Goal: Task Accomplishment & Management: Use online tool/utility

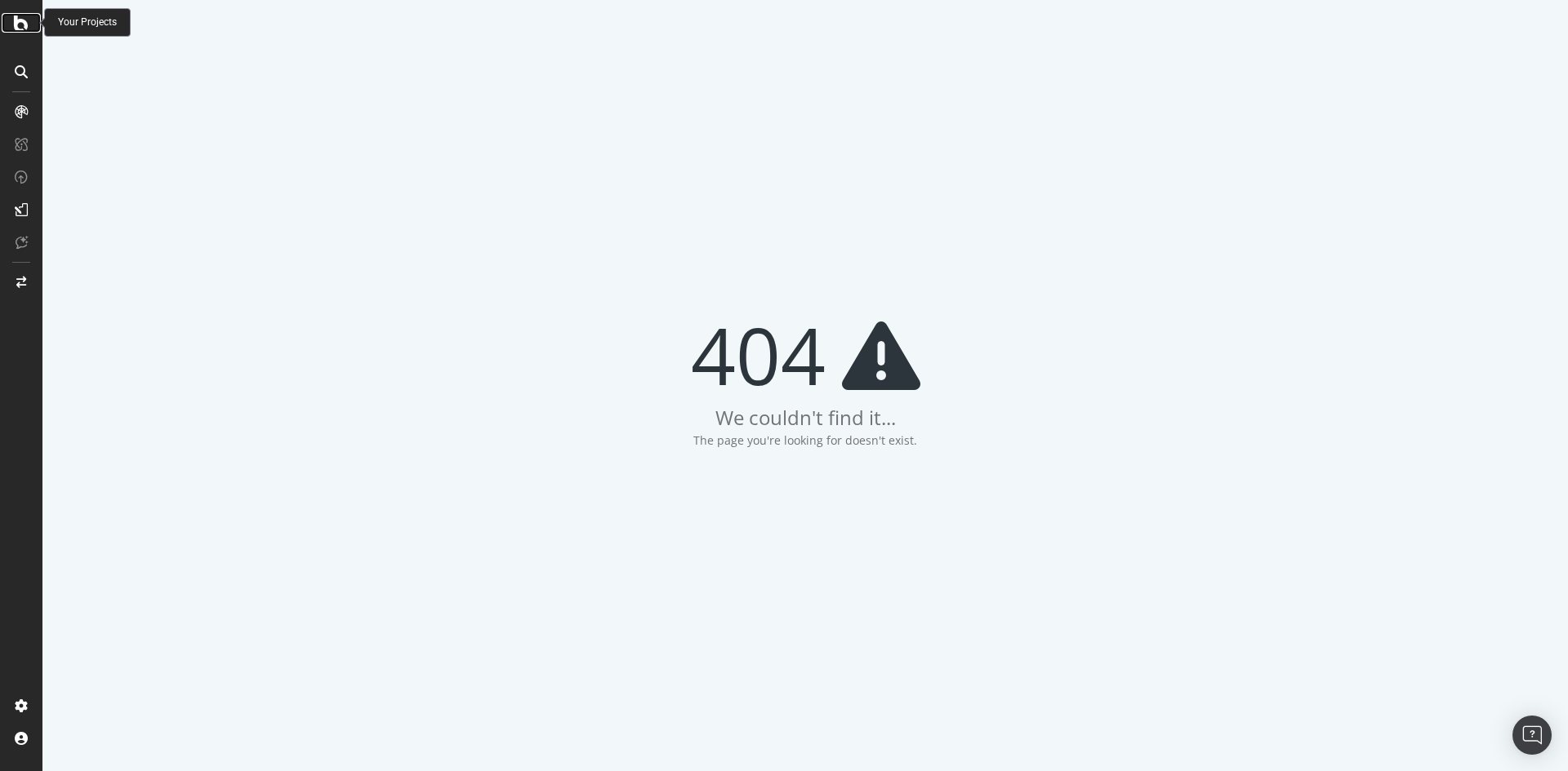
click at [22, 29] on icon at bounding box center [21, 23] width 14 height 20
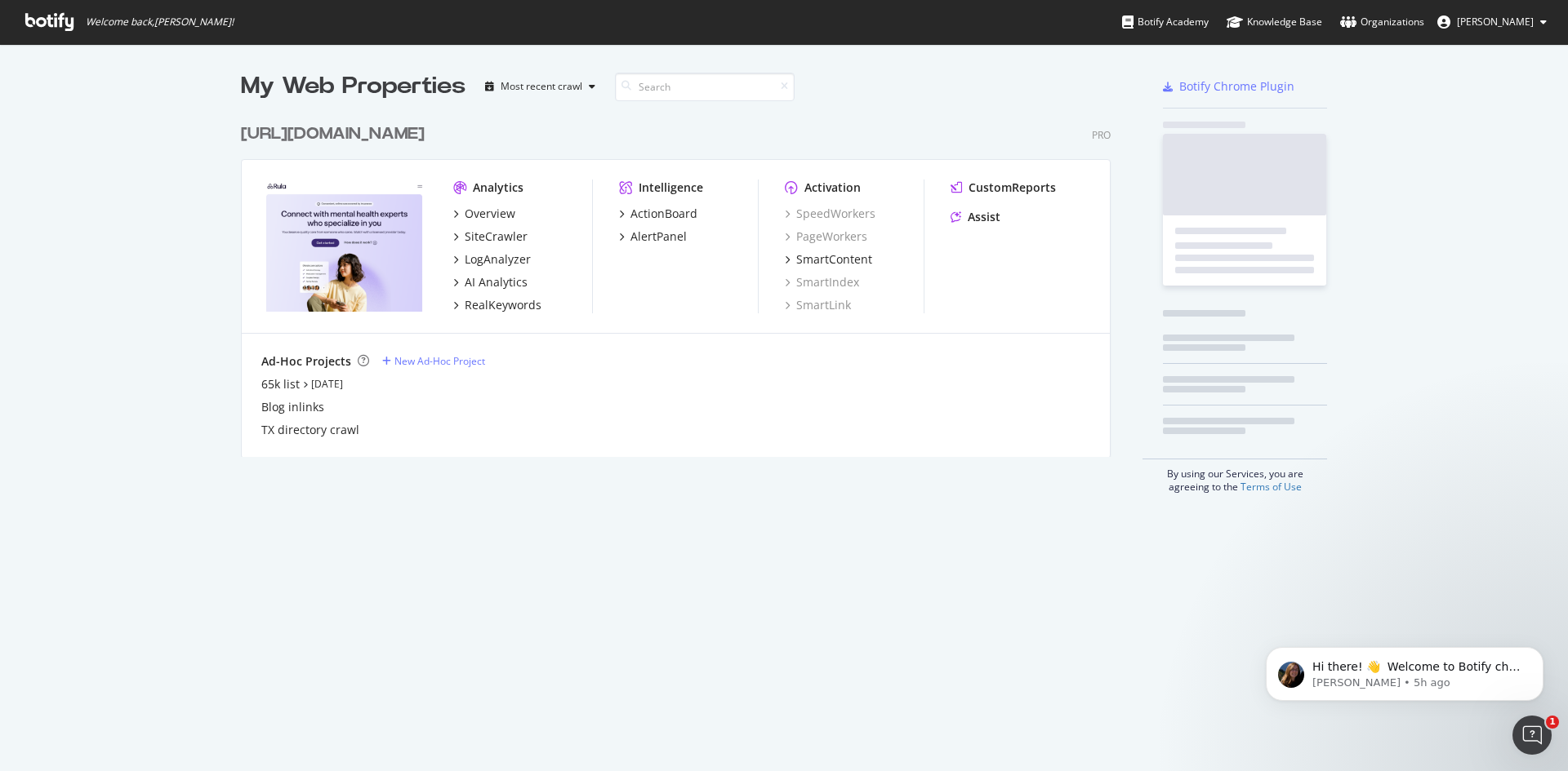
scroll to position [342, 871]
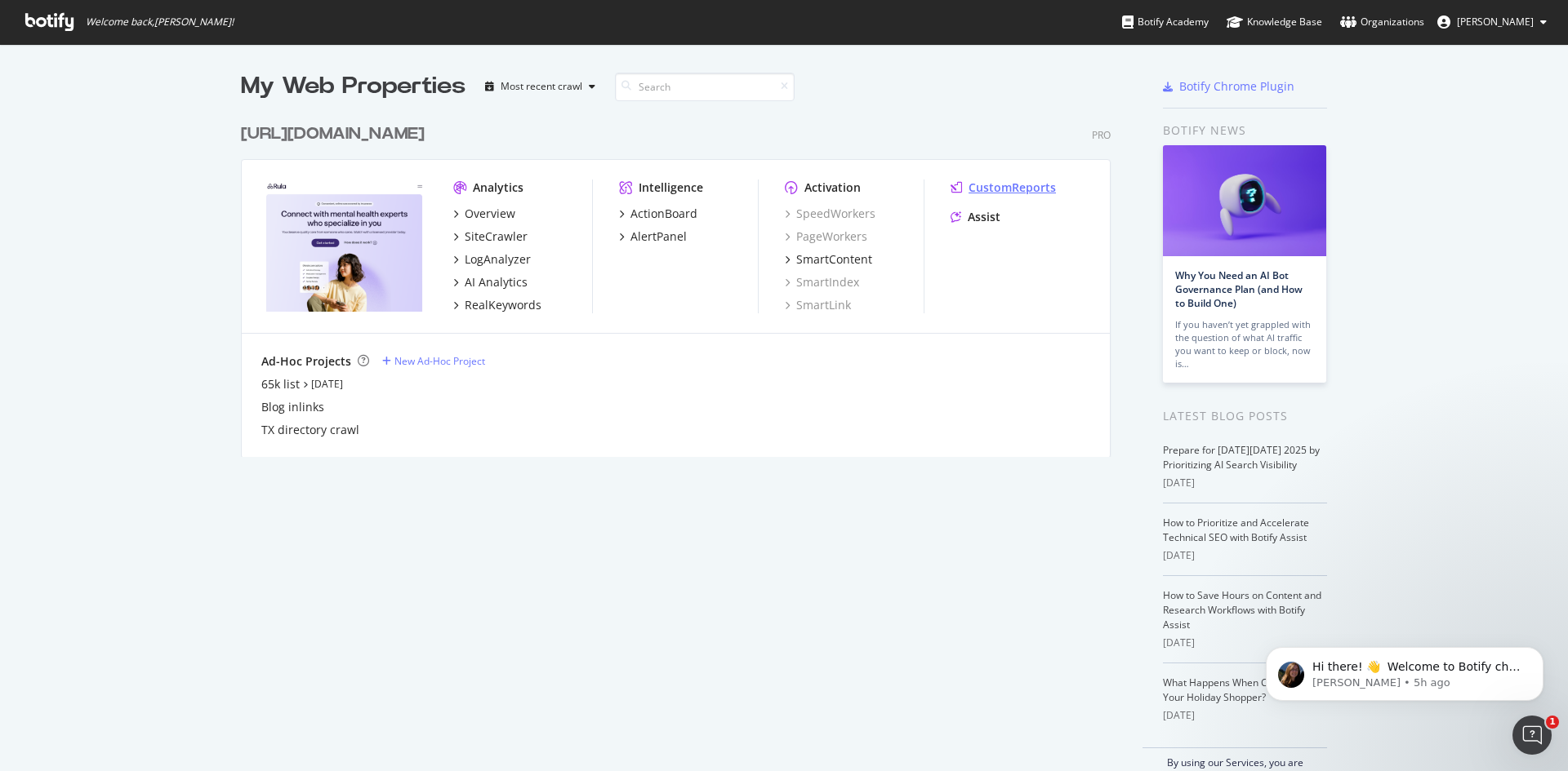
click at [1001, 179] on div "CustomReports" at bounding box center [1012, 187] width 88 height 16
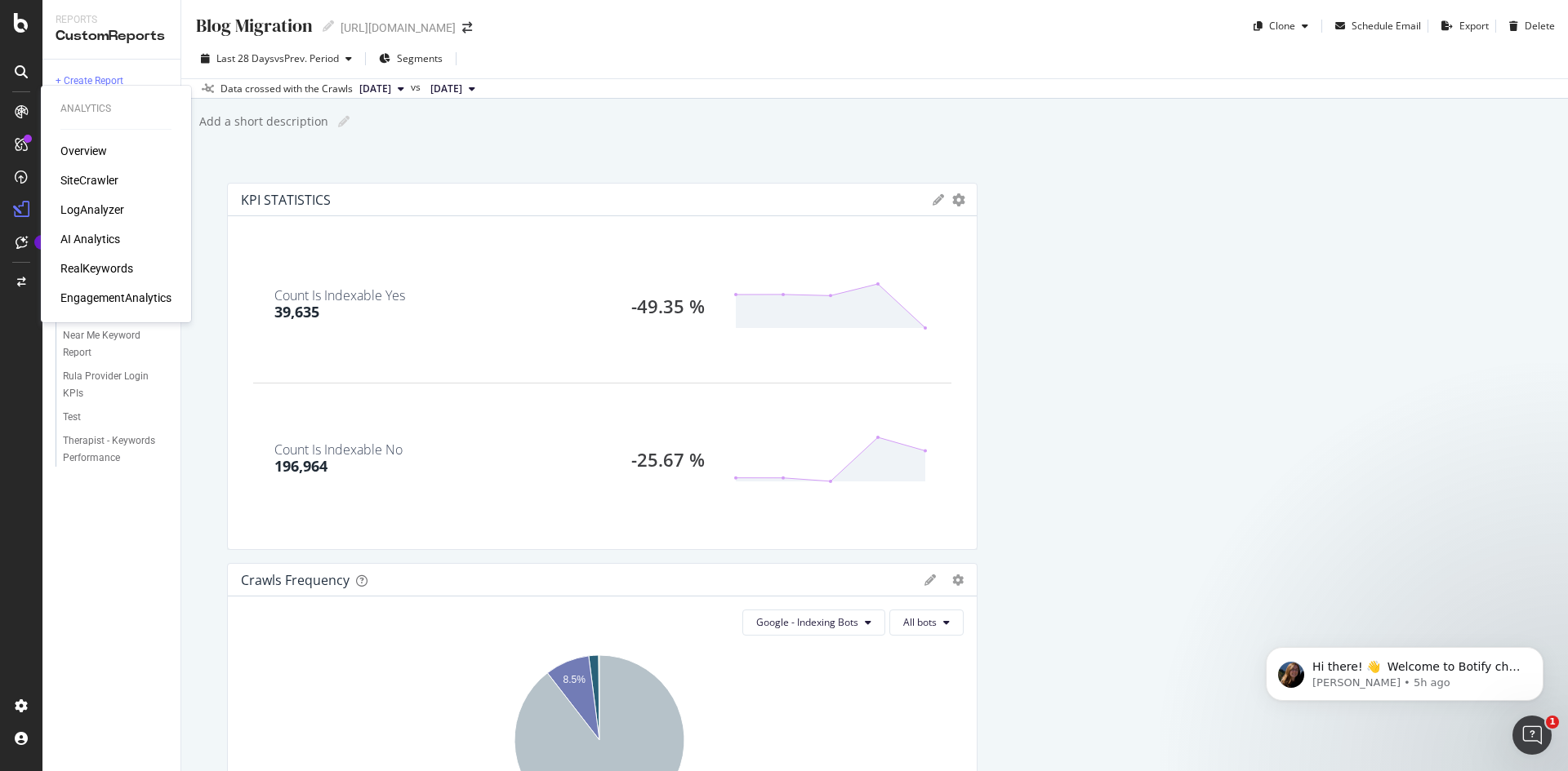
click at [89, 174] on div "SiteCrawler" at bounding box center [90, 180] width 58 height 16
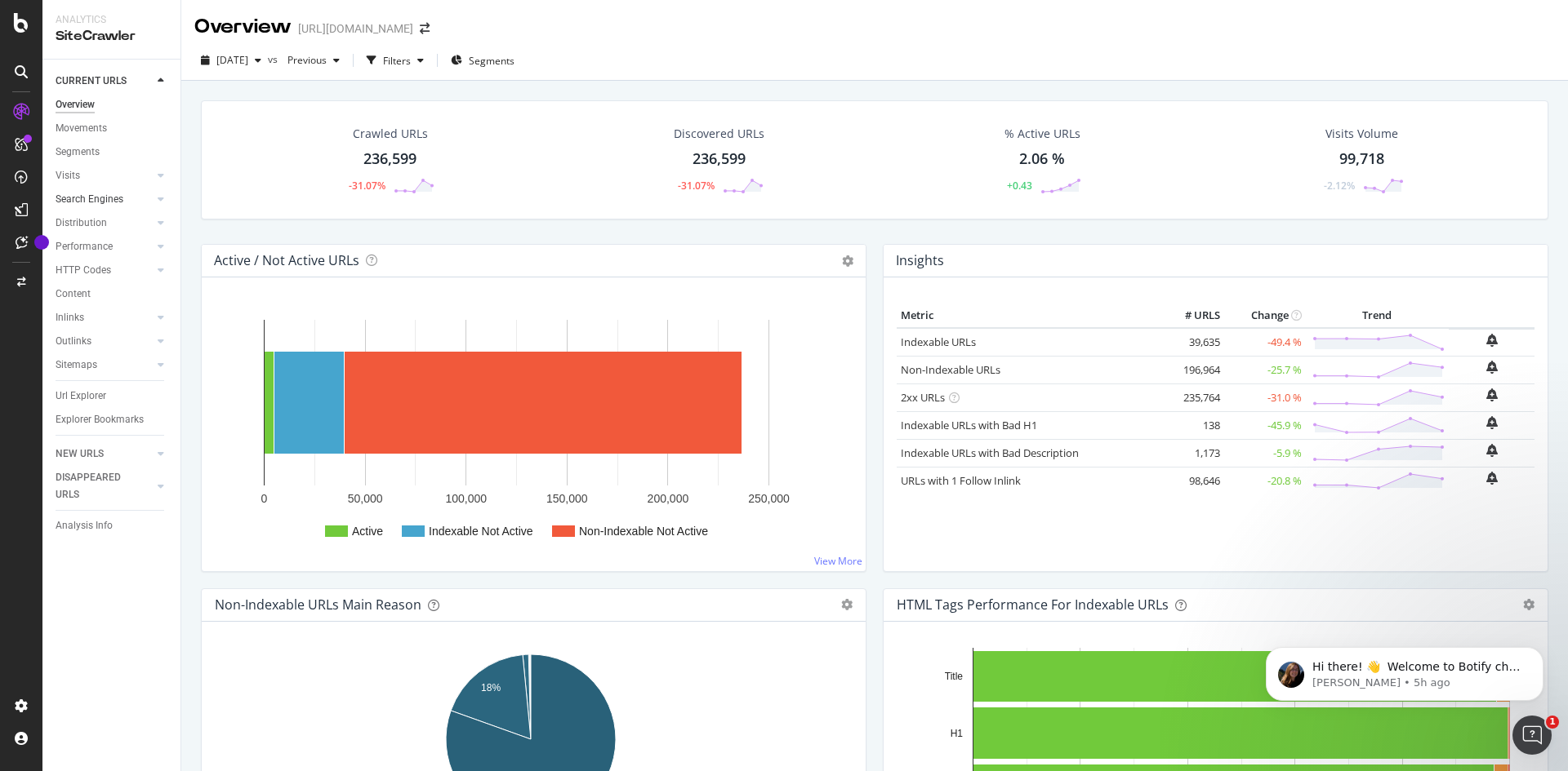
click at [125, 203] on link "Search Engines" at bounding box center [103, 199] width 97 height 17
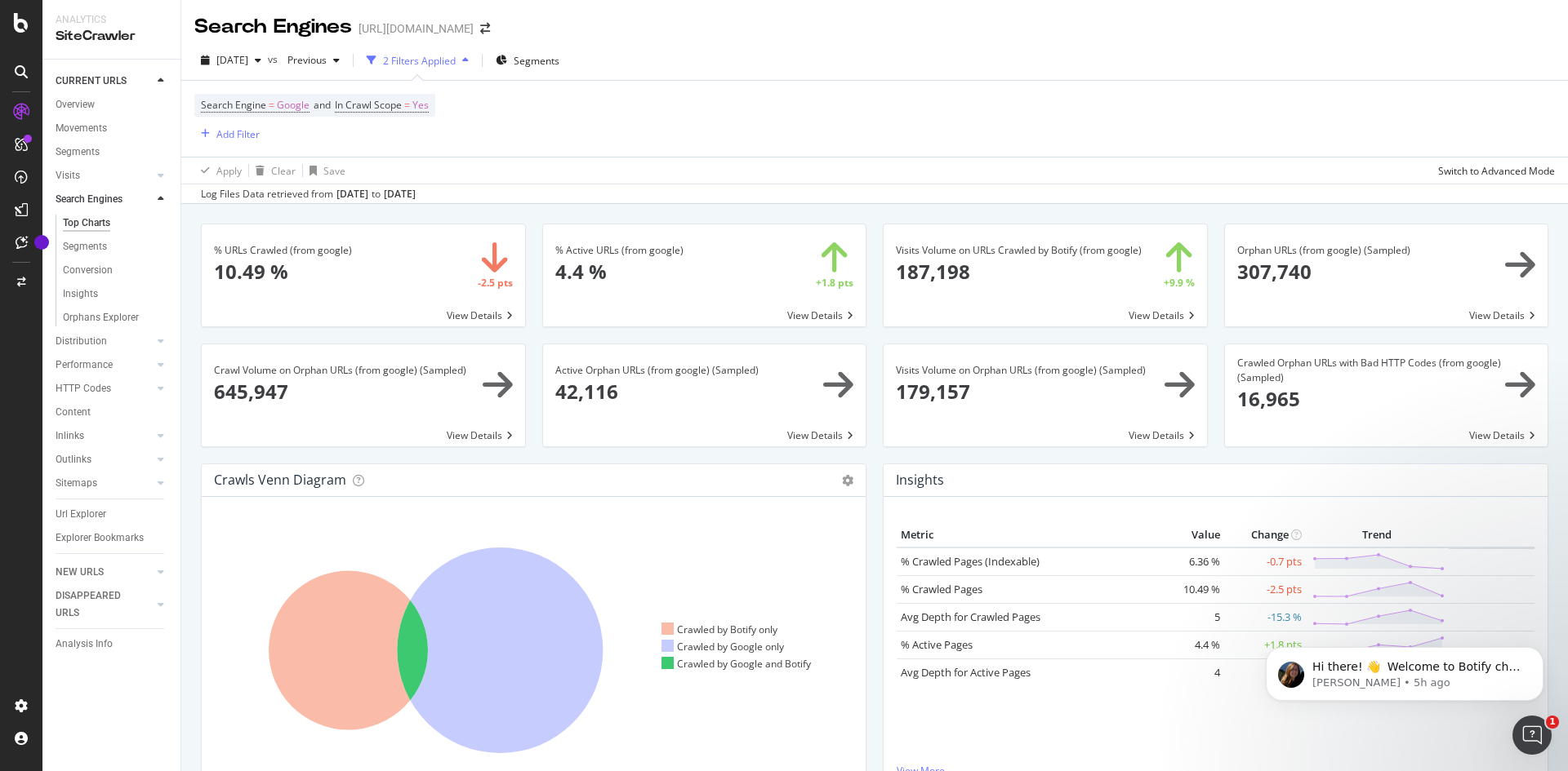
click at [196, 517] on div "Crawls Venn Diagram Chart (by Value) Table Expand Export as CSV × This graph sh…" at bounding box center [533, 635] width 682 height 345
click at [148, 628] on div "Settings Project settings" at bounding box center [152, 626] width 215 height 29
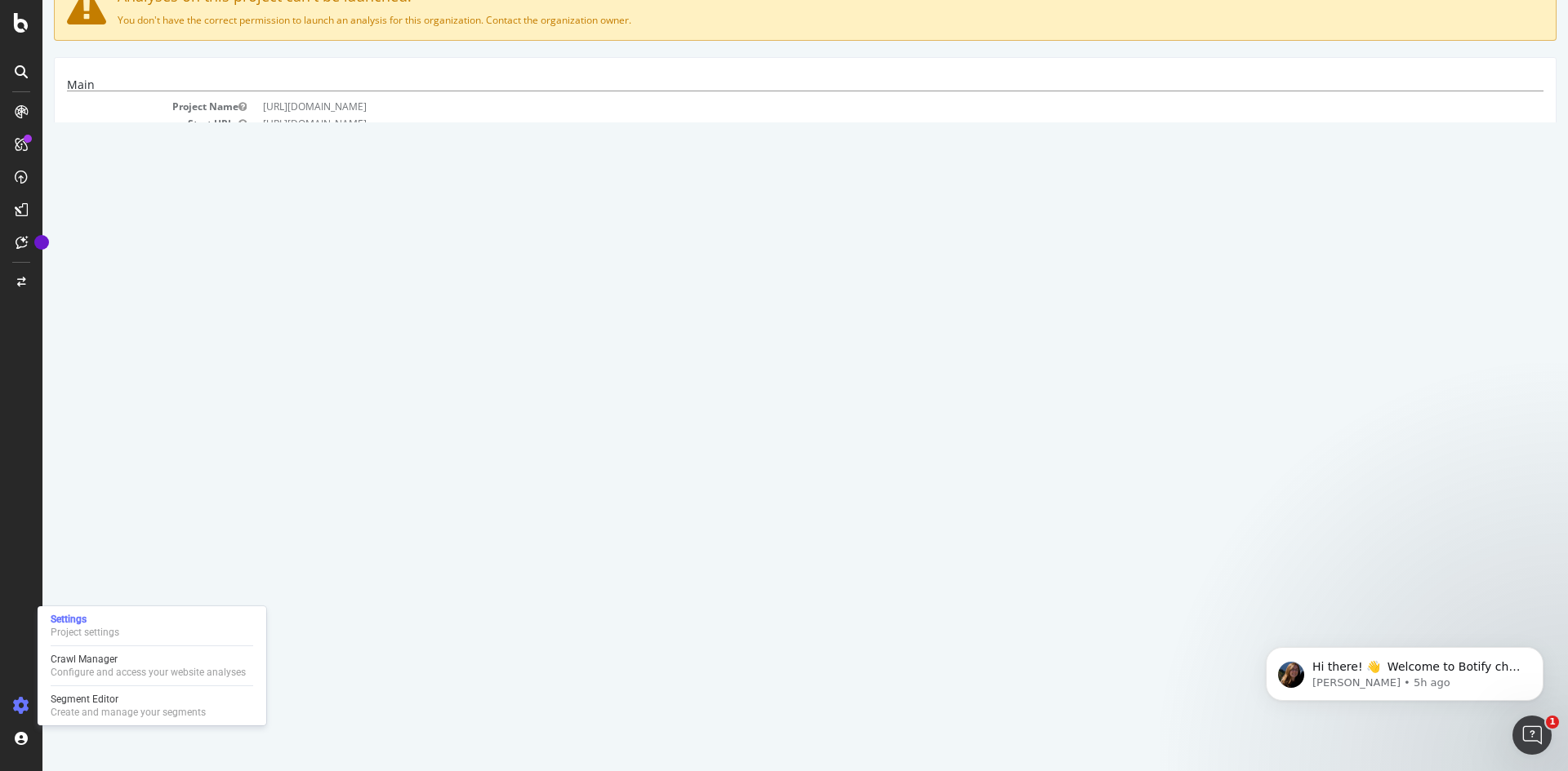
scroll to position [139, 0]
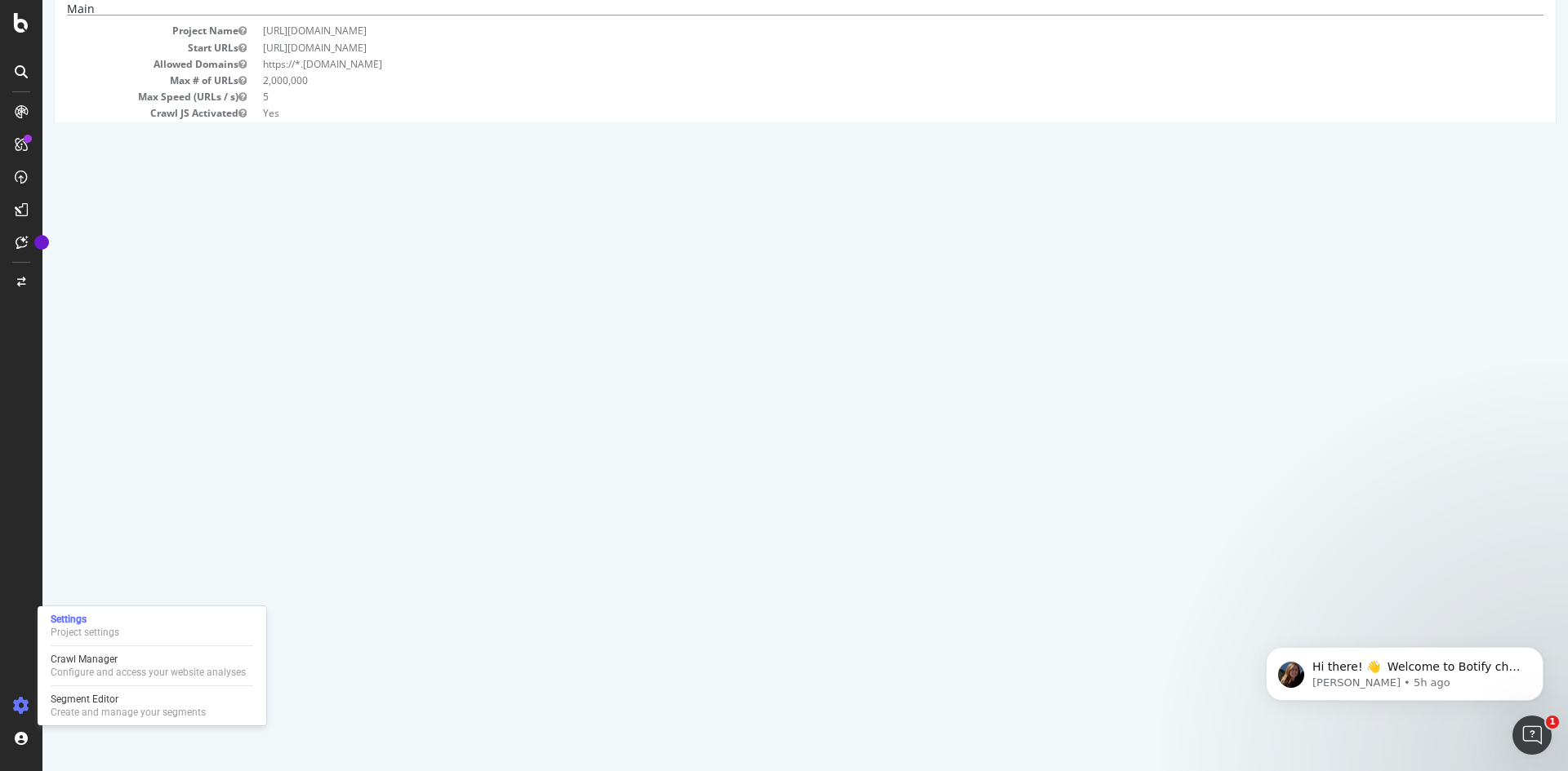
click at [144, 522] on dt "Rules" at bounding box center [157, 517] width 179 height 14
click at [128, 669] on div "Configure and access your website analyses" at bounding box center [148, 672] width 196 height 13
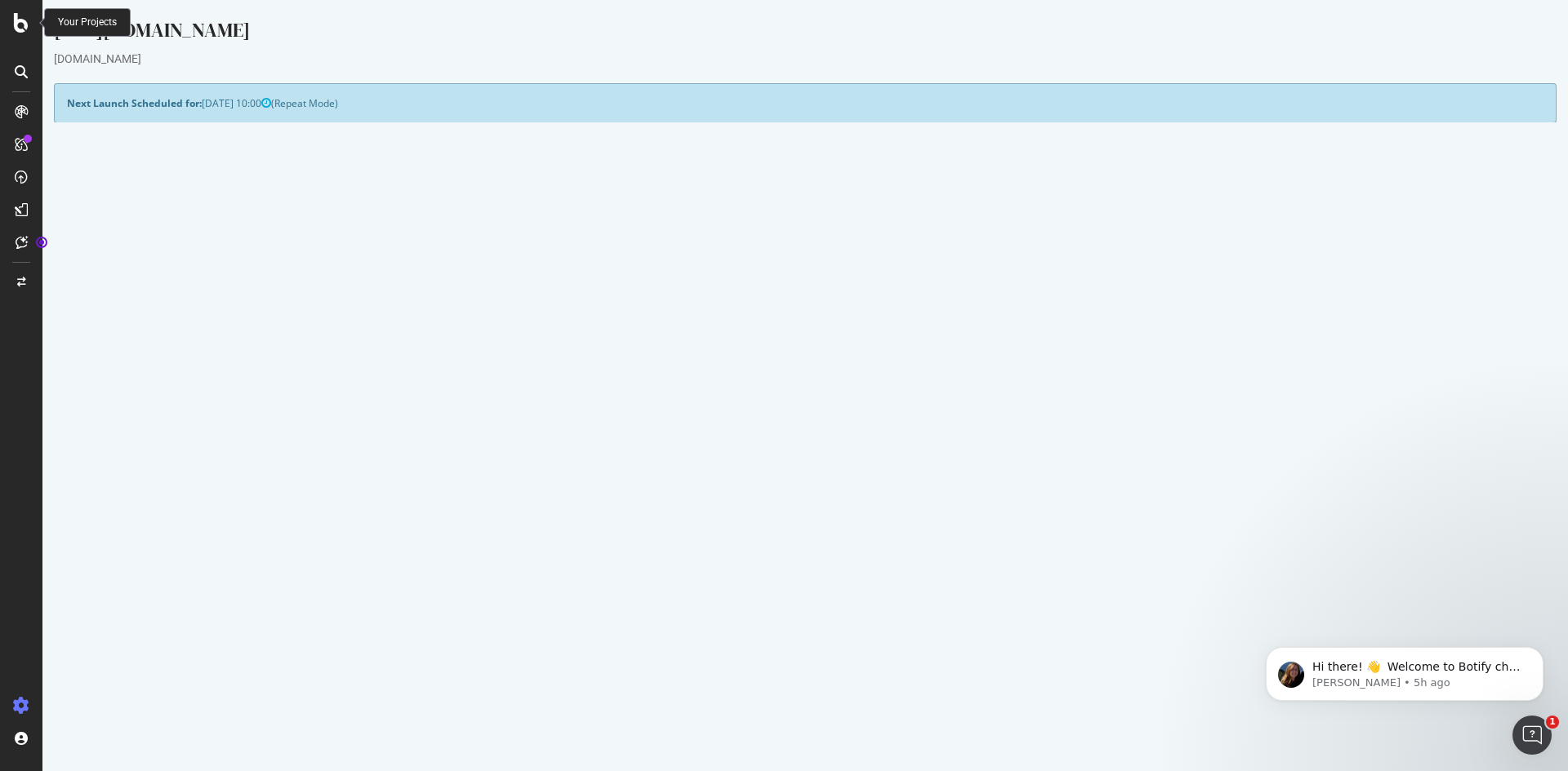
click at [22, 19] on icon at bounding box center [21, 23] width 14 height 20
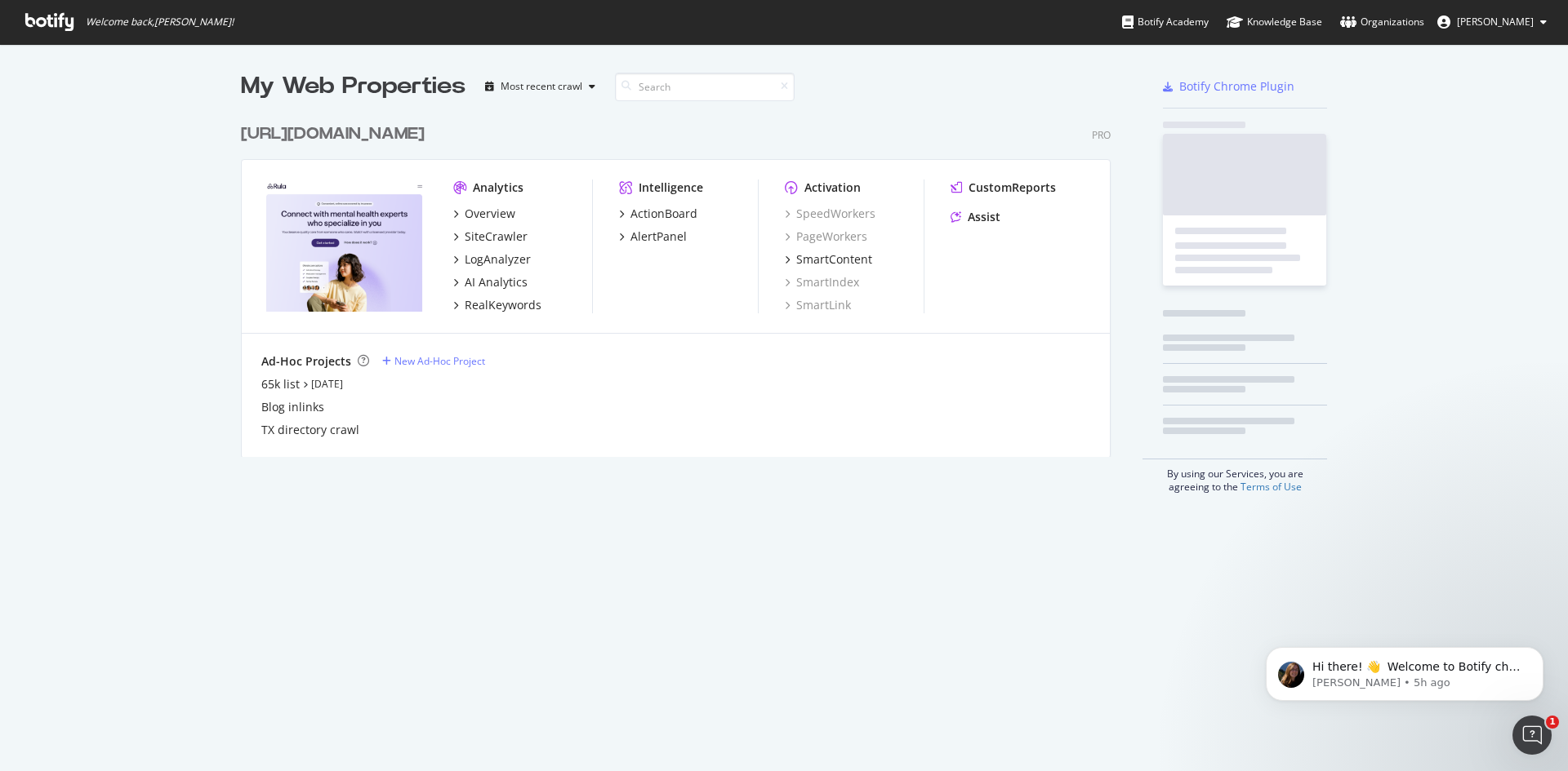
scroll to position [759, 1544]
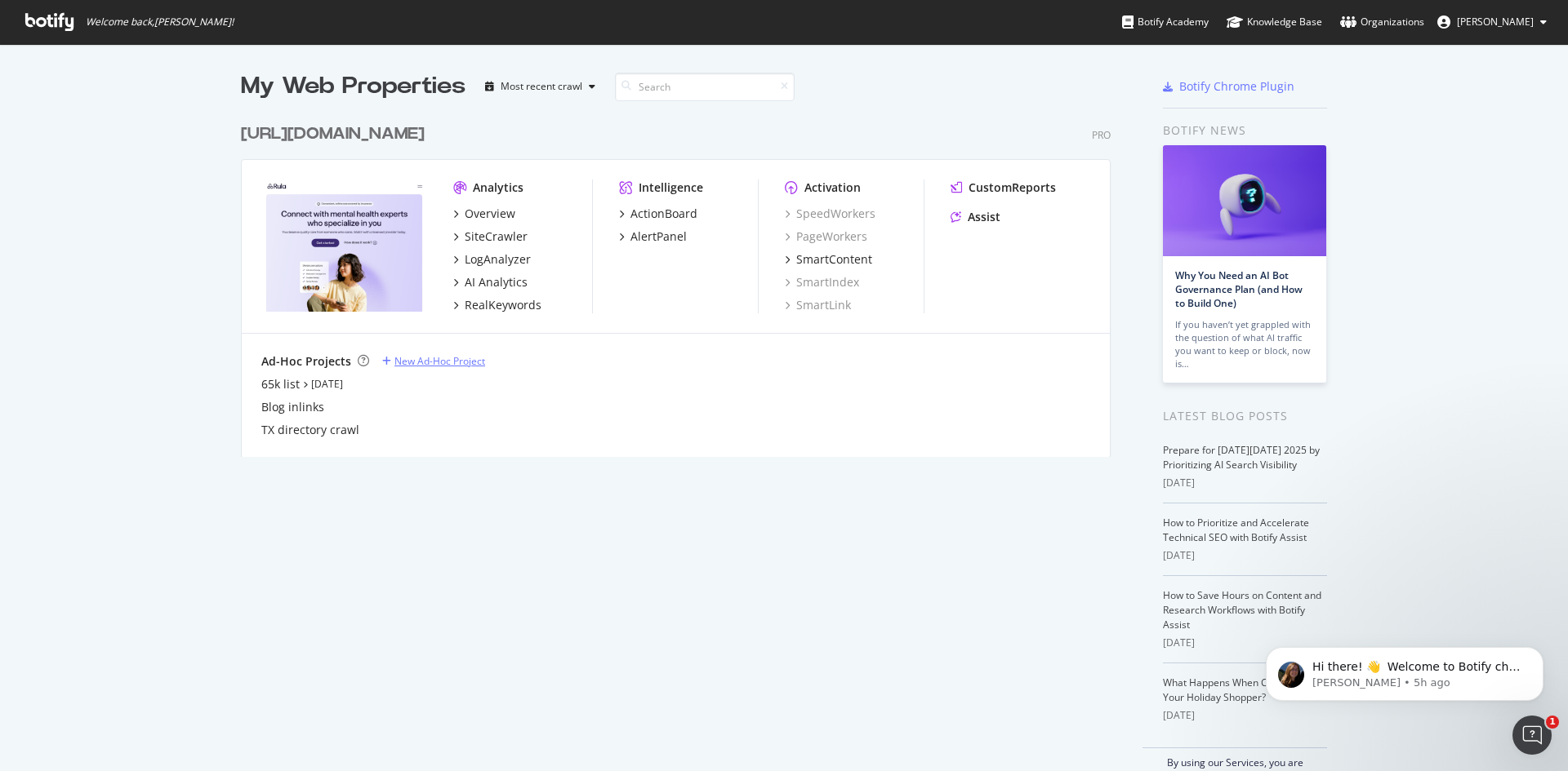
click at [420, 367] on div "New Ad-Hoc Project" at bounding box center [440, 360] width 91 height 14
click at [416, 354] on div "New Ad-Hoc Project" at bounding box center [440, 360] width 91 height 14
click at [279, 385] on div "65k list" at bounding box center [281, 385] width 38 height 16
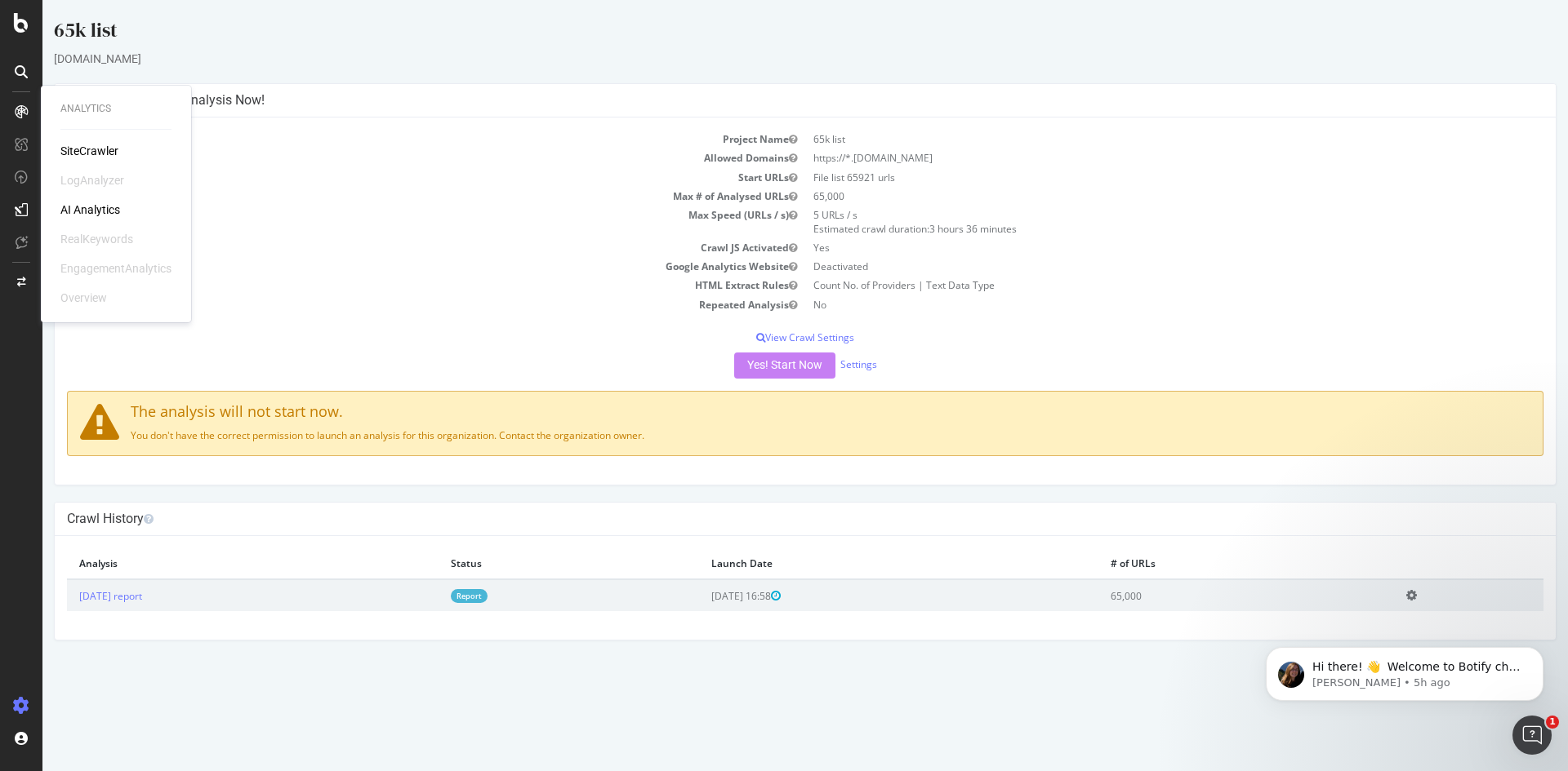
click at [100, 151] on div "SiteCrawler" at bounding box center [90, 151] width 58 height 16
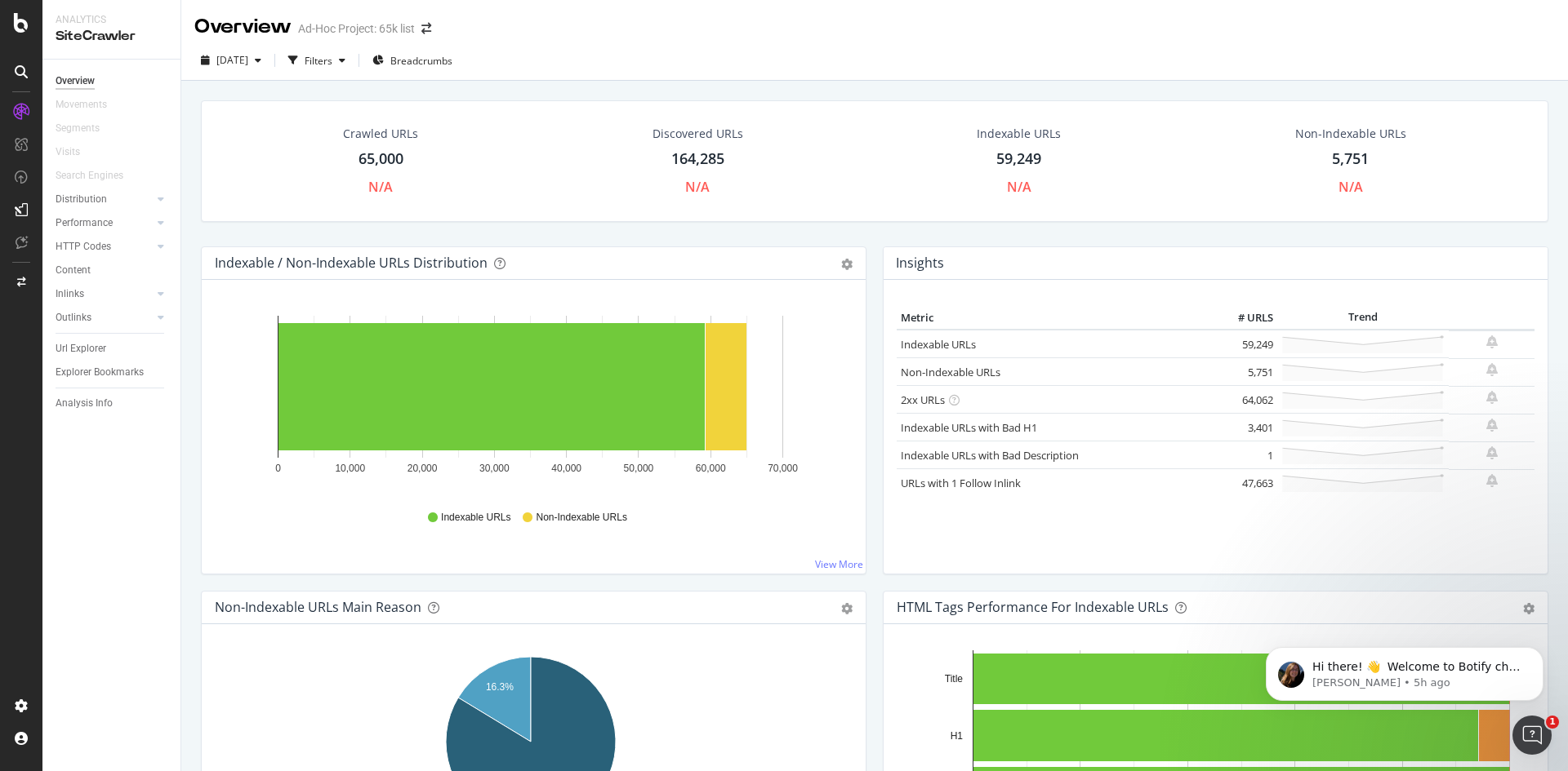
click at [81, 520] on div "Overview Movements Segments Visits Search Engines Distribution Top Charts Insig…" at bounding box center [111, 415] width 138 height 712
click at [82, 352] on div "Url Explorer" at bounding box center [81, 348] width 51 height 17
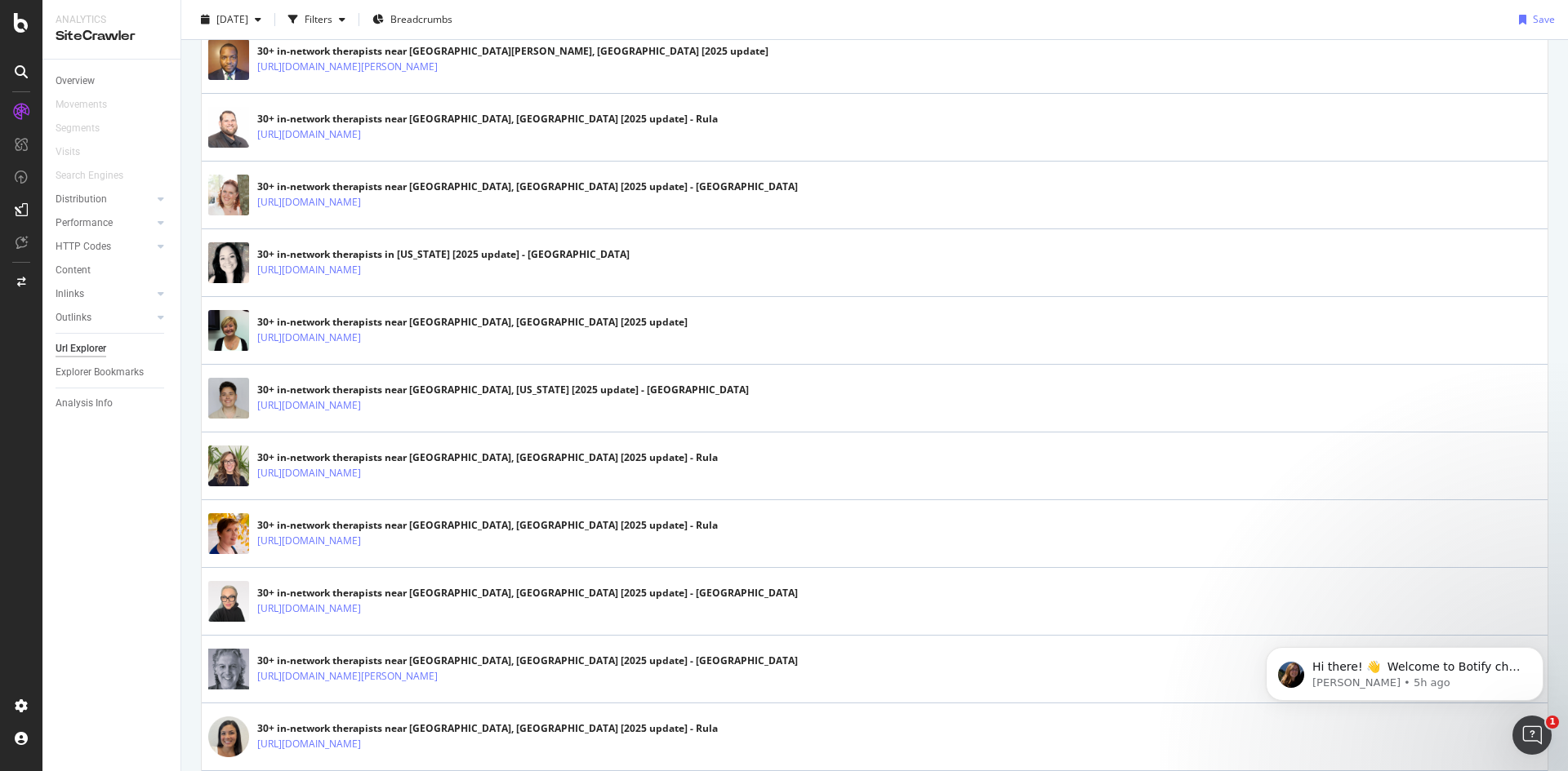
scroll to position [3168, 0]
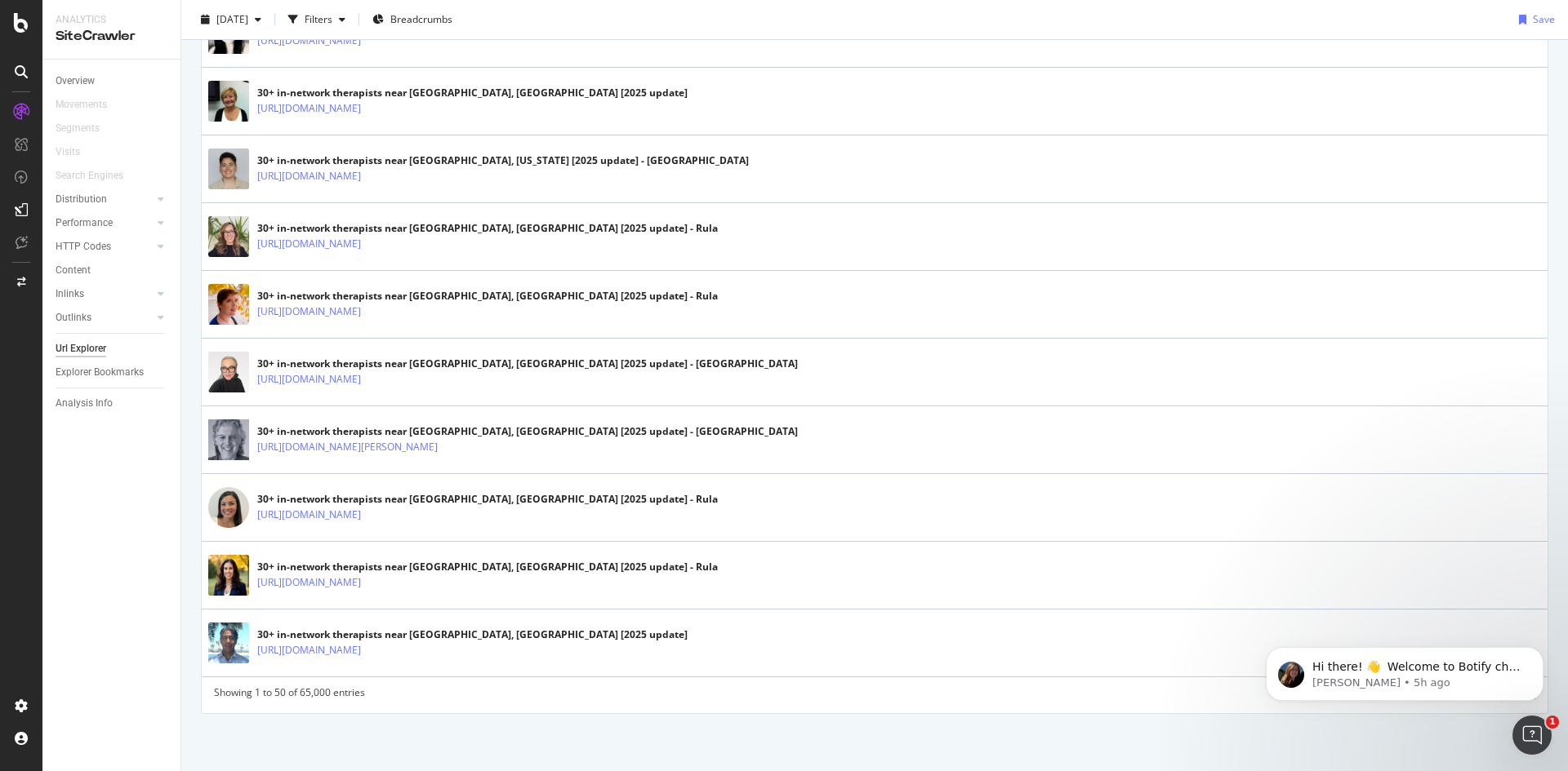
drag, startPoint x: 1557, startPoint y: 657, endPoint x: 1559, endPoint y: 220, distance: 437.0
click at [1559, 613] on html "Hi there! 👋 Welcome to Botify chat support! Have a question? Reply to this mess…" at bounding box center [1404, 670] width 327 height 114
drag, startPoint x: 1551, startPoint y: 627, endPoint x: 1559, endPoint y: 244, distance: 383.1
click at [1559, 613] on html "Hi there! 👋 Welcome to Botify chat support! Have a question? Reply to this mess…" at bounding box center [1404, 670] width 327 height 114
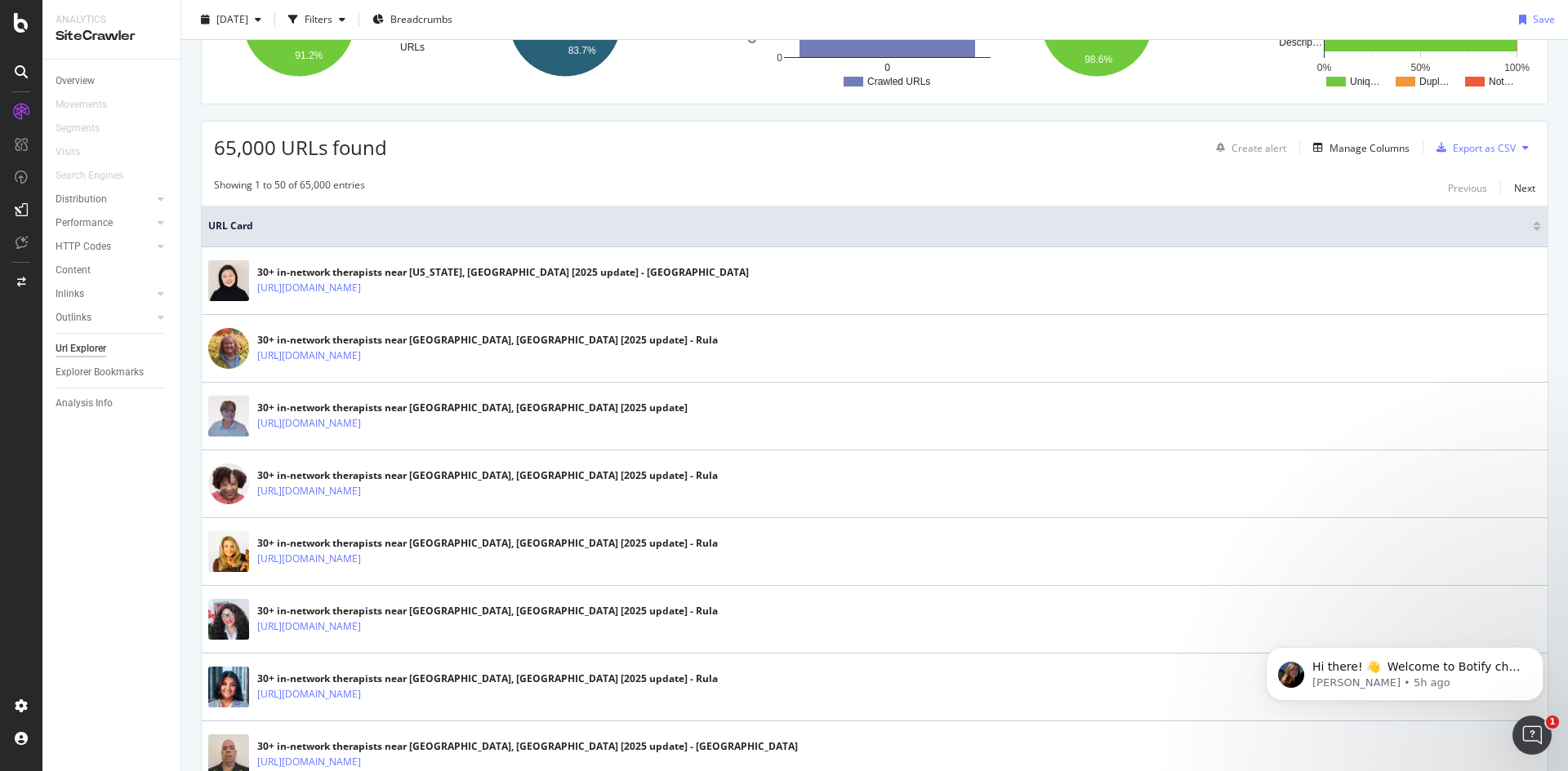
scroll to position [0, 0]
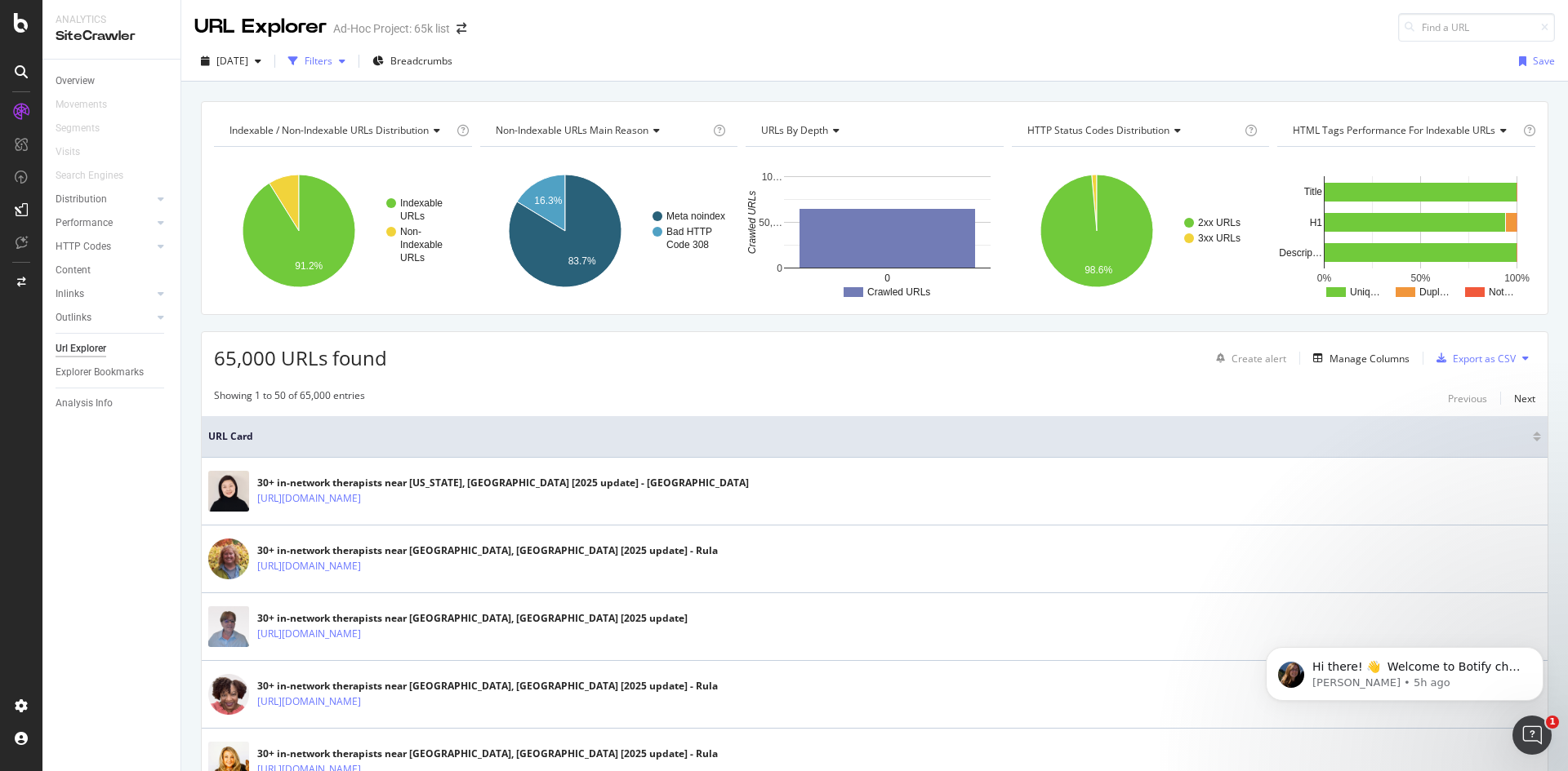
click at [346, 57] on icon "button" at bounding box center [341, 61] width 6 height 10
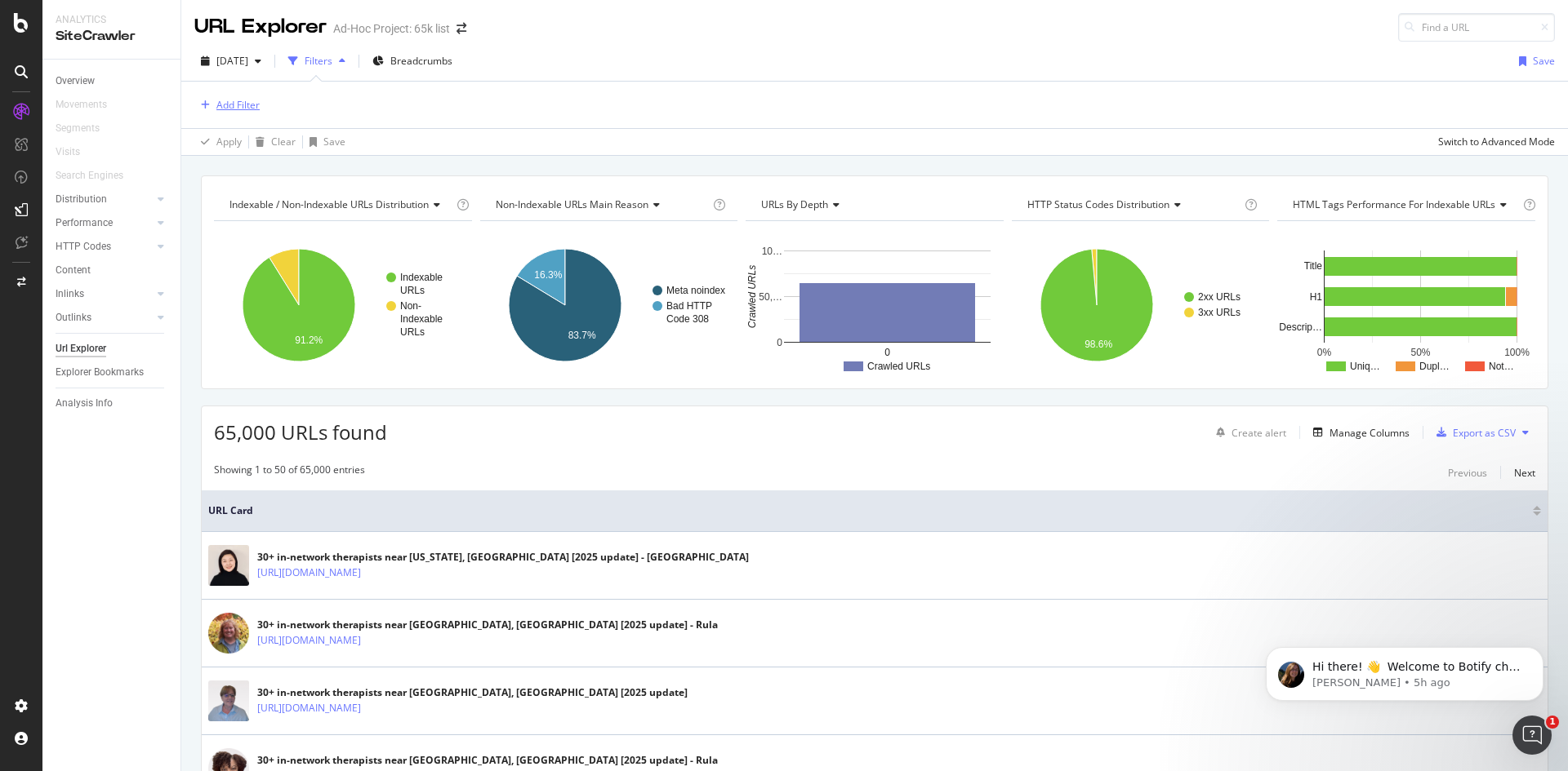
click at [241, 101] on div "Add Filter" at bounding box center [238, 104] width 43 height 14
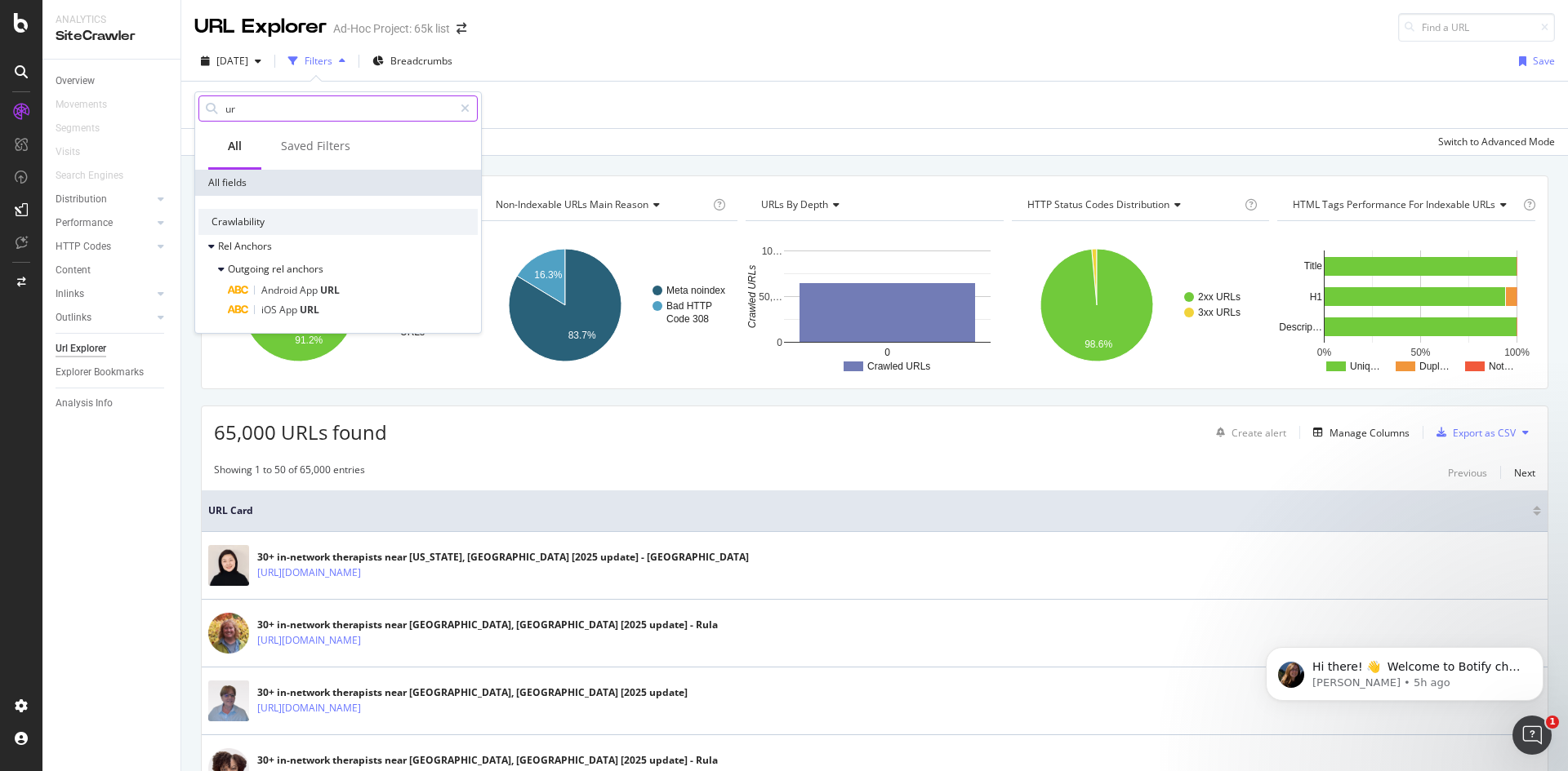
type input "u"
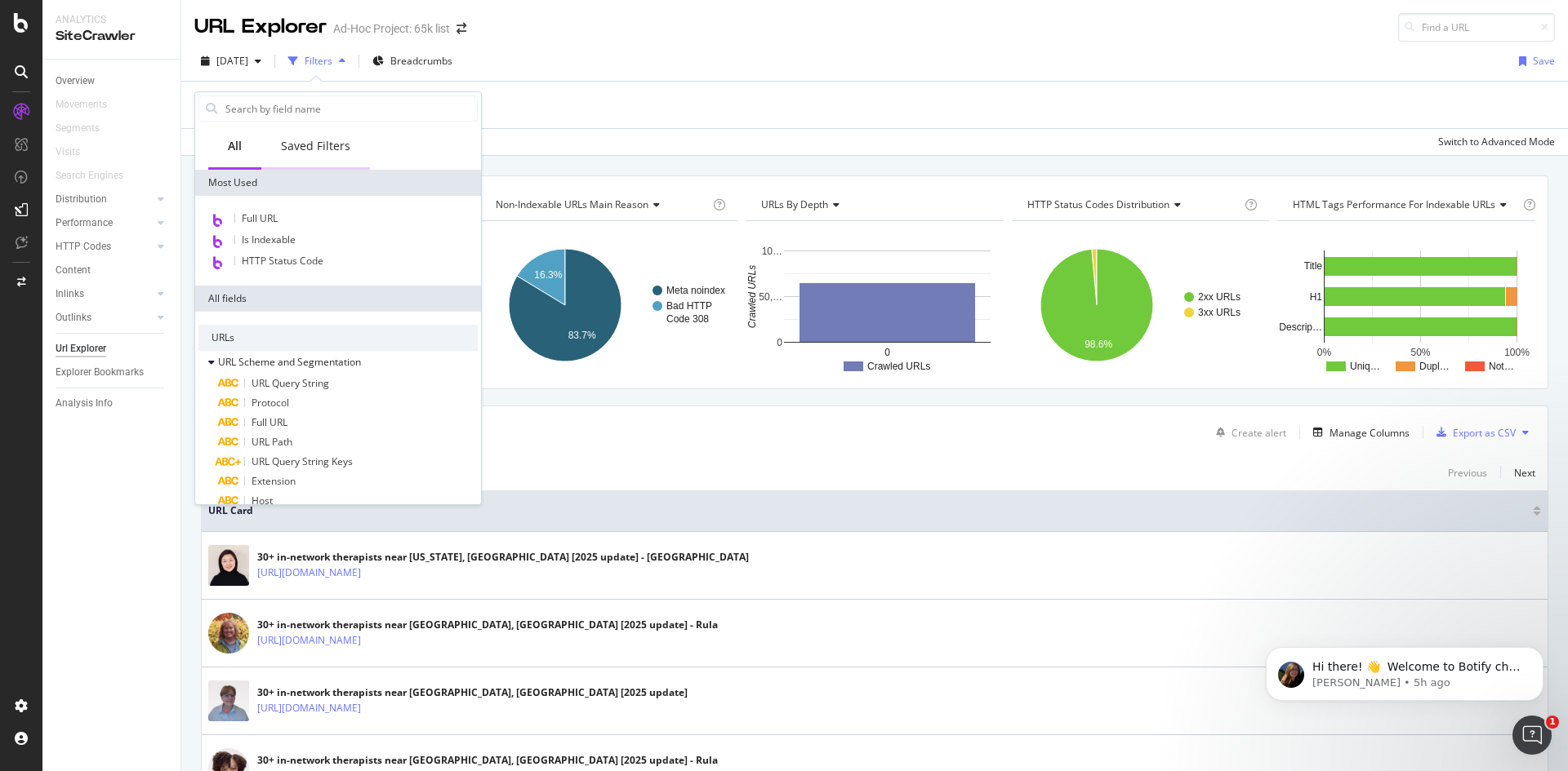
click at [332, 154] on div "Saved Filters" at bounding box center [315, 146] width 70 height 16
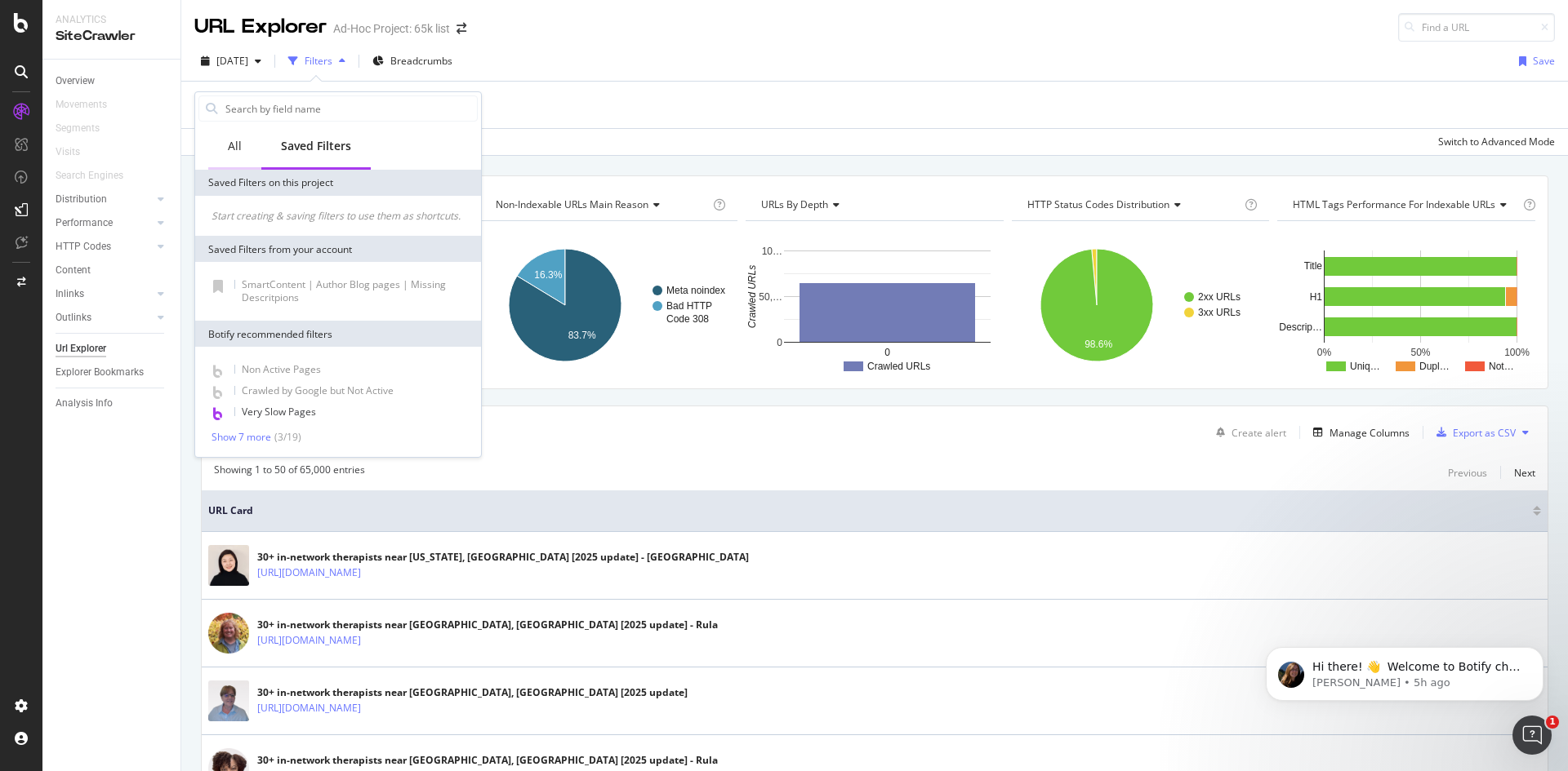
click at [238, 146] on div "All" at bounding box center [234, 146] width 14 height 16
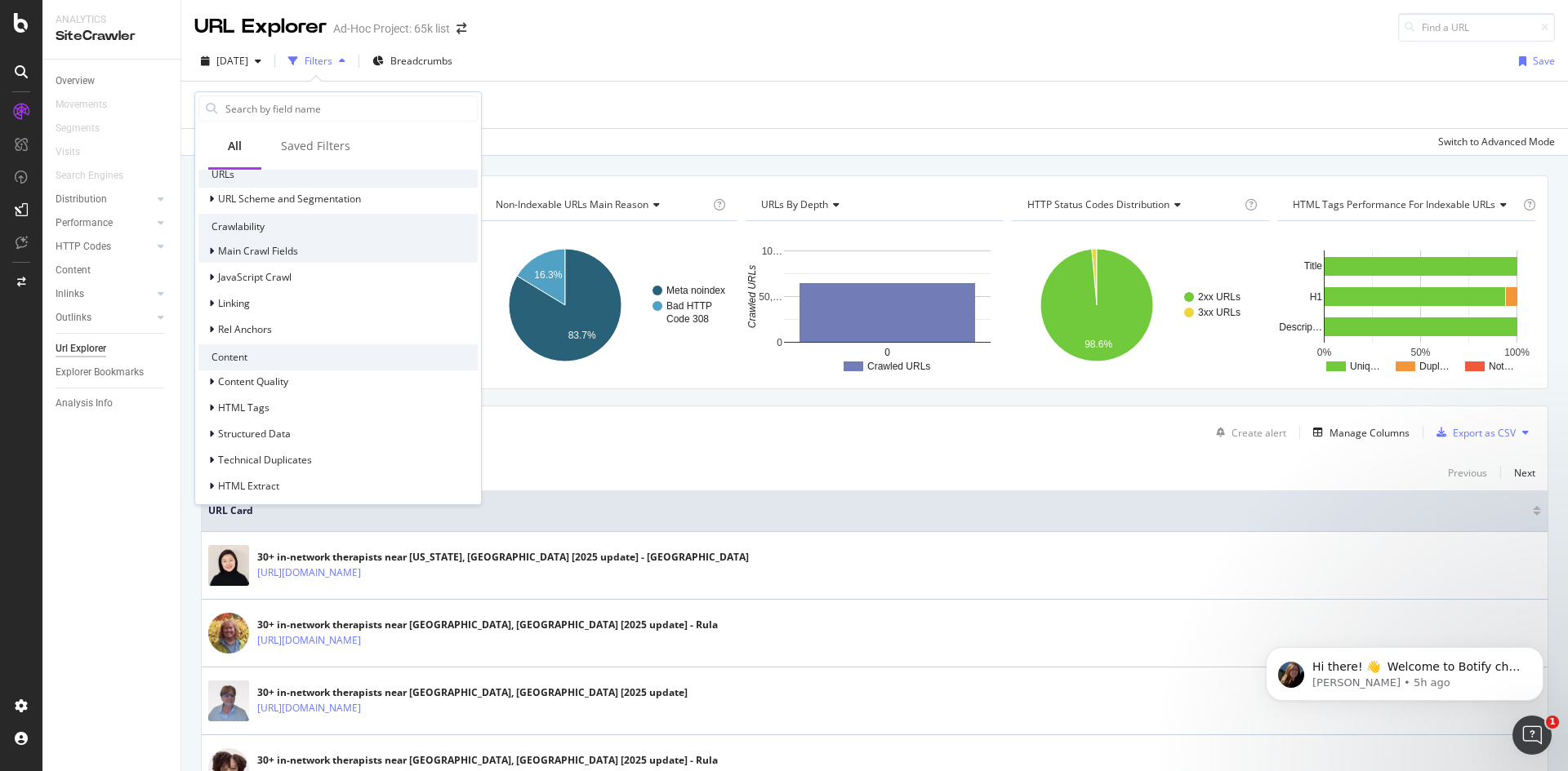
scroll to position [81, 0]
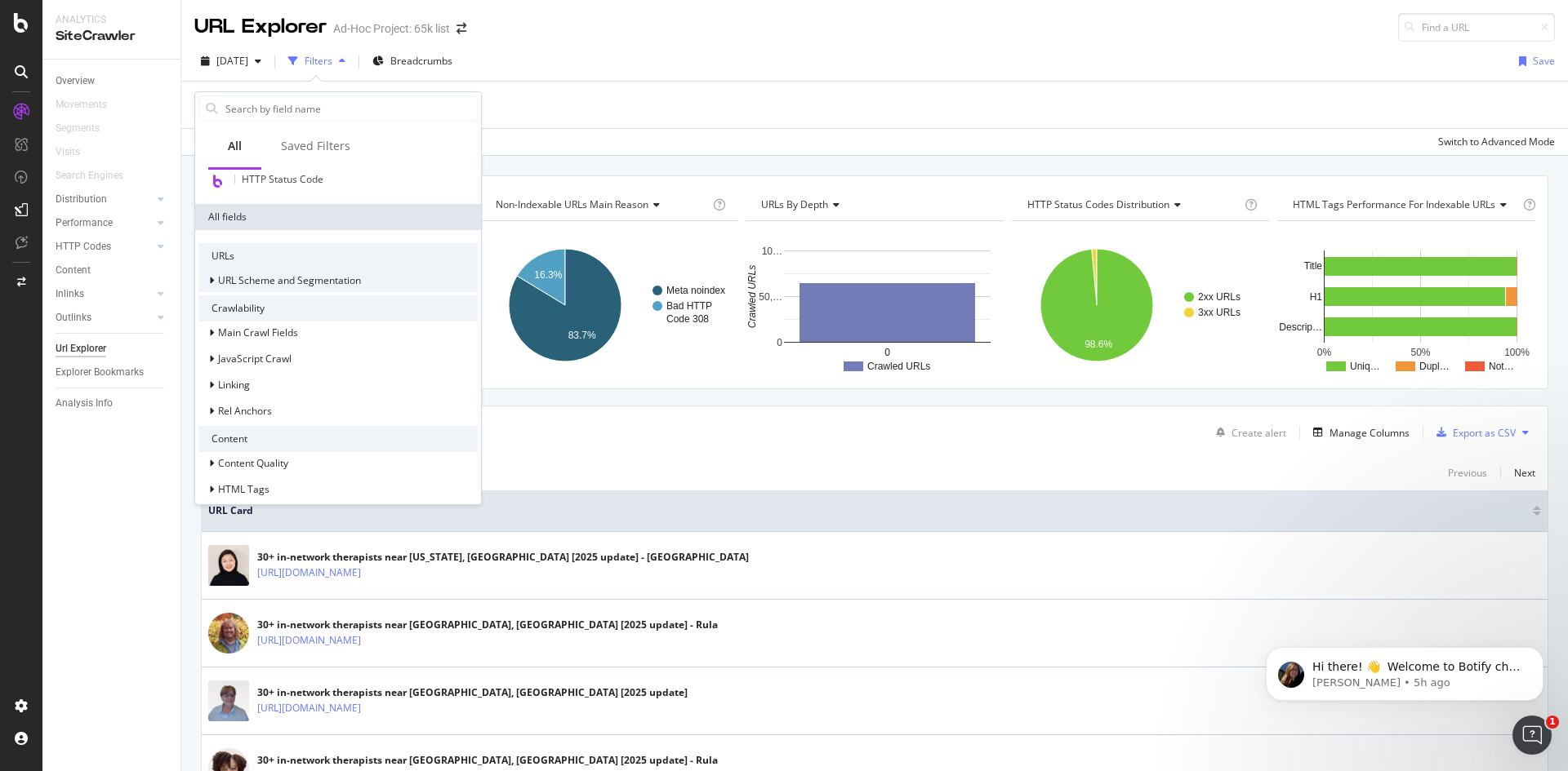
click at [212, 276] on icon at bounding box center [211, 281] width 5 height 10
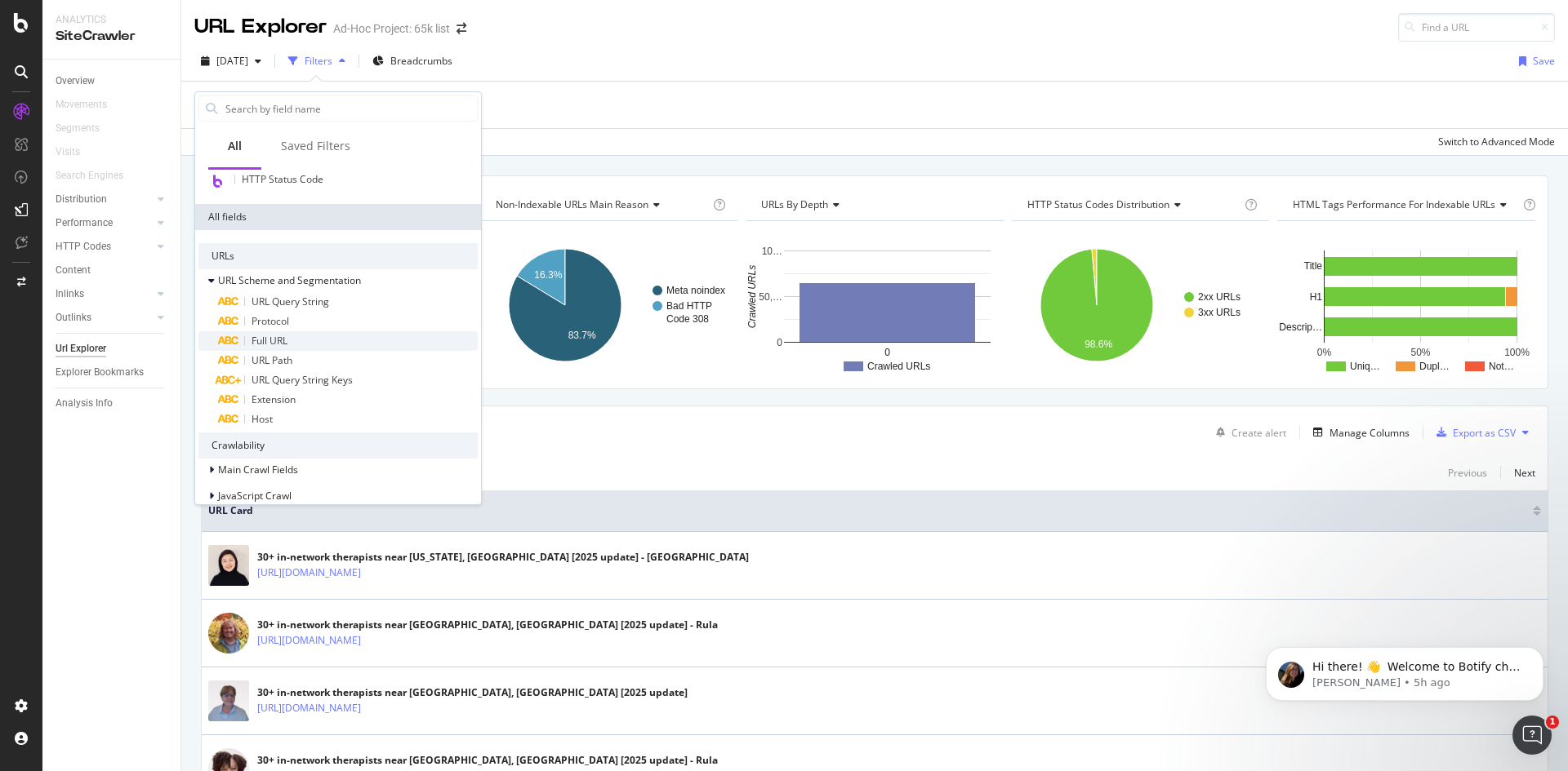
click at [335, 338] on div "Full URL" at bounding box center [348, 341] width 260 height 20
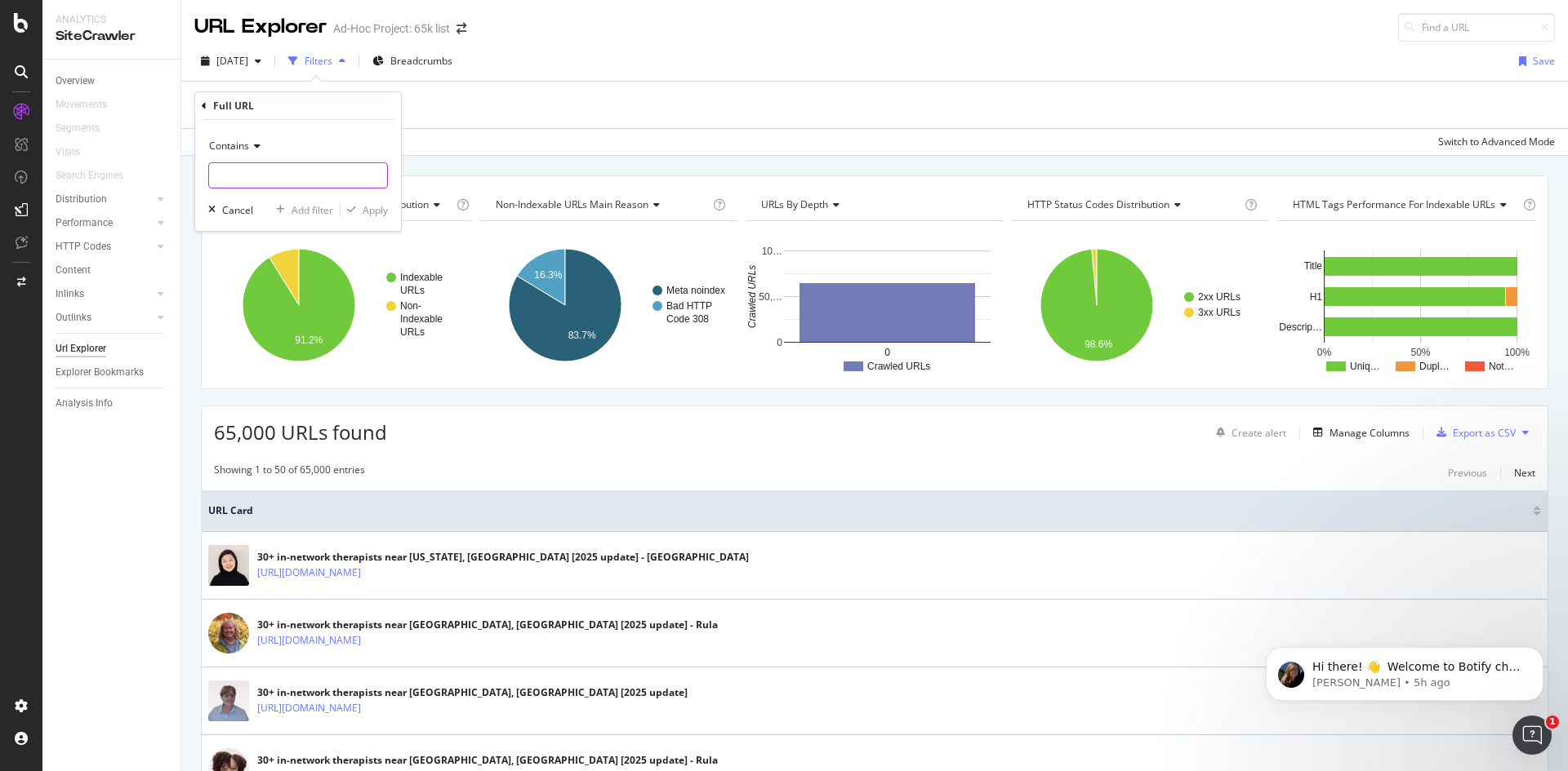
click at [318, 168] on input "text" at bounding box center [298, 175] width 178 height 26
click at [333, 177] on input "text" at bounding box center [298, 175] width 178 height 26
type input "/therapists/"
click at [378, 212] on div "Apply" at bounding box center [375, 210] width 25 height 14
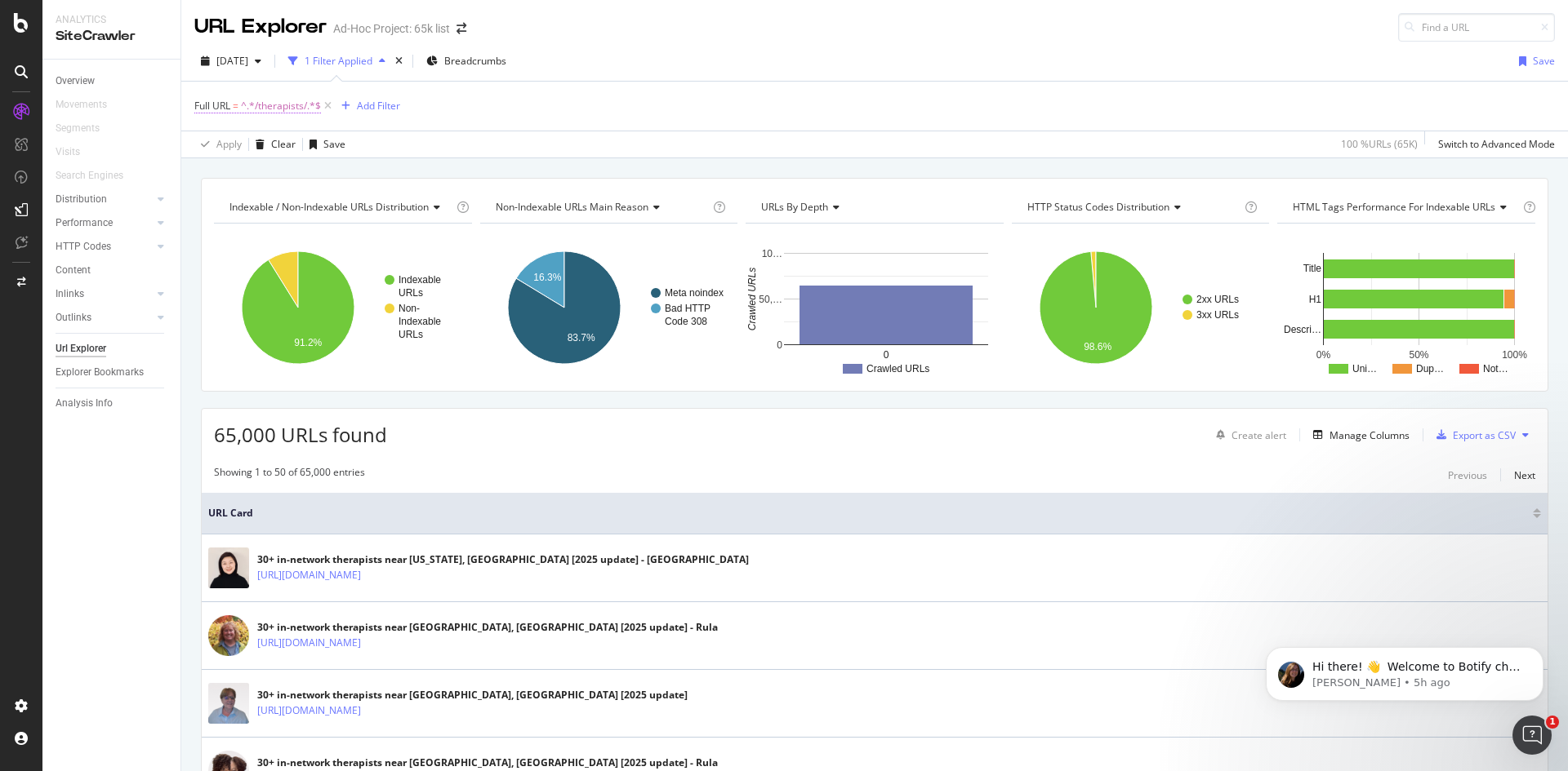
click at [284, 107] on span "^.*/therapists/.*$" at bounding box center [281, 106] width 80 height 23
click at [256, 148] on icon at bounding box center [254, 144] width 12 height 10
click at [293, 104] on span "^.*/therapists/.*$" at bounding box center [281, 106] width 80 height 23
click at [259, 142] on icon at bounding box center [254, 144] width 12 height 10
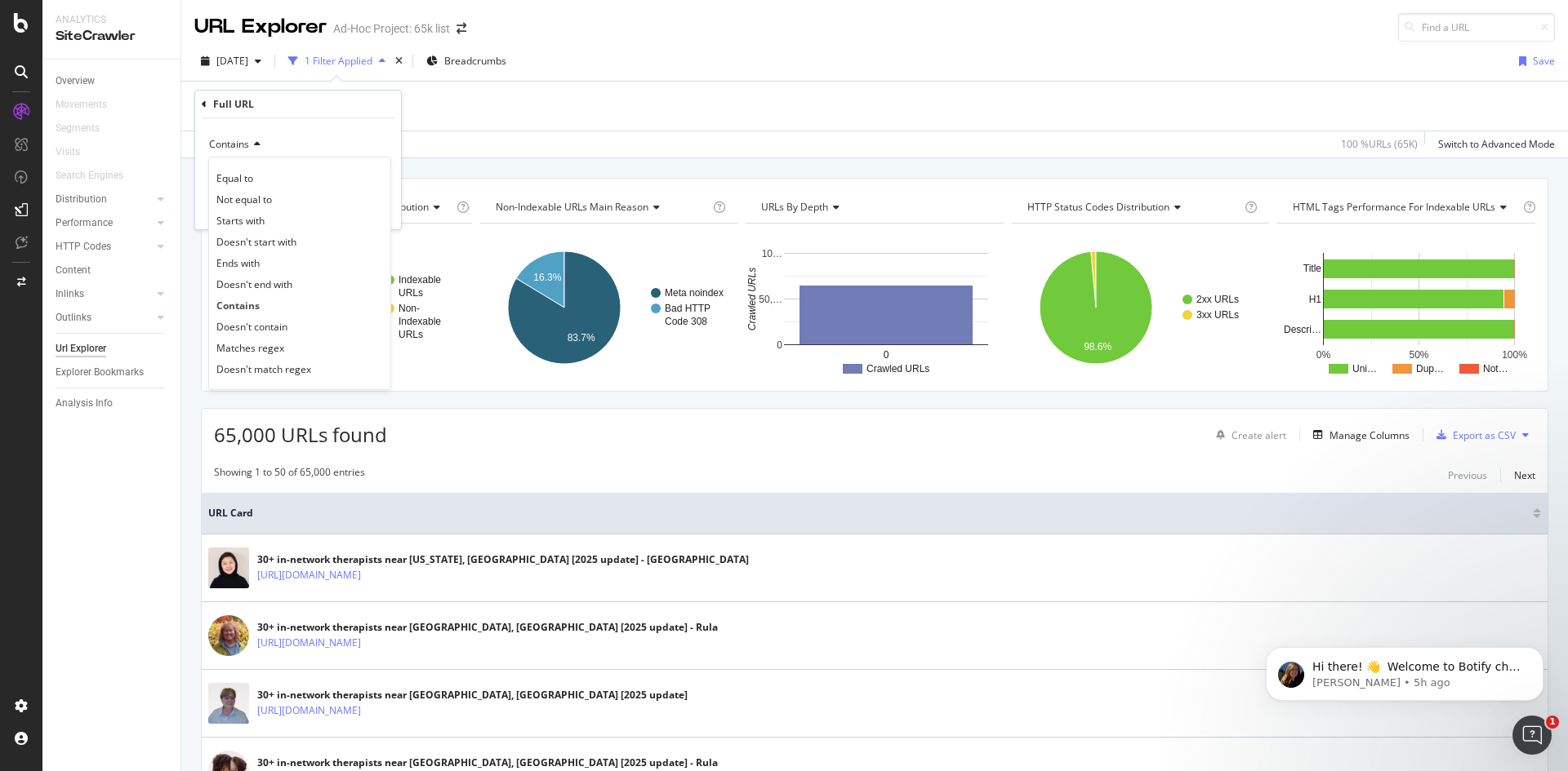
click at [16, 415] on div at bounding box center [21, 395] width 39 height 595
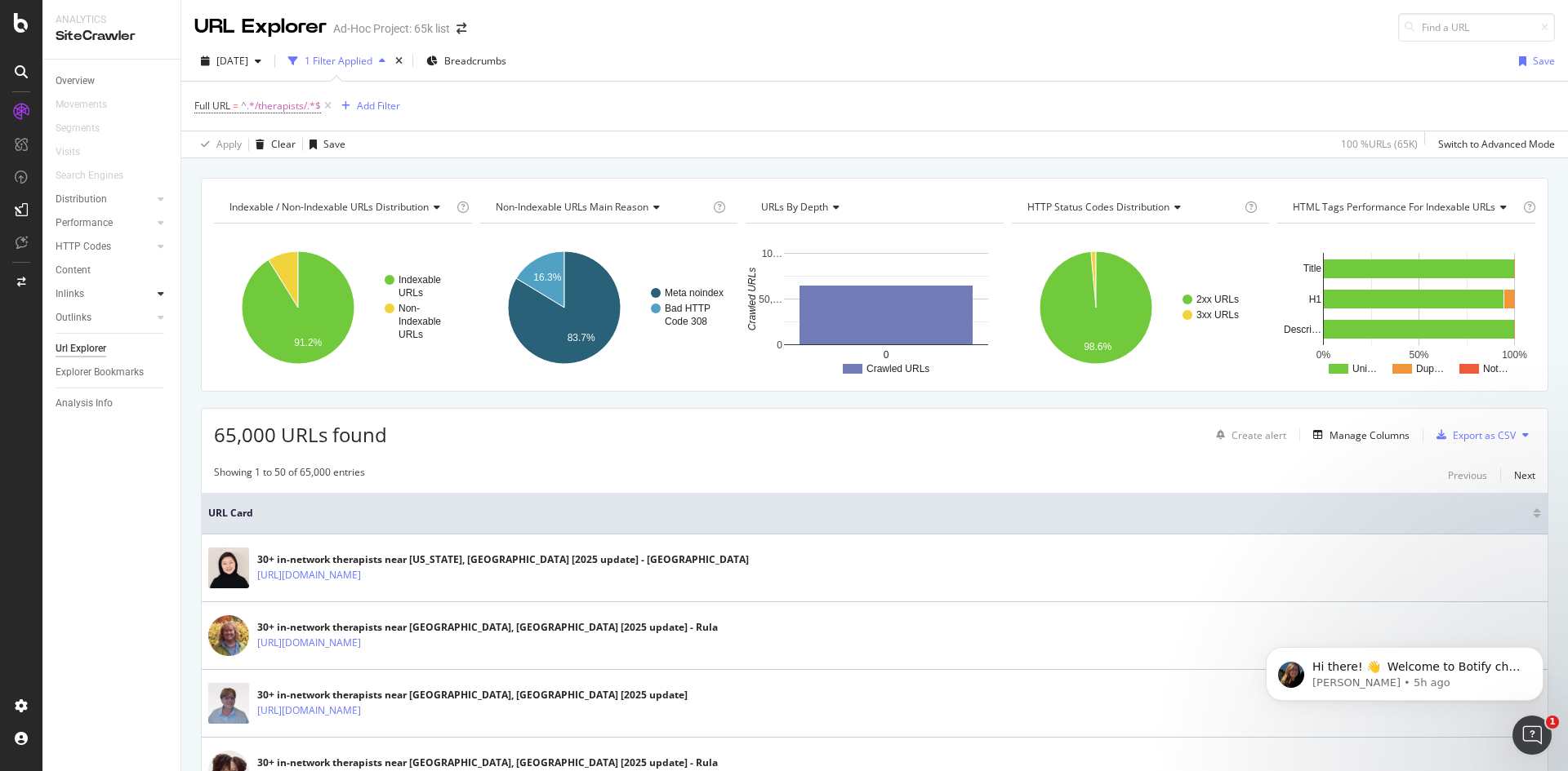
click at [158, 293] on icon at bounding box center [160, 293] width 6 height 10
click at [84, 586] on div "Overview Movements Segments Visits Search Engines Distribution Top Charts Insig…" at bounding box center [111, 415] width 138 height 712
click at [97, 316] on div "Top Charts" at bounding box center [86, 318] width 48 height 17
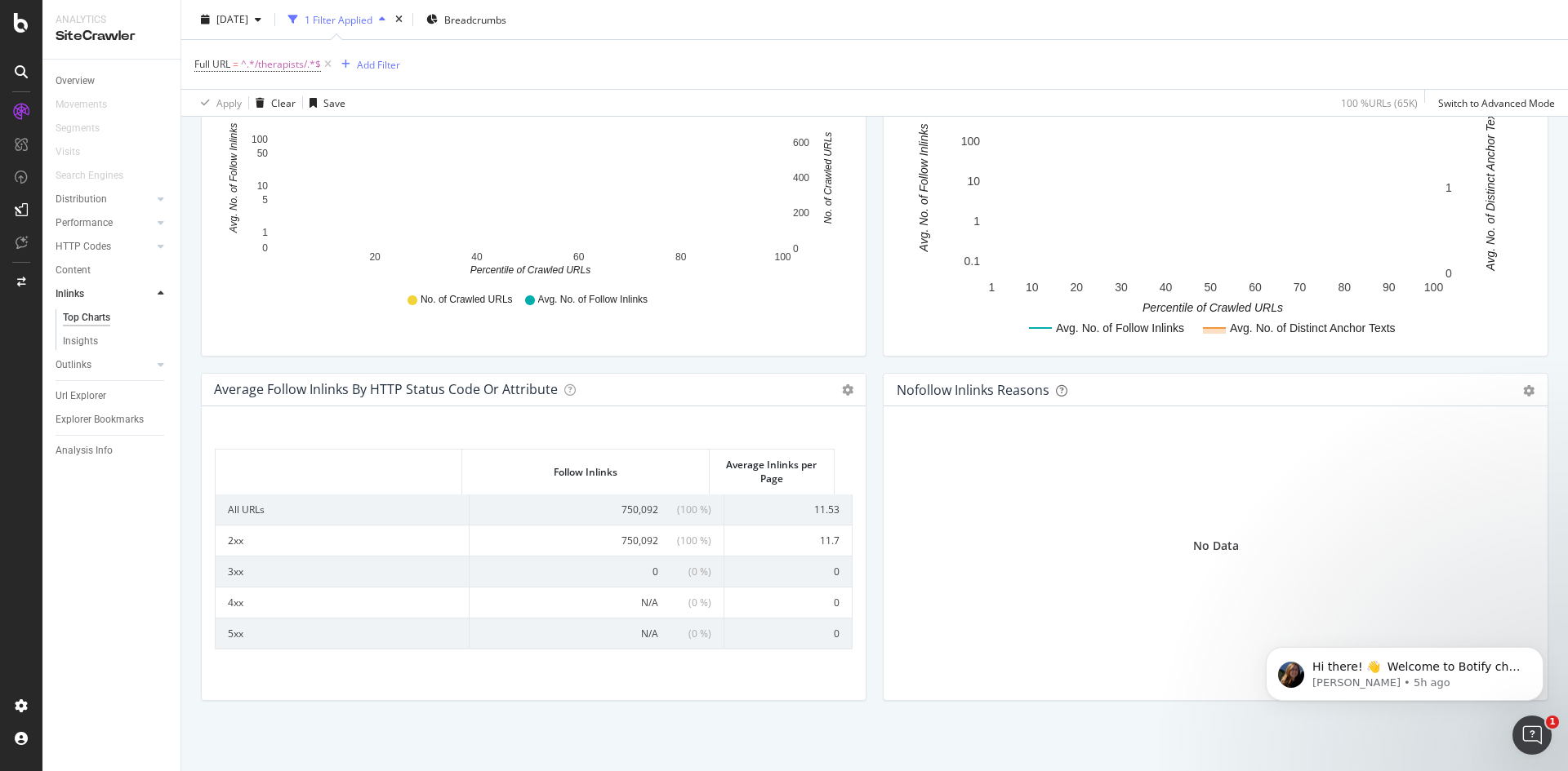
scroll to position [616, 0]
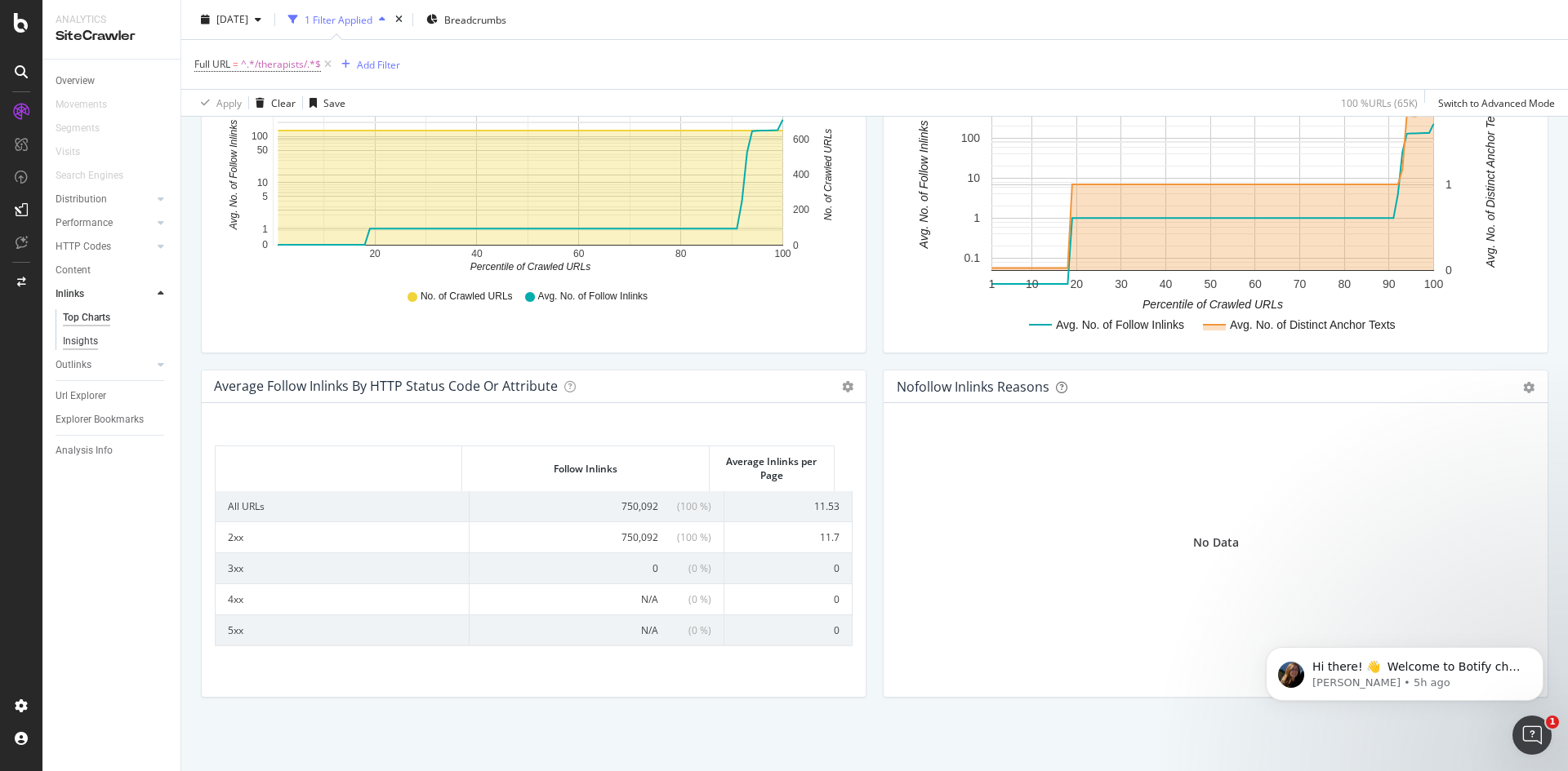
click at [89, 348] on div "Insights" at bounding box center [80, 341] width 35 height 17
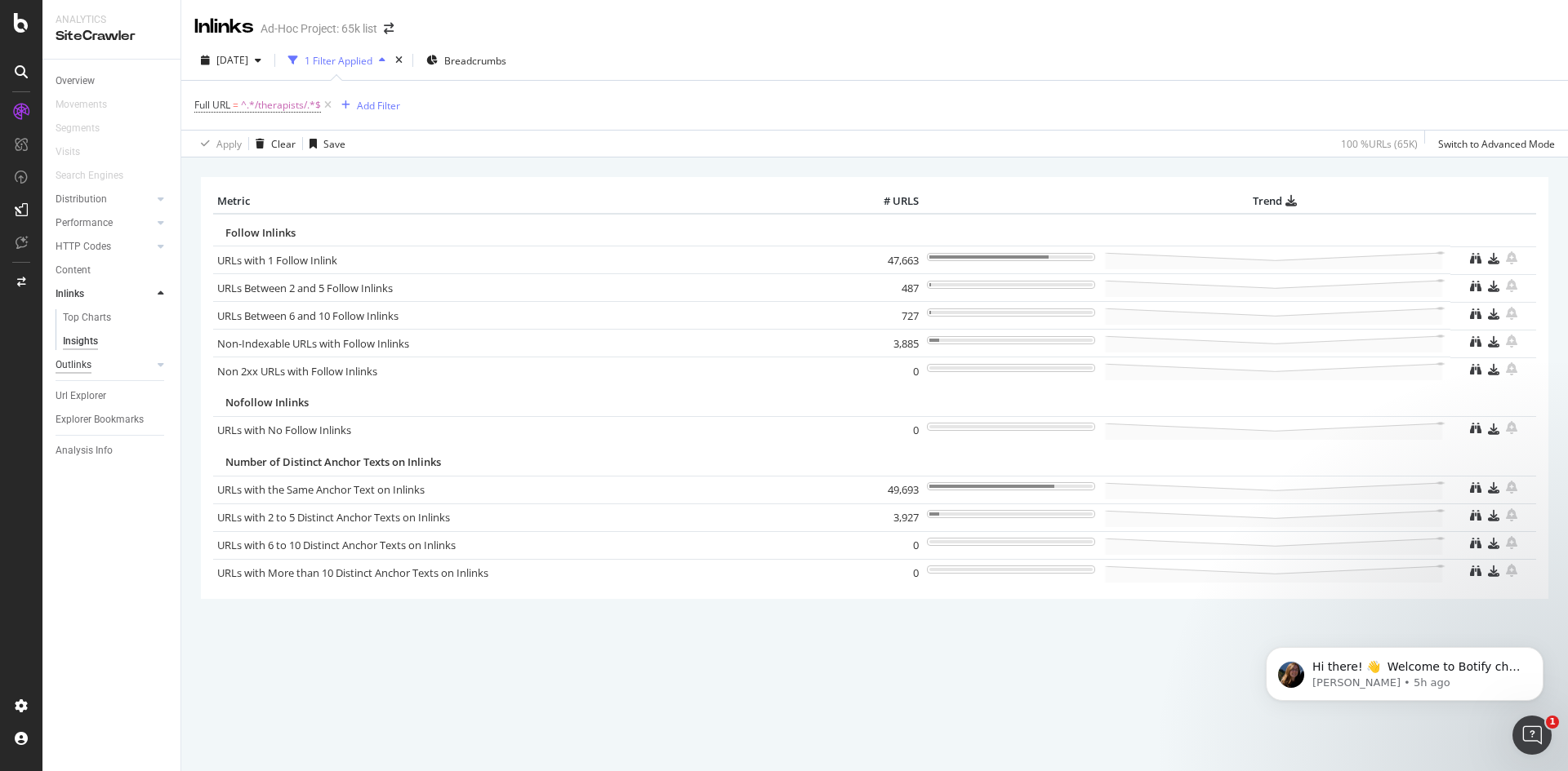
click at [87, 362] on div "Outlinks" at bounding box center [73, 365] width 36 height 17
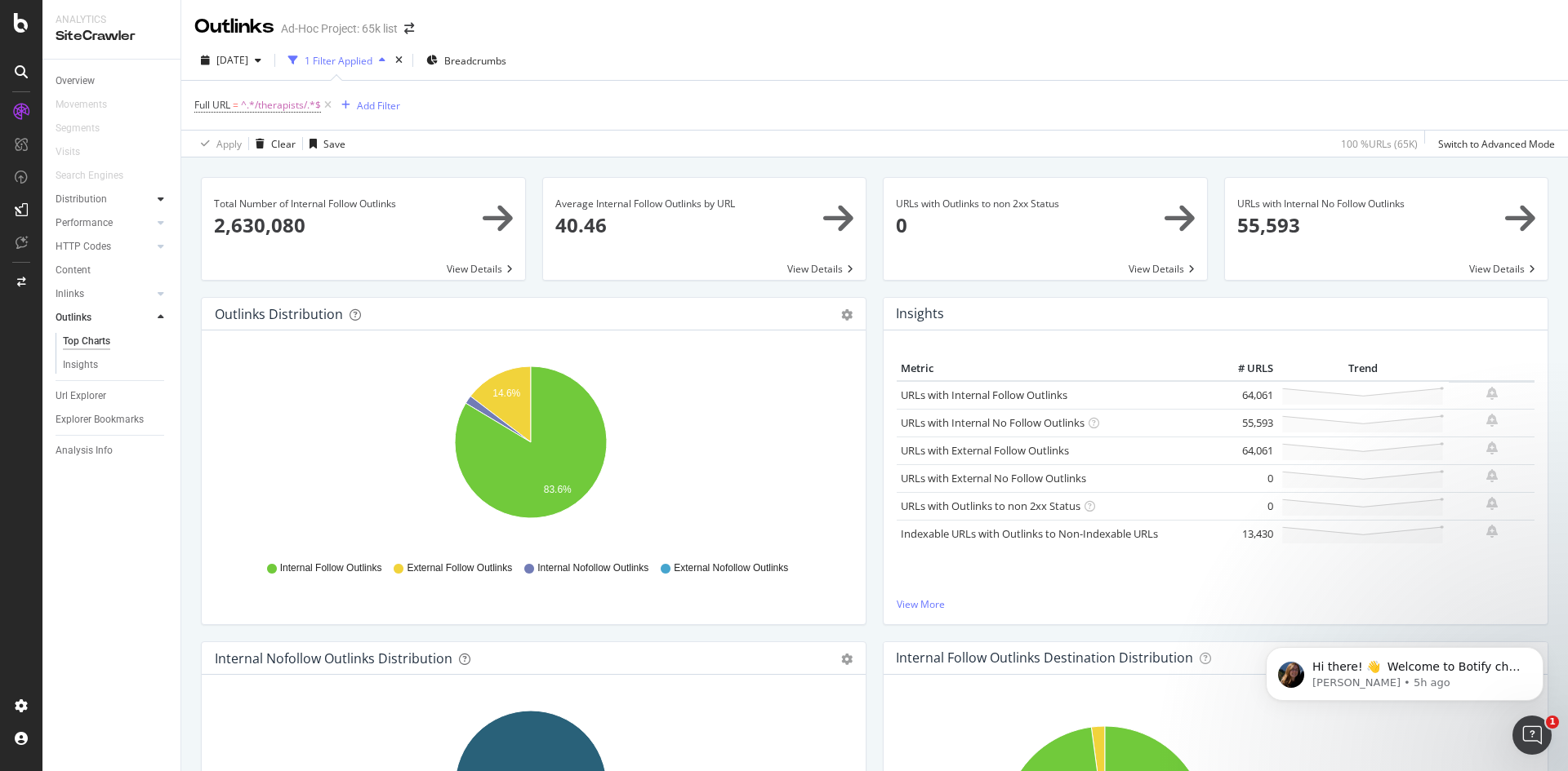
click at [158, 196] on icon at bounding box center [160, 199] width 6 height 10
click at [91, 245] on div "Insights" at bounding box center [80, 246] width 35 height 17
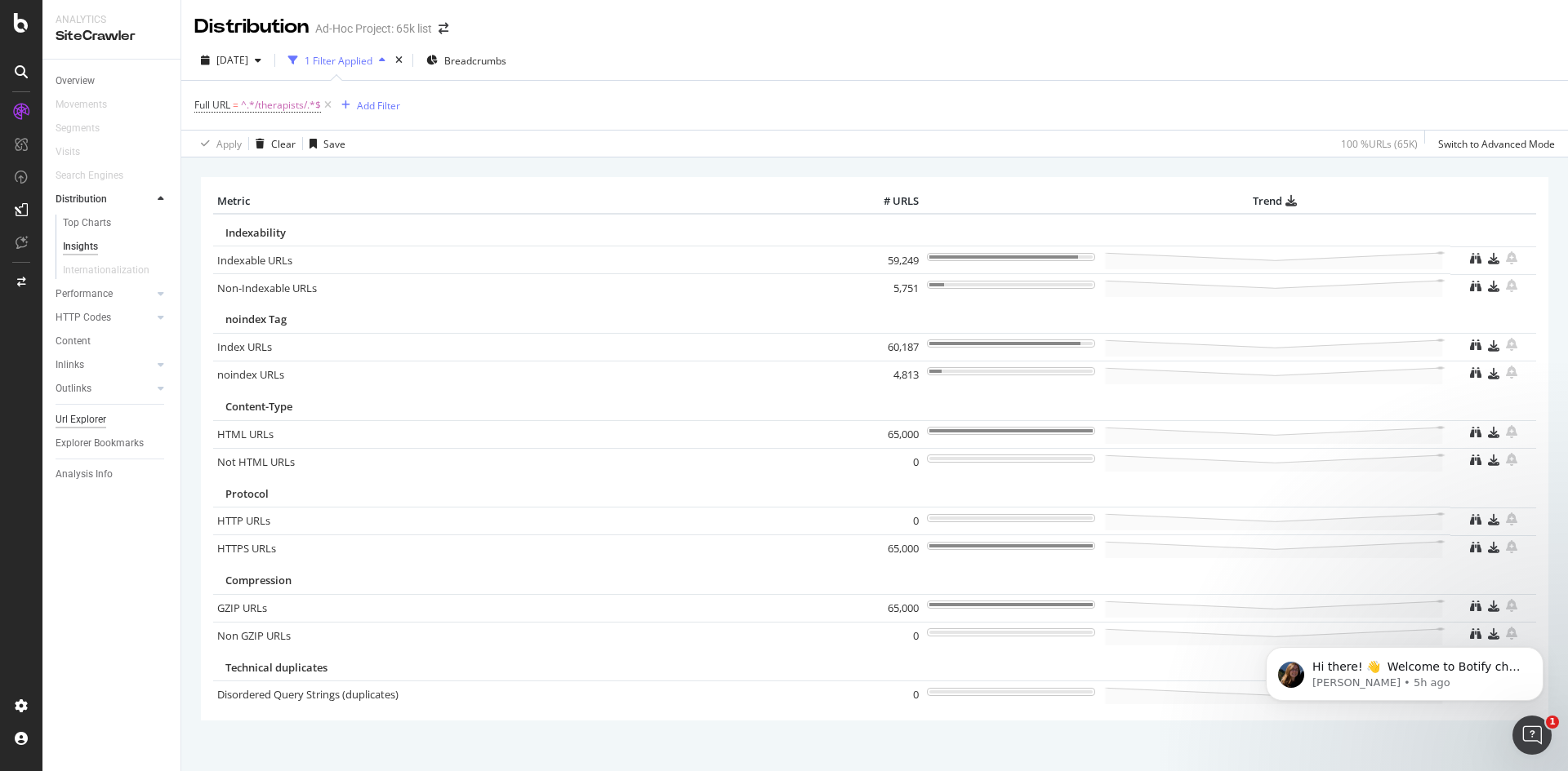
click at [80, 418] on div "Url Explorer" at bounding box center [81, 420] width 51 height 17
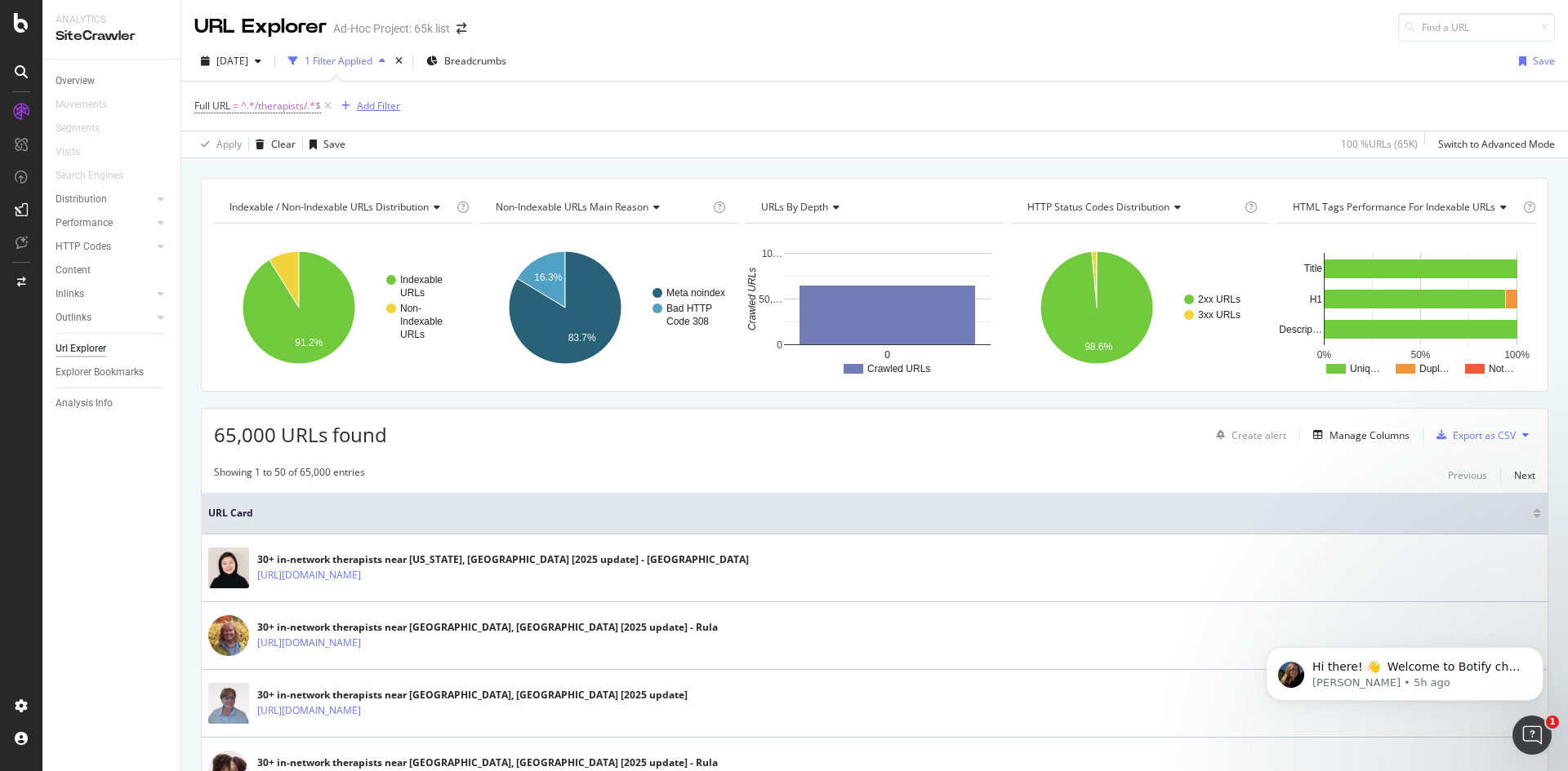
click at [368, 106] on div "Add Filter" at bounding box center [378, 105] width 43 height 14
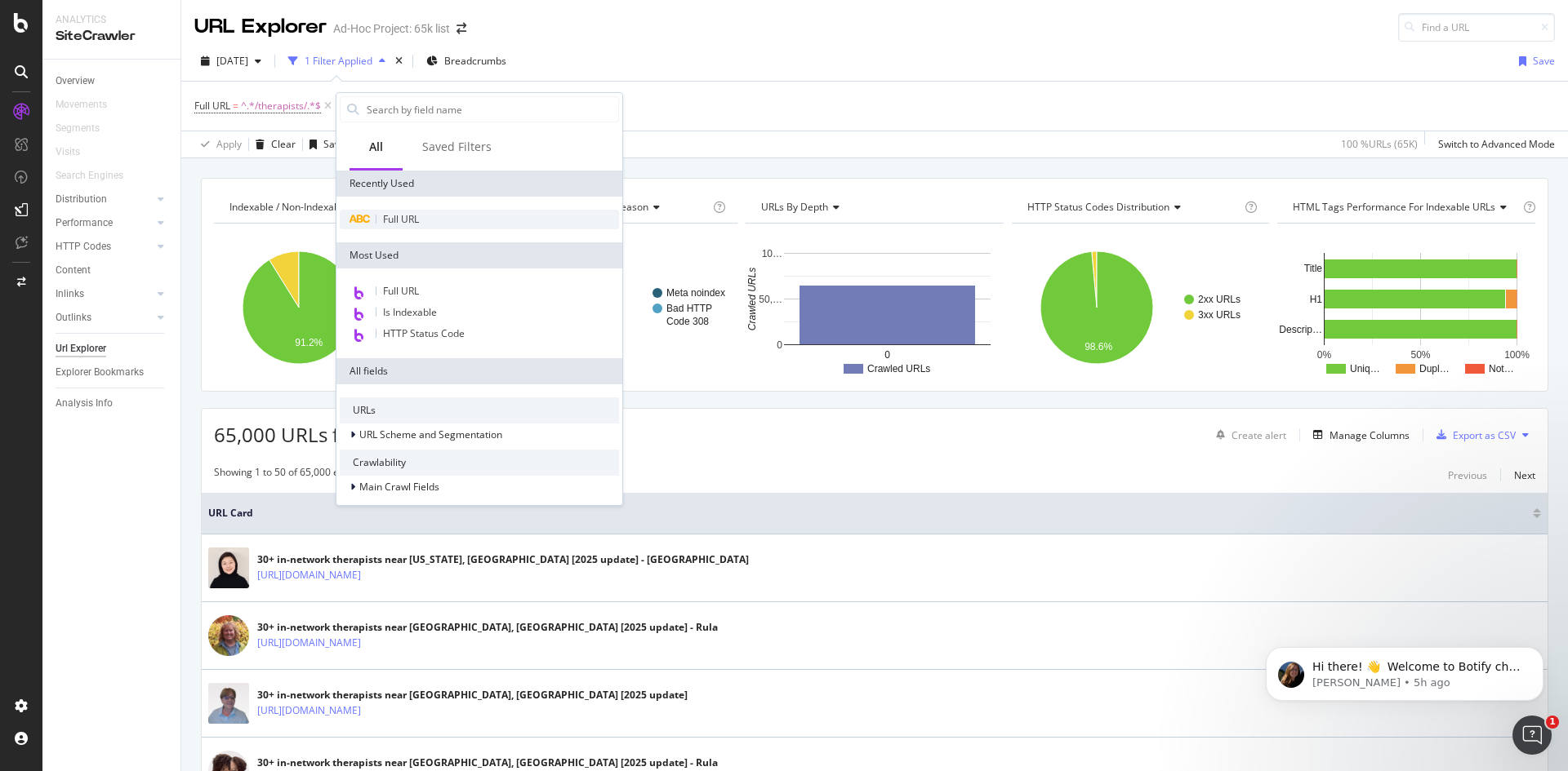
click at [407, 212] on div "Full URL" at bounding box center [479, 220] width 279 height 20
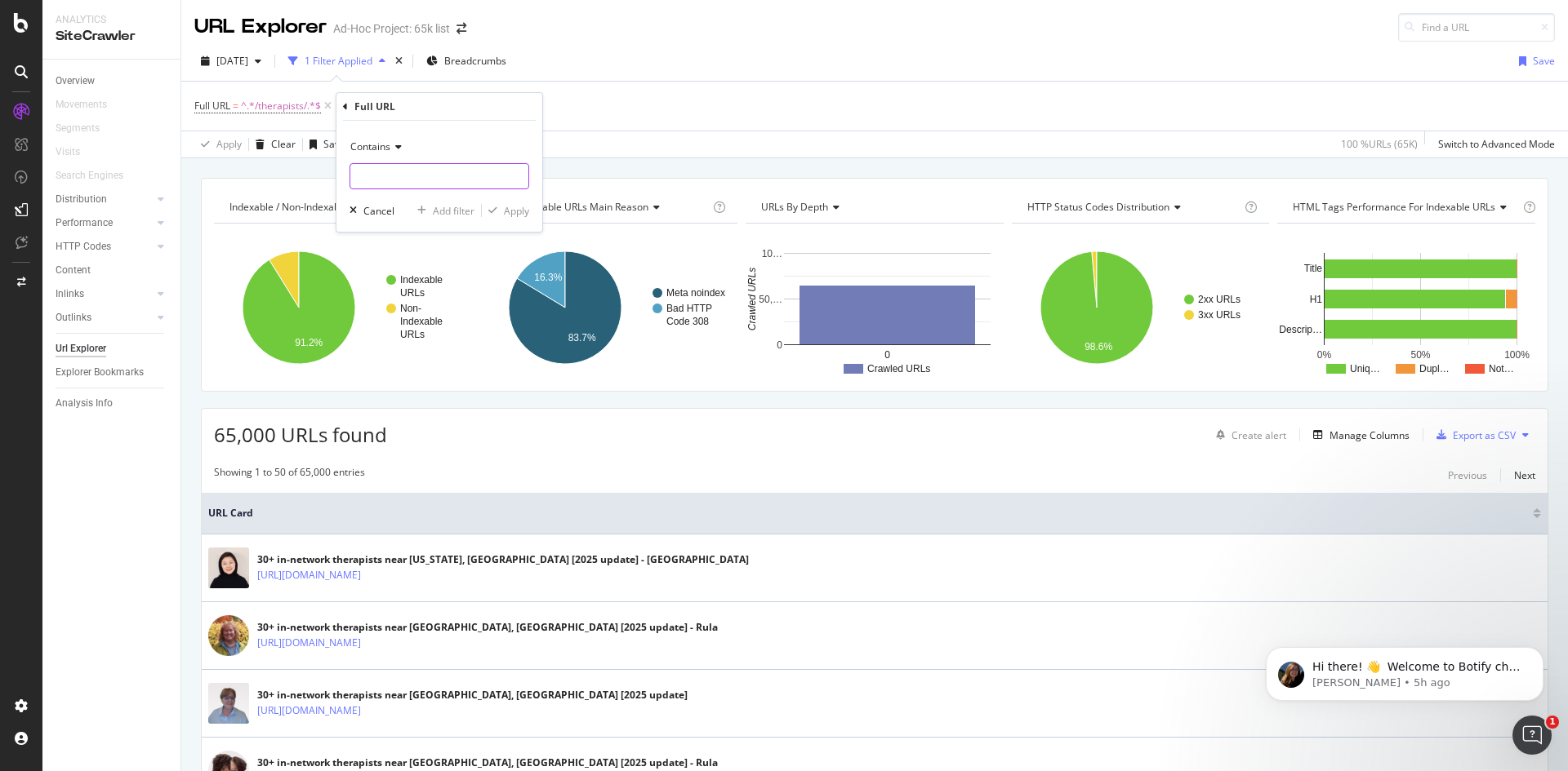
click at [403, 182] on input "text" at bounding box center [439, 176] width 178 height 26
type input "/tx/"
click at [518, 206] on div "Apply" at bounding box center [517, 210] width 25 height 14
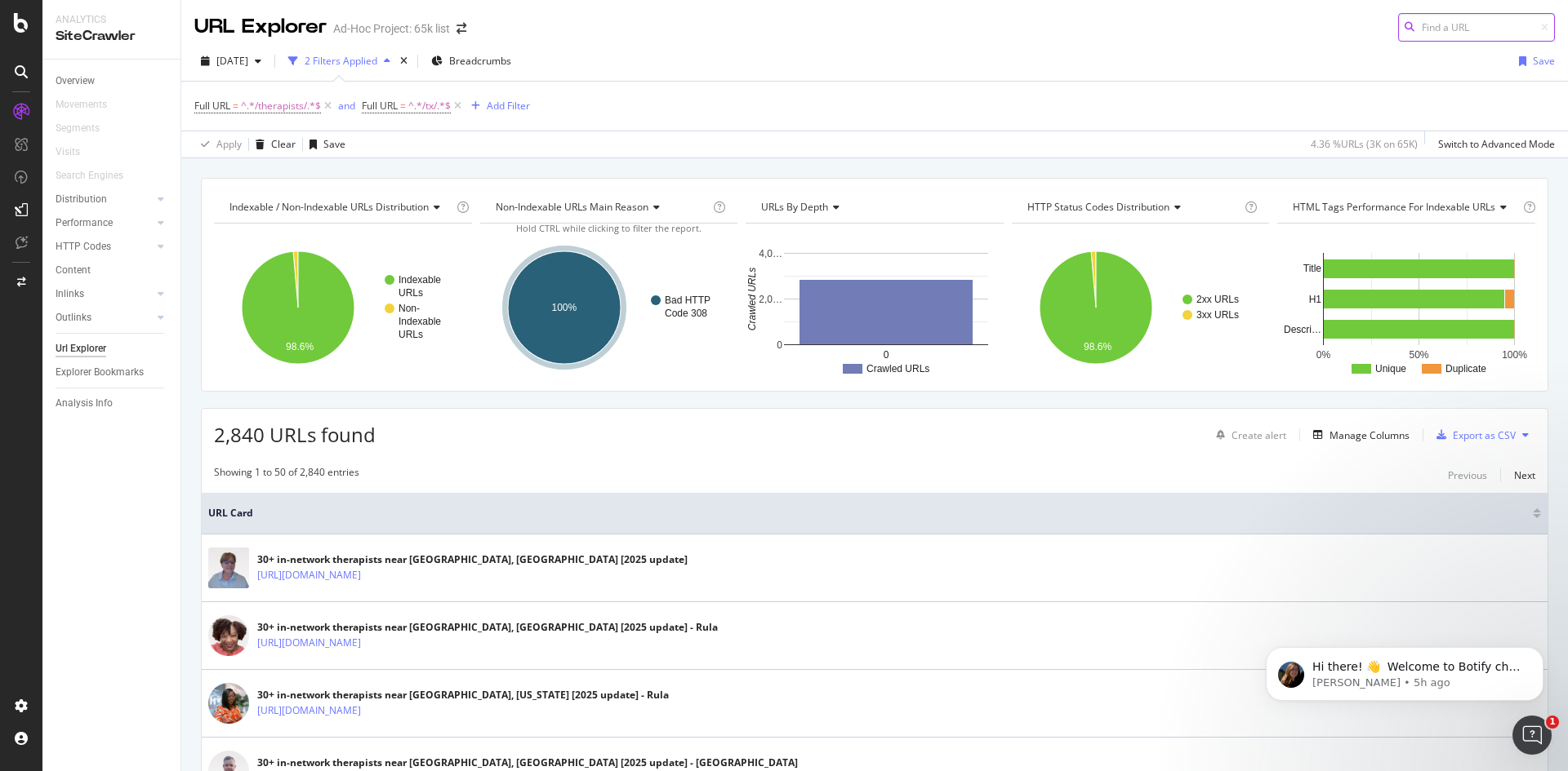
click at [1456, 24] on input at bounding box center [1476, 27] width 157 height 29
click at [79, 77] on div "Overview" at bounding box center [74, 81] width 39 height 17
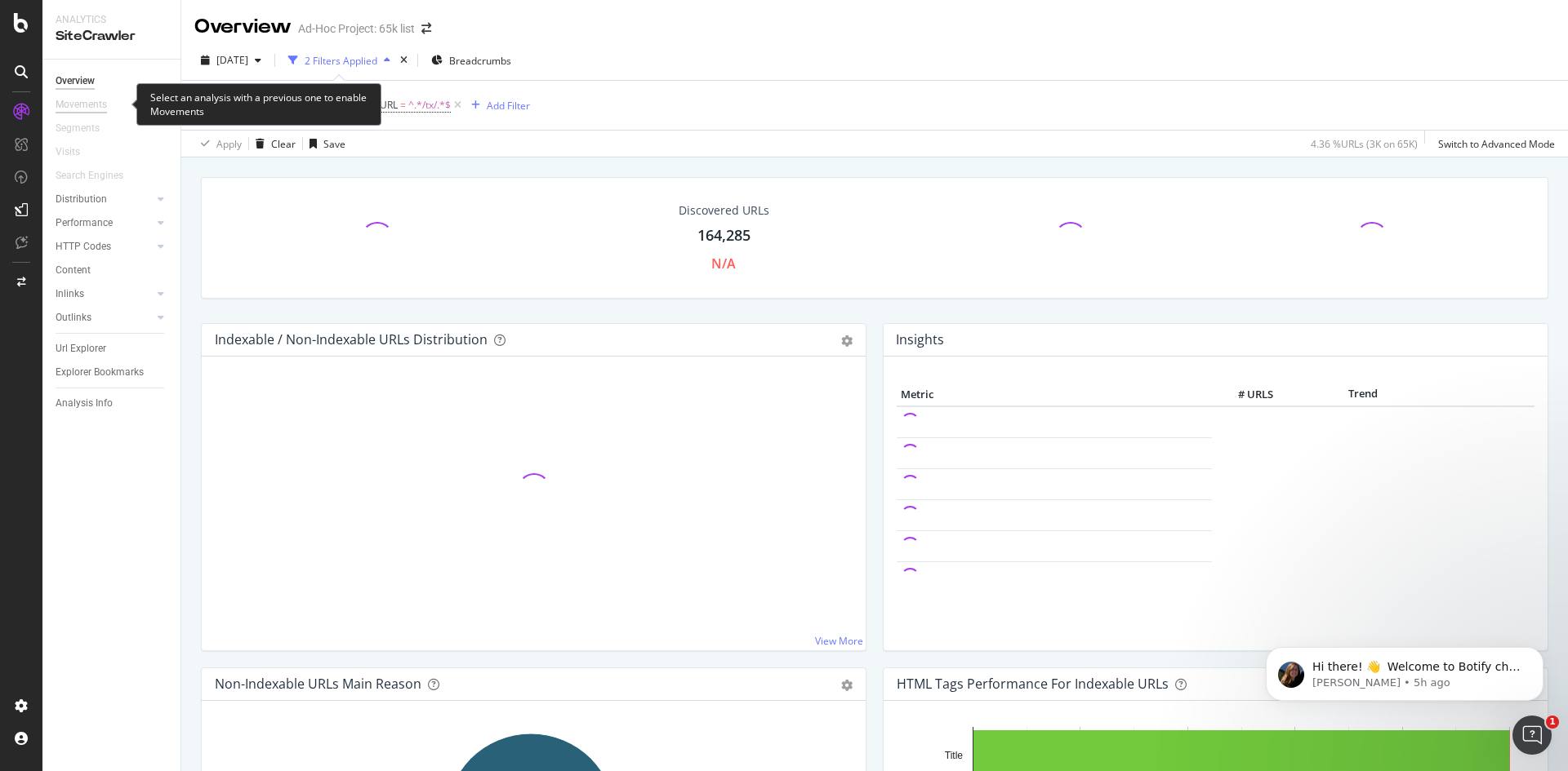
click at [101, 105] on div "Movements" at bounding box center [81, 104] width 52 height 17
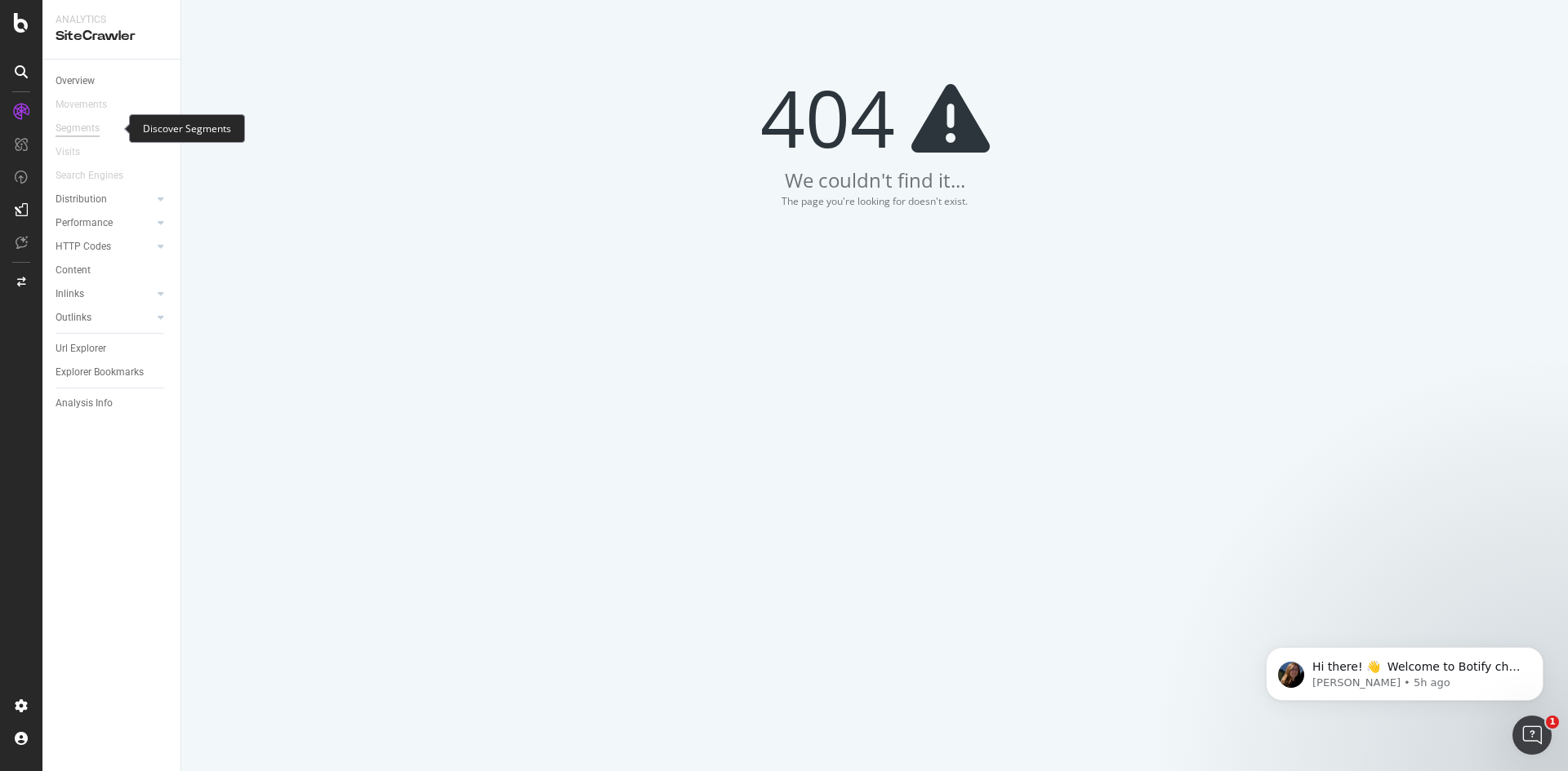
click at [93, 128] on div "Segments" at bounding box center [77, 128] width 44 height 17
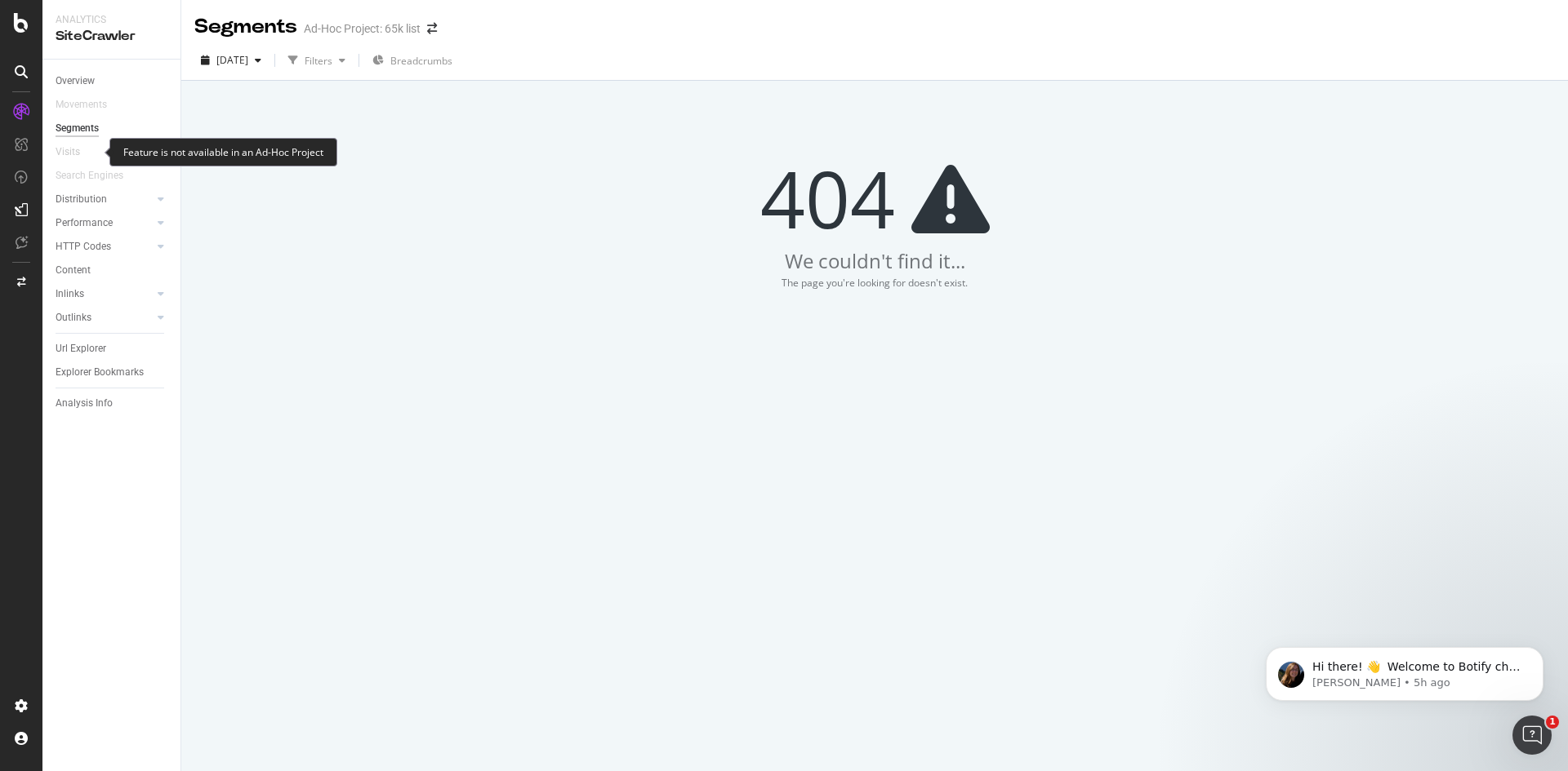
click at [80, 152] on div at bounding box center [88, 152] width 16 height 16
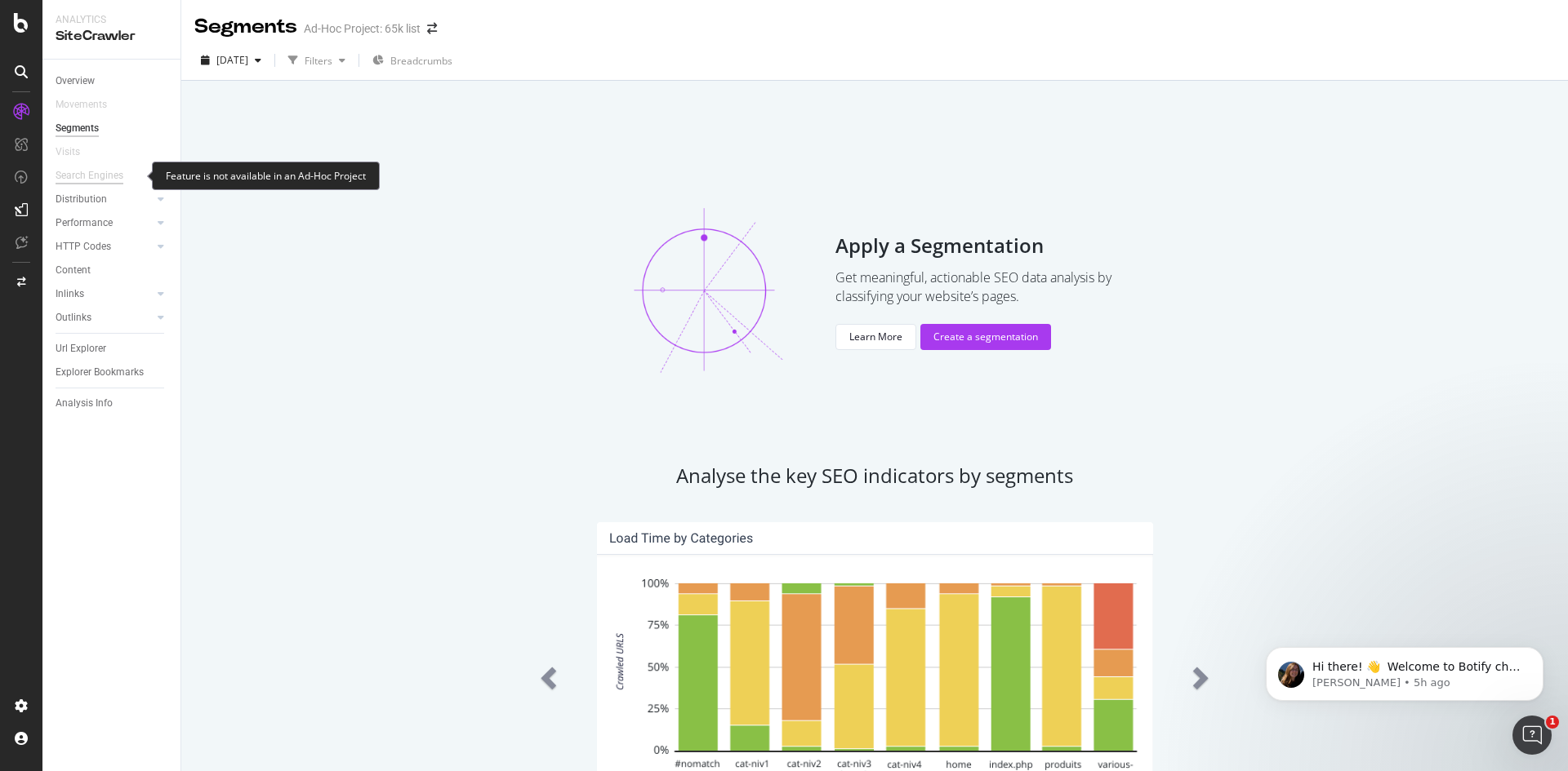
click at [88, 175] on div "Search Engines" at bounding box center [89, 176] width 68 height 17
click at [100, 170] on div "Search Engines" at bounding box center [89, 176] width 68 height 17
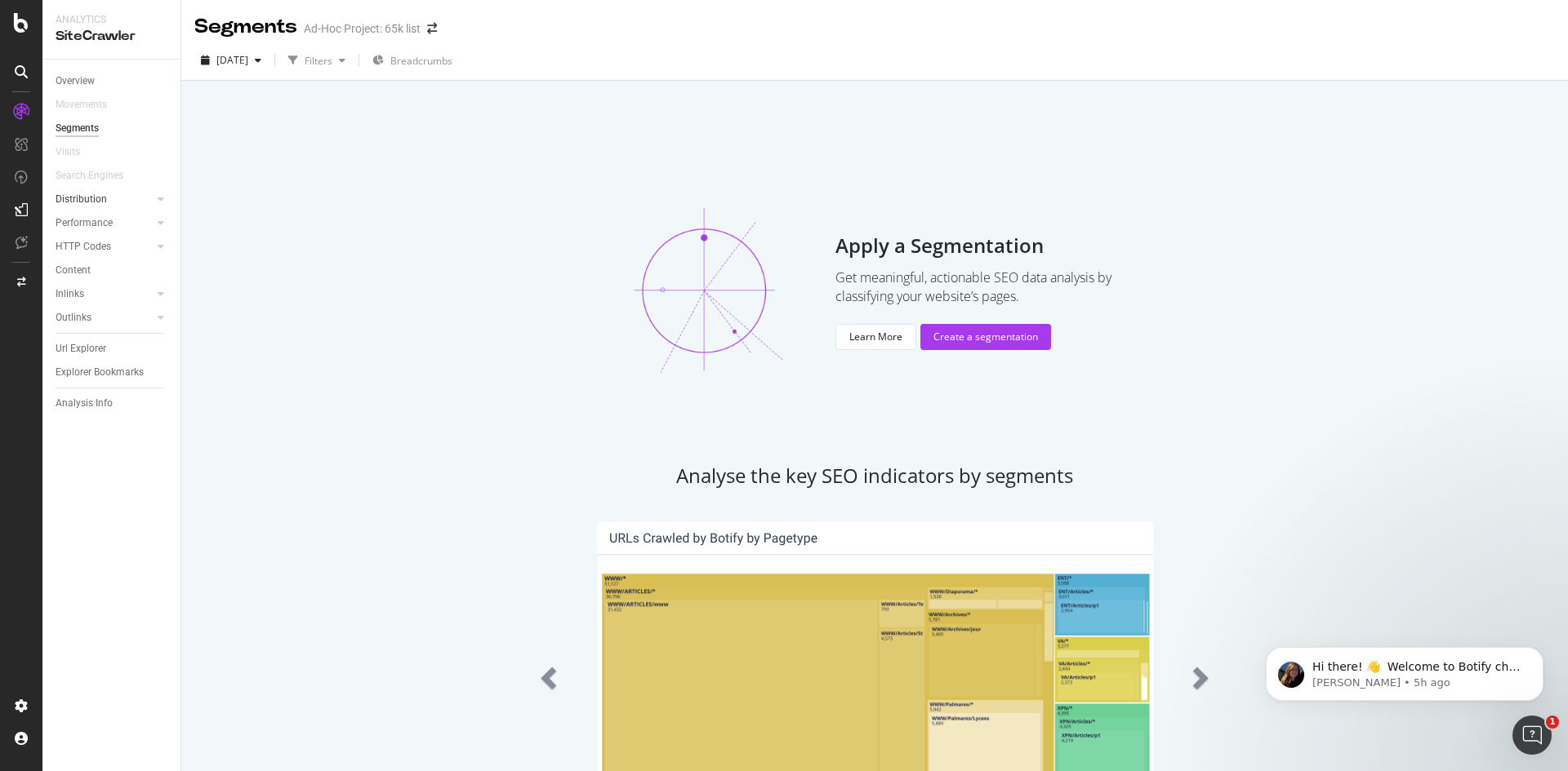
click at [150, 197] on div at bounding box center [145, 199] width 16 height 16
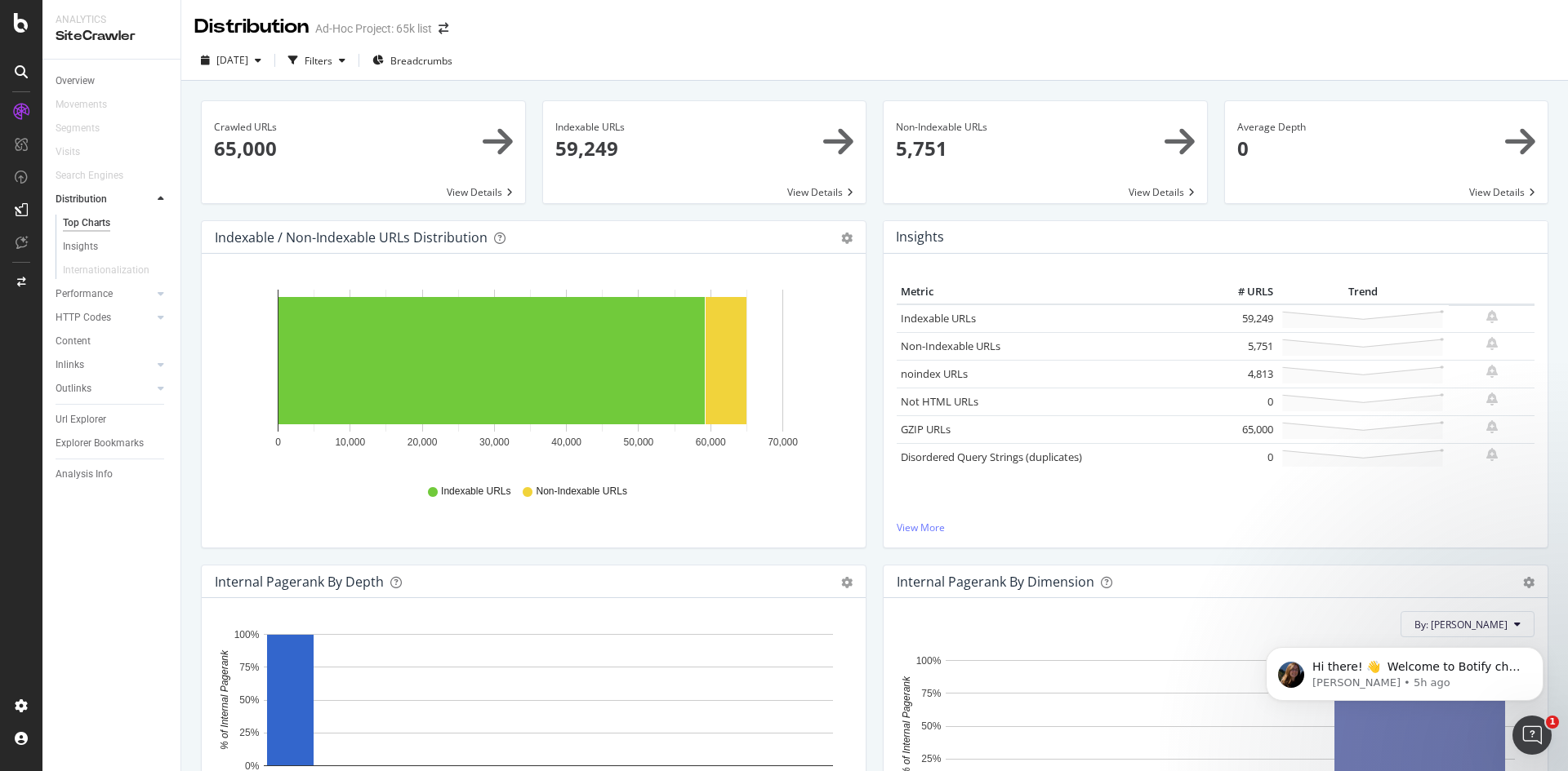
click at [619, 62] on div "2025 Jul. 17th Filters Breadcrumbs" at bounding box center [875, 63] width 1387 height 33
click at [96, 421] on div "Url Explorer" at bounding box center [81, 420] width 51 height 17
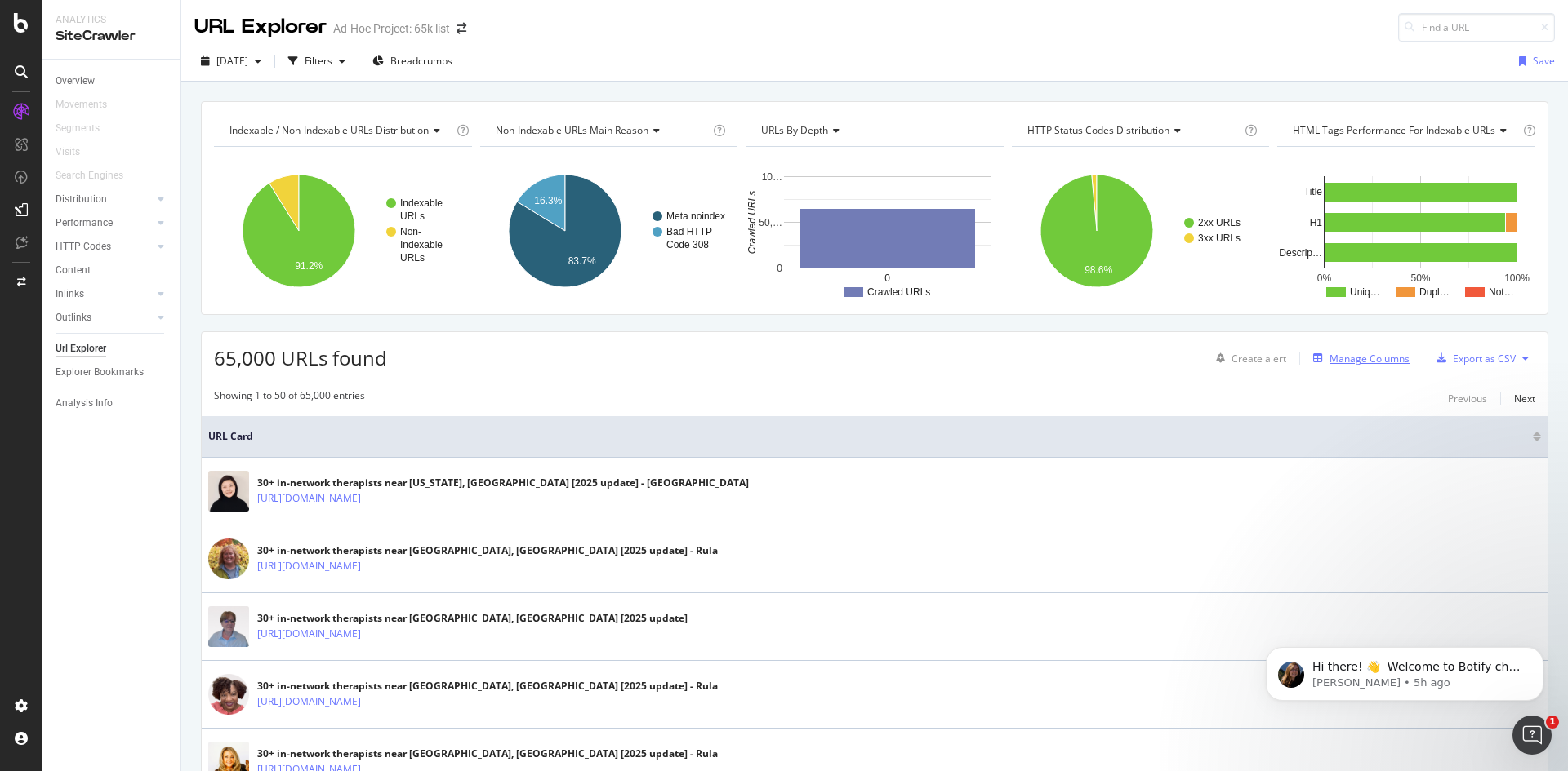
click at [1359, 362] on div "Manage Columns" at bounding box center [1369, 358] width 80 height 14
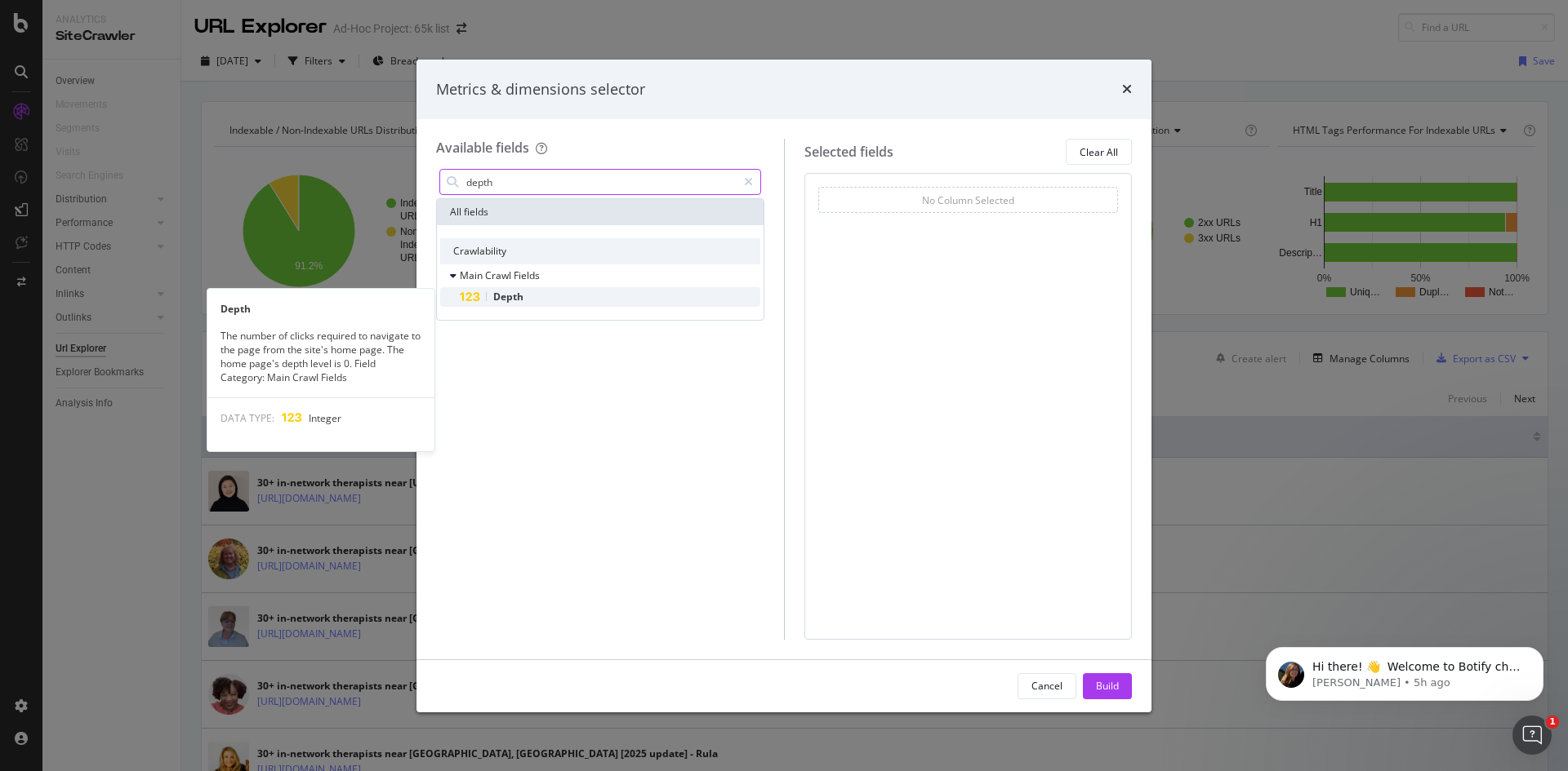
type input "depth"
click at [520, 300] on span "Depth" at bounding box center [508, 296] width 30 height 14
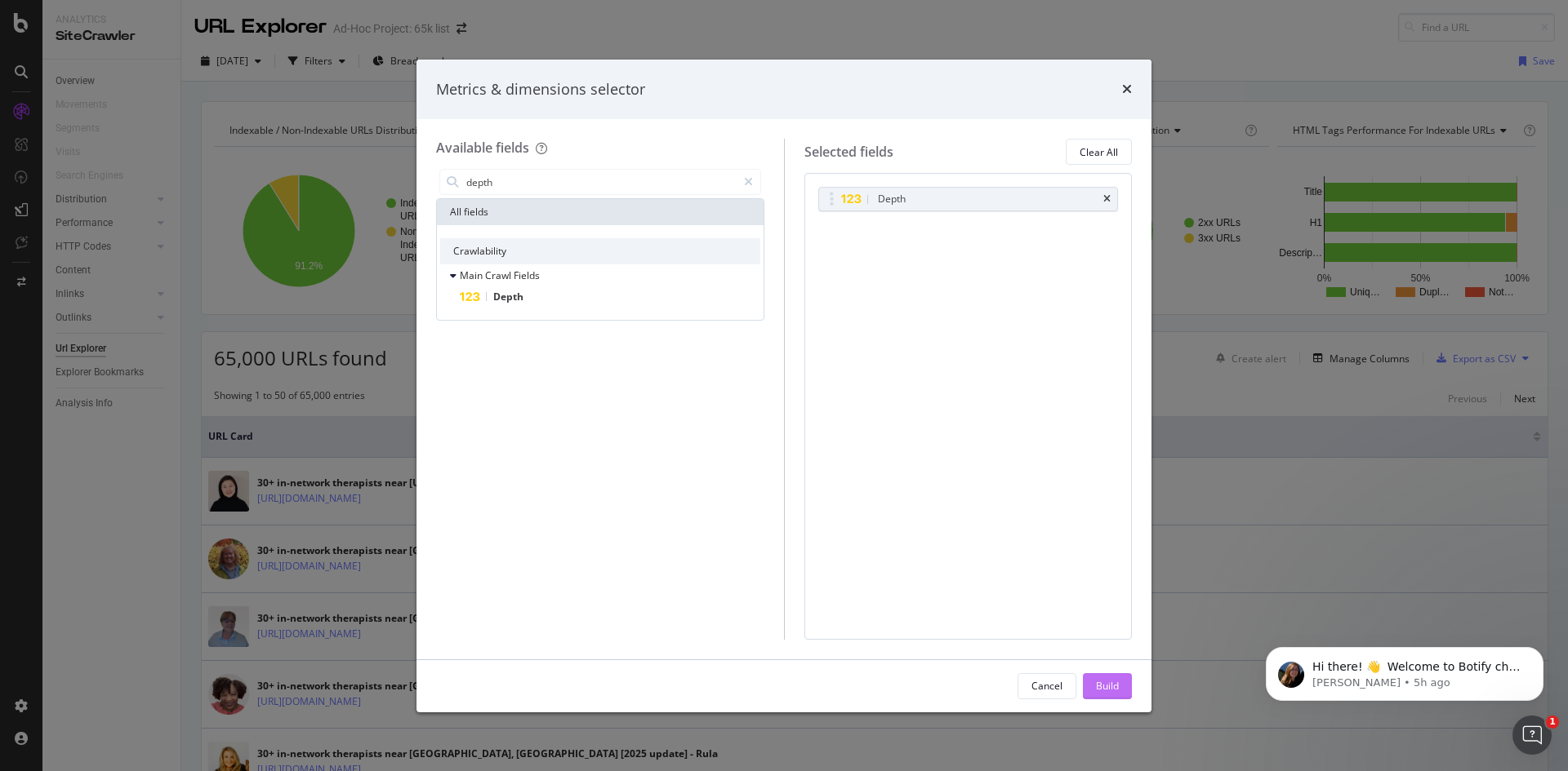
click at [1115, 684] on div "Build" at bounding box center [1106, 685] width 23 height 14
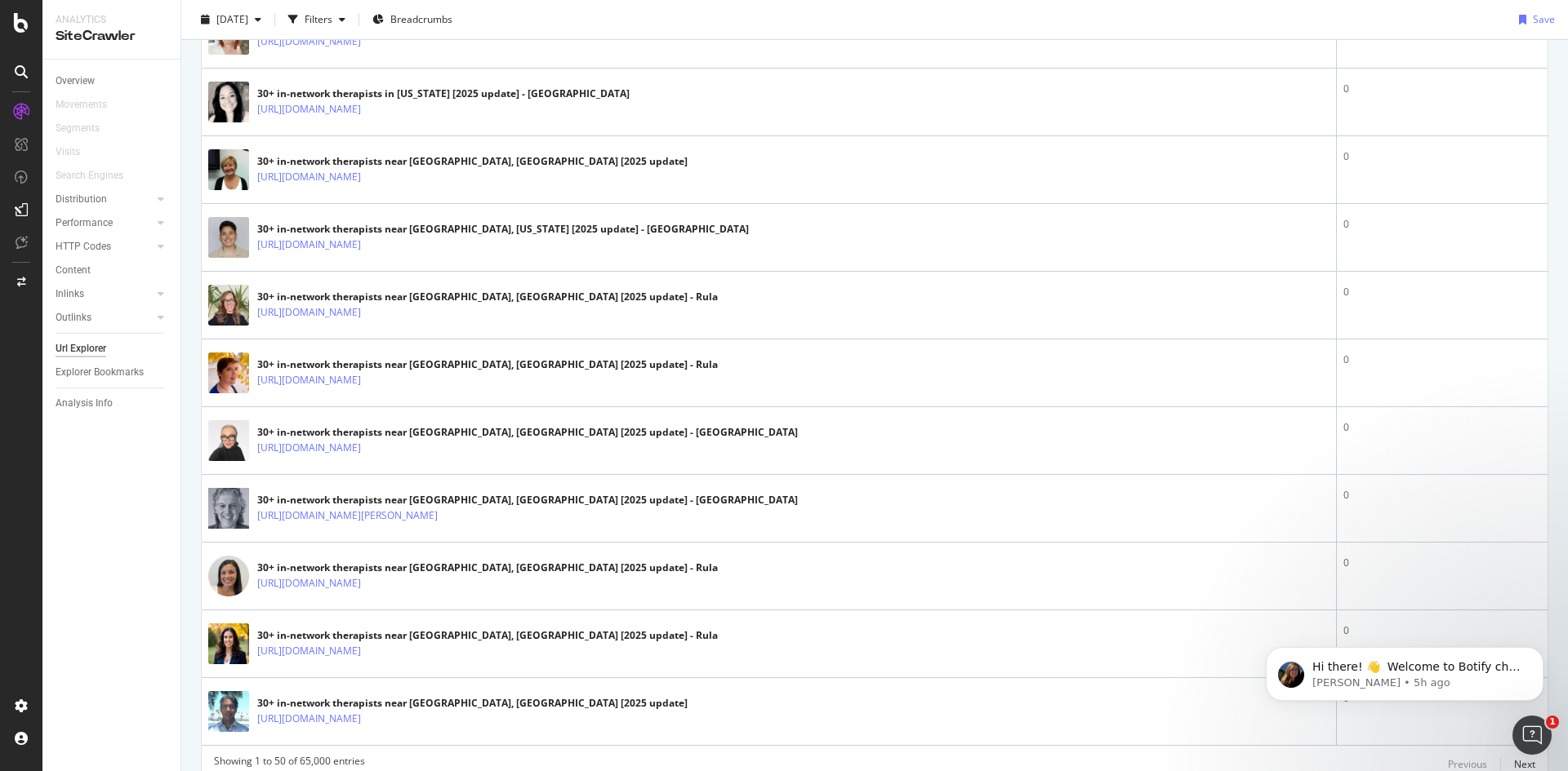
scroll to position [3169, 0]
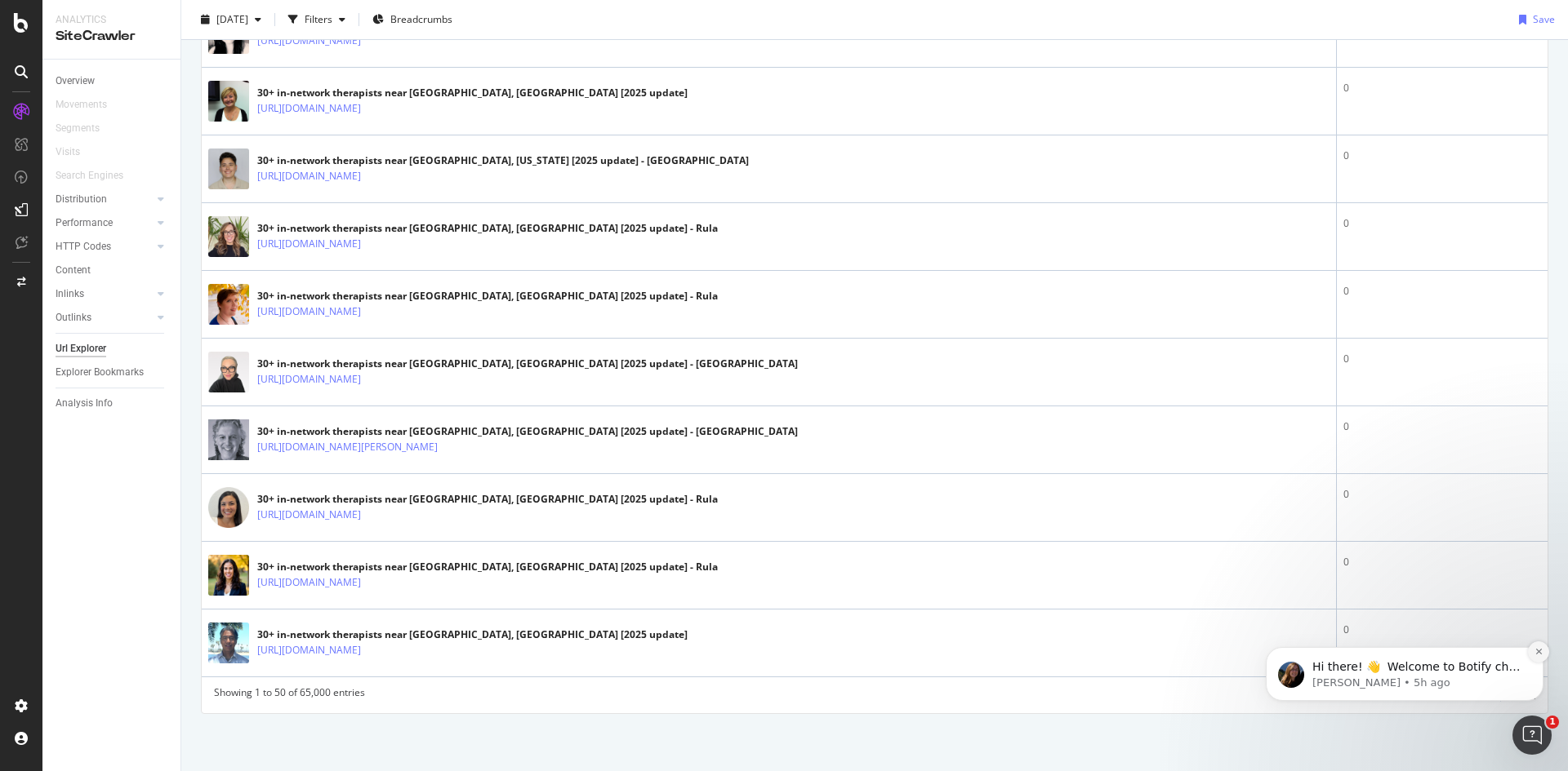
click at [1544, 654] on button "Dismiss notification" at bounding box center [1538, 652] width 21 height 21
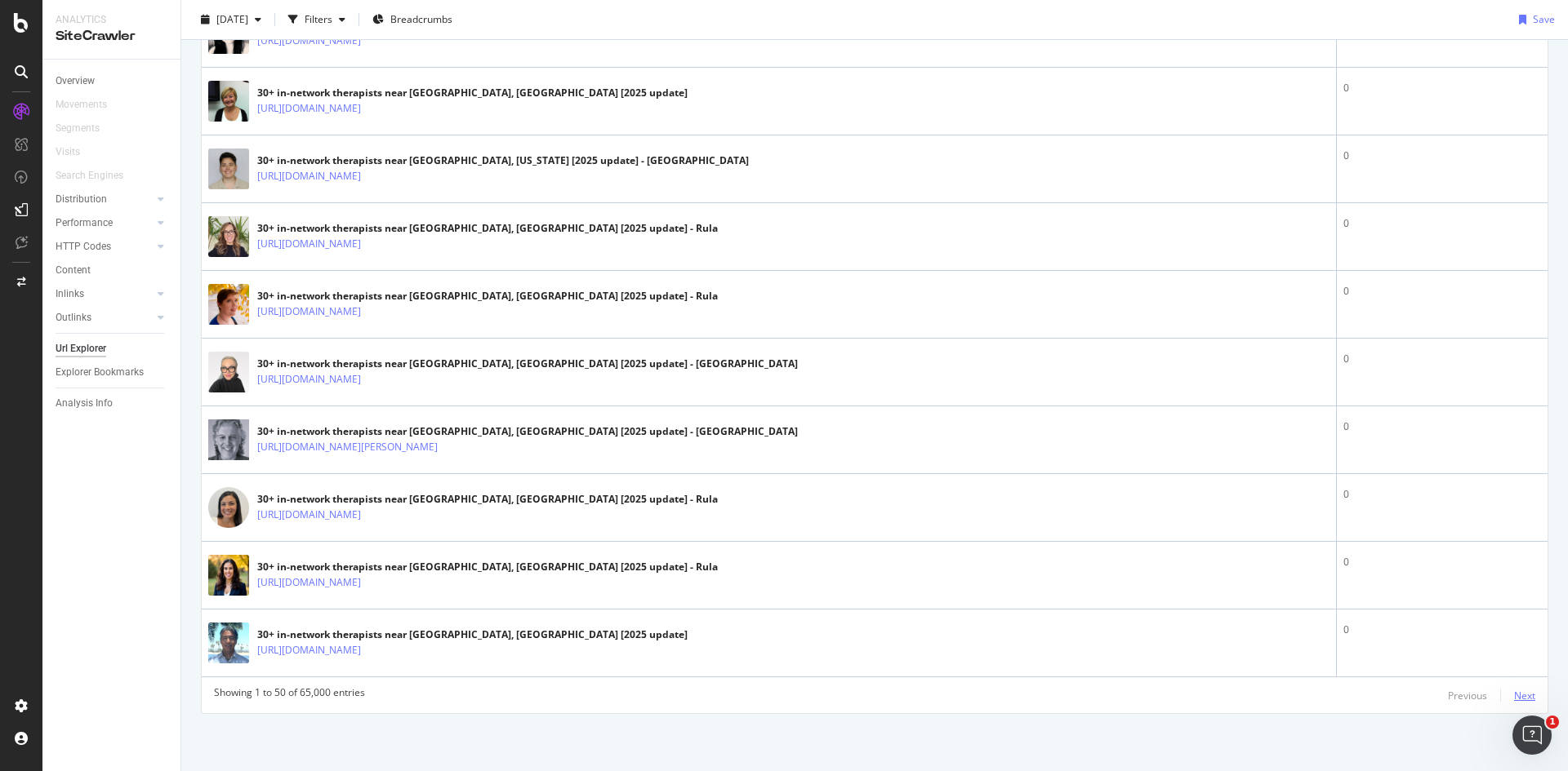
click at [1515, 696] on div "Next" at bounding box center [1524, 695] width 21 height 14
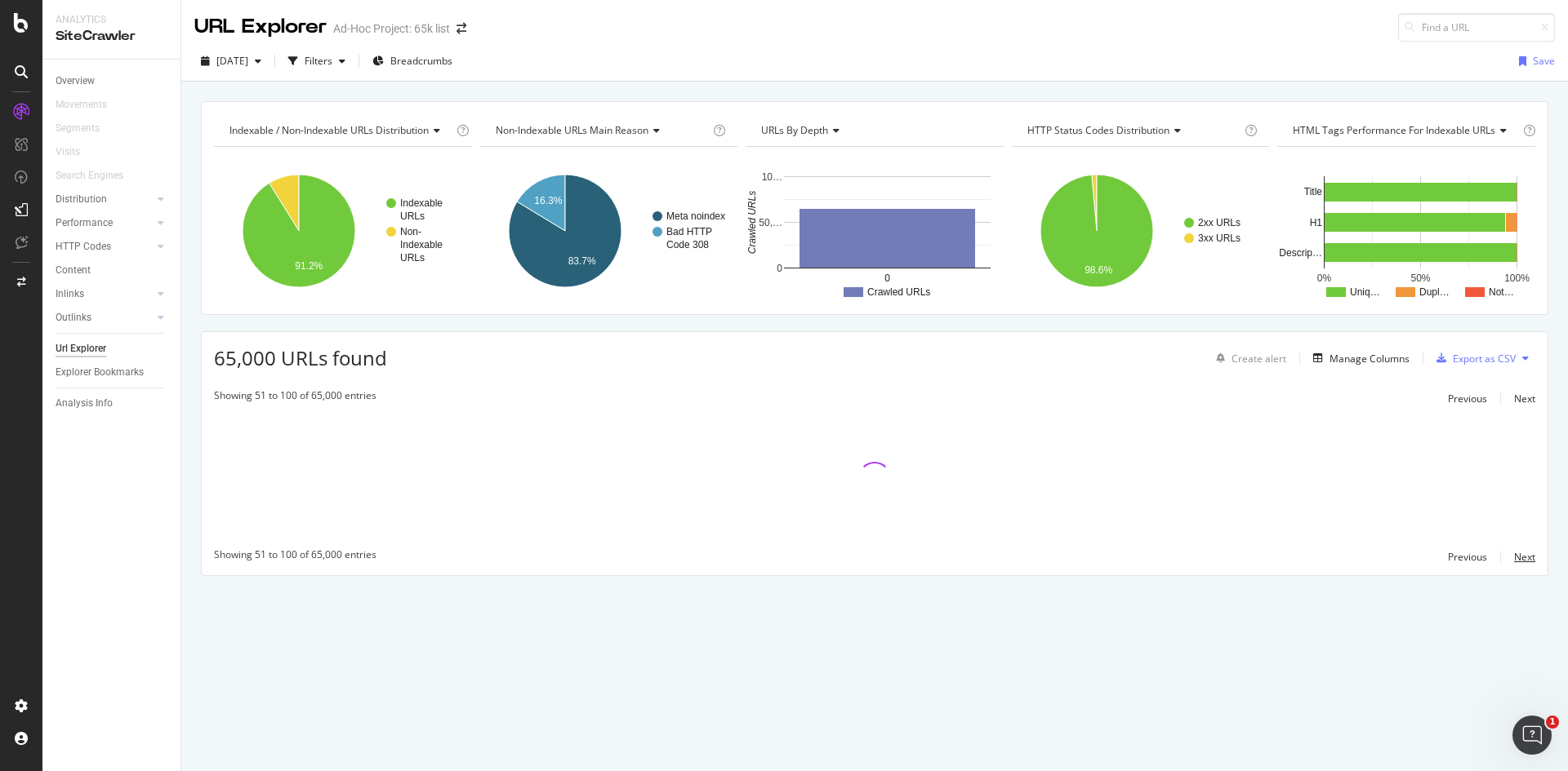
scroll to position [0, 0]
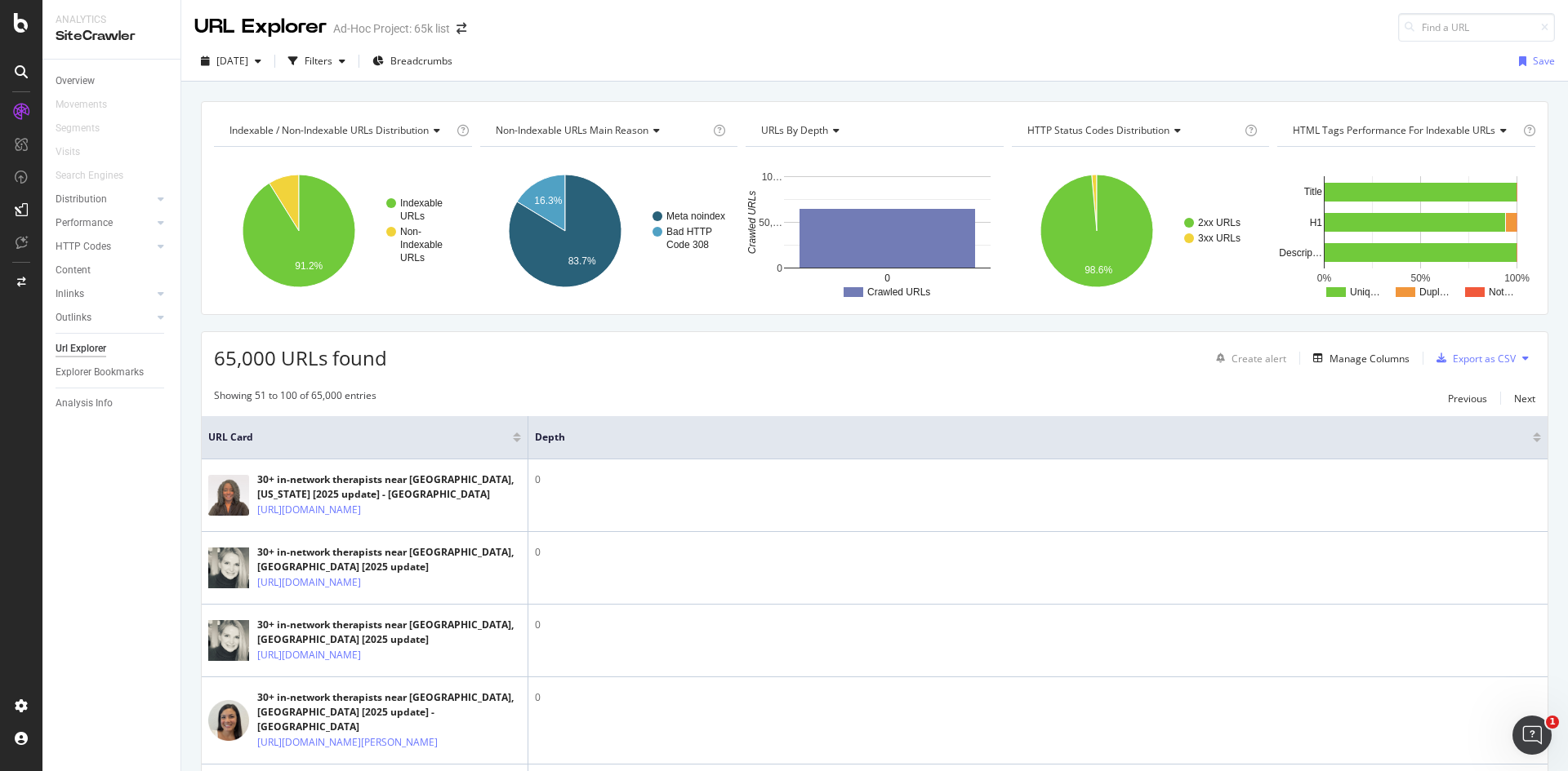
click at [1533, 443] on div at bounding box center [1536, 440] width 8 height 5
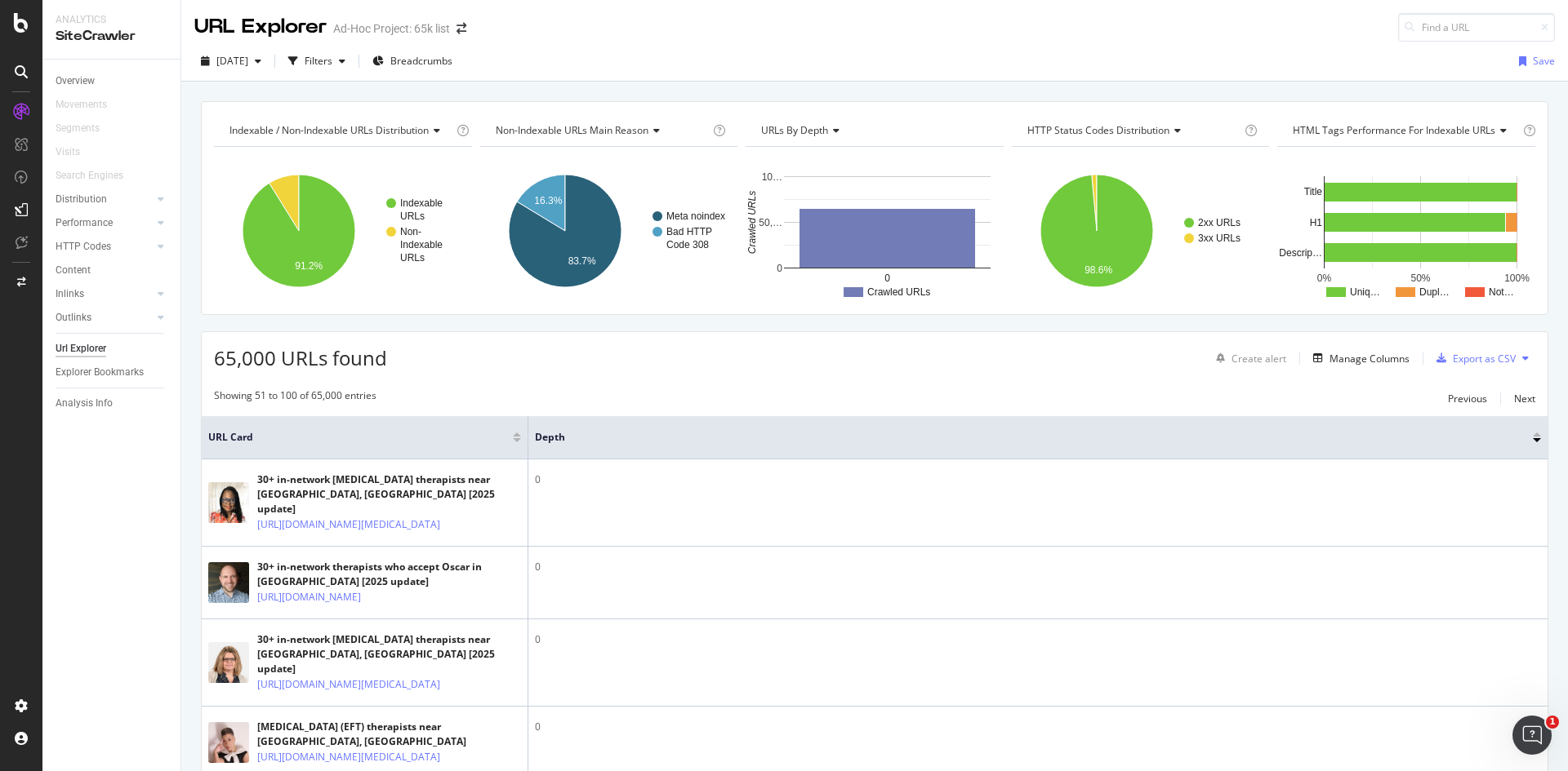
click at [1533, 433] on div at bounding box center [1536, 434] width 8 height 5
click at [1533, 437] on div at bounding box center [1536, 434] width 8 height 5
click at [1533, 443] on div at bounding box center [1536, 440] width 8 height 5
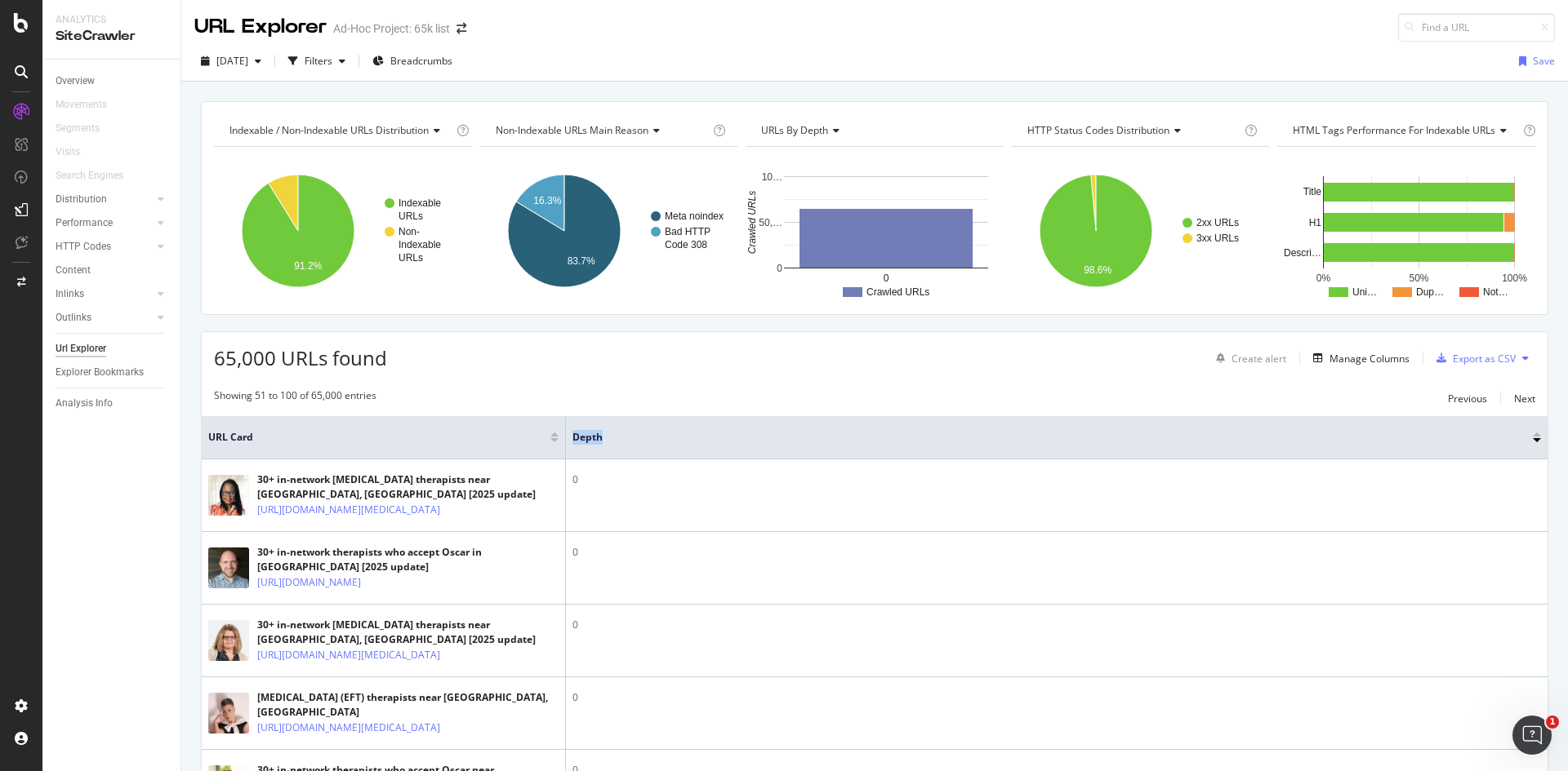
drag, startPoint x: 522, startPoint y: 440, endPoint x: 653, endPoint y: 428, distance: 131.5
click at [653, 428] on tr "URL Card Depth" at bounding box center [875, 438] width 1345 height 43
click at [1366, 357] on div "Manage Columns" at bounding box center [1369, 358] width 80 height 14
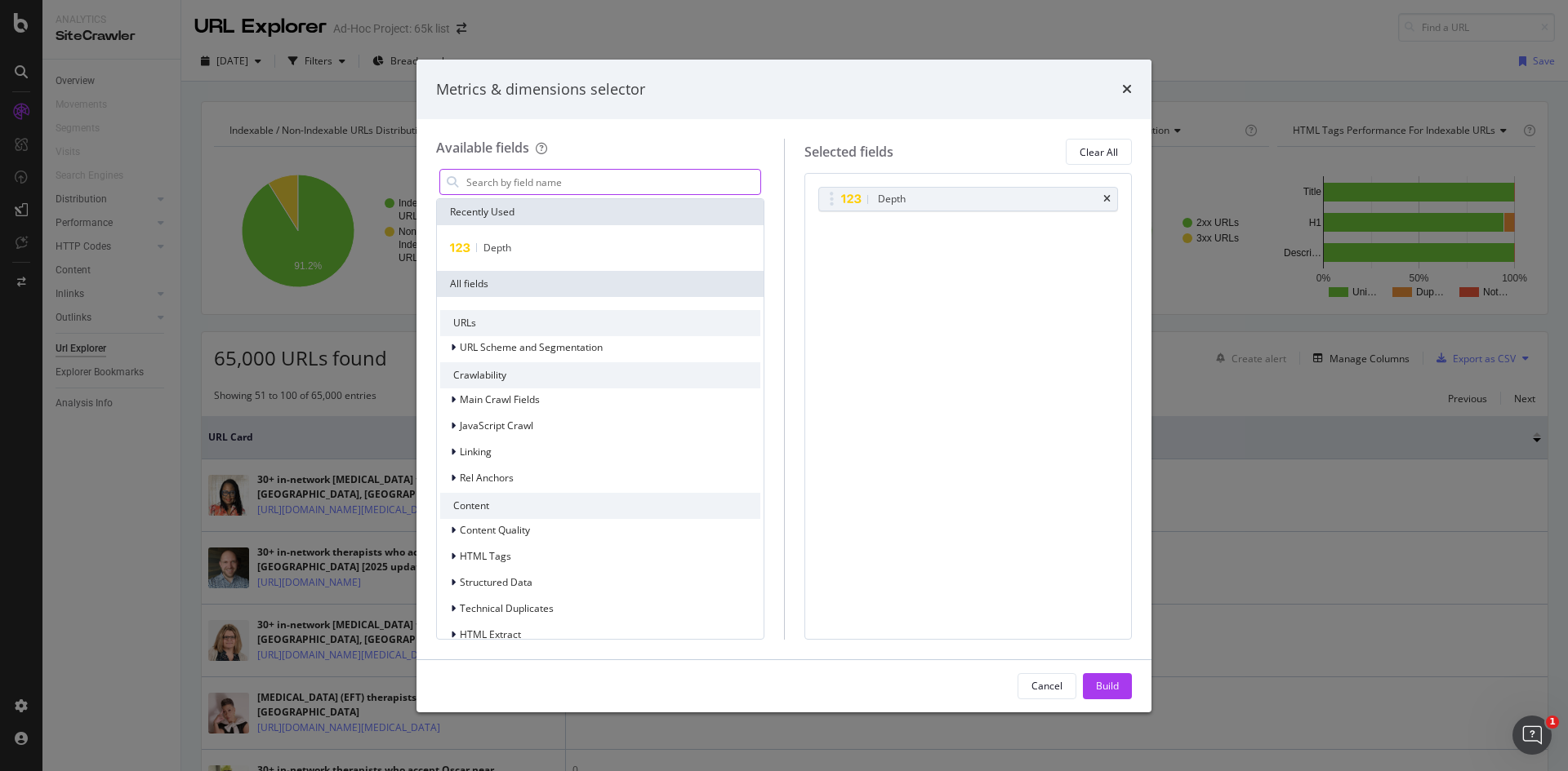
click at [547, 170] on input "modal" at bounding box center [612, 182] width 296 height 24
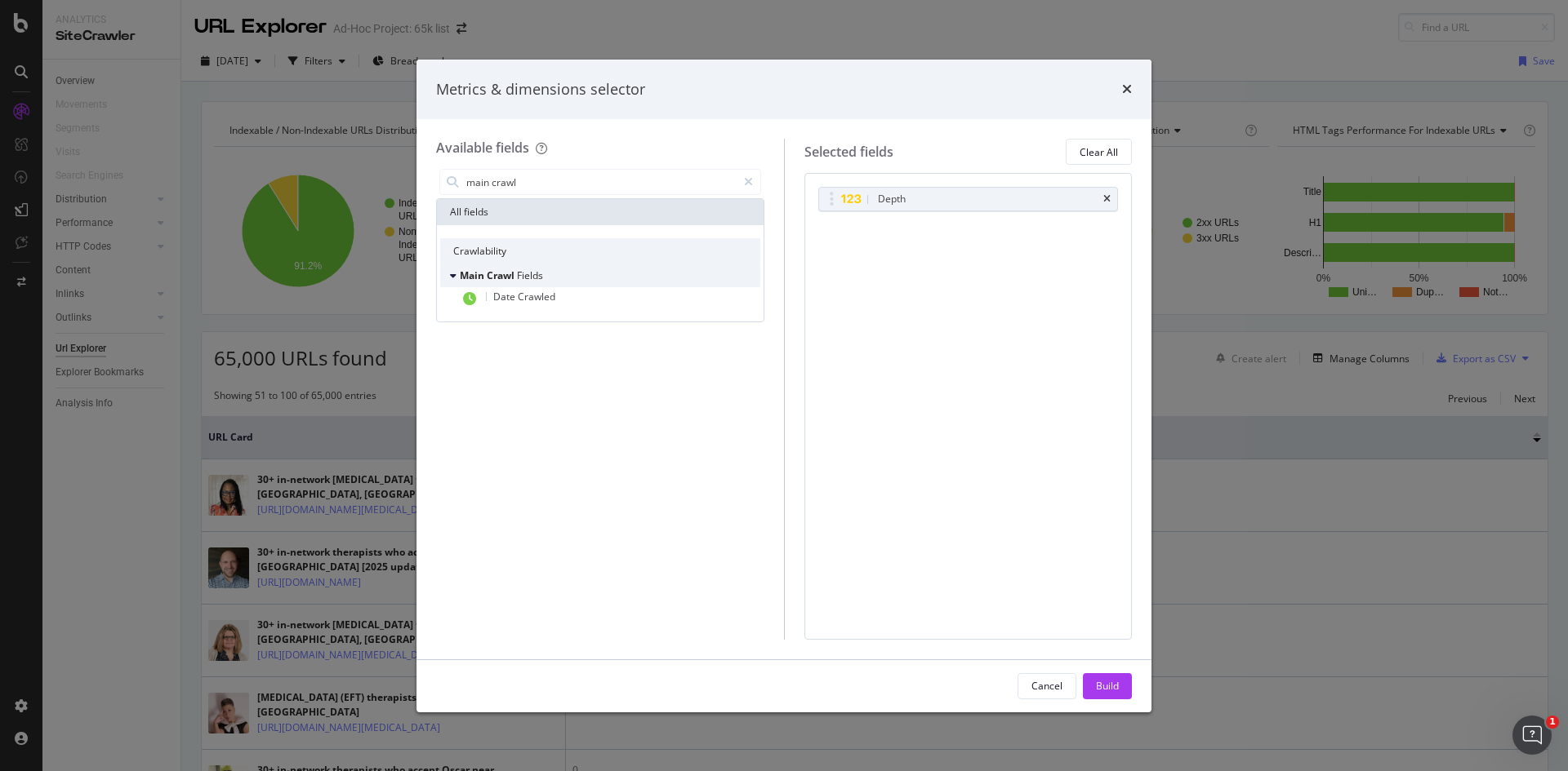
type input "main crawl"
click at [542, 272] on span "Fields" at bounding box center [530, 275] width 26 height 14
click at [751, 176] on icon "modal" at bounding box center [749, 182] width 9 height 12
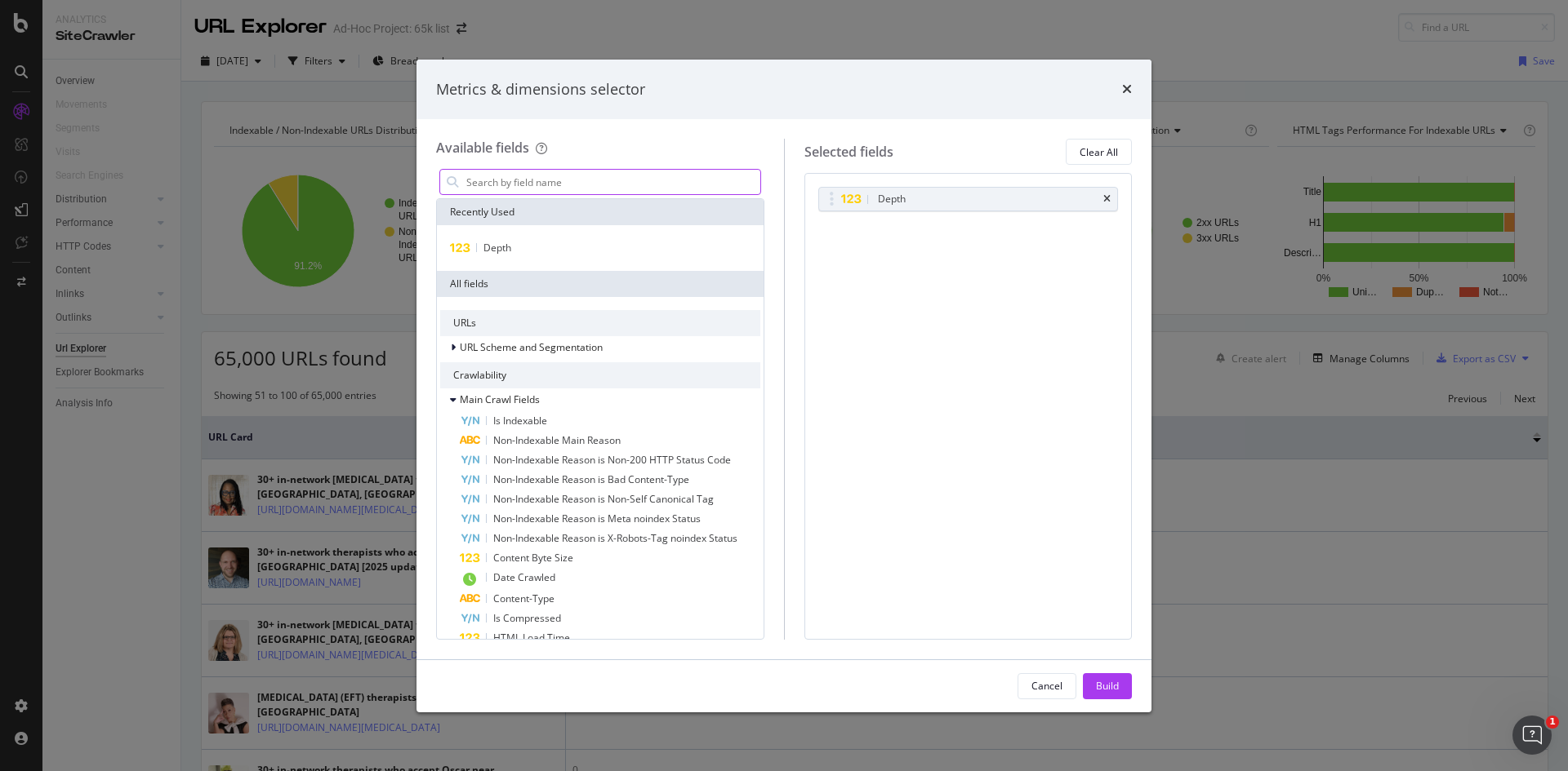
click at [708, 183] on input "modal" at bounding box center [612, 182] width 296 height 24
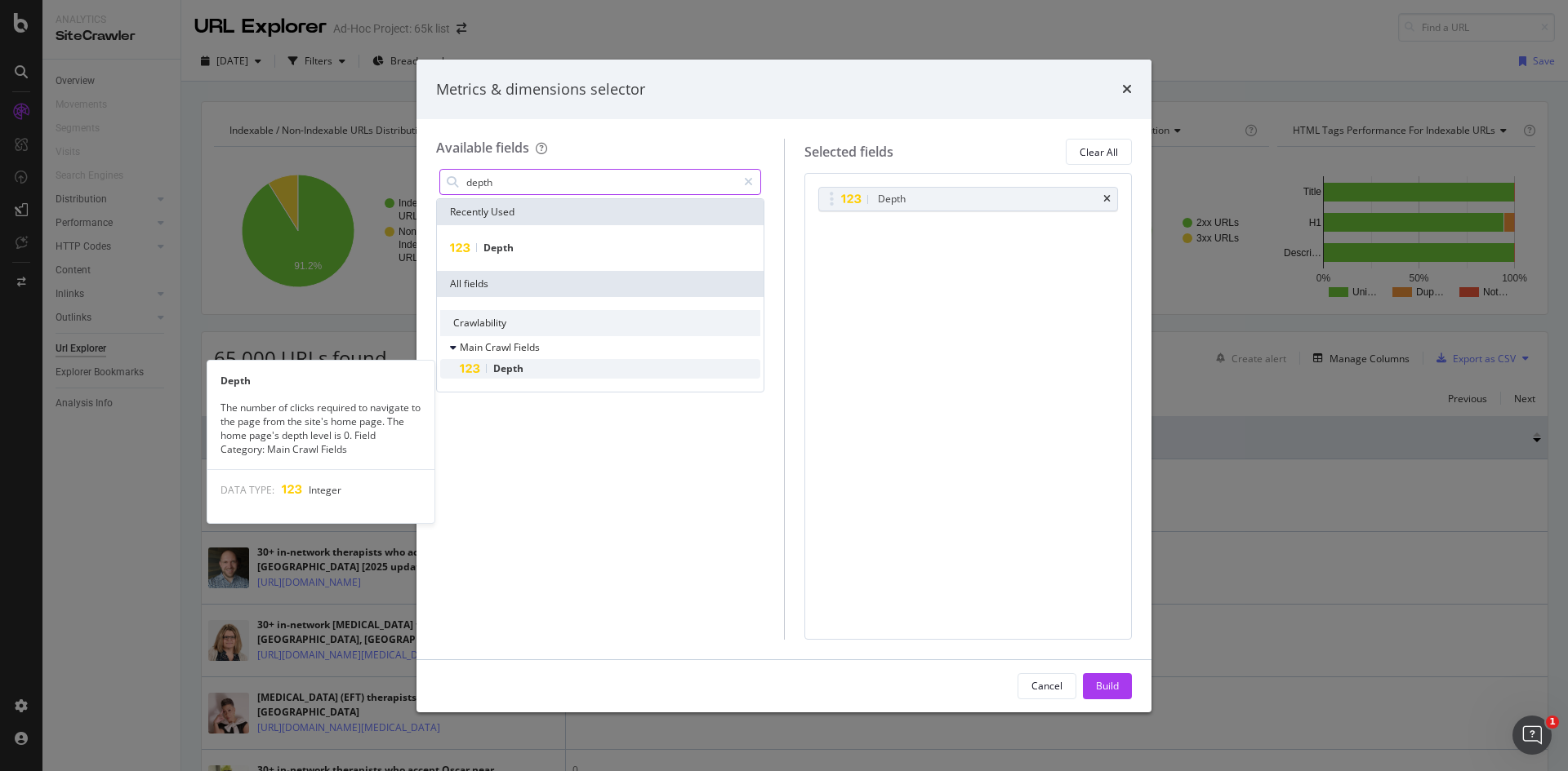
type input "depth"
click at [531, 371] on div "Depth" at bounding box center [610, 369] width 301 height 20
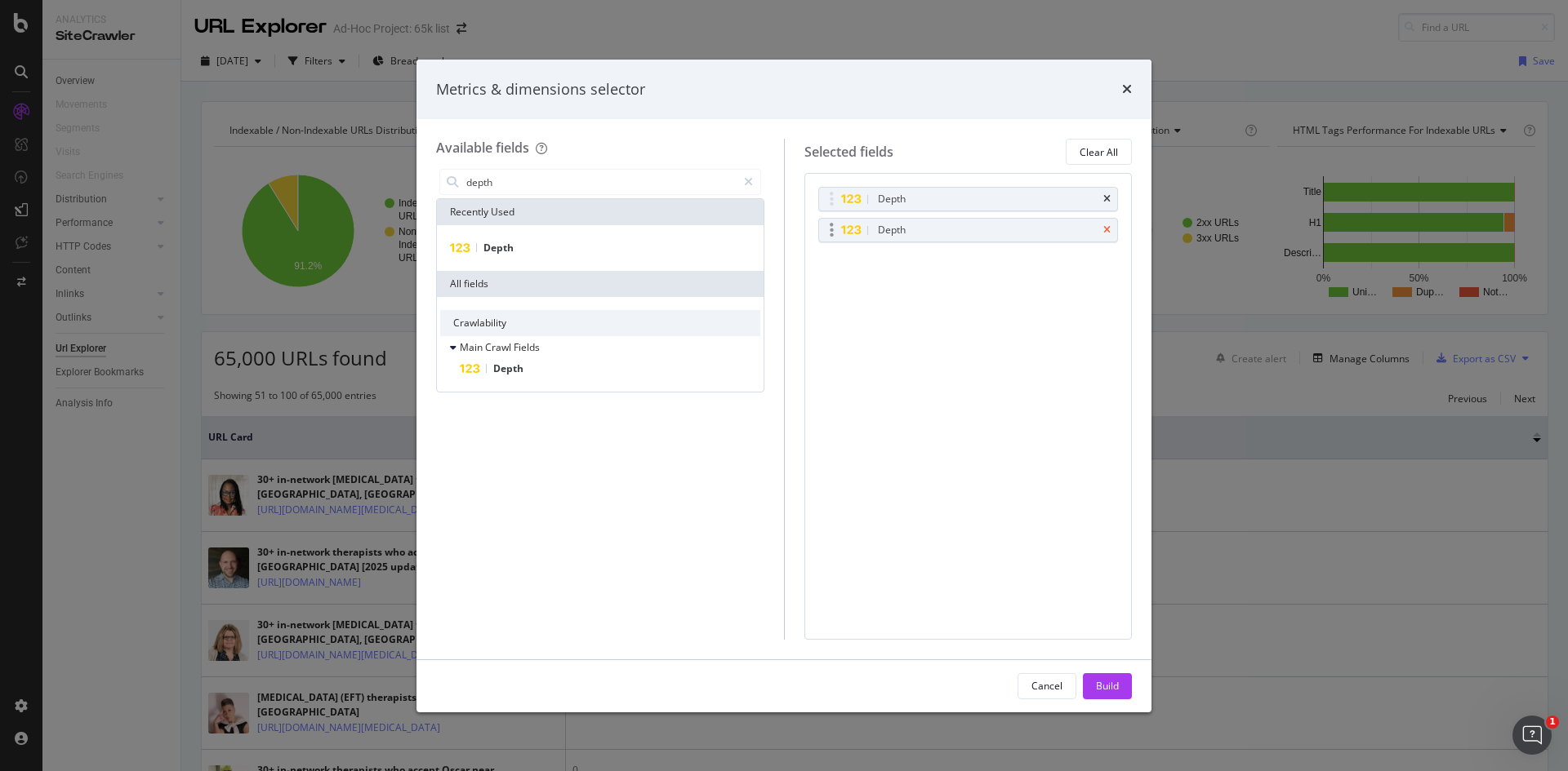
click at [1107, 226] on icon "times" at bounding box center [1107, 230] width 7 height 10
click at [1107, 689] on div "Build" at bounding box center [1106, 685] width 23 height 14
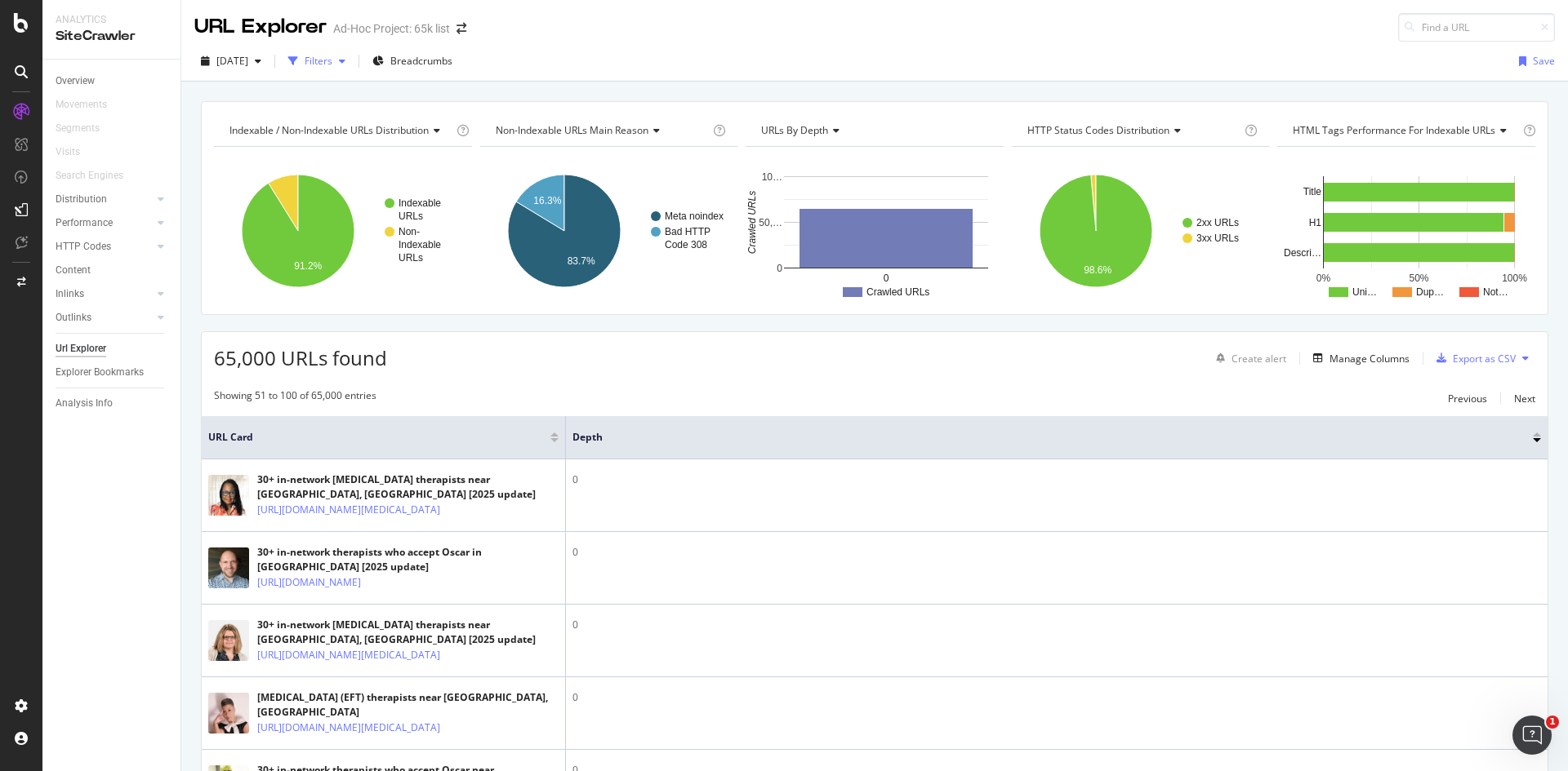
click at [352, 62] on div "button" at bounding box center [342, 61] width 20 height 10
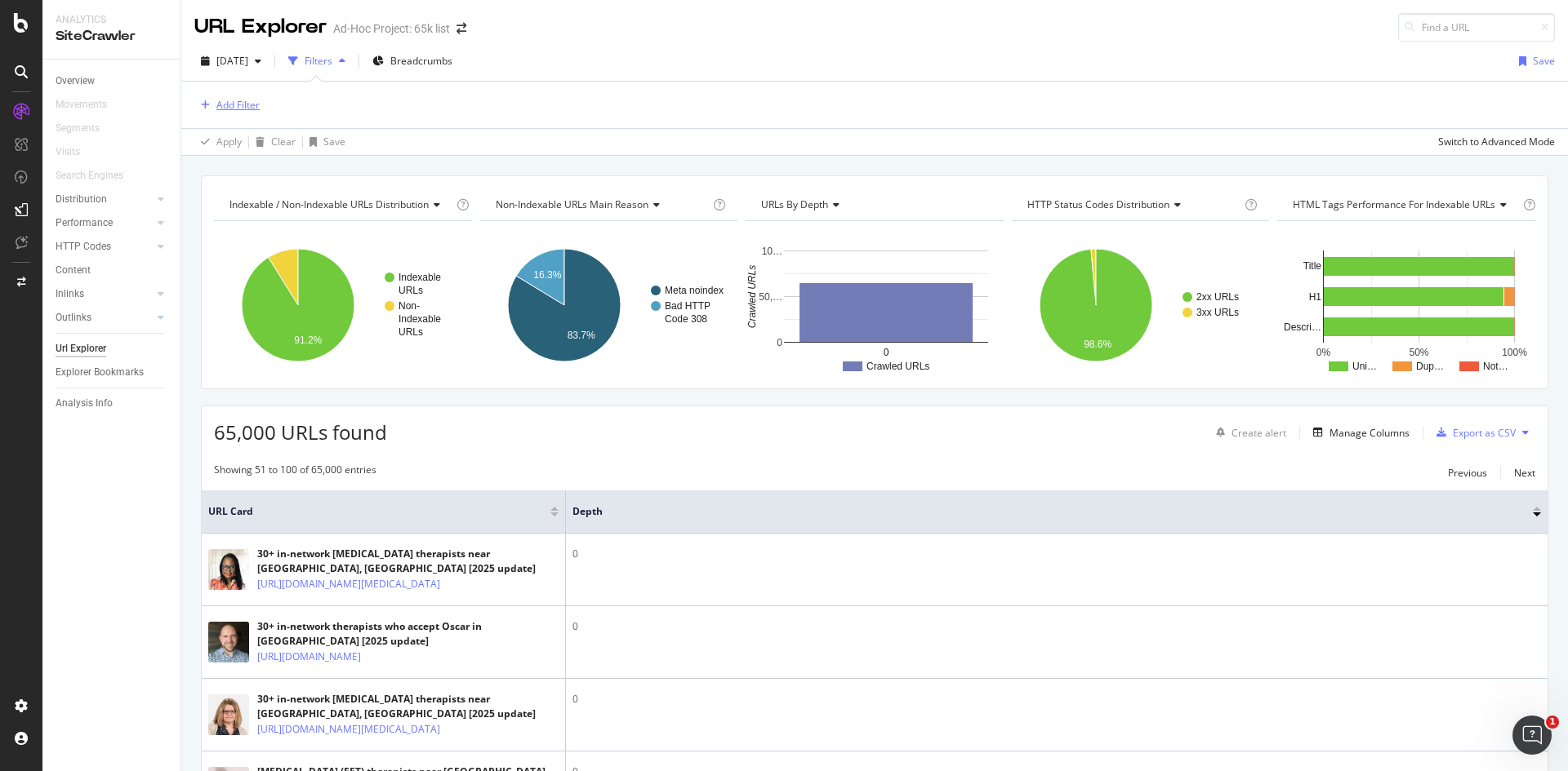
click at [237, 98] on div "Add Filter" at bounding box center [238, 104] width 43 height 14
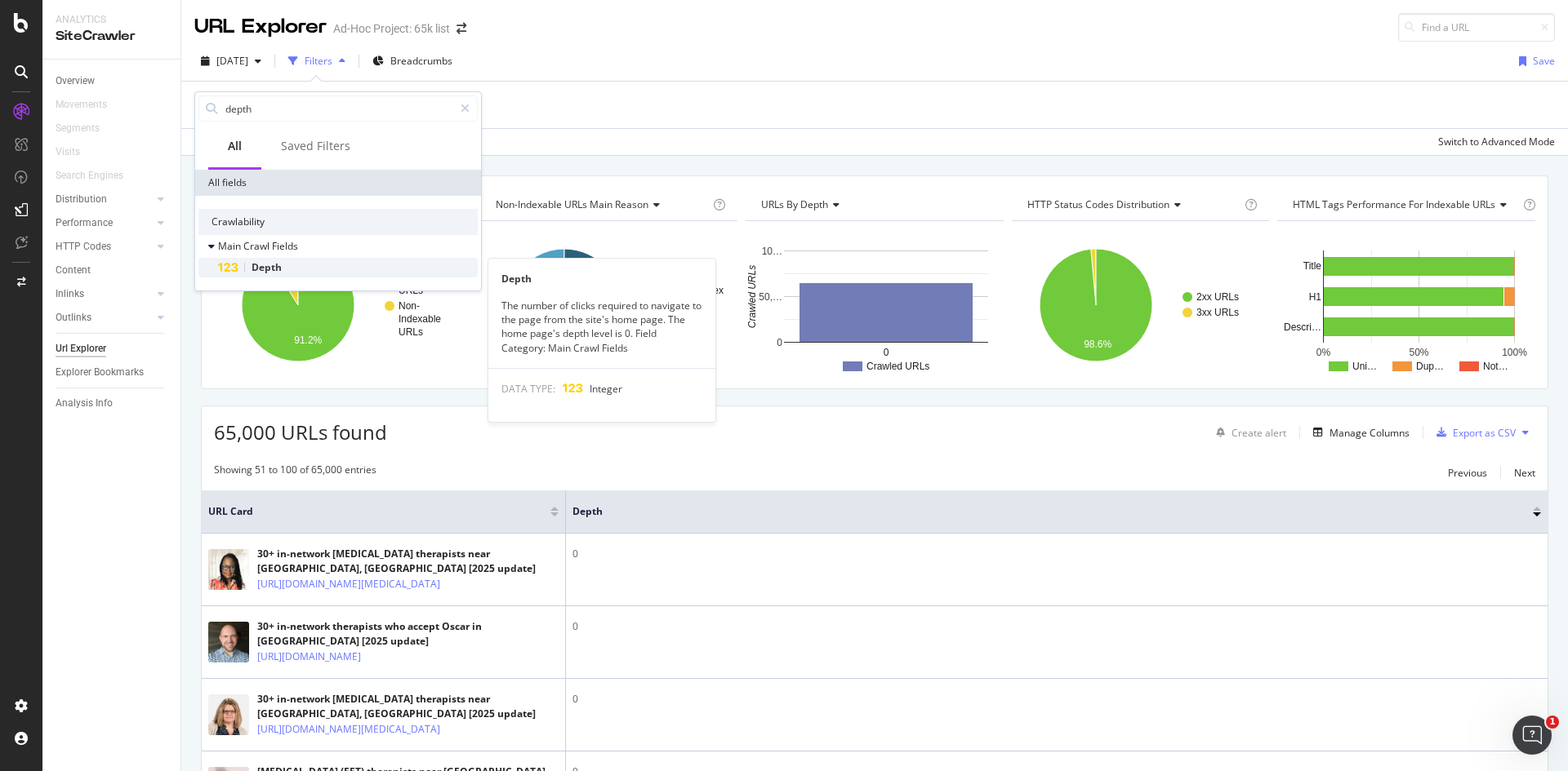
type input "depth"
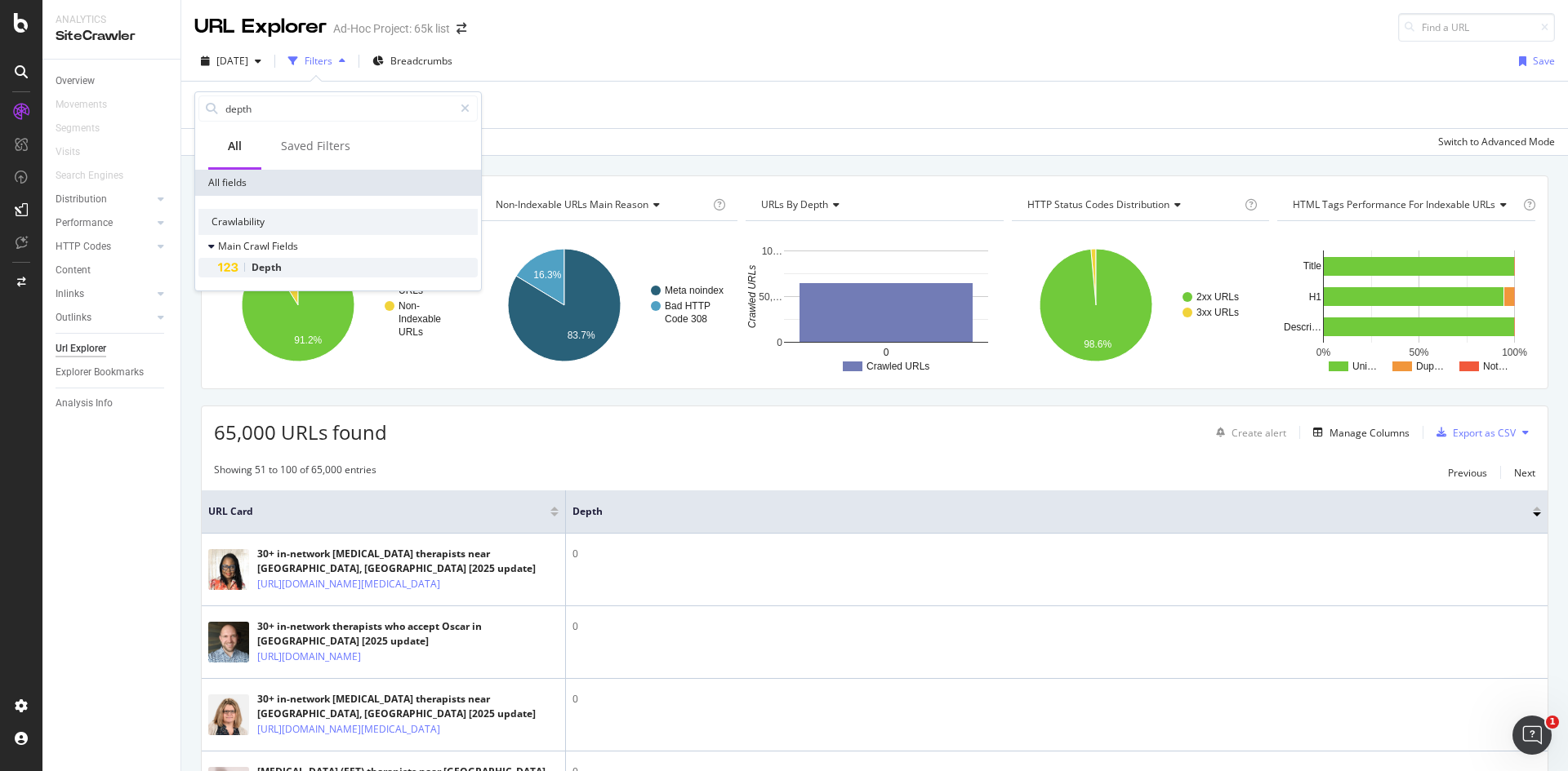
click at [263, 265] on span "Depth" at bounding box center [266, 267] width 30 height 14
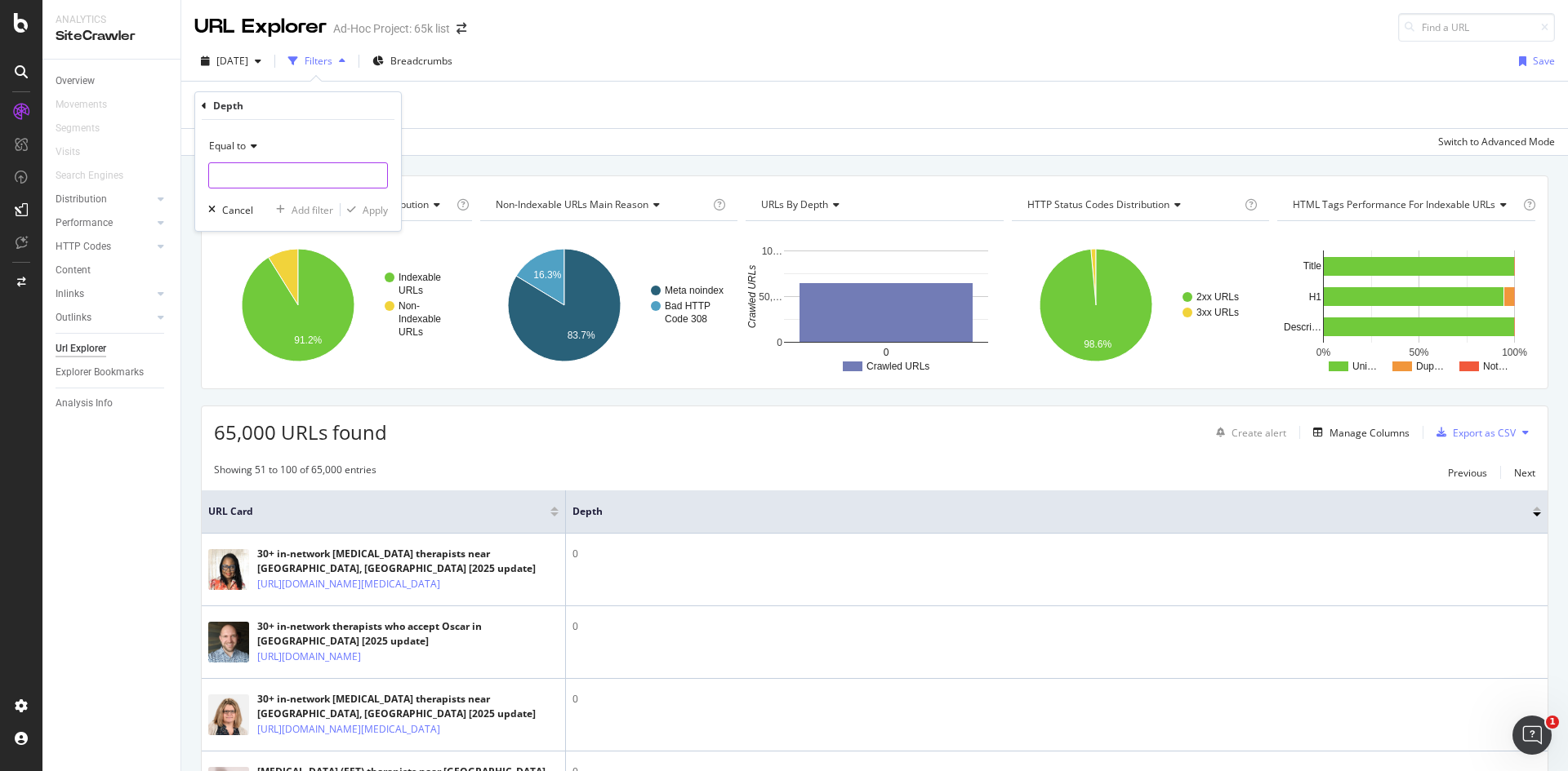
click at [244, 179] on input "number" at bounding box center [298, 175] width 179 height 26
click at [253, 149] on icon at bounding box center [251, 146] width 12 height 10
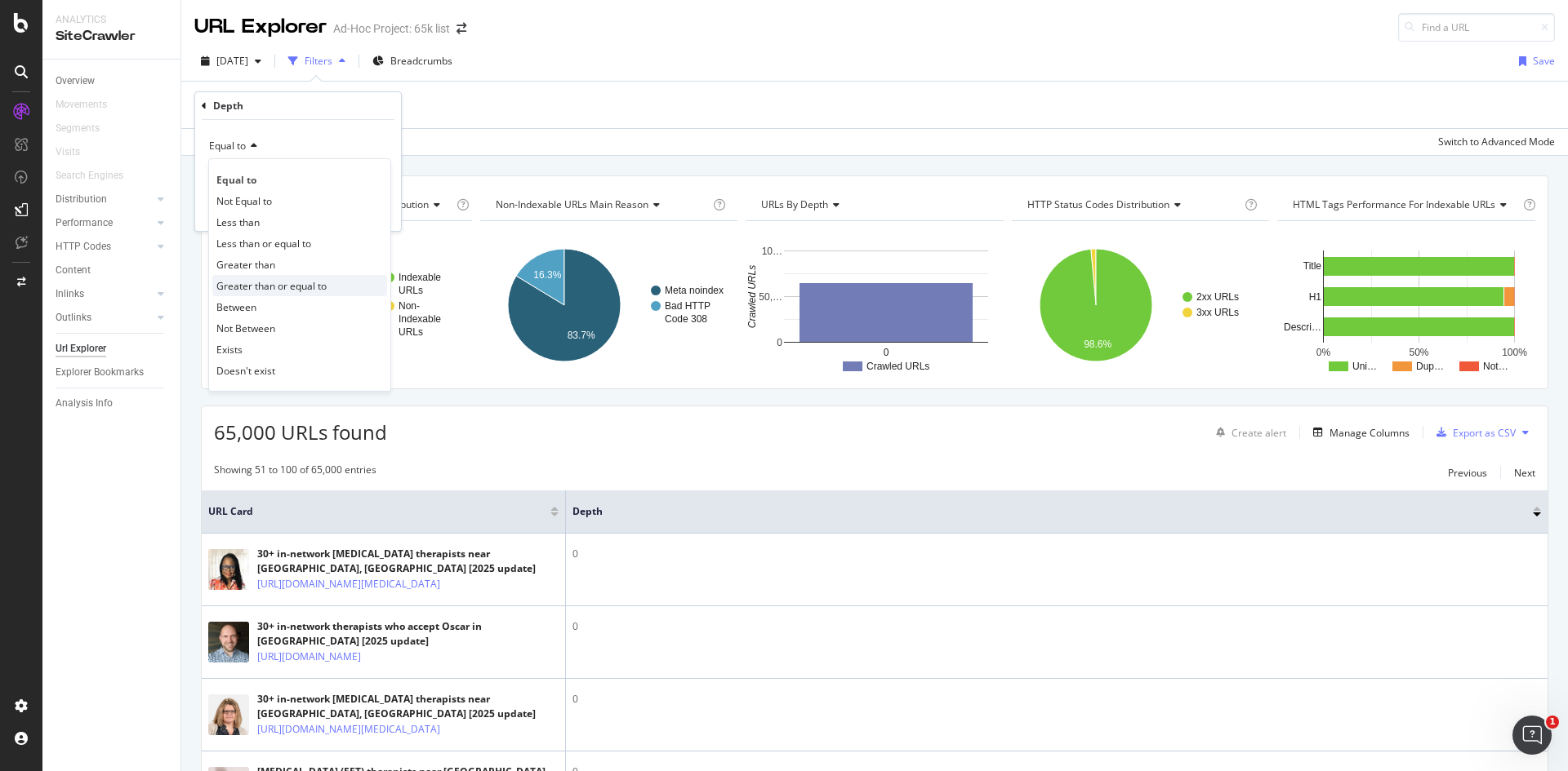
click at [286, 287] on span "Greater than or equal to" at bounding box center [272, 285] width 110 height 14
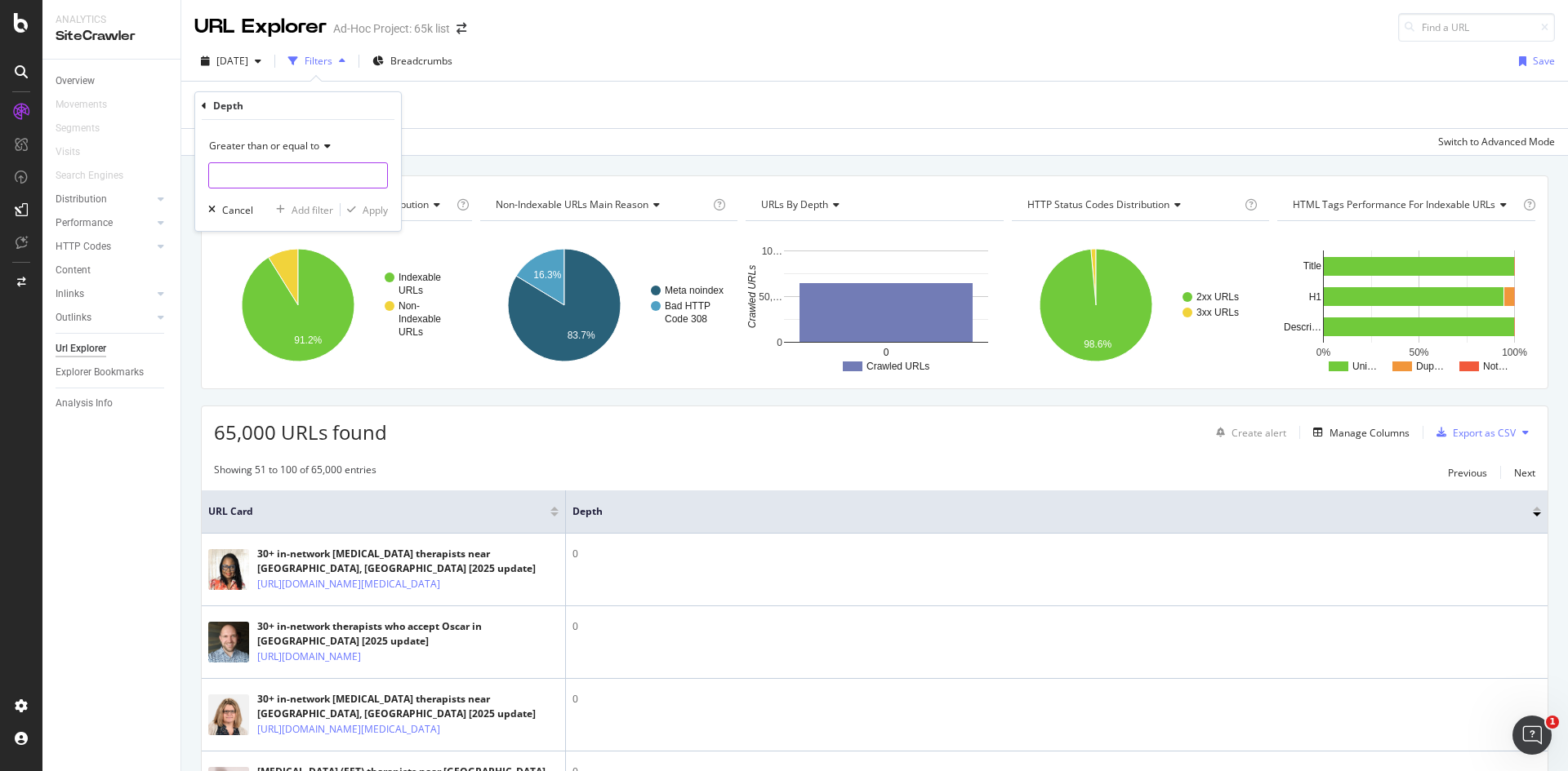
click at [284, 176] on input "number" at bounding box center [298, 175] width 179 height 26
type input "5"
click at [380, 205] on div "Apply" at bounding box center [375, 210] width 25 height 14
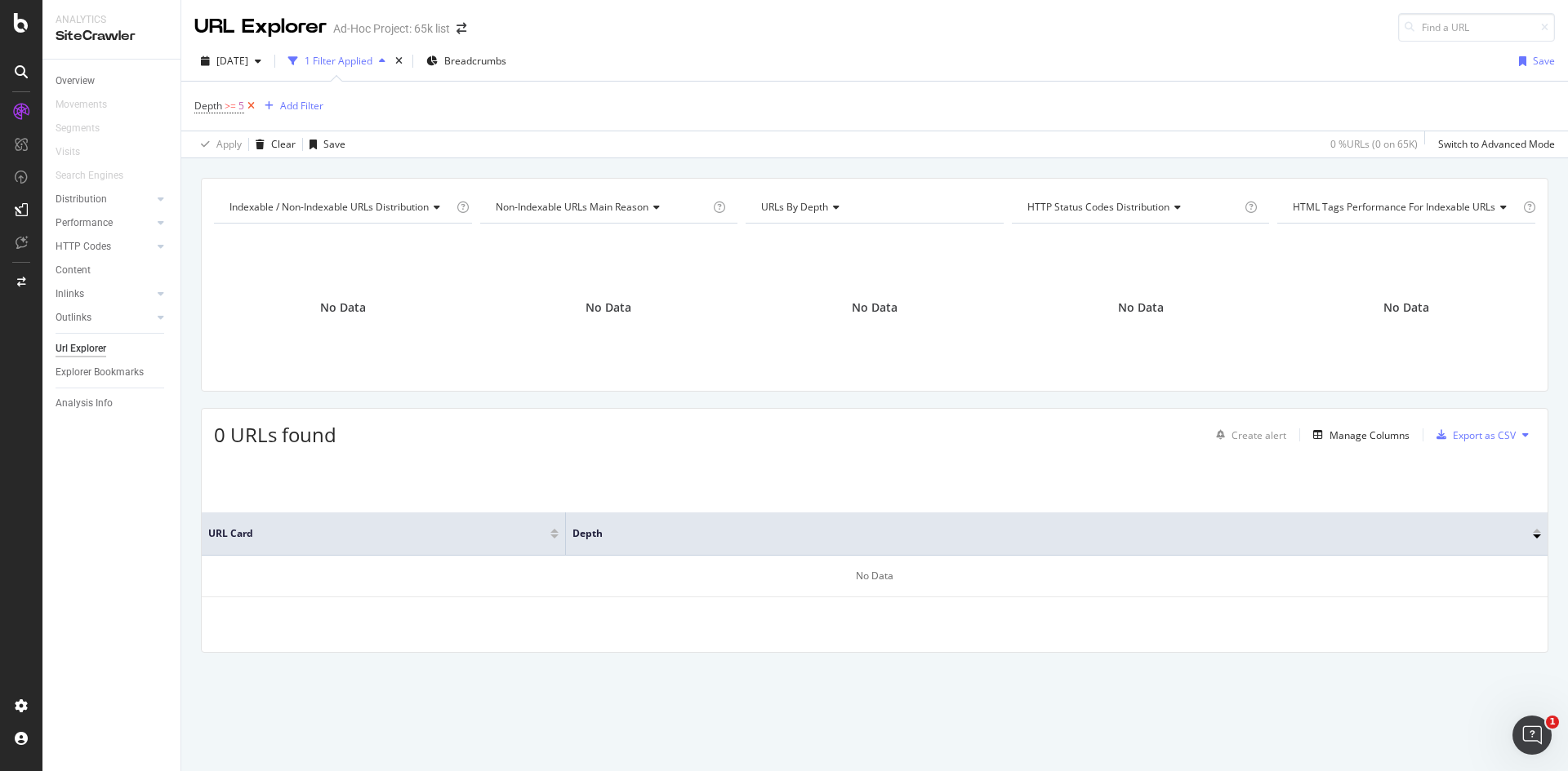
click at [245, 104] on icon at bounding box center [251, 106] width 14 height 16
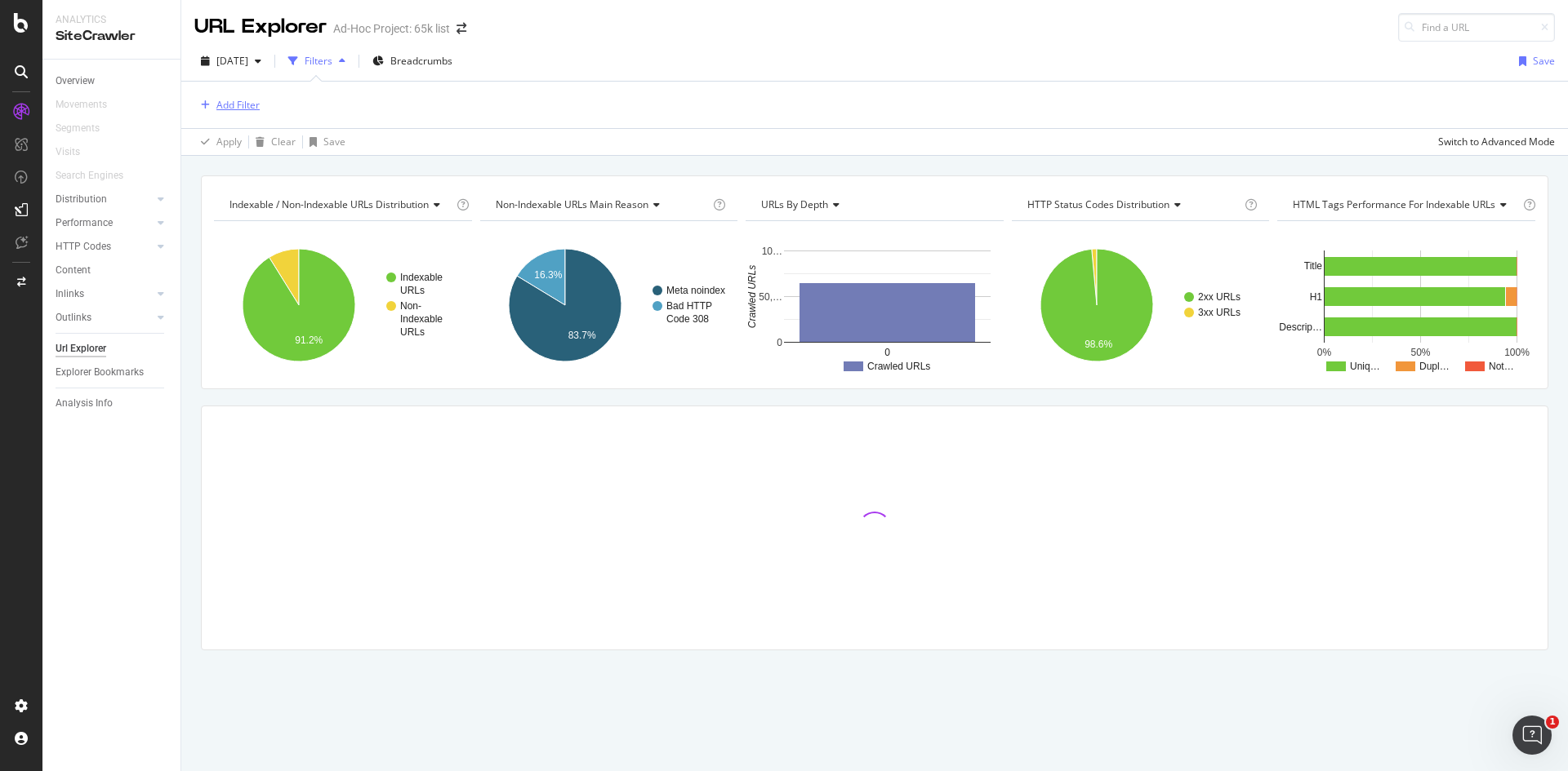
click at [242, 104] on div "Add Filter" at bounding box center [238, 104] width 43 height 14
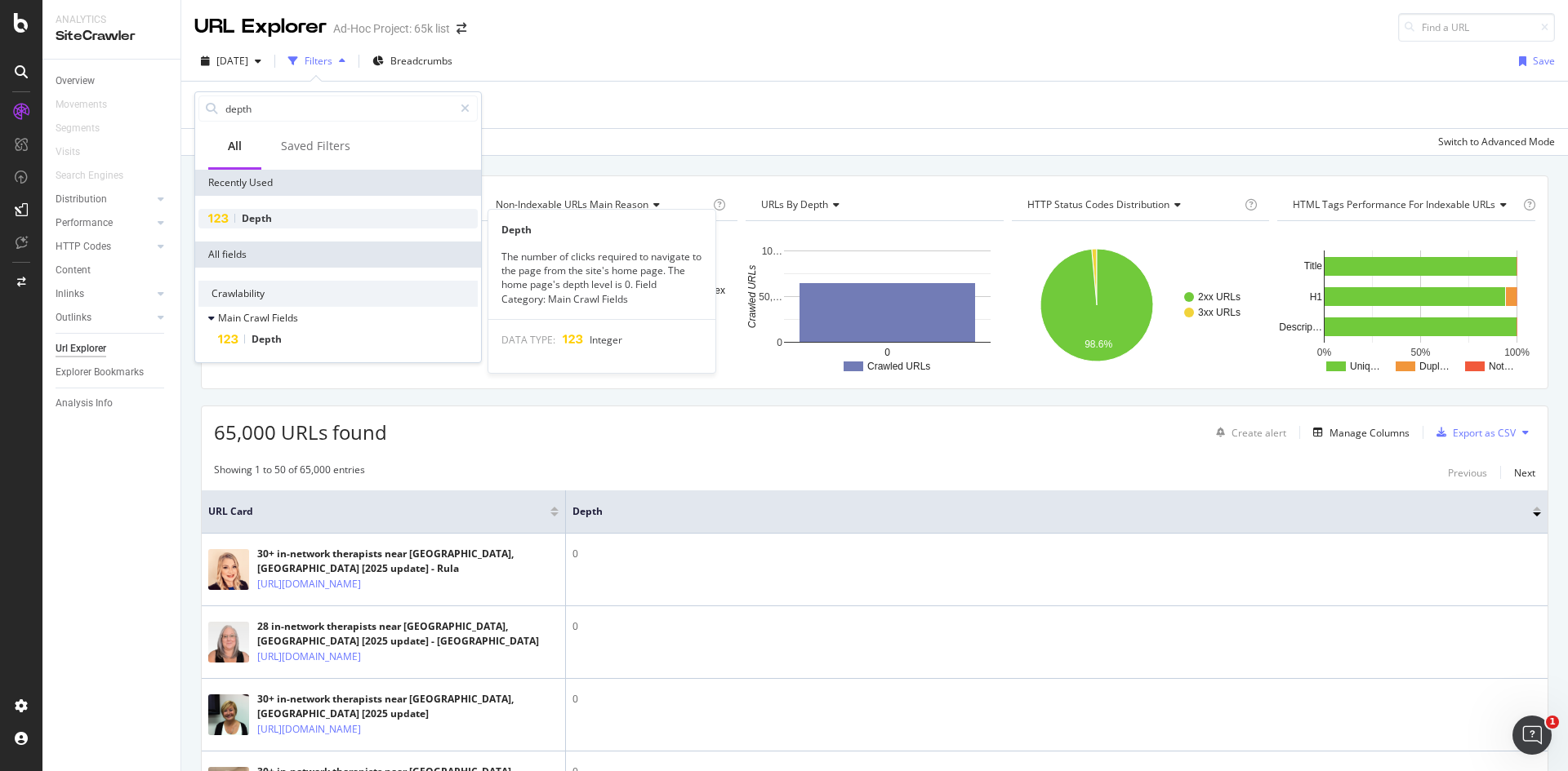
click at [282, 224] on div "Depth" at bounding box center [338, 219] width 279 height 20
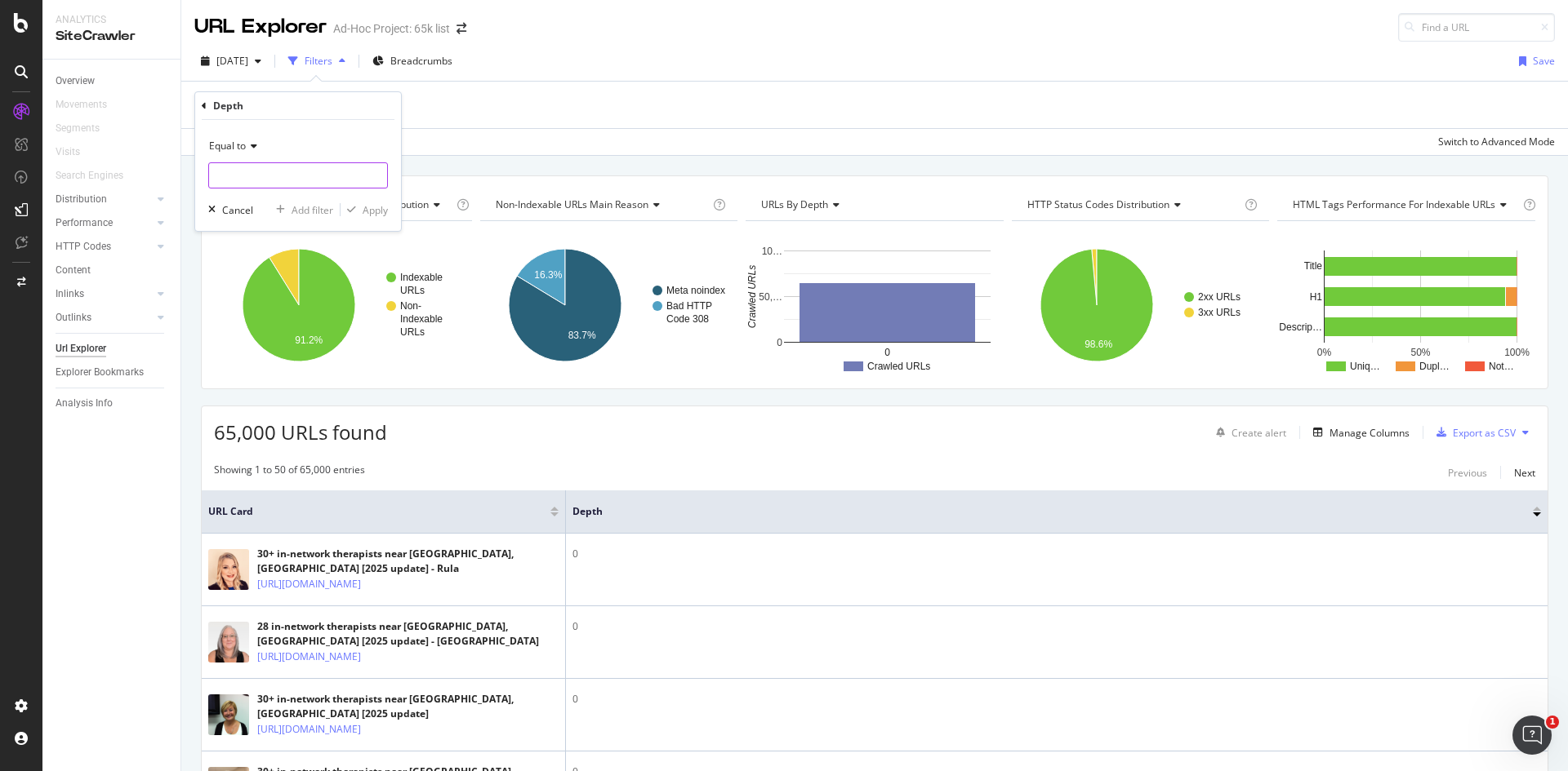
click at [312, 165] on input "number" at bounding box center [298, 175] width 179 height 26
click at [310, 160] on div "Equal to 0 65,000 URLS" at bounding box center [298, 160] width 179 height 55
click at [291, 176] on input "number" at bounding box center [298, 175] width 179 height 26
click at [254, 153] on div "Equal to" at bounding box center [298, 146] width 179 height 26
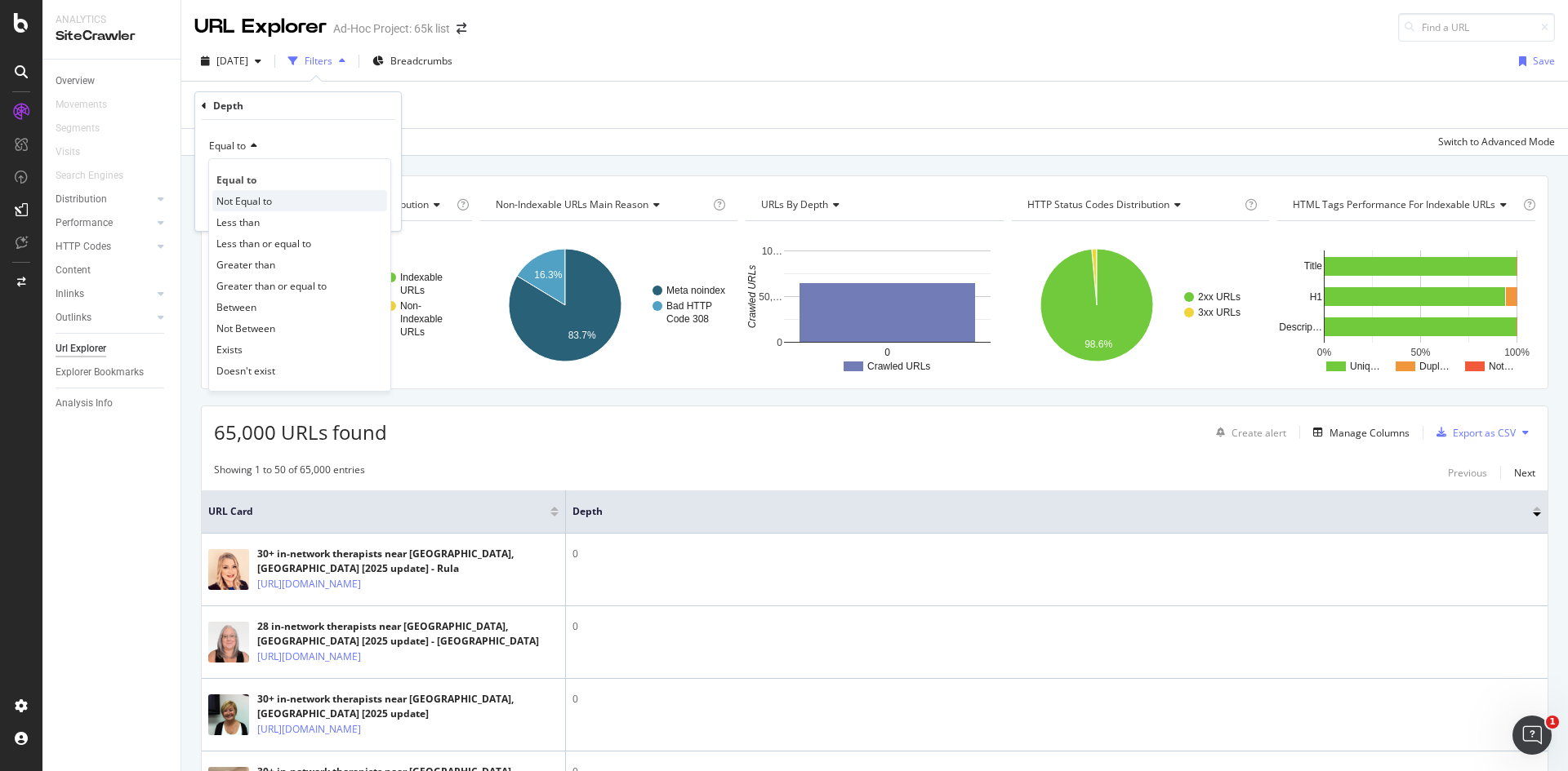
click at [277, 193] on div "Not Equal to" at bounding box center [300, 200] width 175 height 21
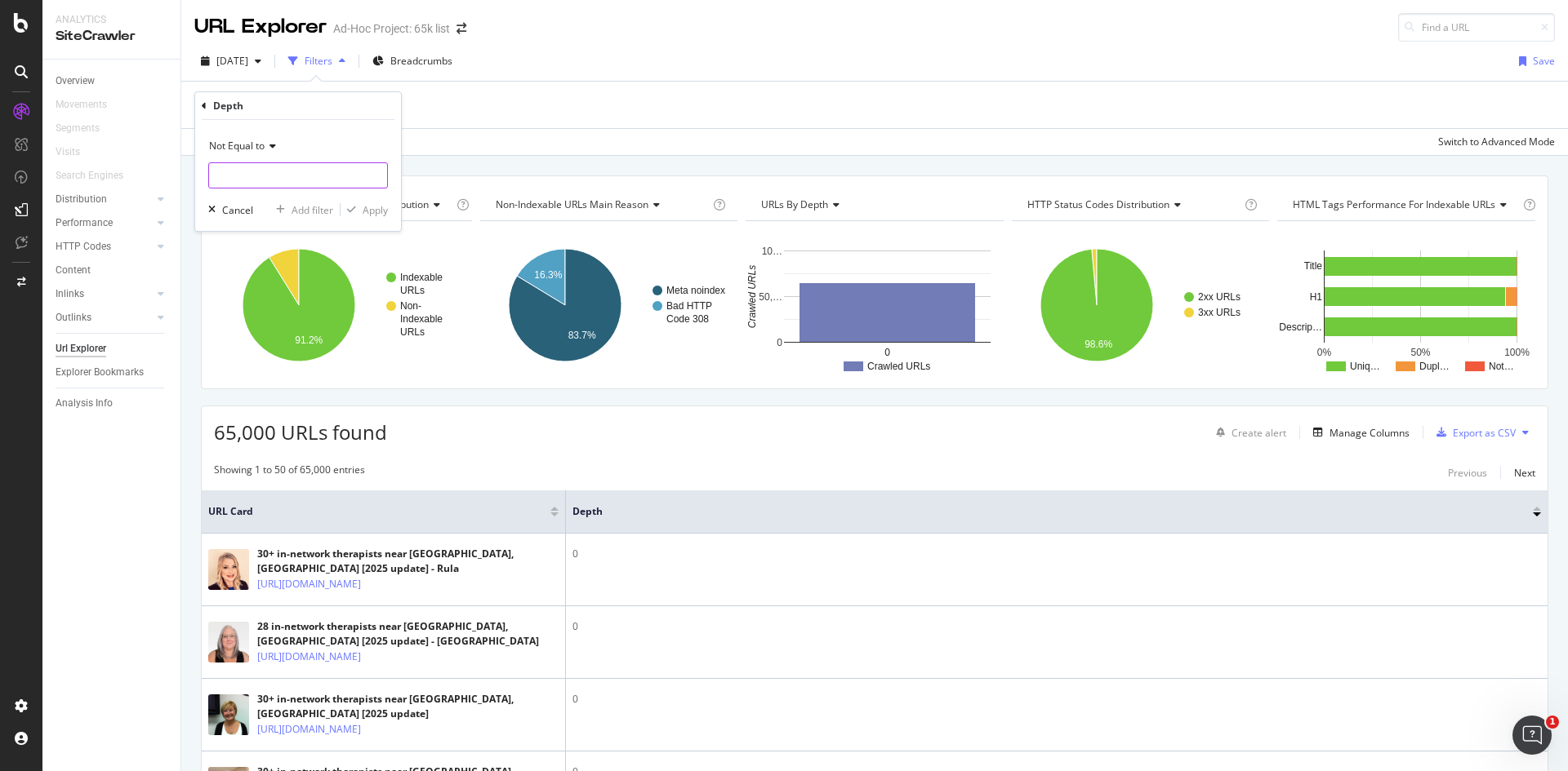
click at [293, 176] on input "number" at bounding box center [298, 175] width 179 height 26
type input "0"
click at [380, 131] on div "Not Equal to 0 0 0 65,000 URLS Cancel Add filter Apply" at bounding box center [298, 176] width 206 height 111
click at [371, 204] on div "Apply" at bounding box center [375, 210] width 25 height 14
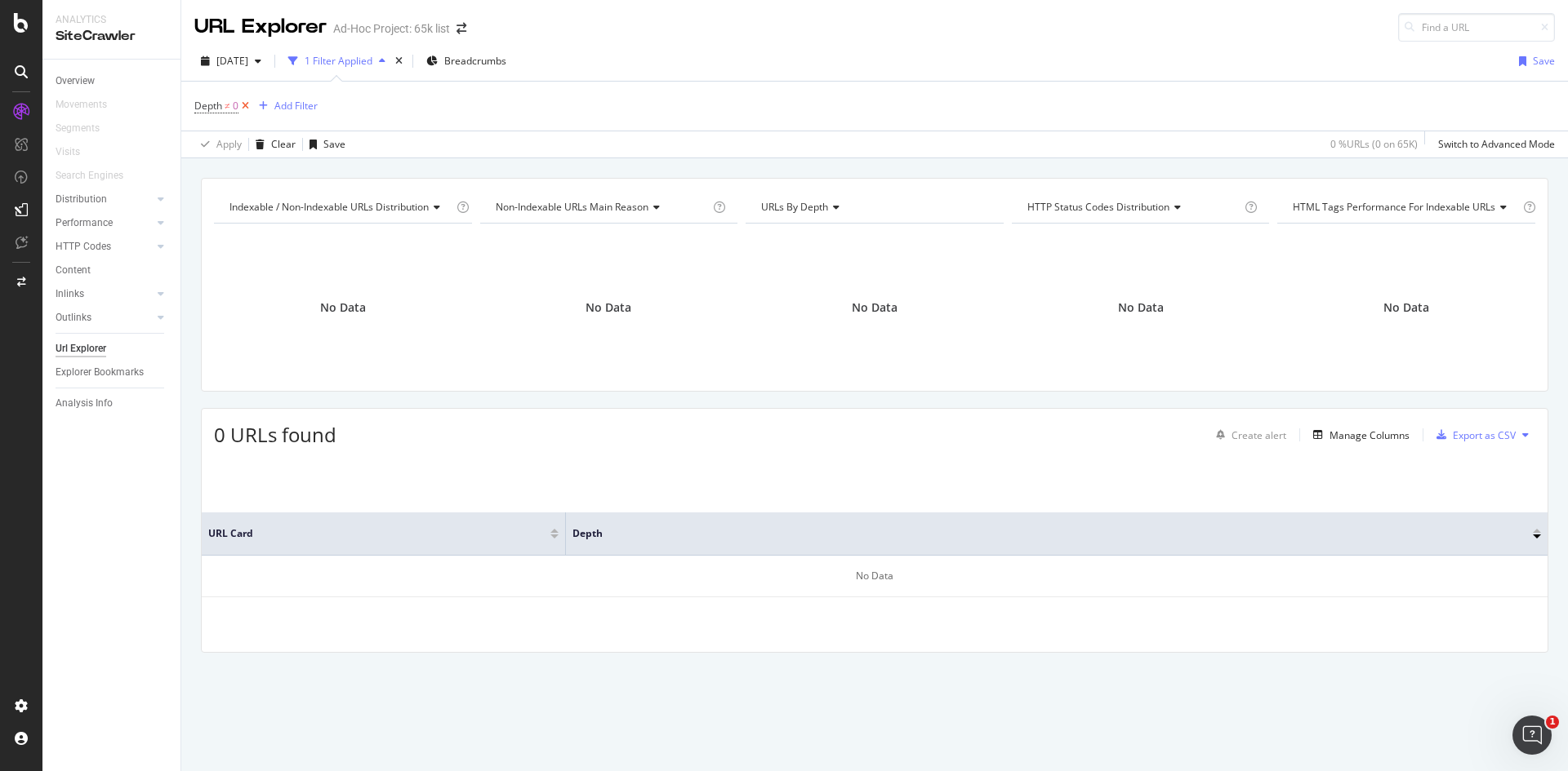
click at [245, 105] on icon at bounding box center [244, 106] width 14 height 16
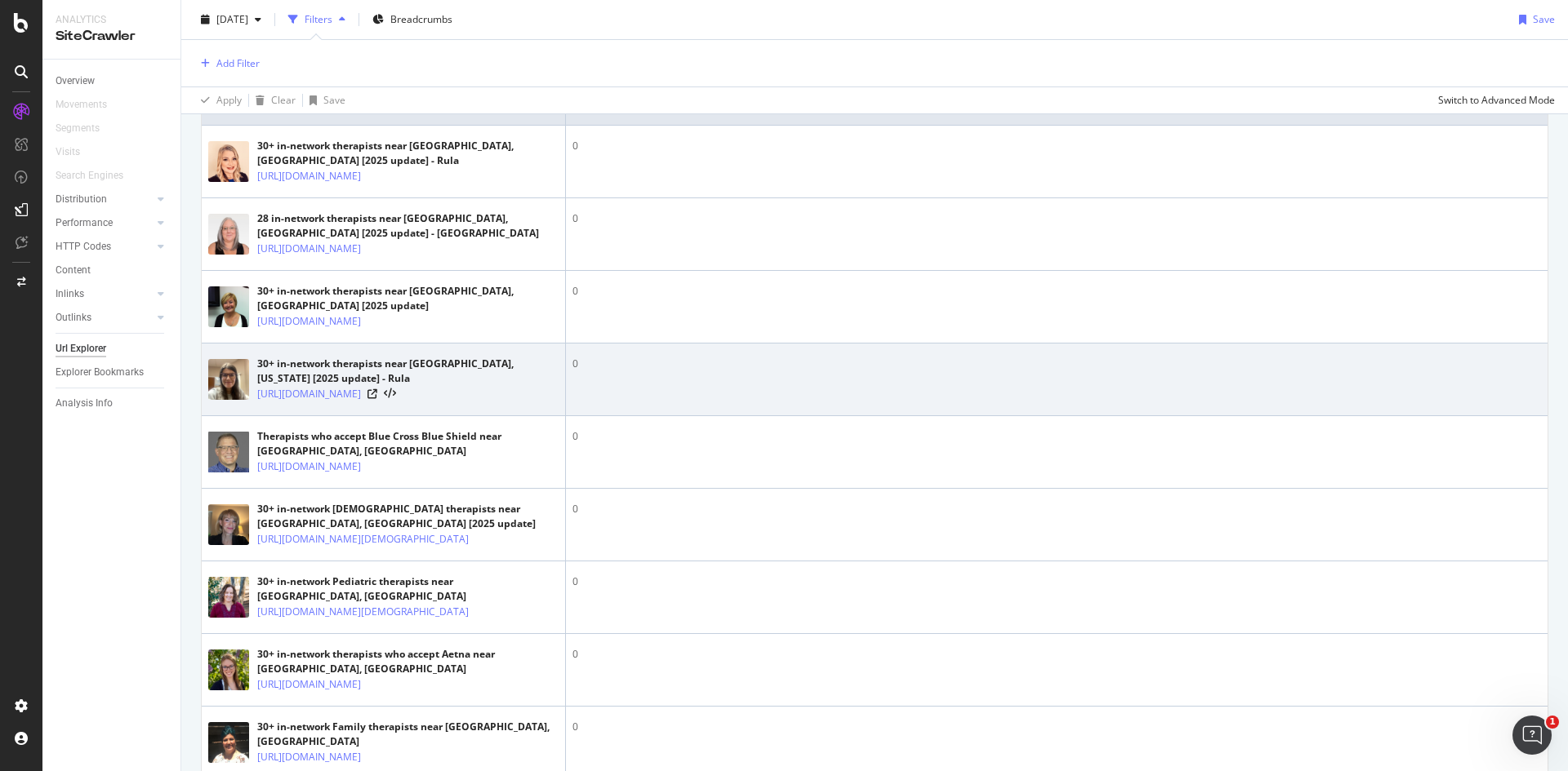
scroll to position [898, 0]
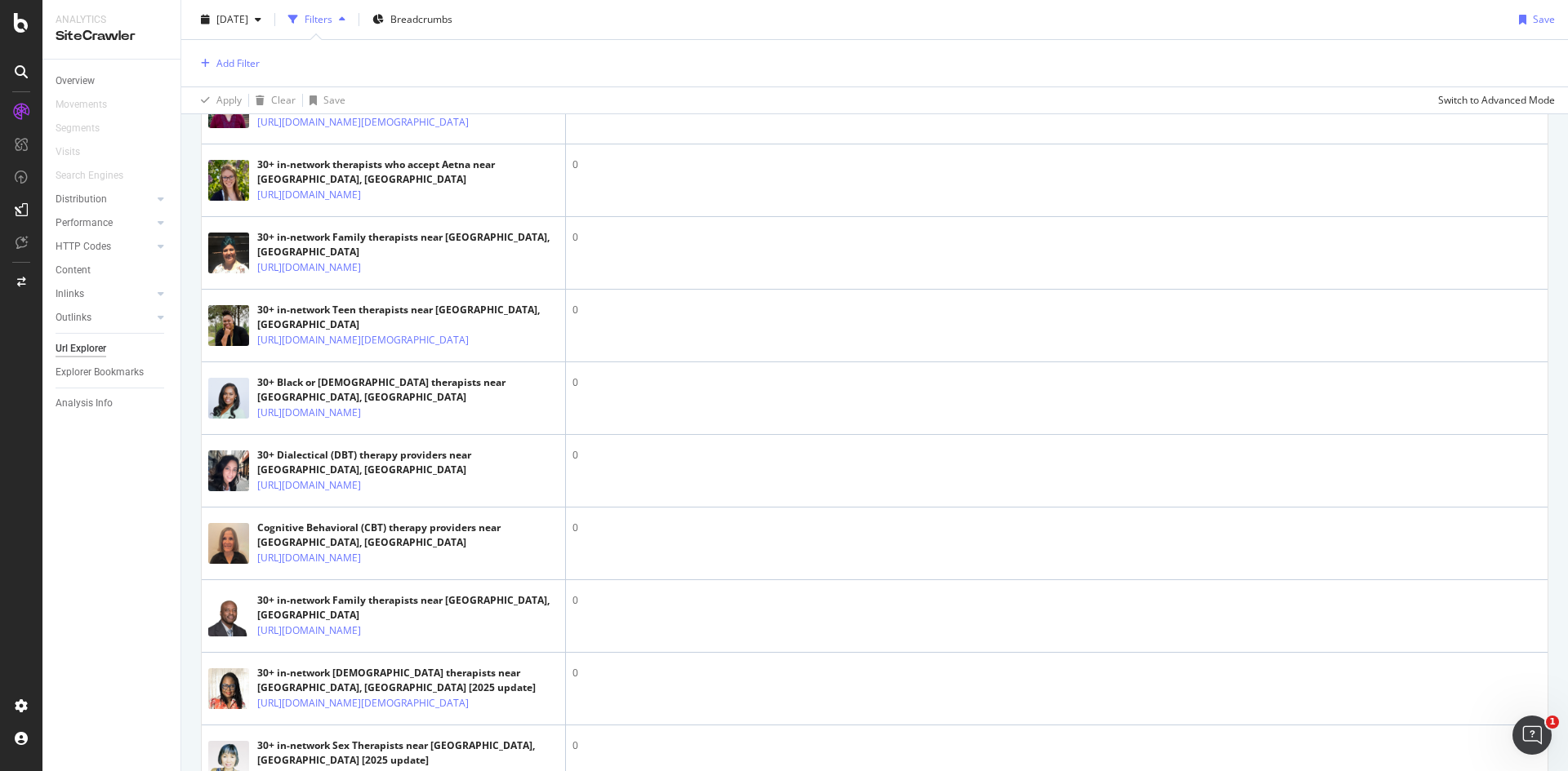
click at [104, 554] on div "Overview Movements Segments Visits Search Engines Distribution Top Charts Insig…" at bounding box center [111, 415] width 138 height 712
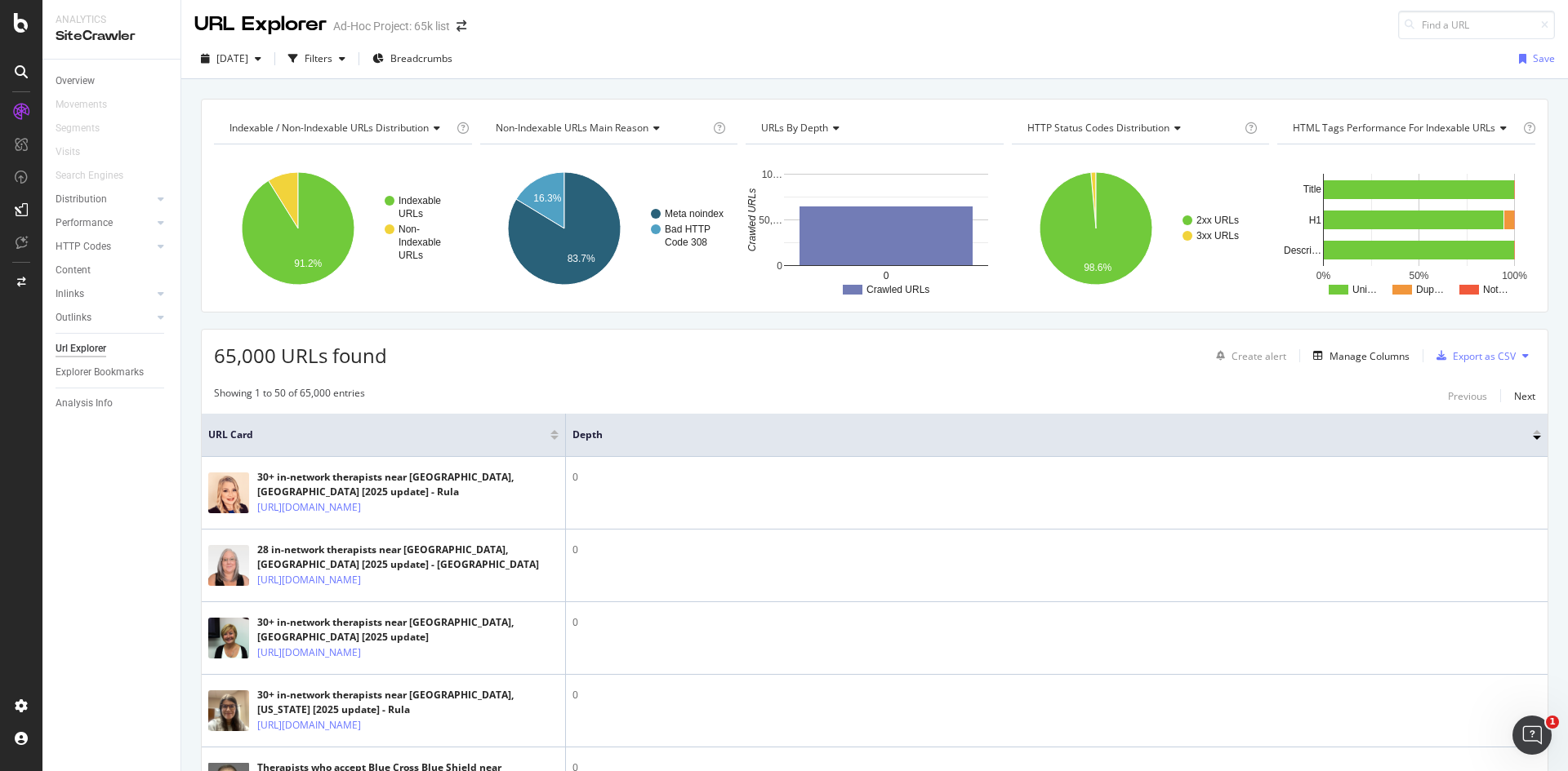
scroll to position [0, 0]
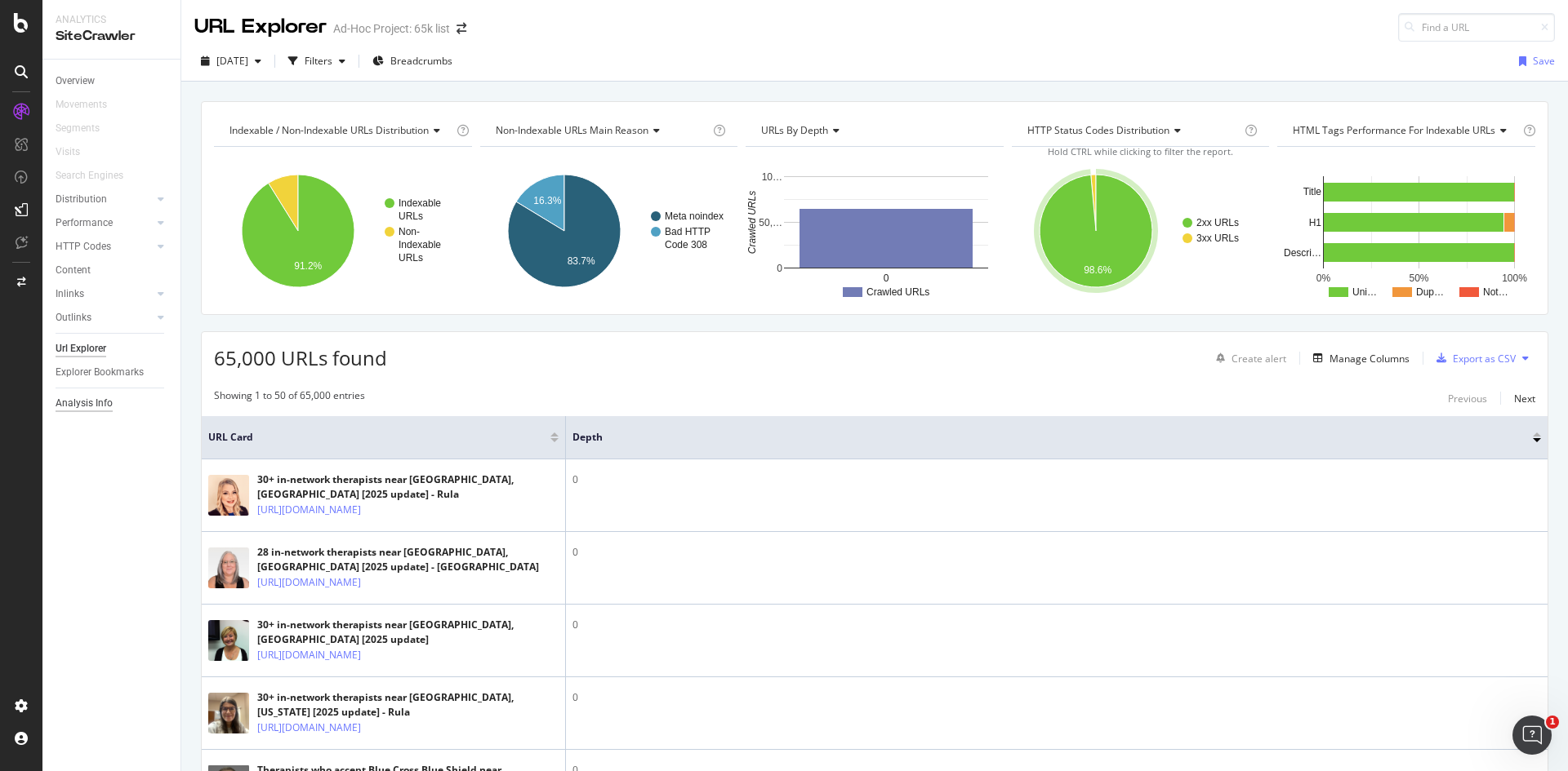
click at [91, 396] on div "Analysis Info" at bounding box center [83, 404] width 57 height 17
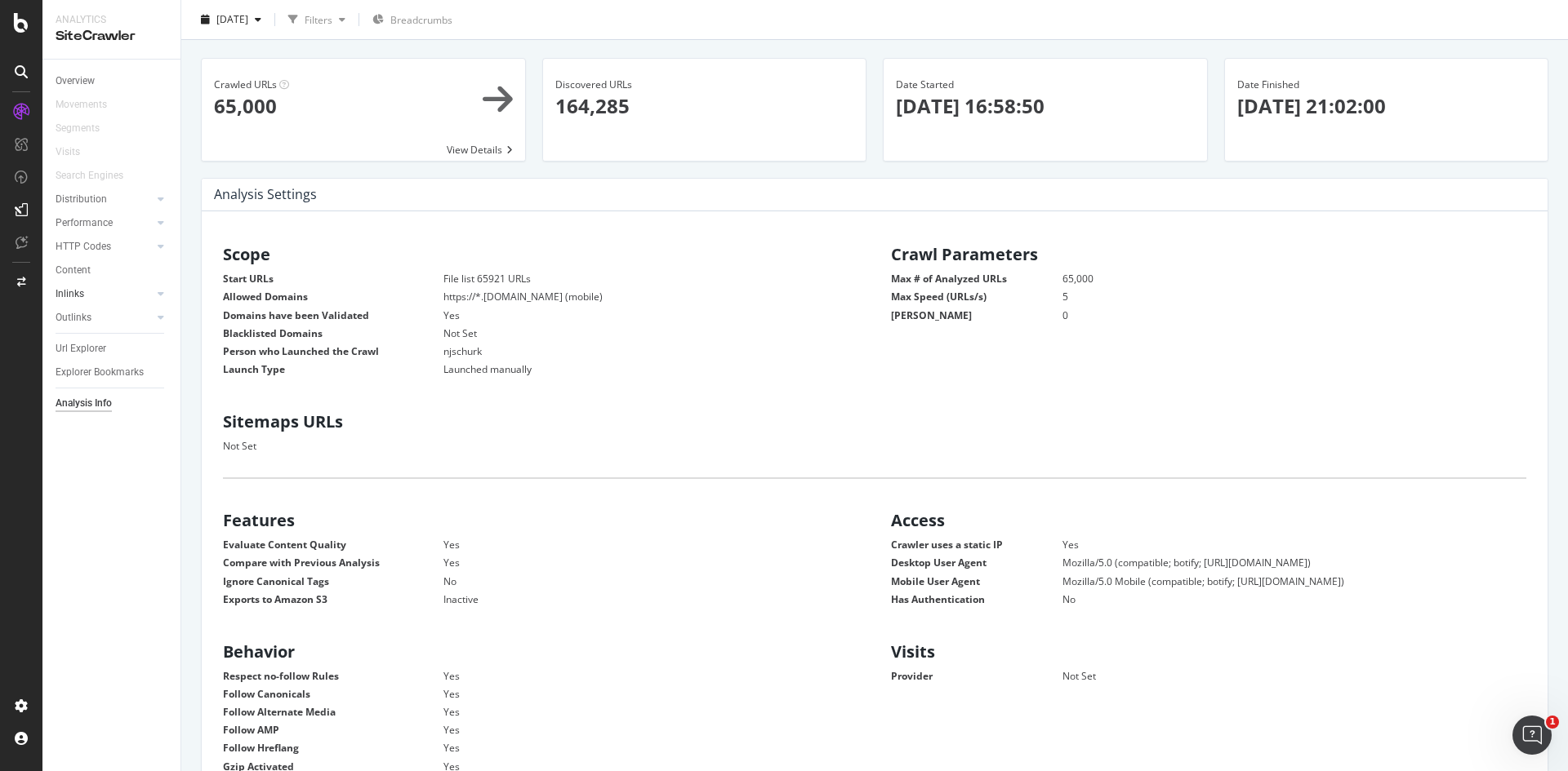
scroll to position [81, 0]
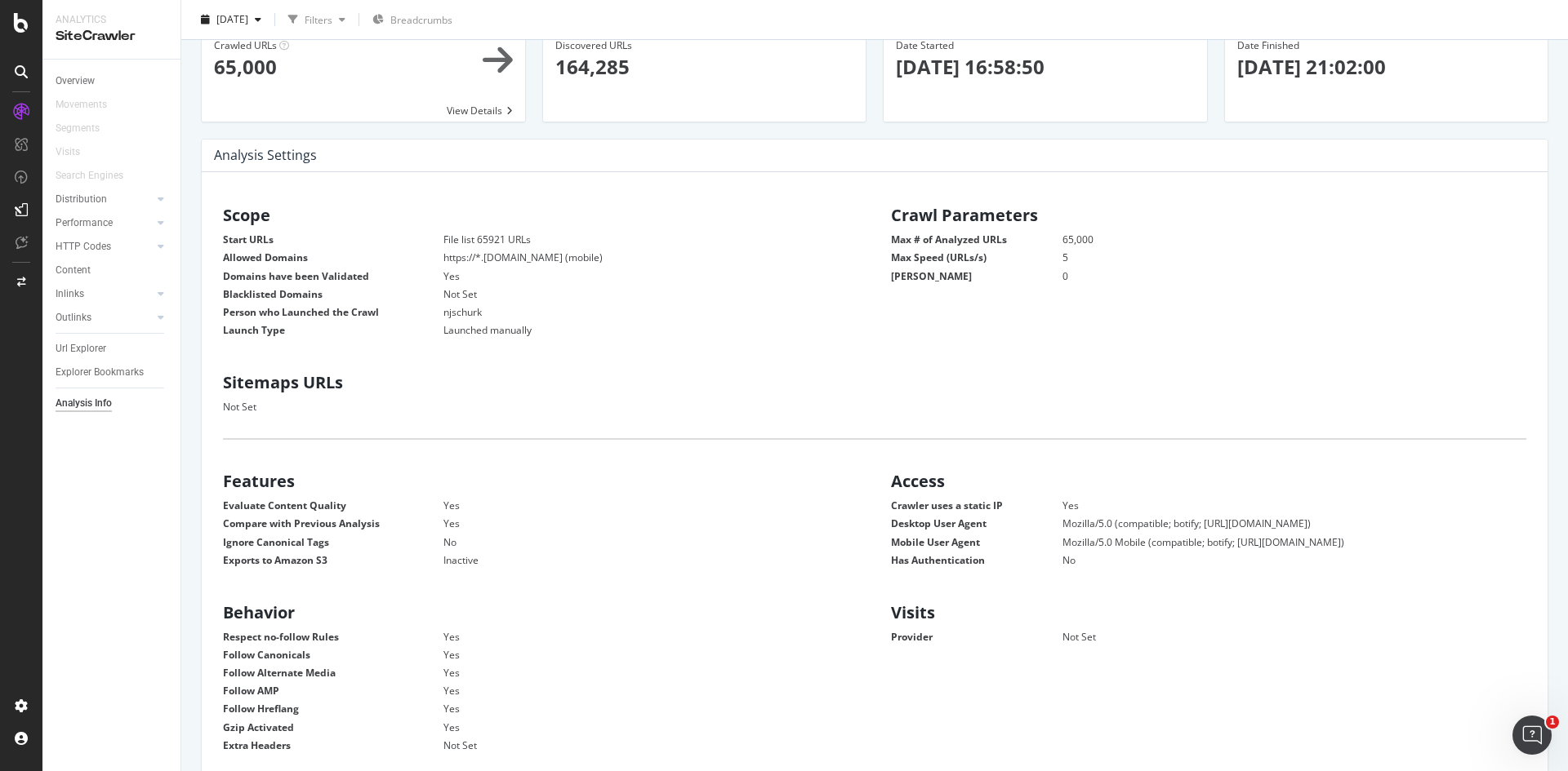
click at [96, 29] on div "SiteCrawler" at bounding box center [111, 36] width 112 height 19
click at [29, 29] on div at bounding box center [21, 23] width 39 height 20
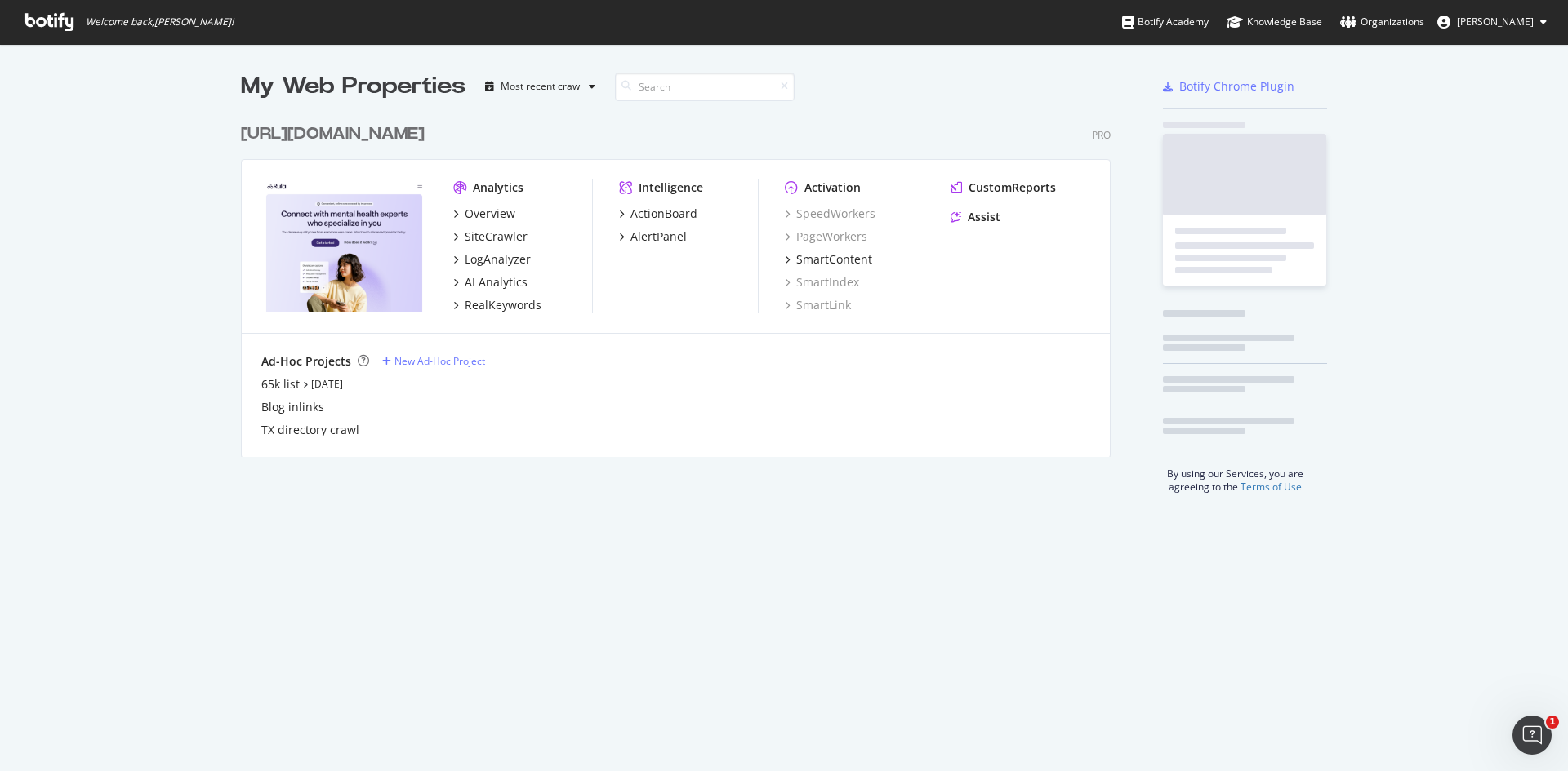
scroll to position [759, 1544]
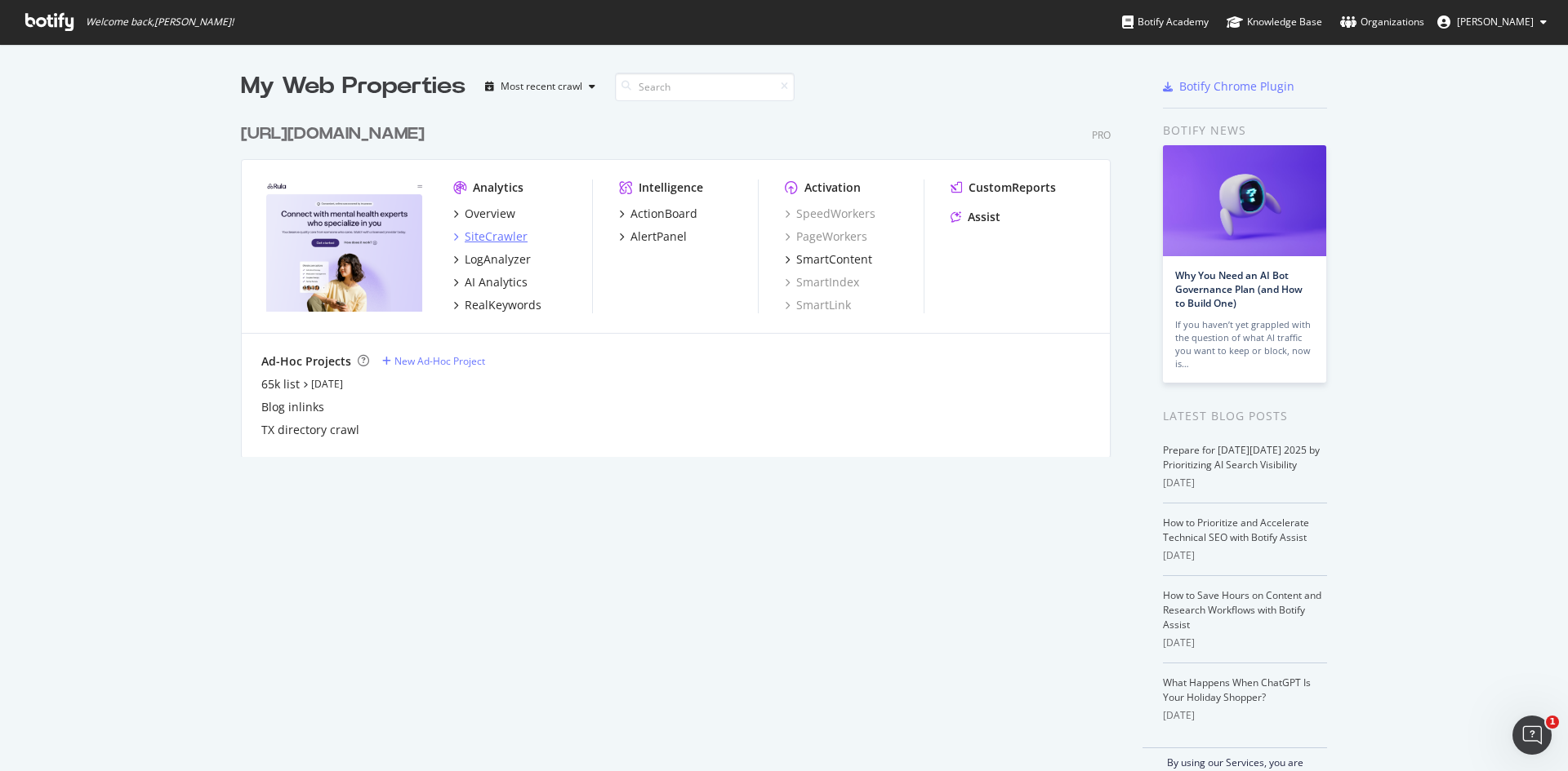
click at [454, 237] on div "SiteCrawler" at bounding box center [491, 237] width 74 height 16
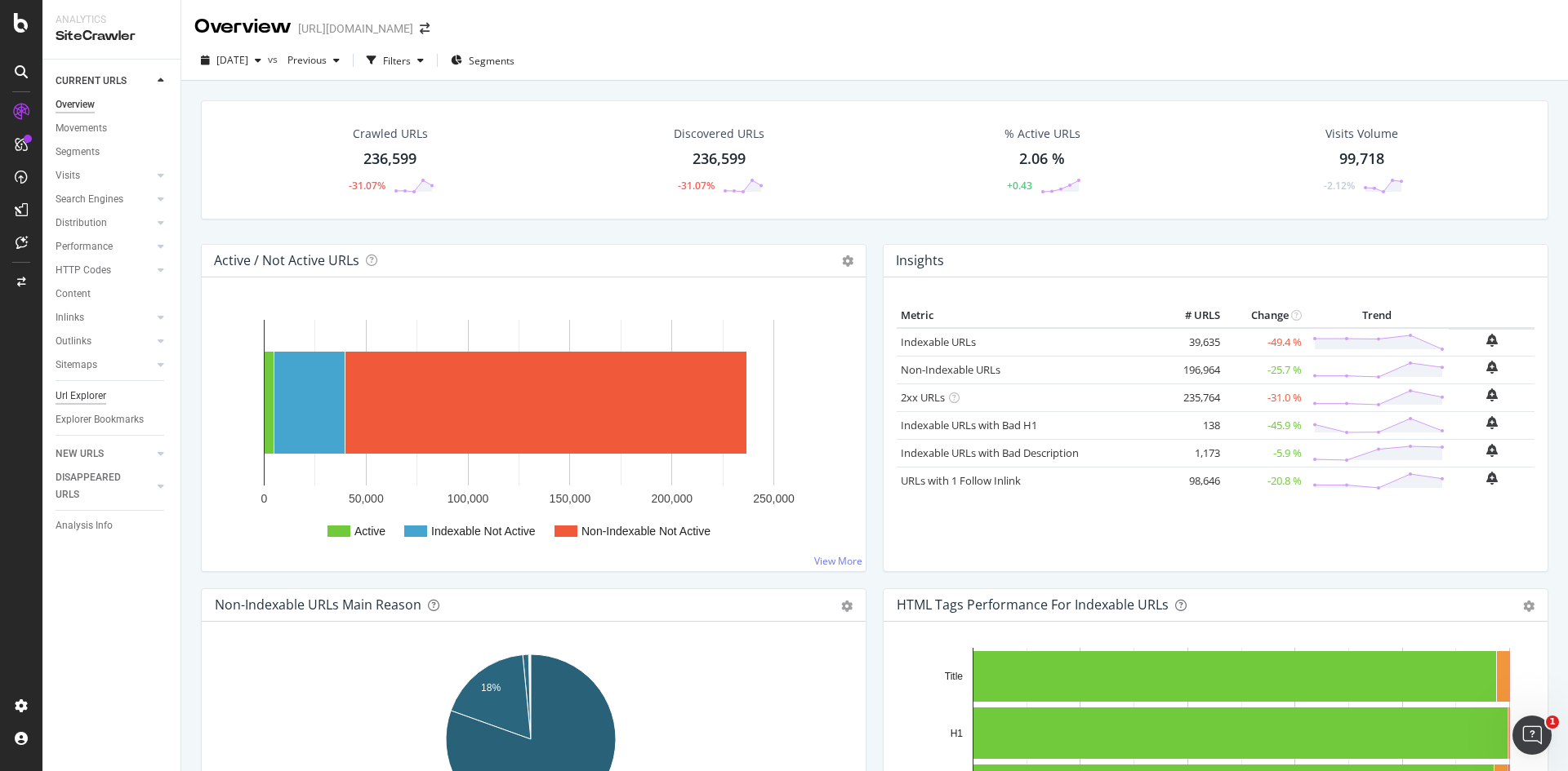
click at [98, 396] on div "Url Explorer" at bounding box center [81, 395] width 51 height 17
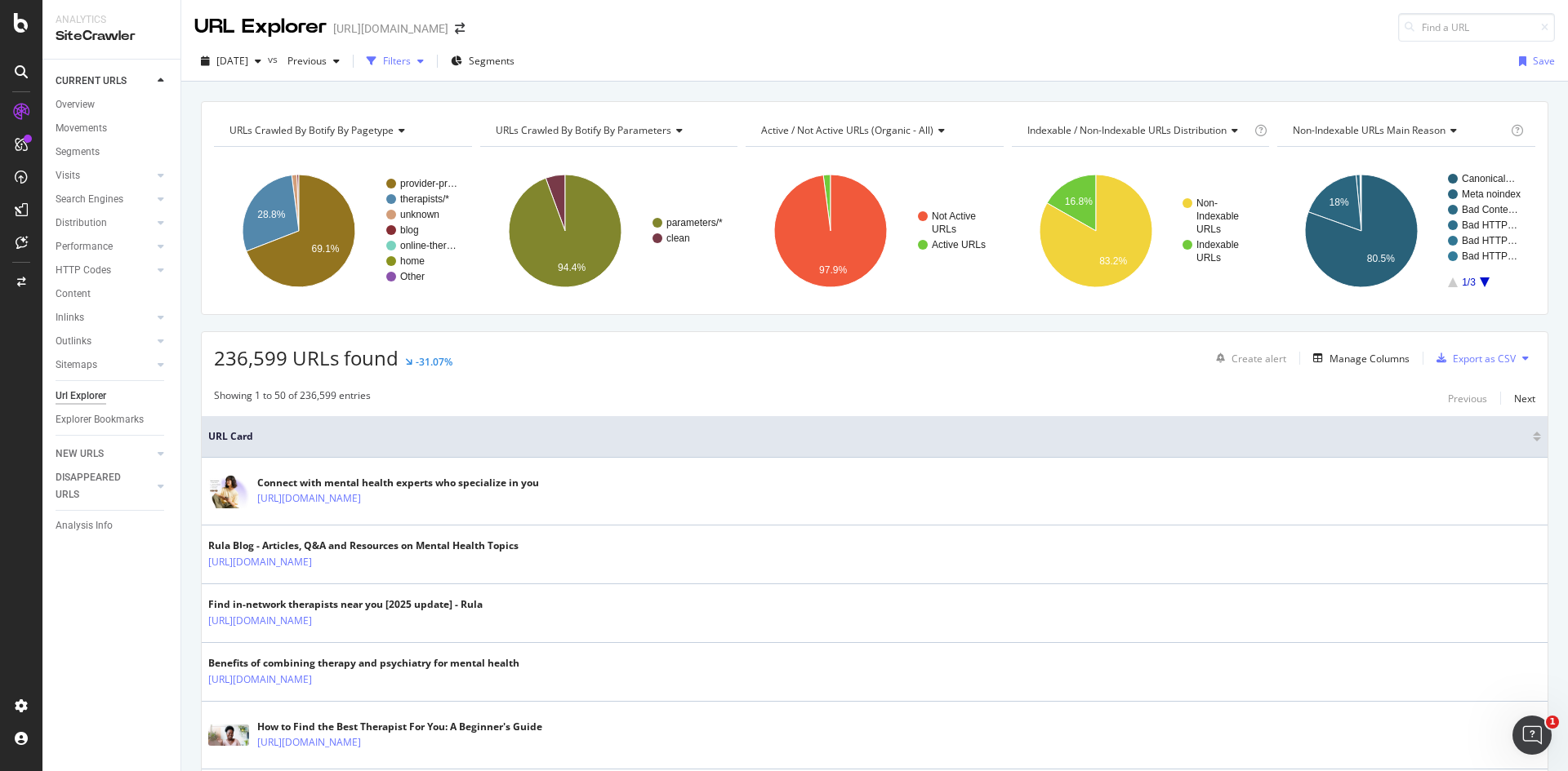
click at [430, 56] on div "button" at bounding box center [421, 61] width 20 height 10
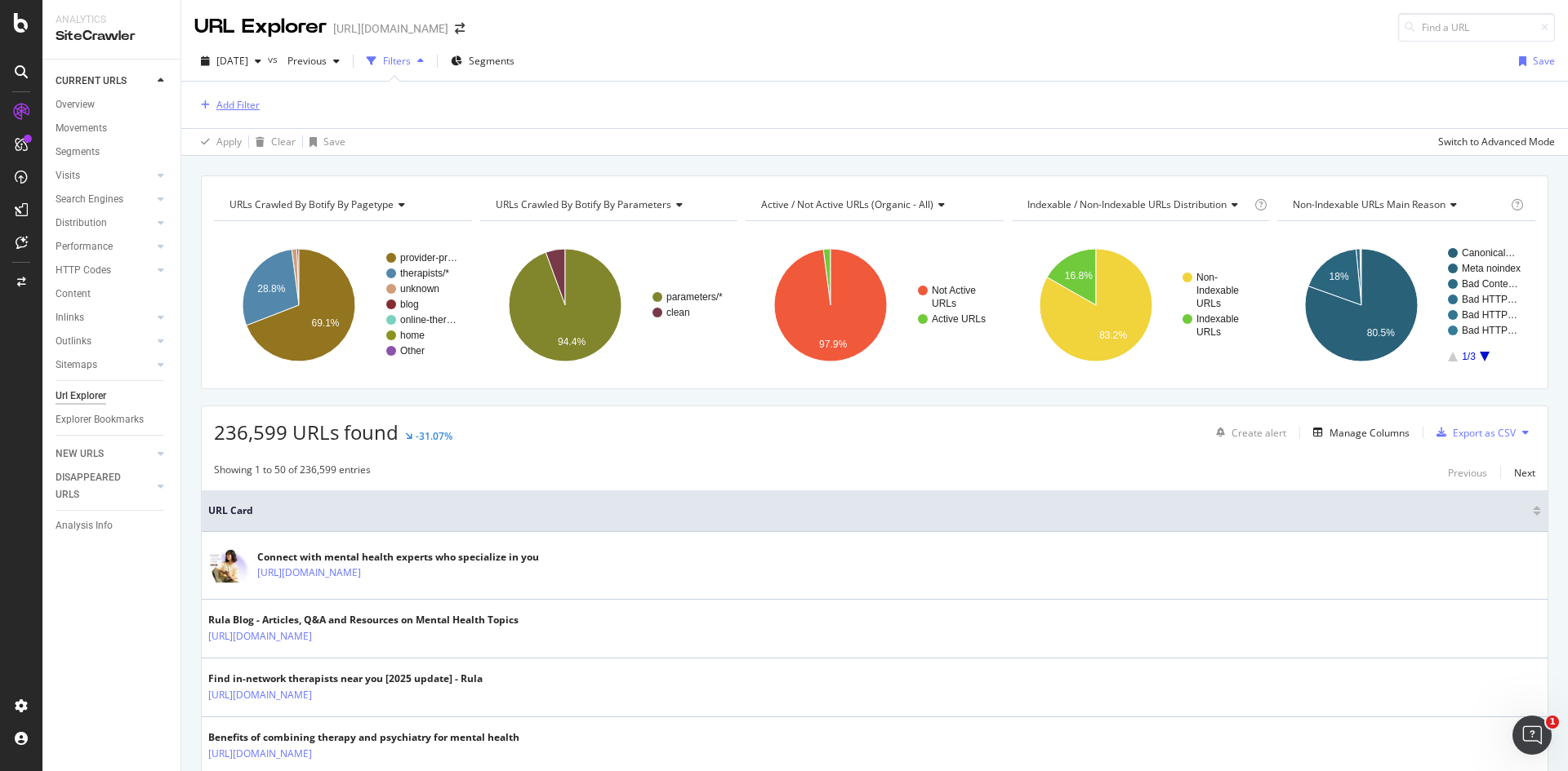
click at [247, 104] on div "Add Filter" at bounding box center [238, 104] width 43 height 14
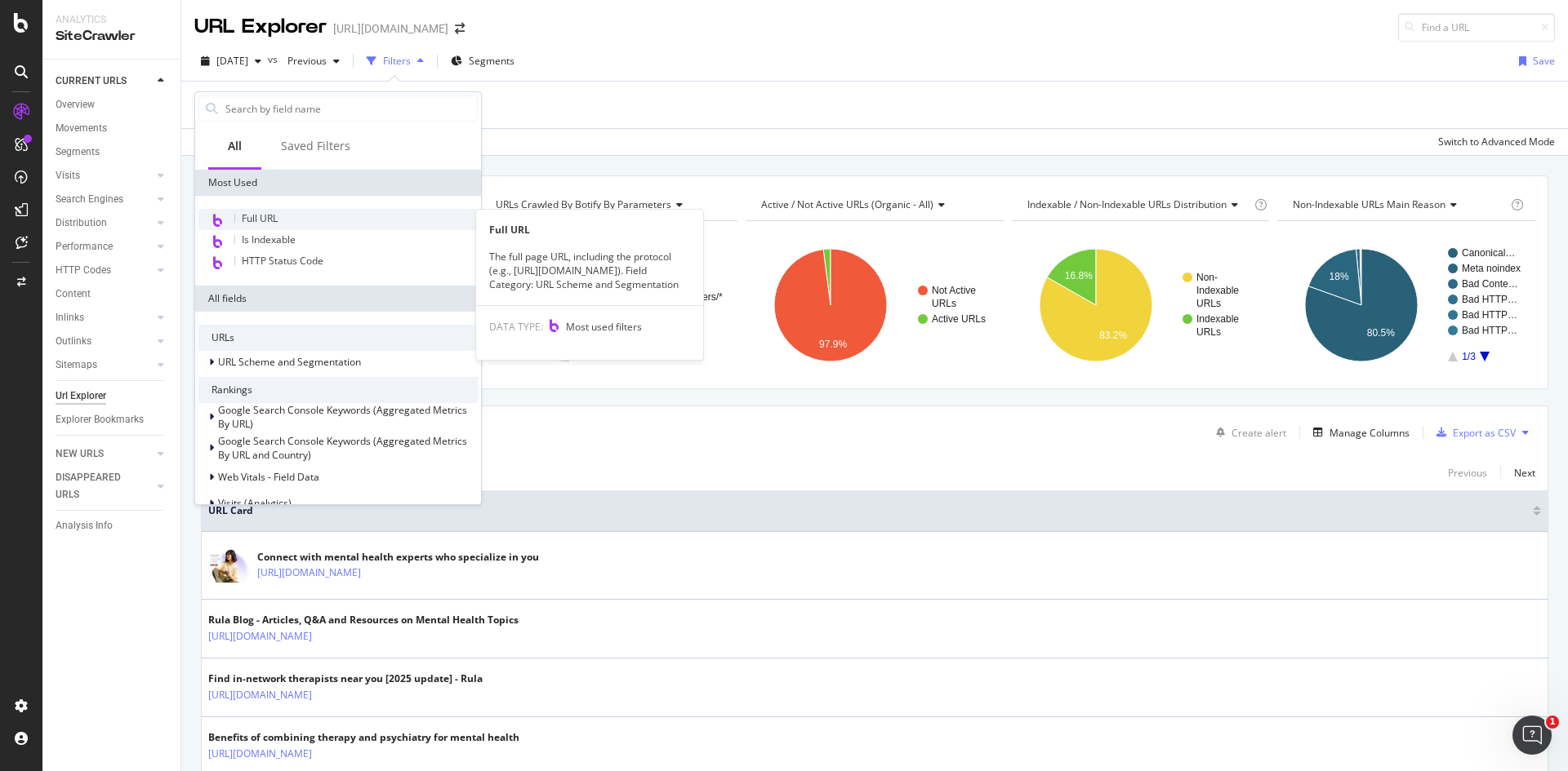
click at [272, 218] on span "Full URL" at bounding box center [260, 218] width 36 height 14
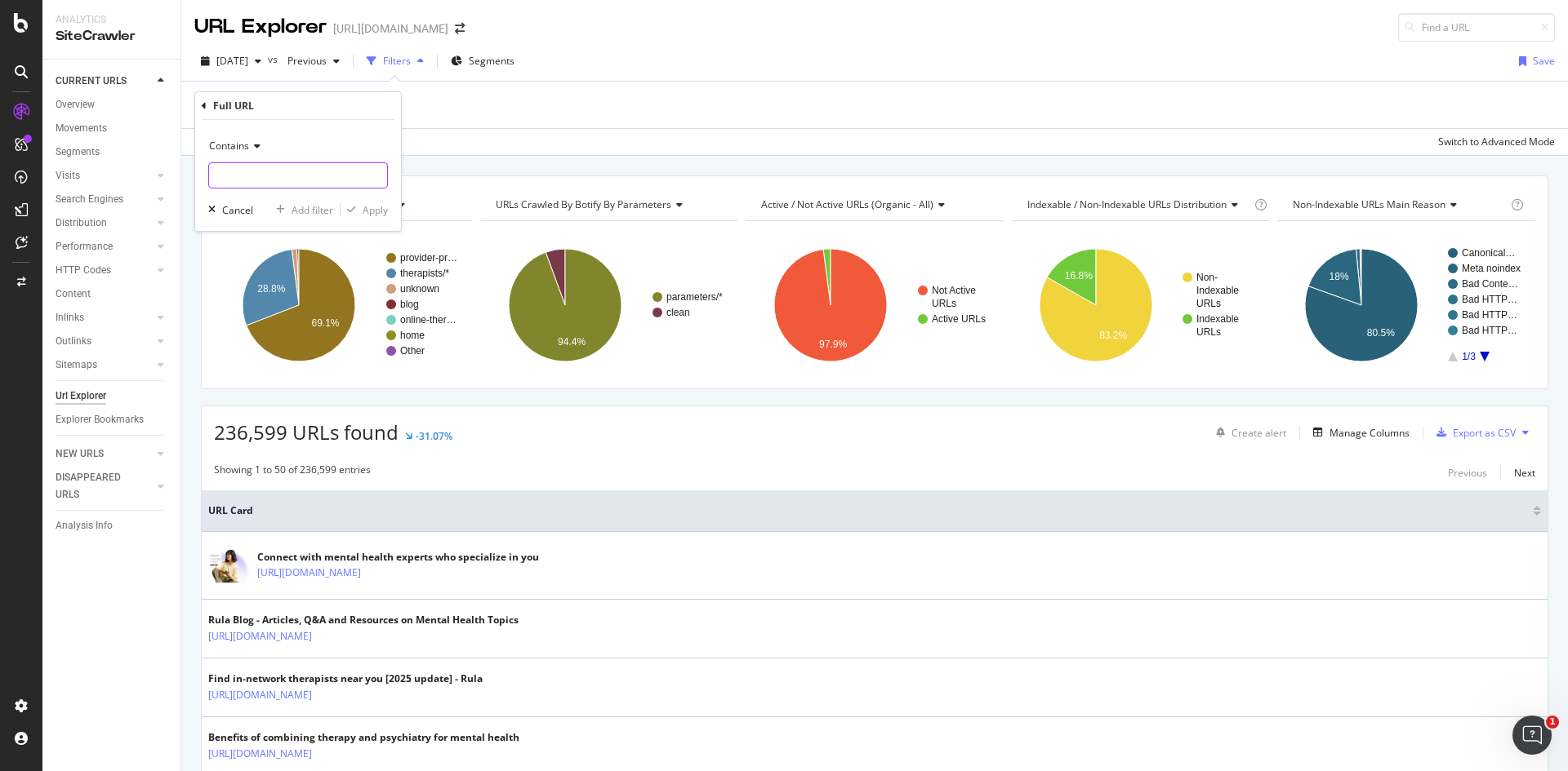
click at [292, 168] on input "text" at bounding box center [298, 175] width 178 height 26
type input "/therapists/"
click at [384, 213] on div "Apply" at bounding box center [375, 210] width 25 height 14
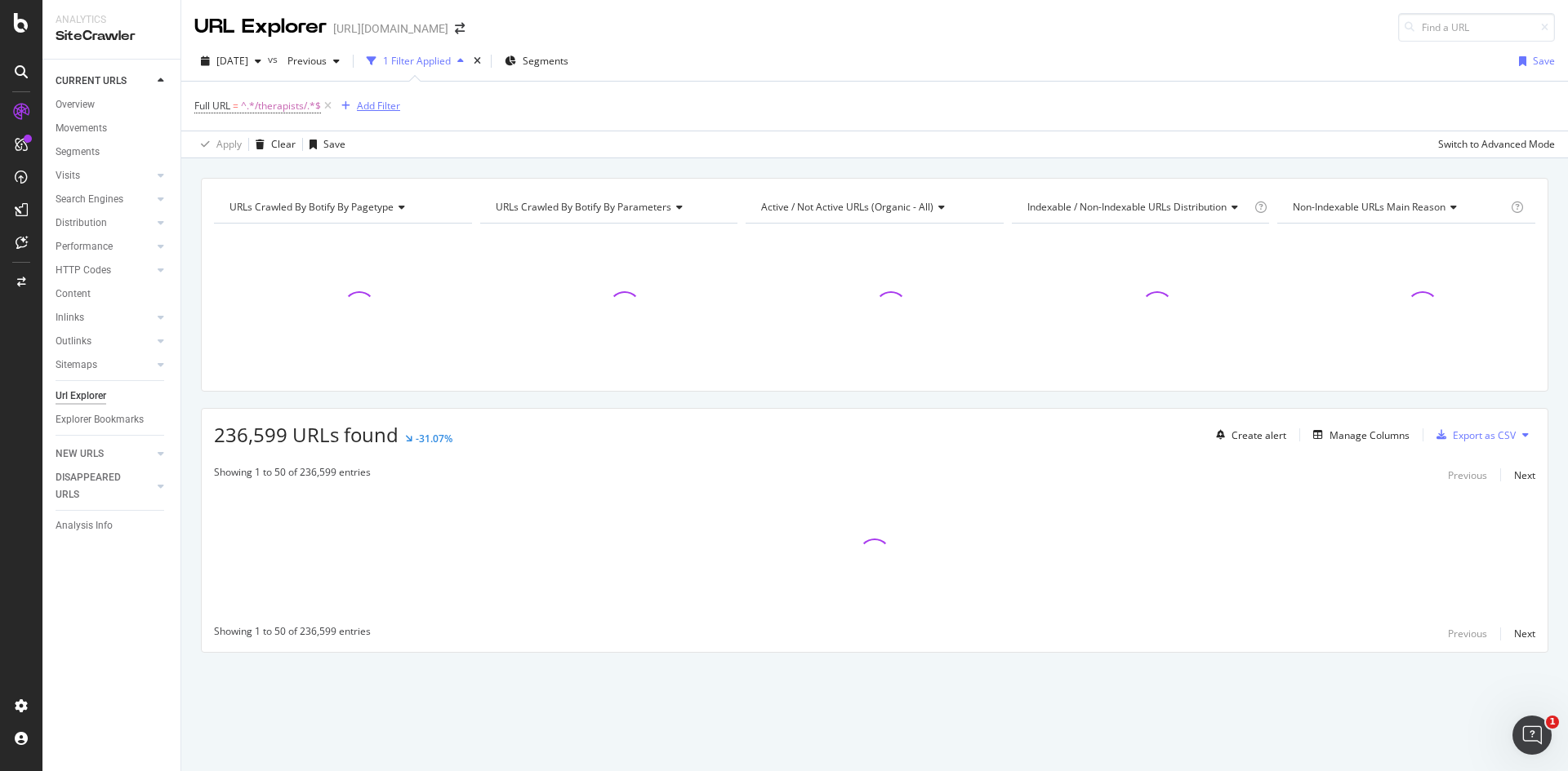
click at [383, 98] on div "Add Filter" at bounding box center [368, 106] width 65 height 18
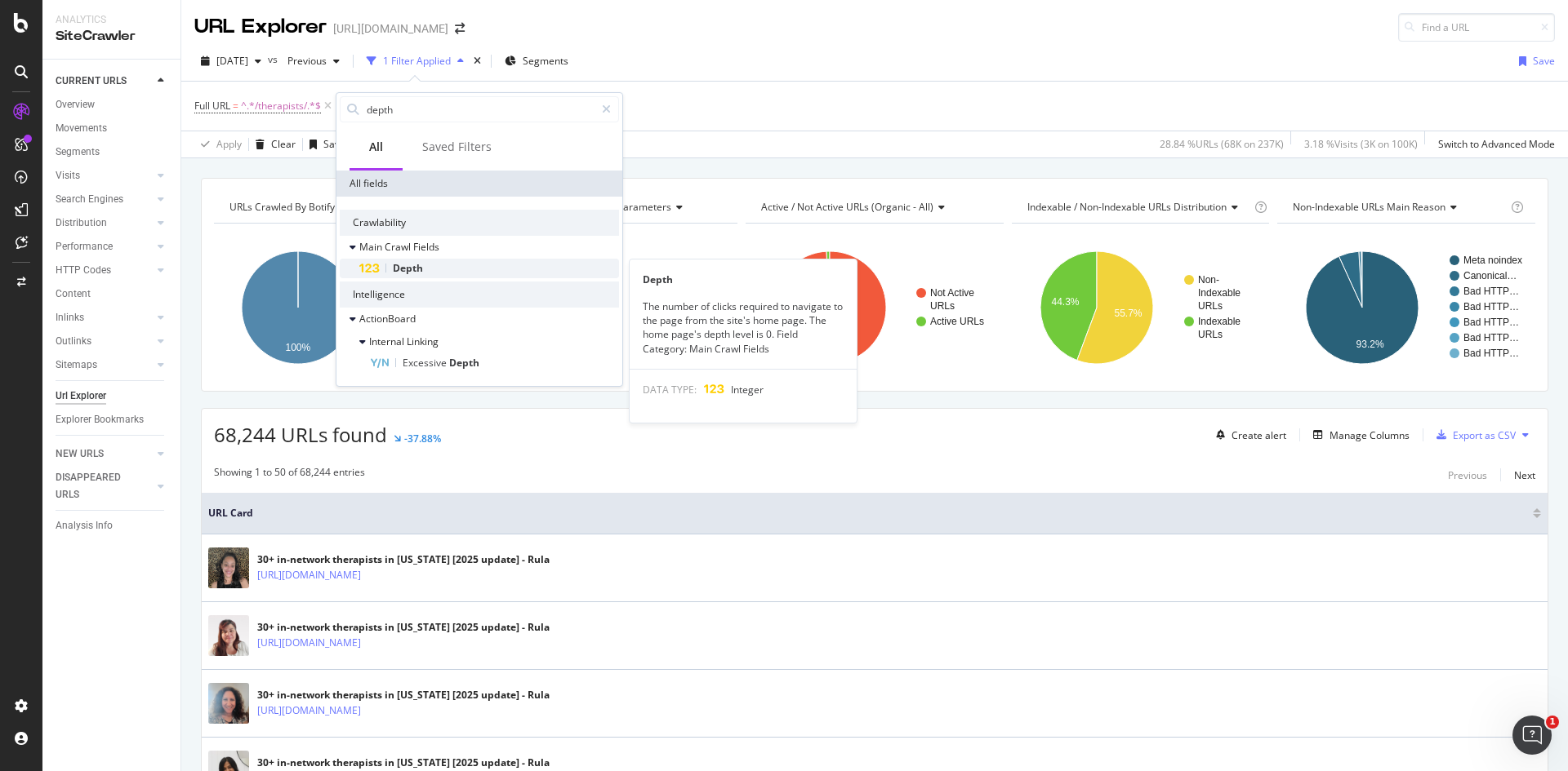
type input "depth"
click at [447, 260] on div "Depth" at bounding box center [489, 269] width 260 height 20
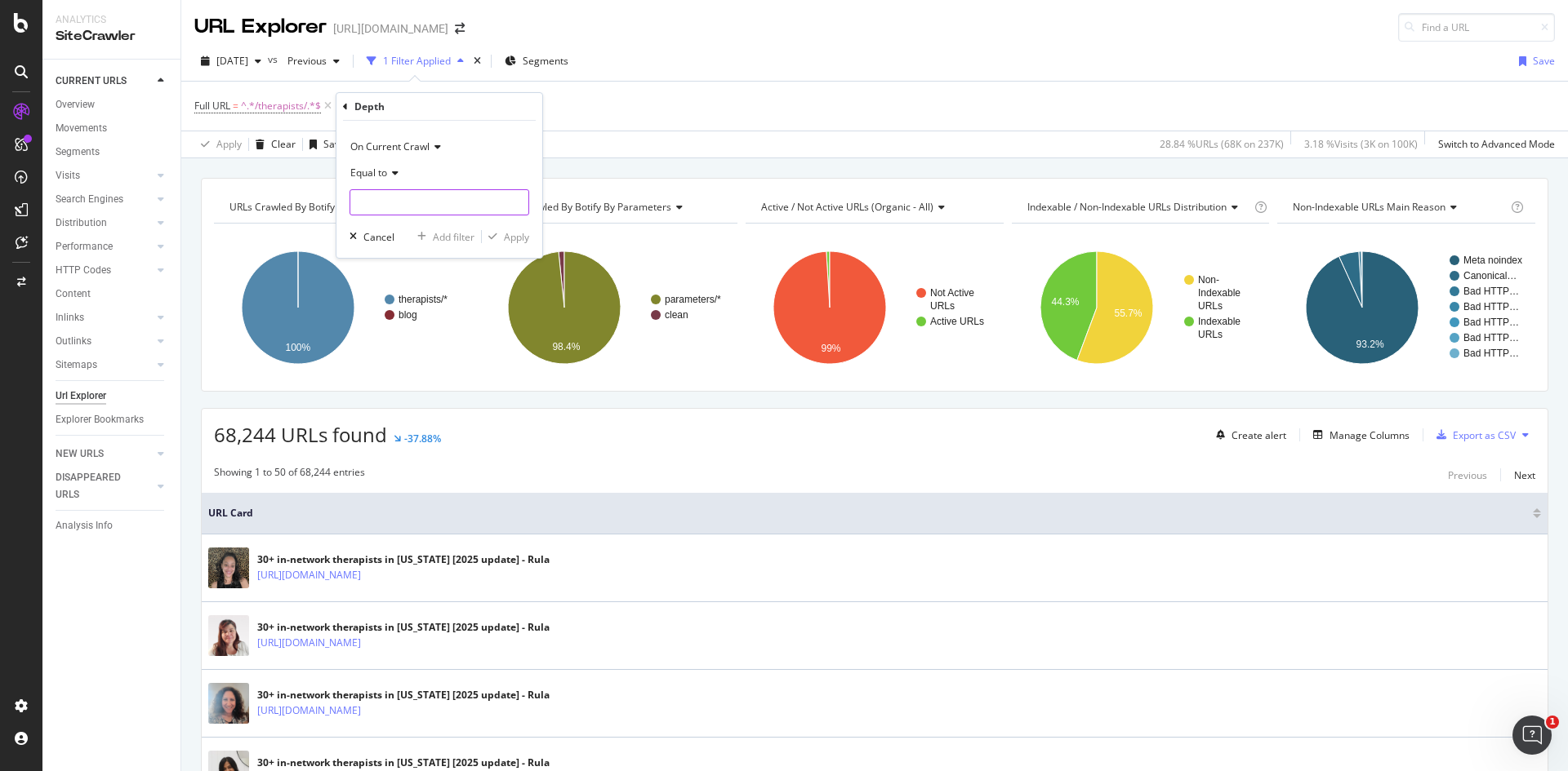
click at [470, 207] on input "number" at bounding box center [439, 202] width 179 height 26
click at [380, 166] on span "Equal to" at bounding box center [368, 172] width 37 height 14
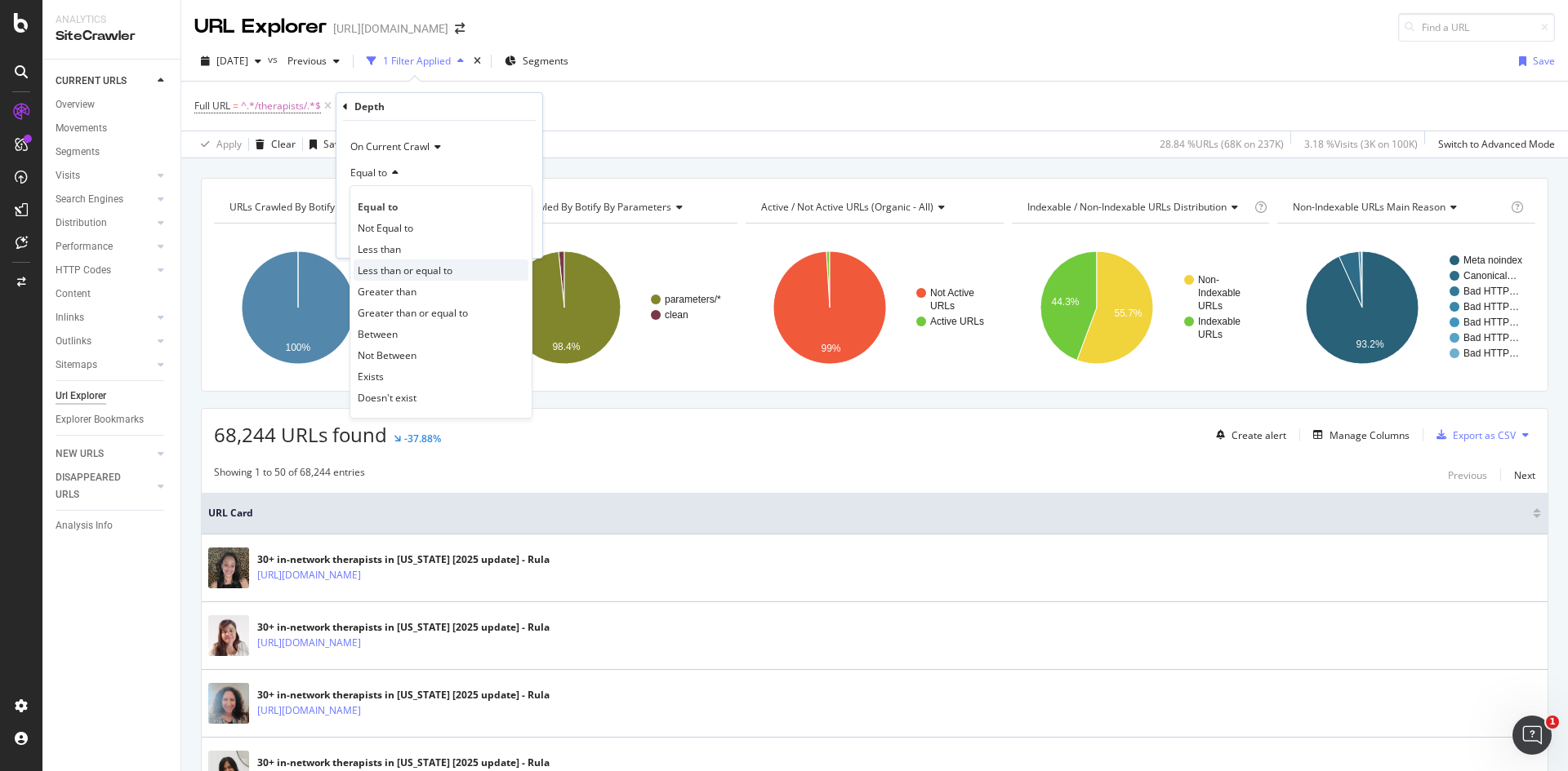
click at [412, 267] on span "Less than or equal to" at bounding box center [405, 270] width 95 height 14
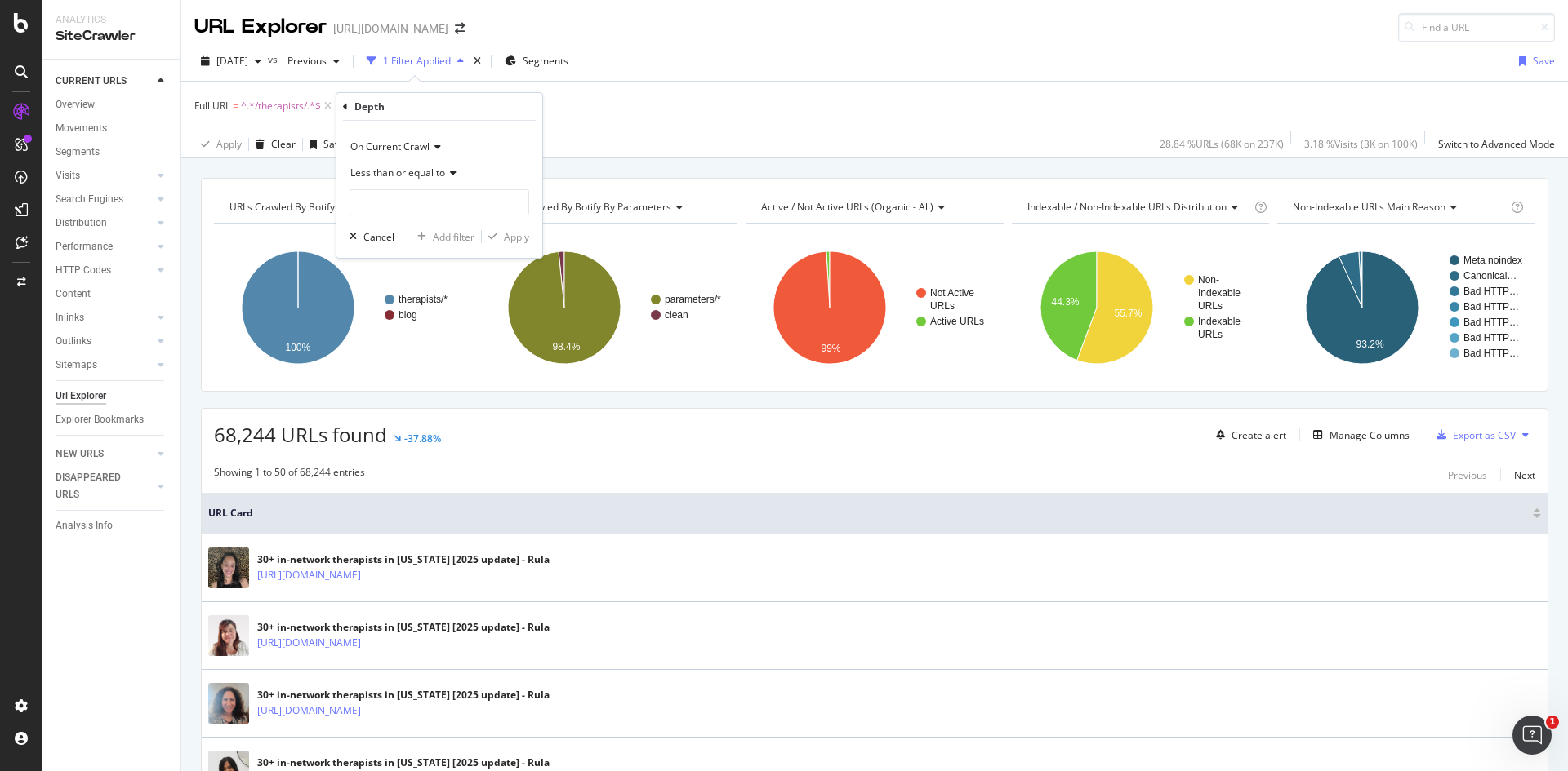
click at [425, 217] on div "On Current Crawl Less than or equal to Cancel Add filter Apply" at bounding box center [439, 189] width 206 height 138
click at [437, 210] on input "number" at bounding box center [439, 202] width 179 height 26
type input "5"
click at [504, 233] on div "Apply" at bounding box center [517, 236] width 25 height 14
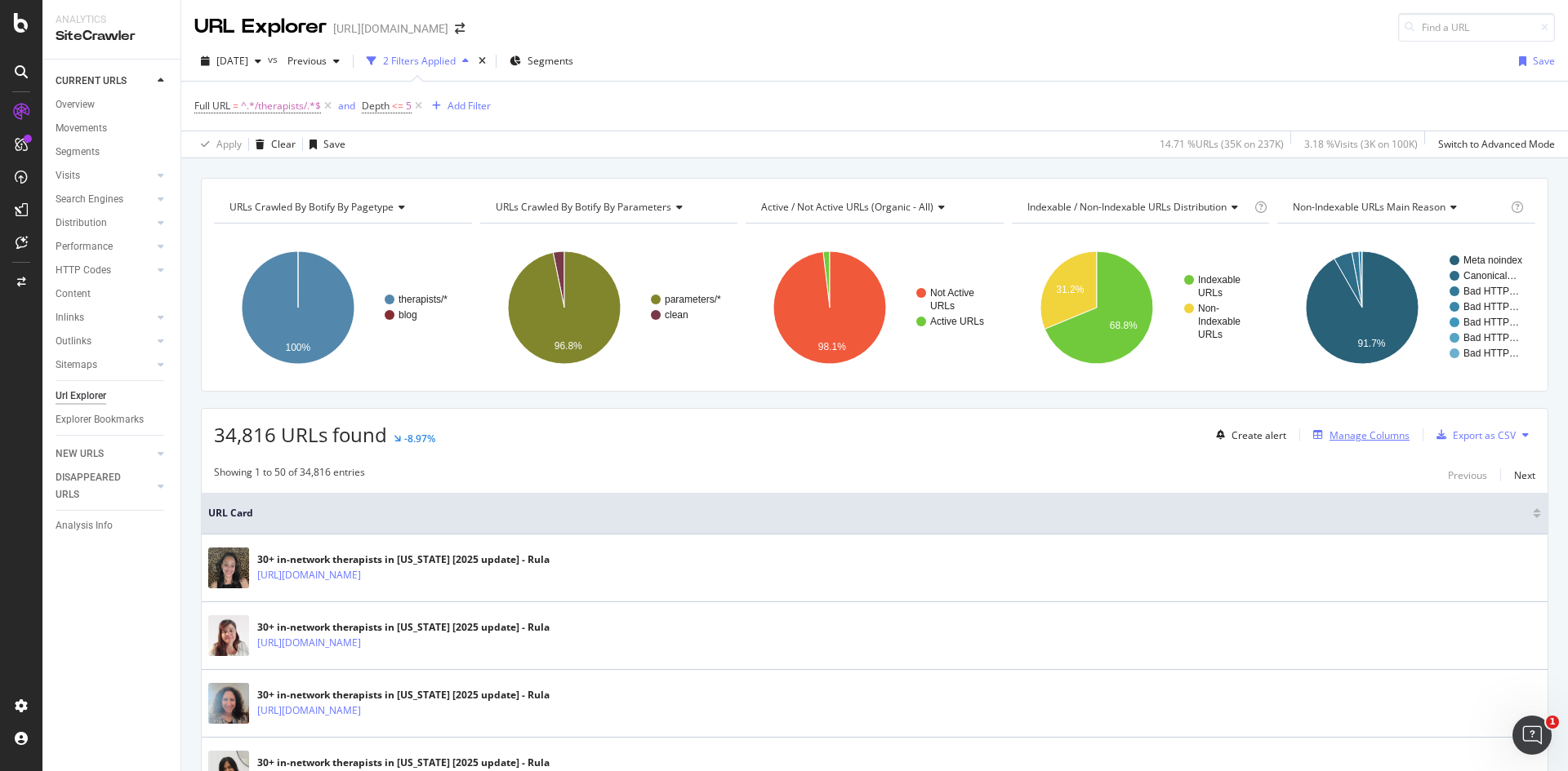
click at [1373, 436] on div "Manage Columns" at bounding box center [1369, 435] width 80 height 14
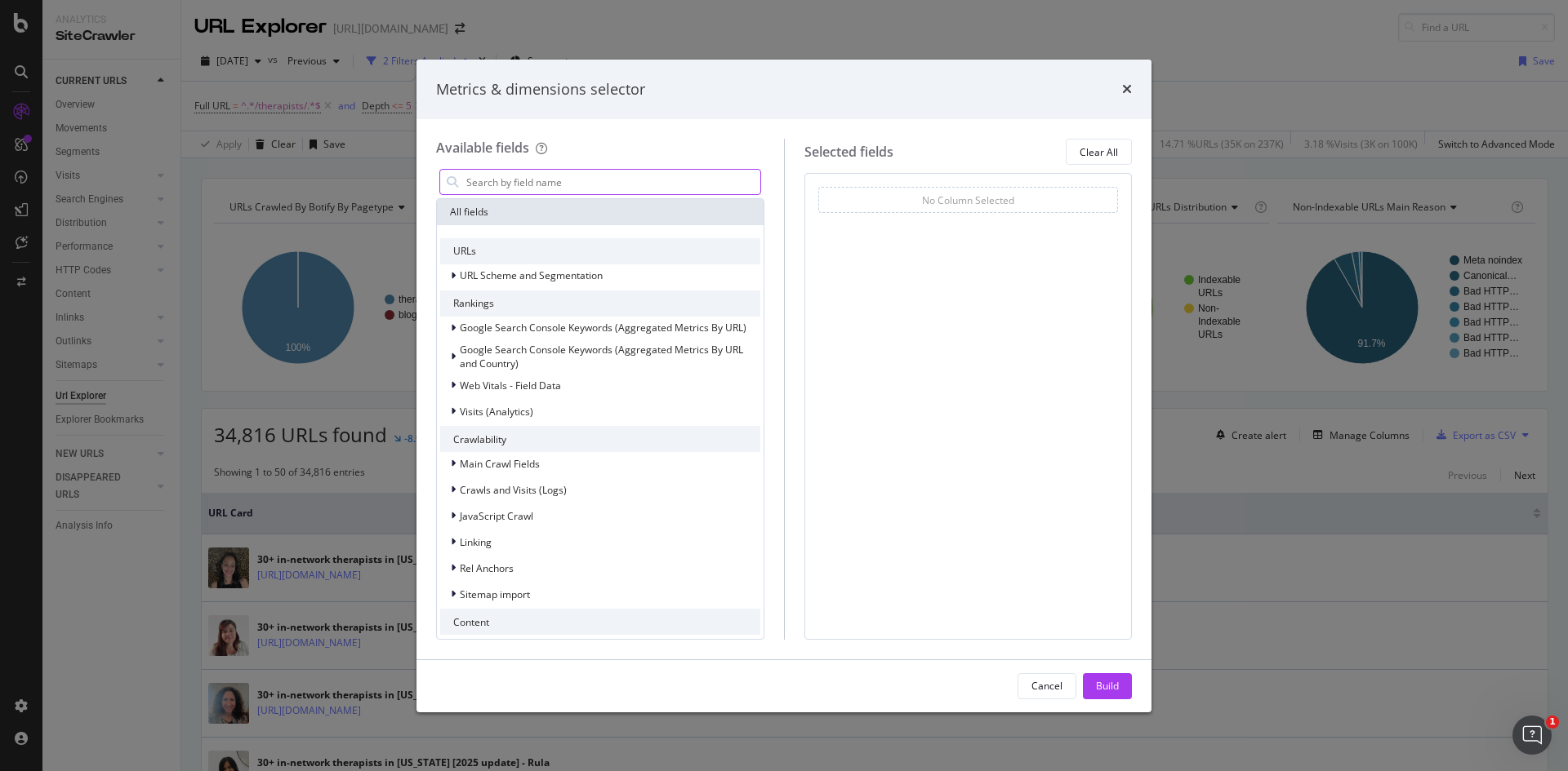
click at [566, 177] on input "modal" at bounding box center [612, 182] width 296 height 24
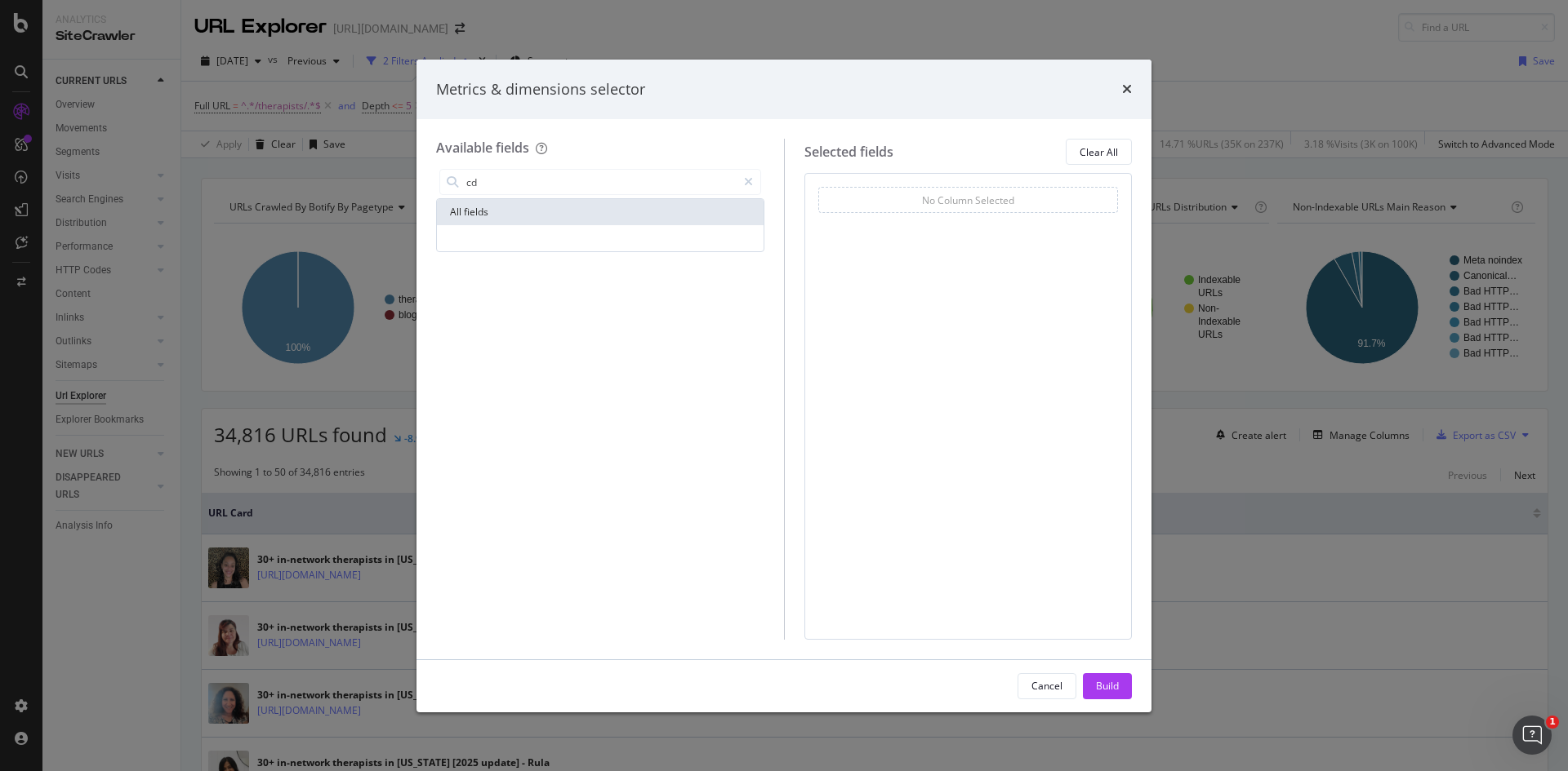
drag, startPoint x: 616, startPoint y: 176, endPoint x: 241, endPoint y: 138, distance: 376.9
click at [241, 138] on div "Metrics & dimensions selector Available fields cd All fields Selected fields Cl…" at bounding box center [784, 386] width 1568 height 771
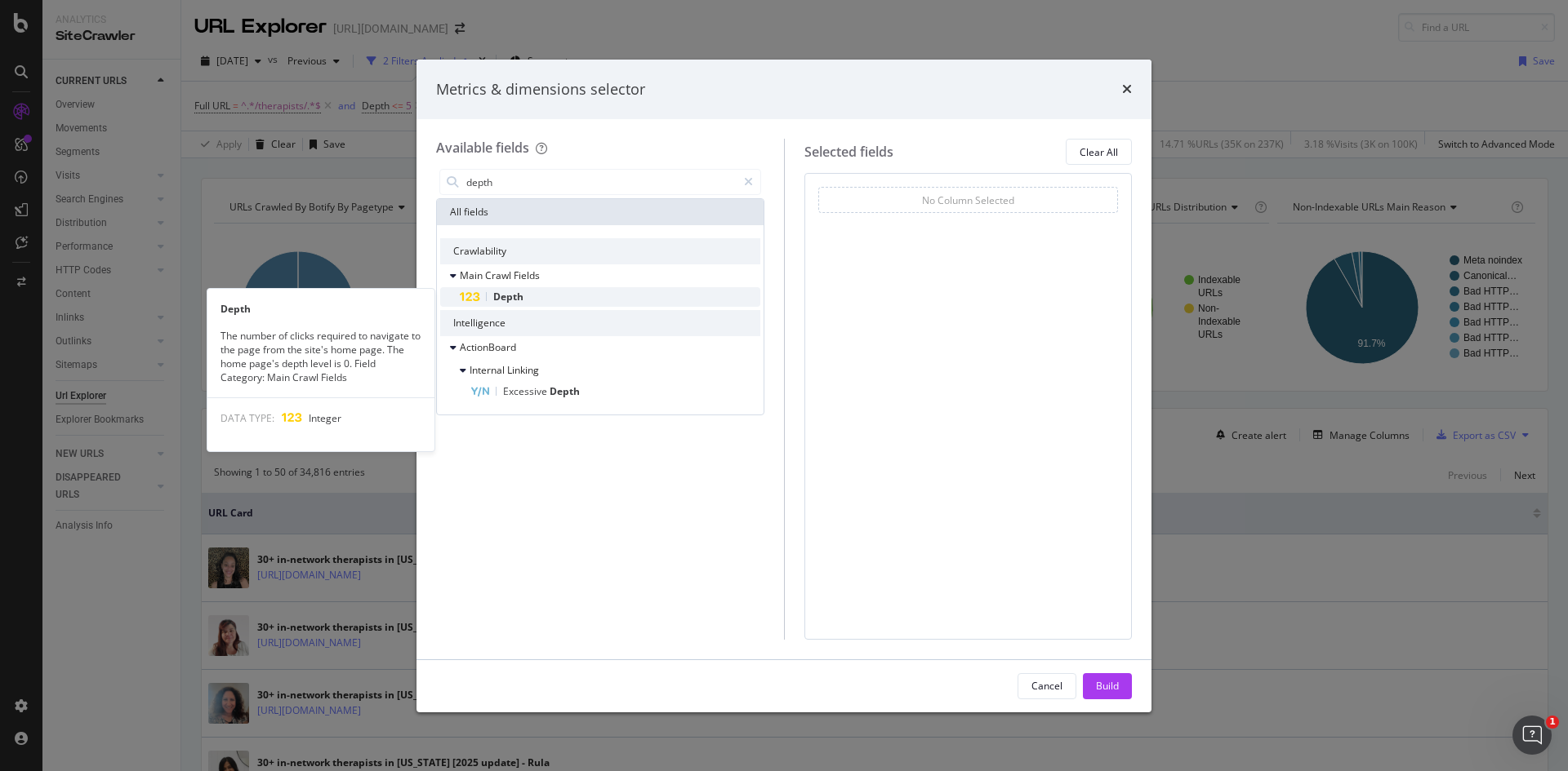
type input "depth"
click at [534, 297] on div "Depth" at bounding box center [610, 297] width 301 height 20
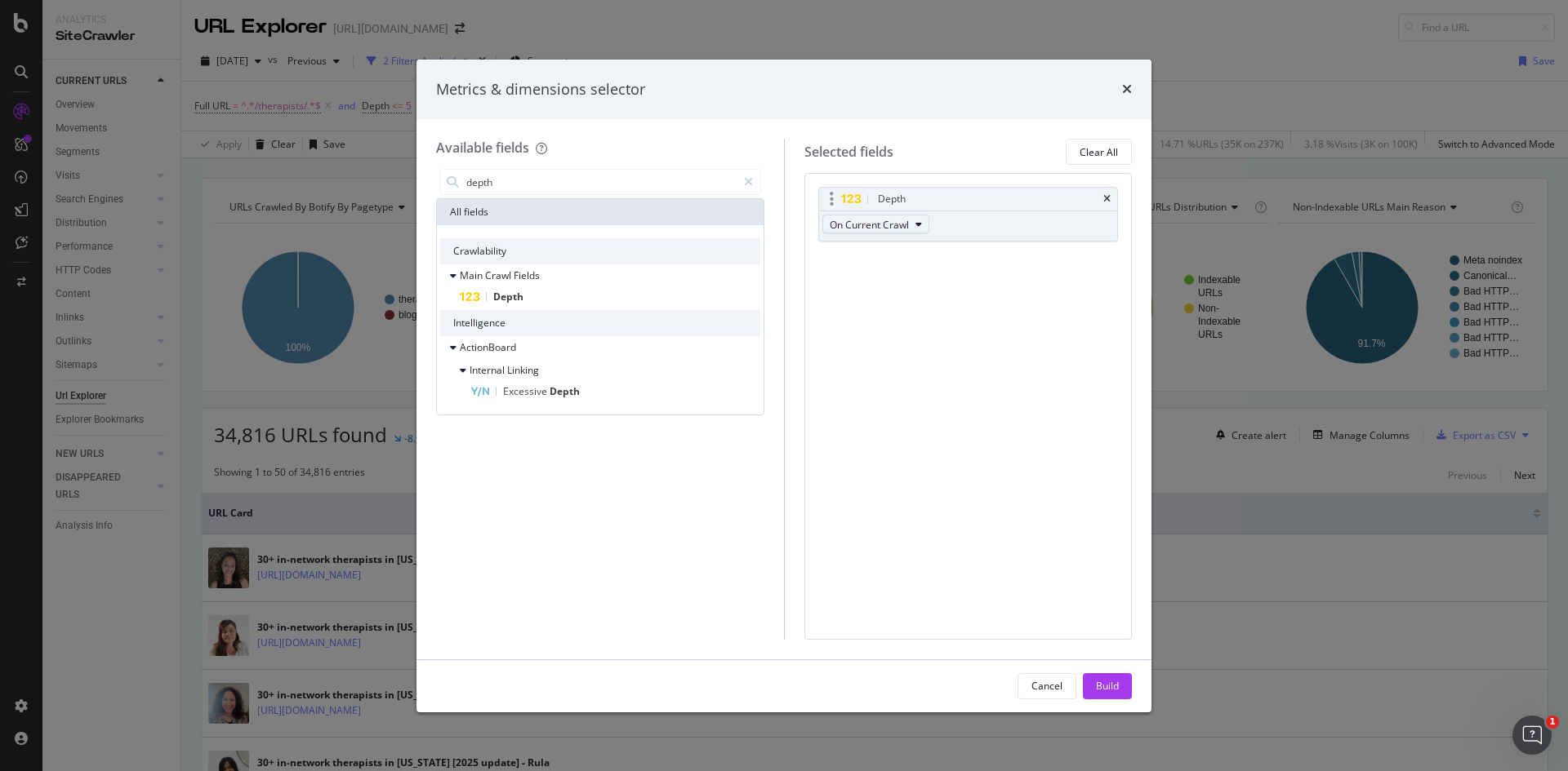
click at [915, 224] on button "On Current Crawl" at bounding box center [875, 224] width 107 height 20
click at [887, 252] on span "On Current Crawl" at bounding box center [883, 253] width 92 height 14
click at [986, 495] on div "Depth On Current Crawl You can use this field as a To pick up a draggable item,…" at bounding box center [968, 405] width 329 height 466
click at [1102, 690] on div "Build" at bounding box center [1106, 685] width 23 height 14
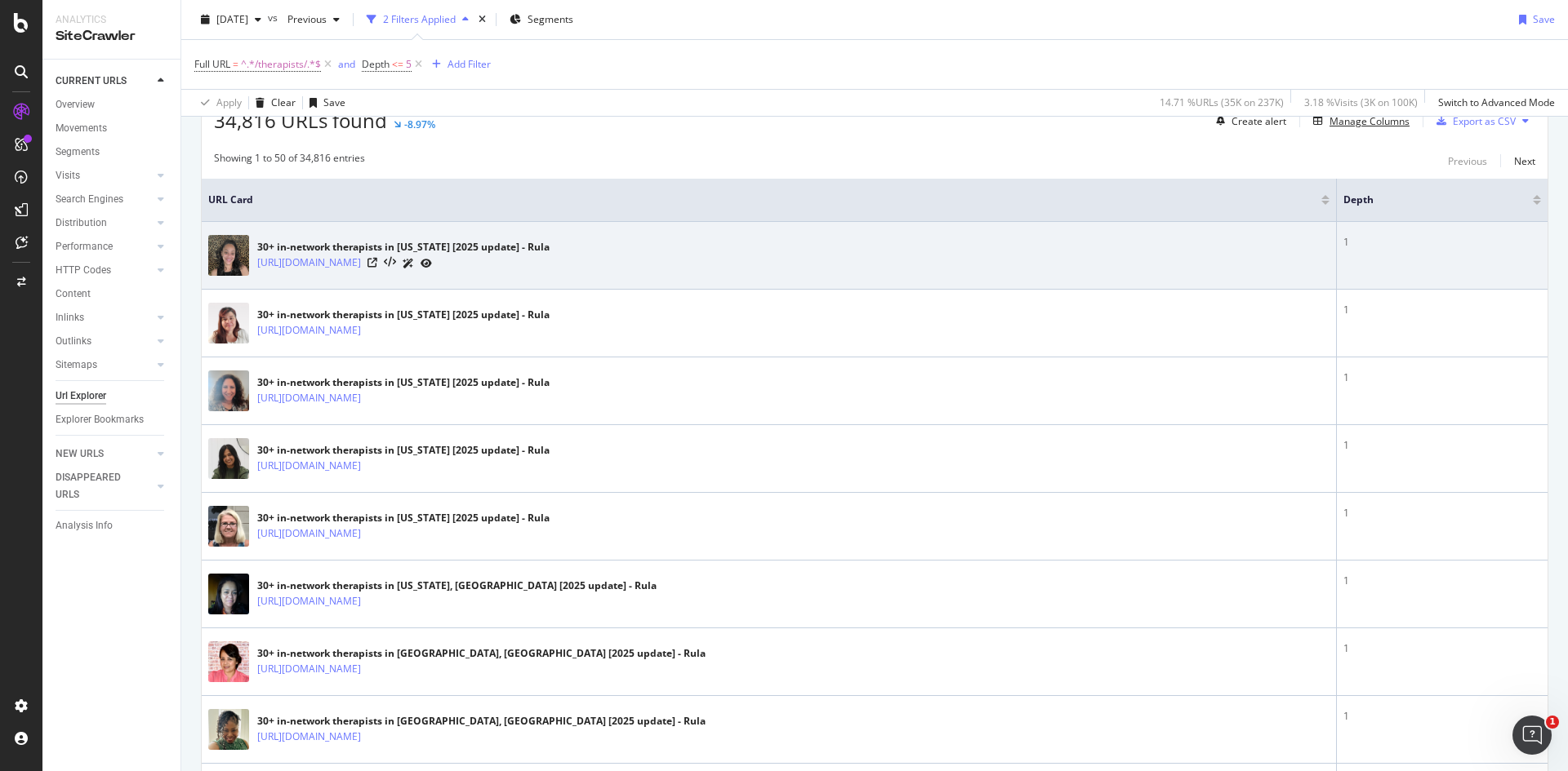
scroll to position [163, 0]
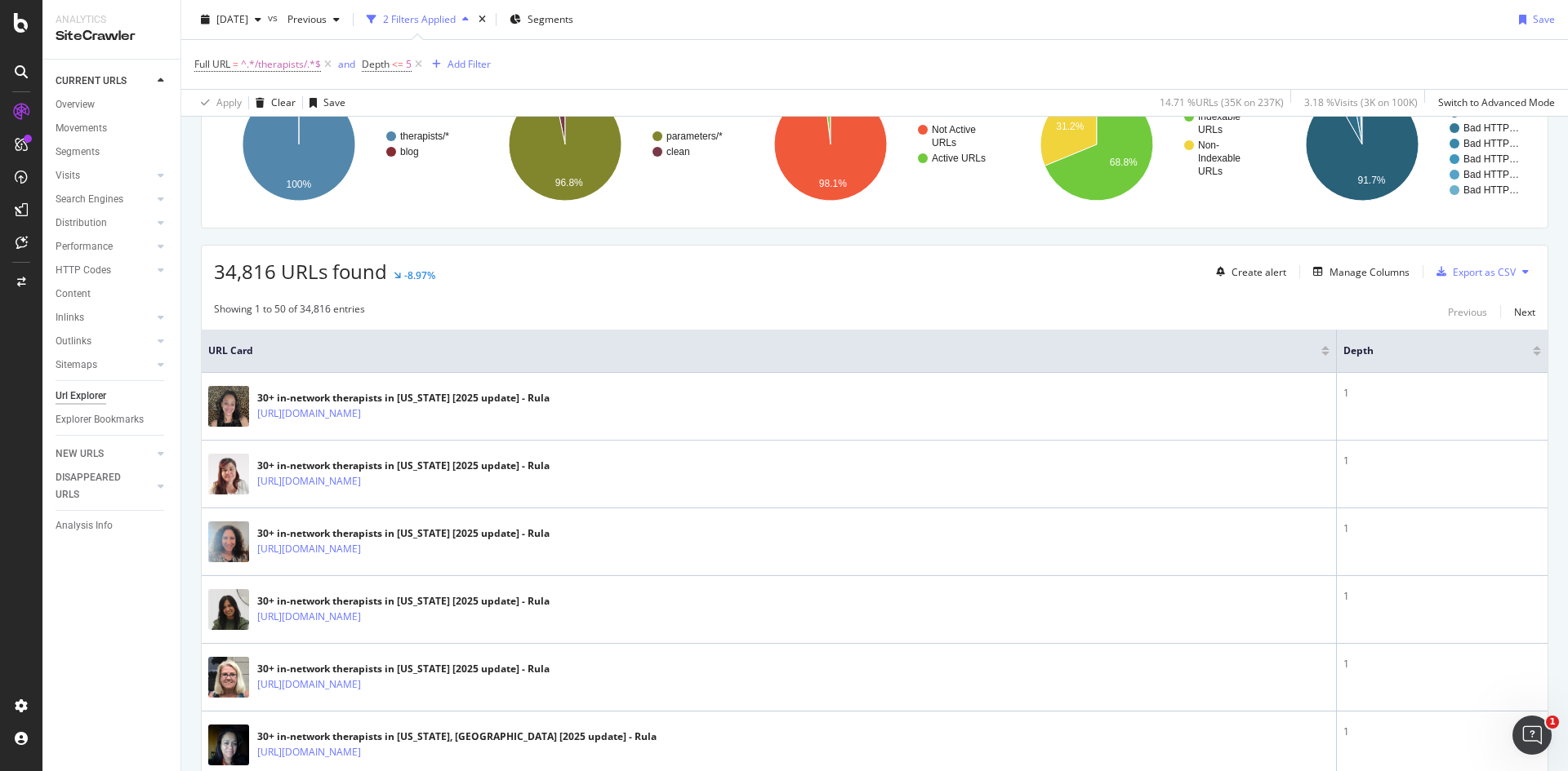
click at [1533, 354] on div at bounding box center [1536, 354] width 8 height 5
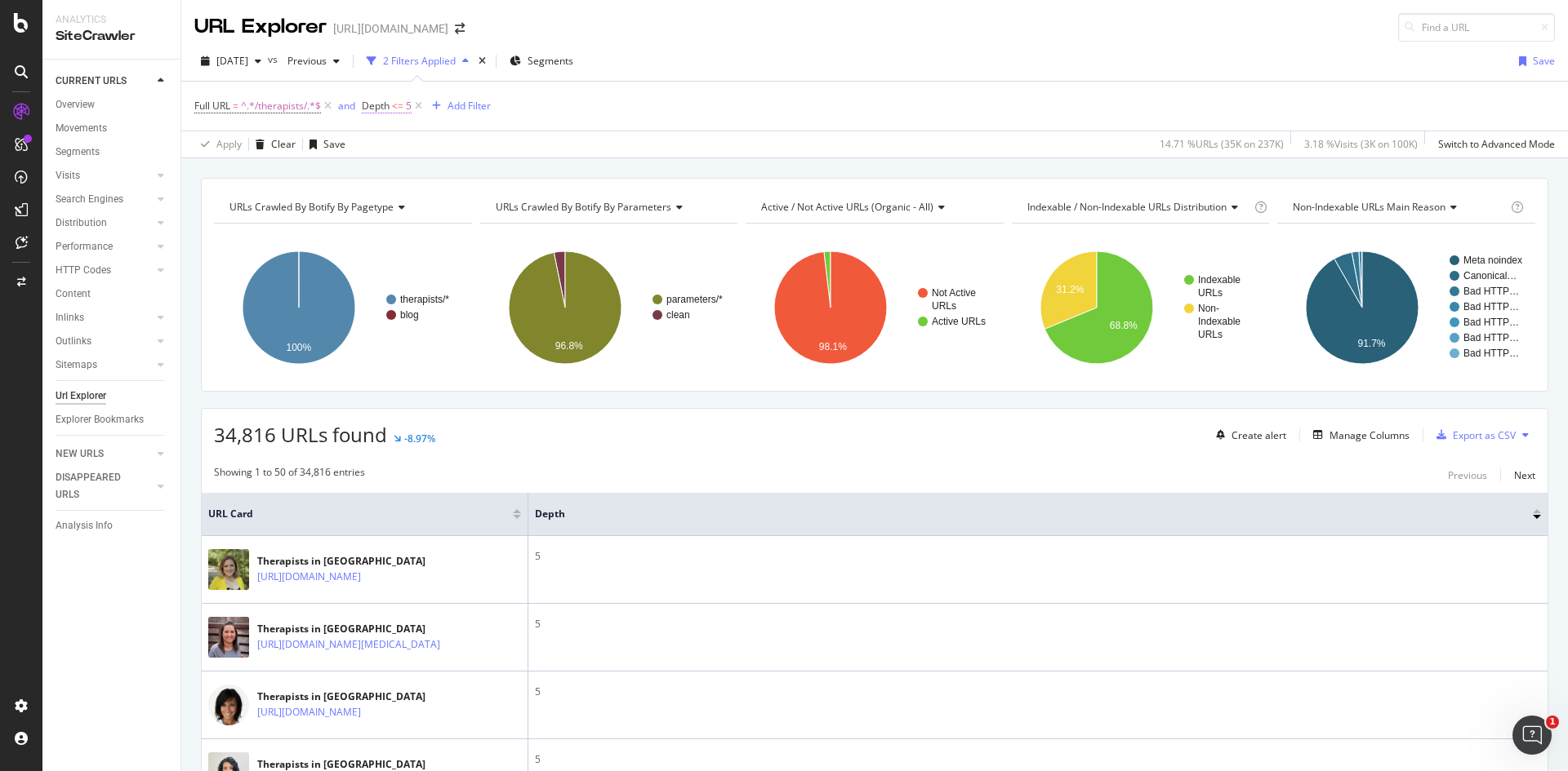
click at [403, 104] on span "<=" at bounding box center [397, 105] width 12 height 14
drag, startPoint x: 430, startPoint y: 205, endPoint x: 351, endPoint y: 195, distance: 79.6
click at [351, 195] on body "Analytics SiteCrawler CURRENT URLS Overview Movements Segments Visits Analysis …" at bounding box center [784, 386] width 1568 height 771
drag, startPoint x: 418, startPoint y: 204, endPoint x: 369, endPoint y: 201, distance: 49.1
click at [369, 201] on div "On Current Crawl Less than or equal to 5 Cancel Add filter Apply" at bounding box center [466, 187] width 206 height 138
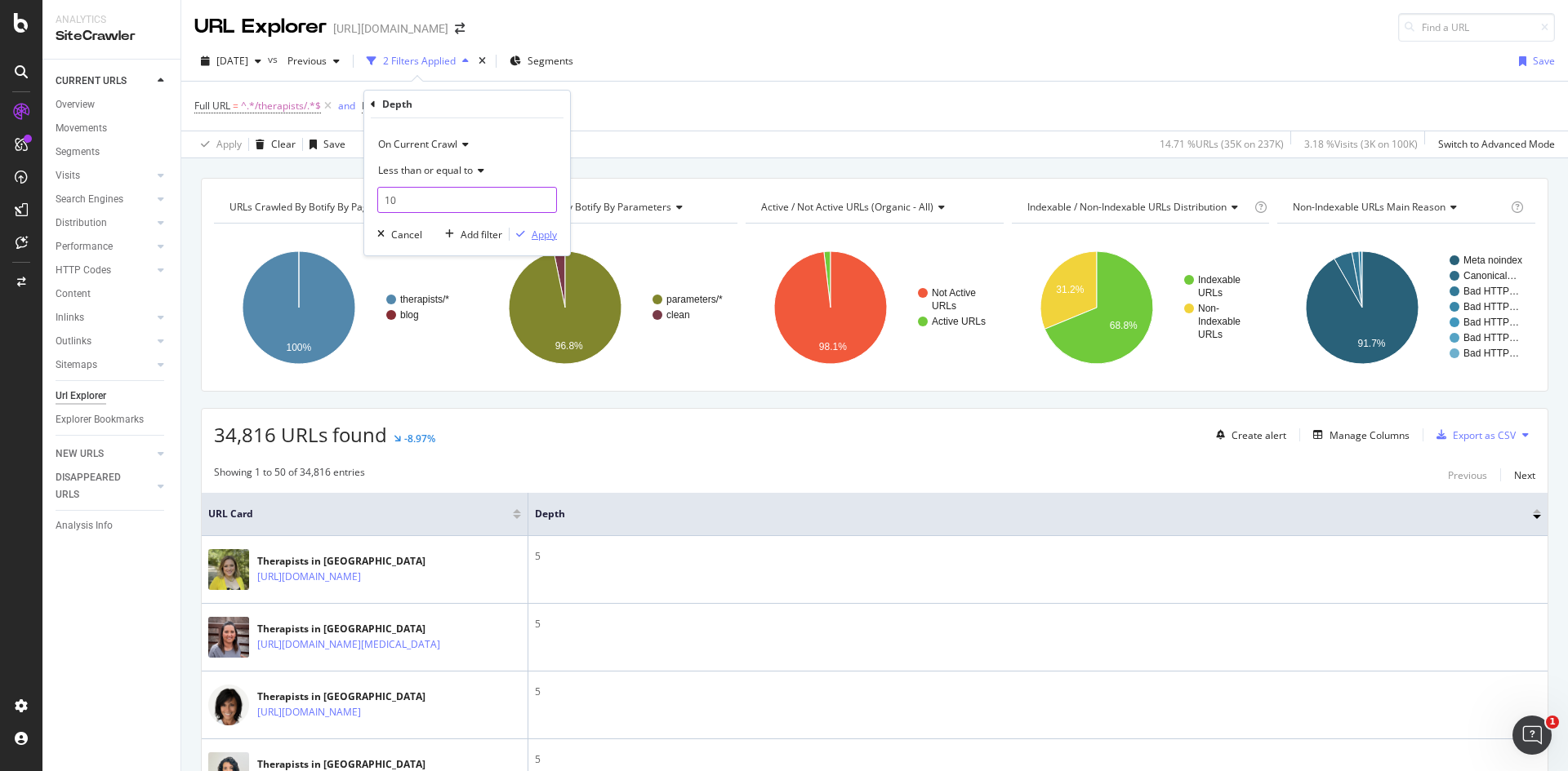
type input "10"
click at [540, 234] on div "Apply" at bounding box center [544, 234] width 25 height 14
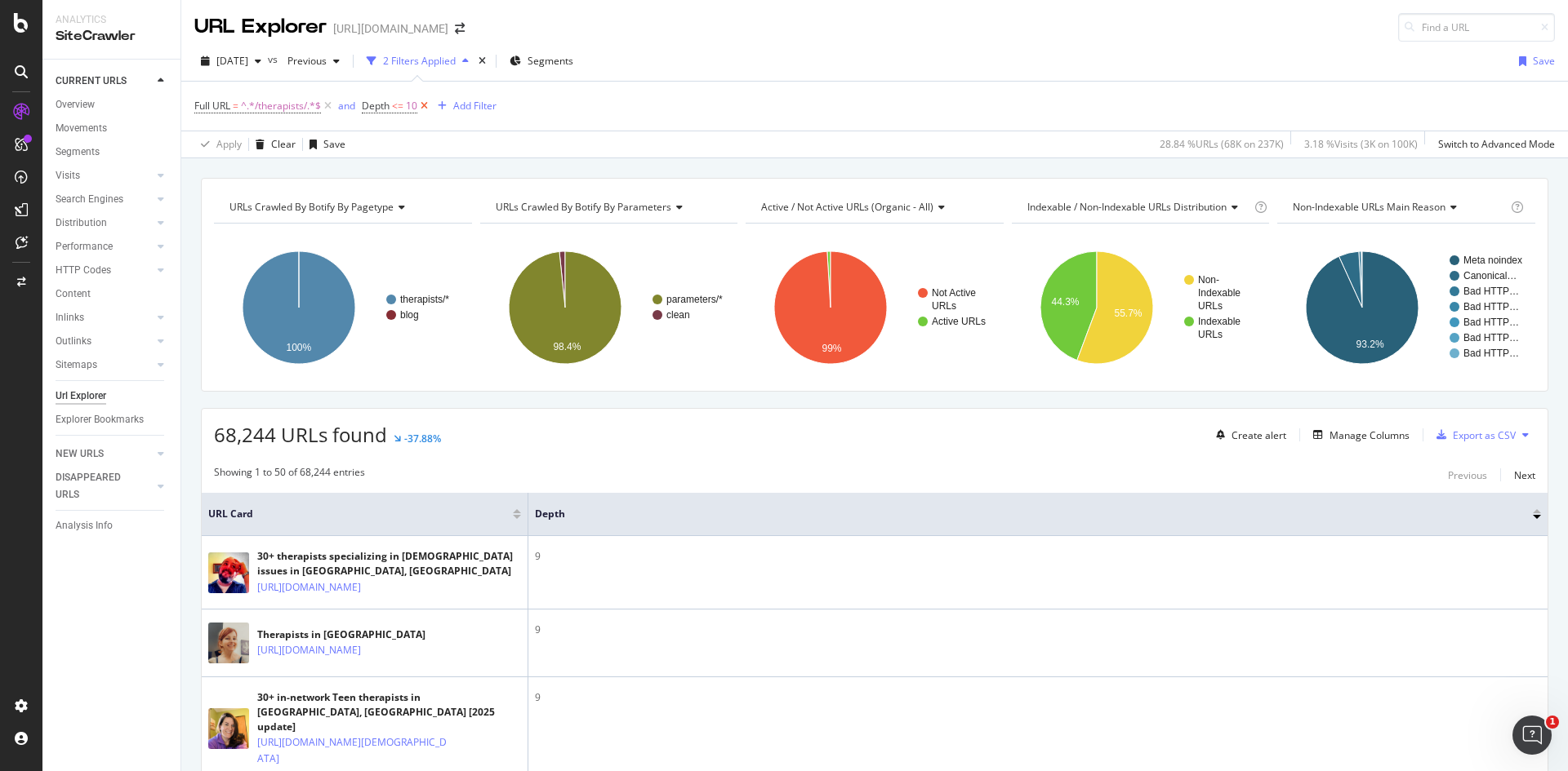
click at [425, 99] on icon at bounding box center [424, 106] width 14 height 16
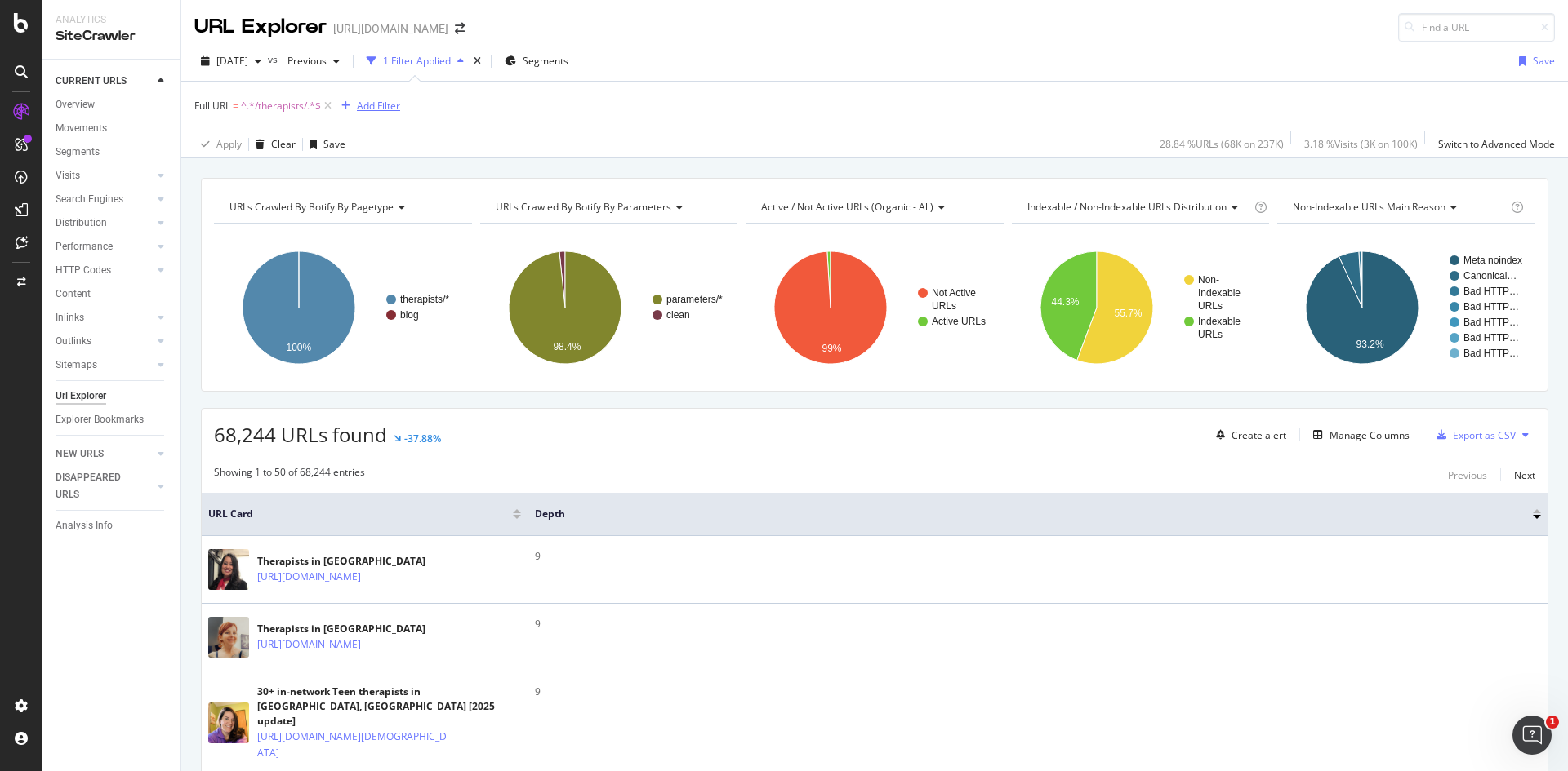
click at [379, 106] on div "Add Filter" at bounding box center [378, 105] width 43 height 14
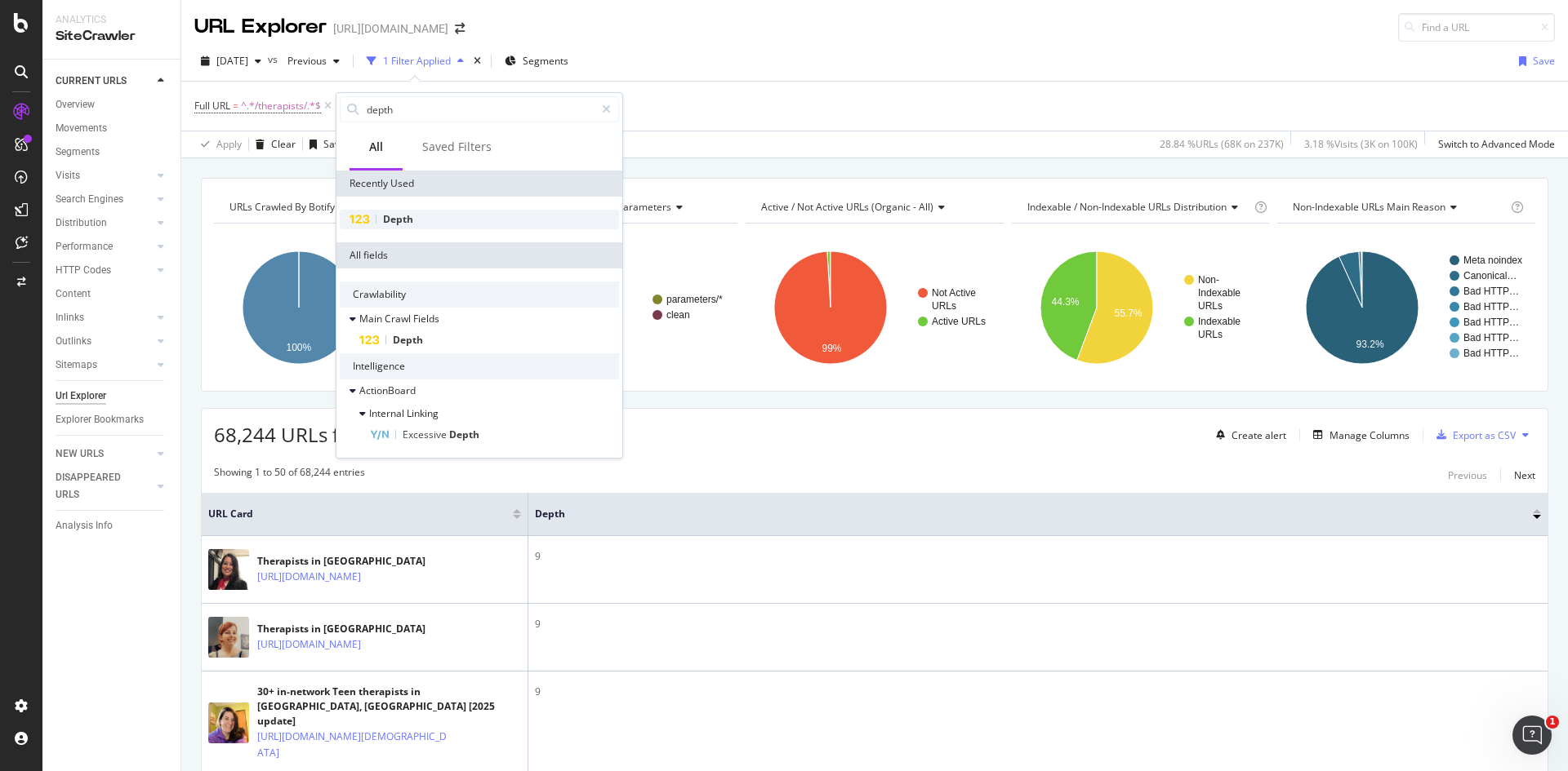
click at [437, 213] on div "Depth" at bounding box center [479, 220] width 279 height 20
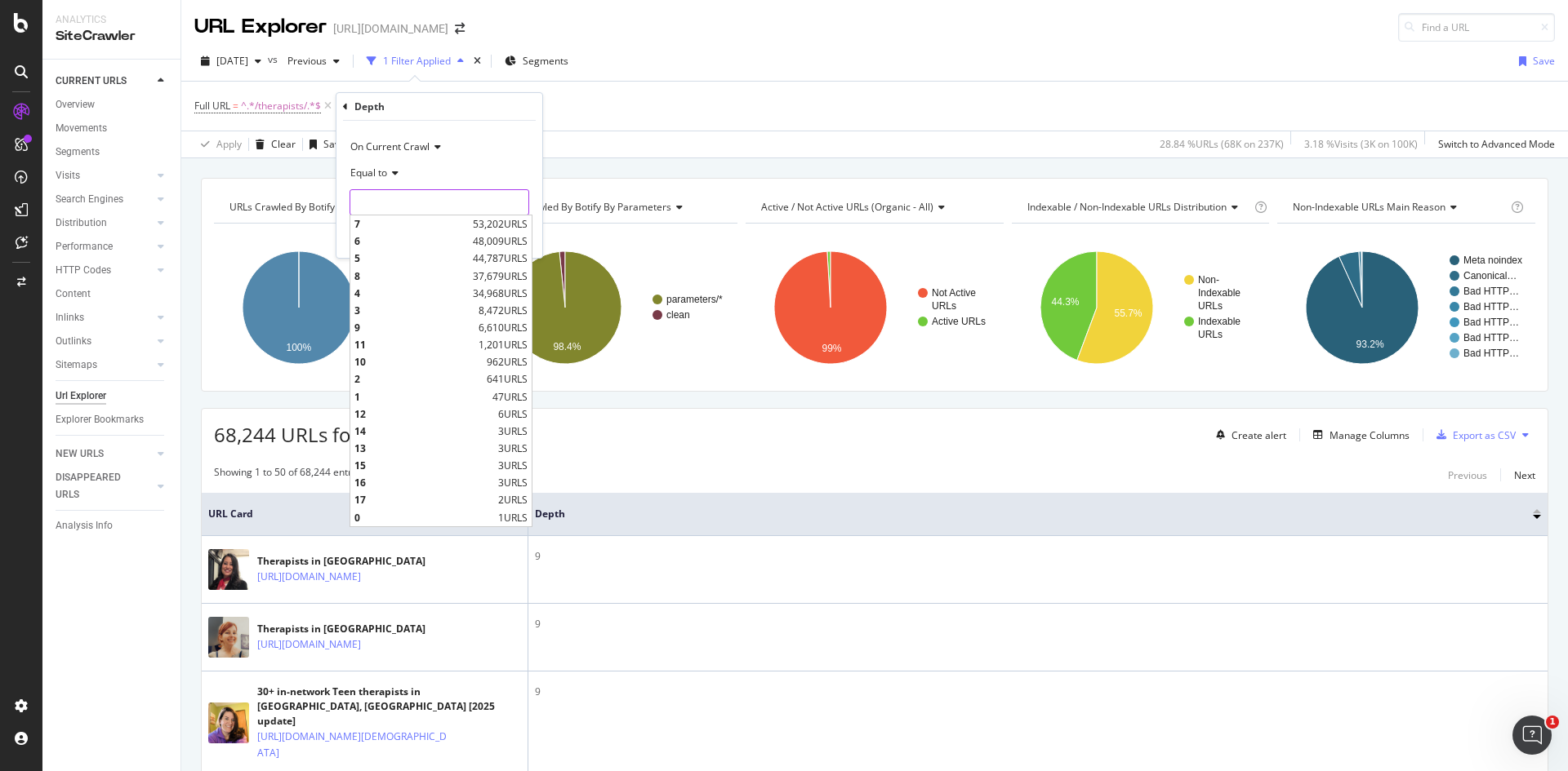
click at [464, 189] on input "number" at bounding box center [439, 202] width 179 height 26
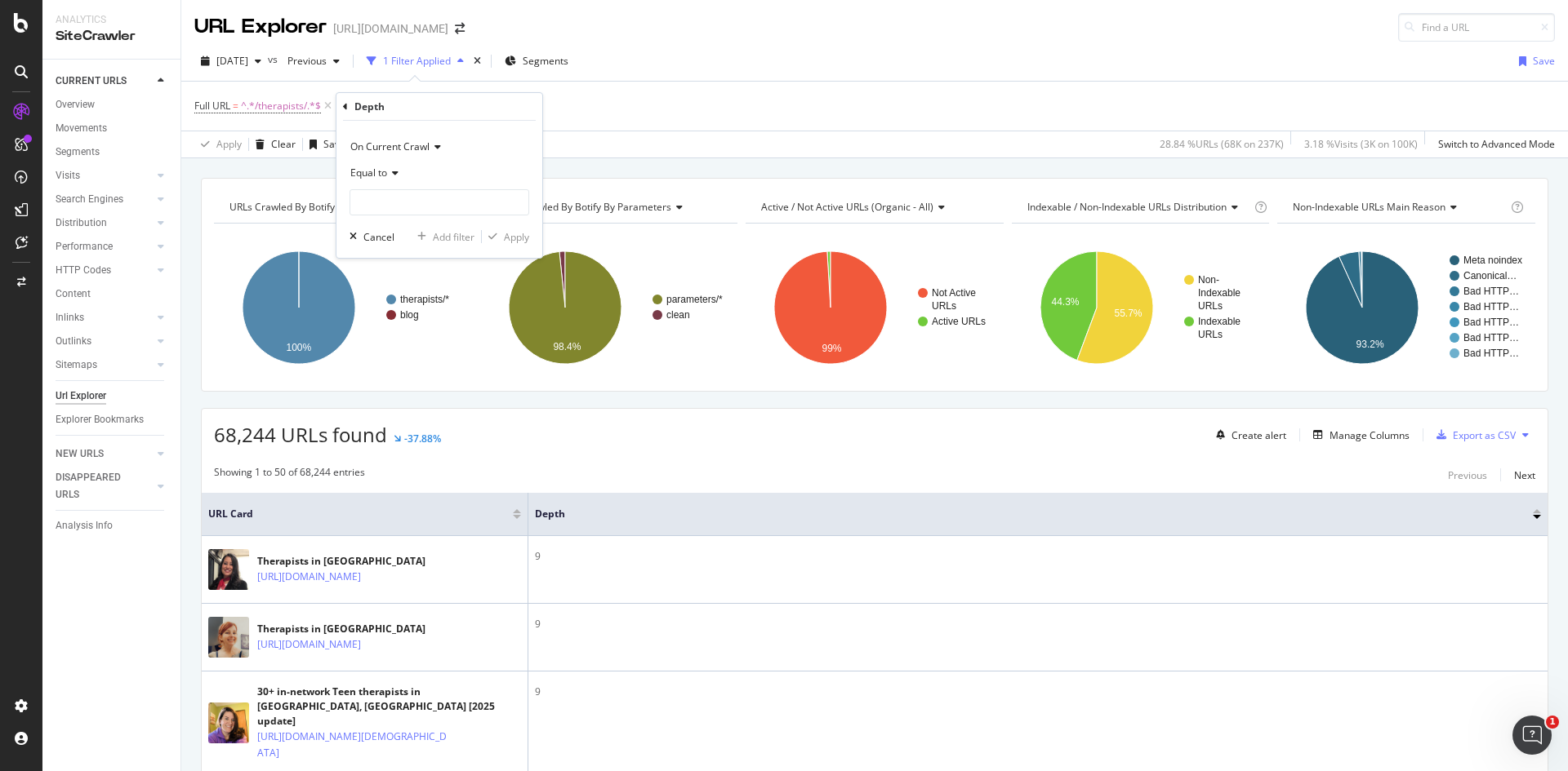
click at [394, 165] on div "Equal to" at bounding box center [439, 173] width 179 height 26
click at [416, 276] on span "Less than or equal to" at bounding box center [405, 270] width 95 height 14
click at [423, 207] on input "number" at bounding box center [439, 202] width 179 height 26
type input "10"
click at [508, 240] on div "Apply" at bounding box center [517, 236] width 25 height 14
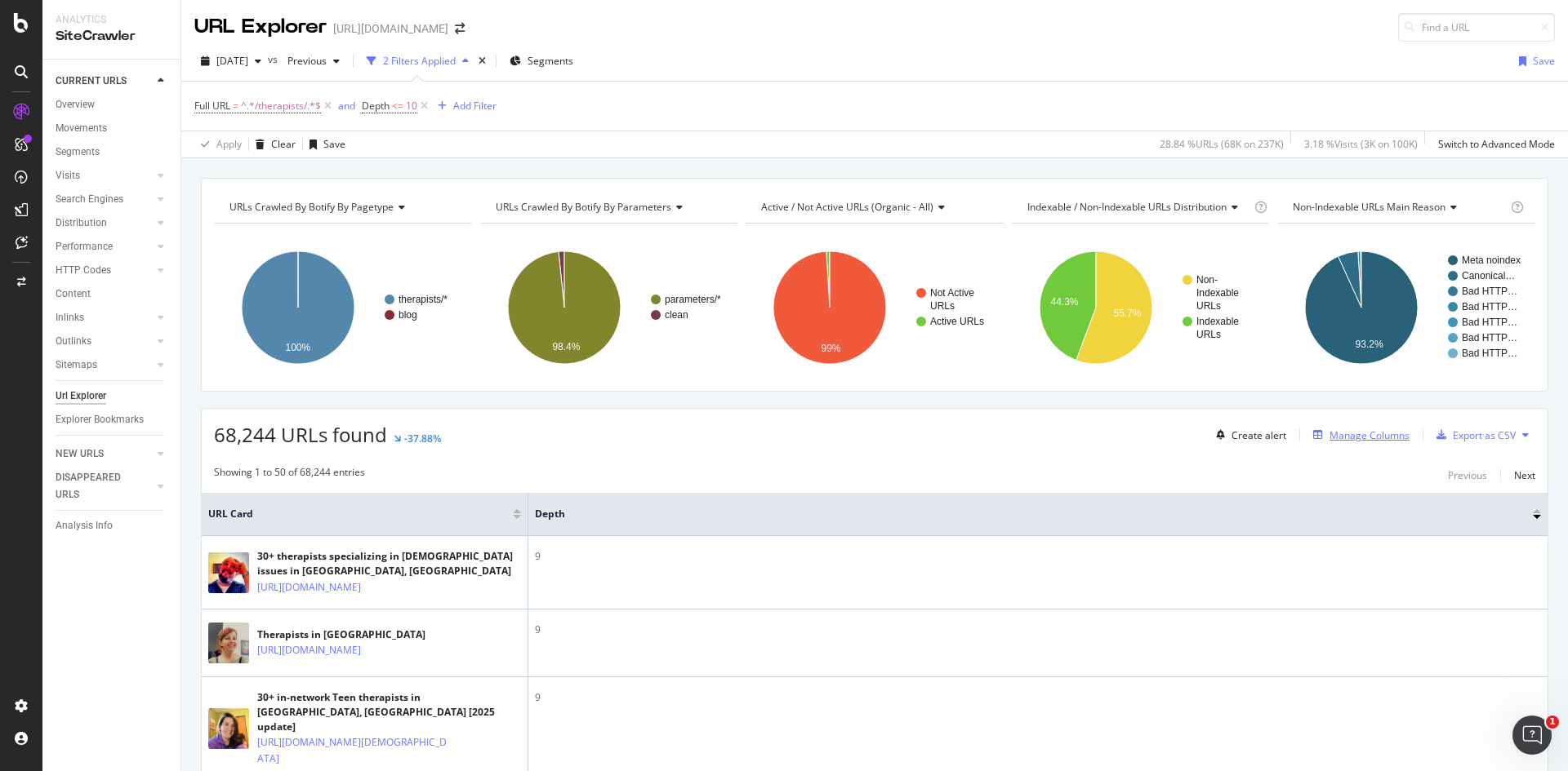
click at [1375, 434] on div "Manage Columns" at bounding box center [1369, 435] width 80 height 14
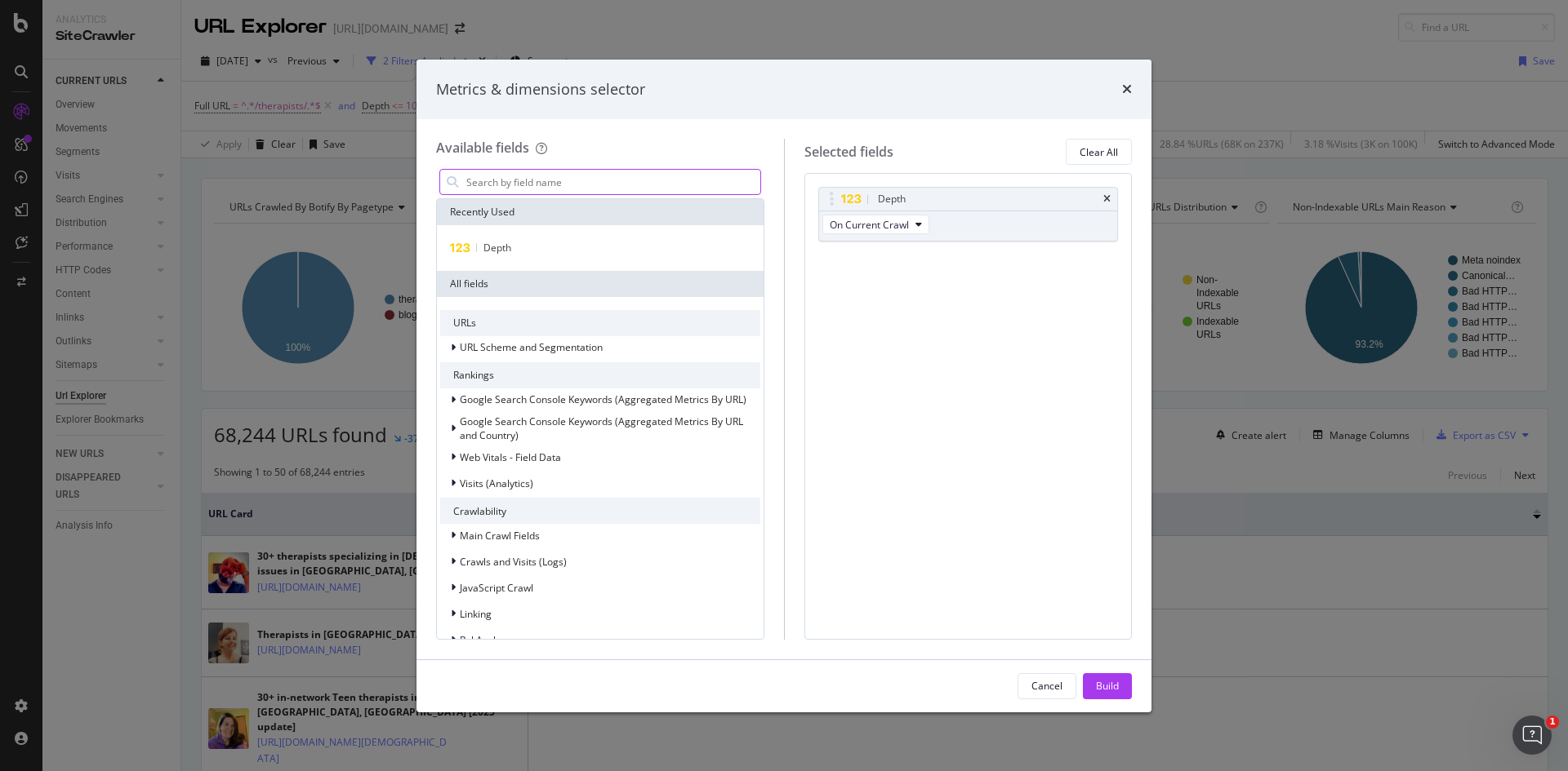
click at [620, 185] on input "modal" at bounding box center [612, 182] width 296 height 24
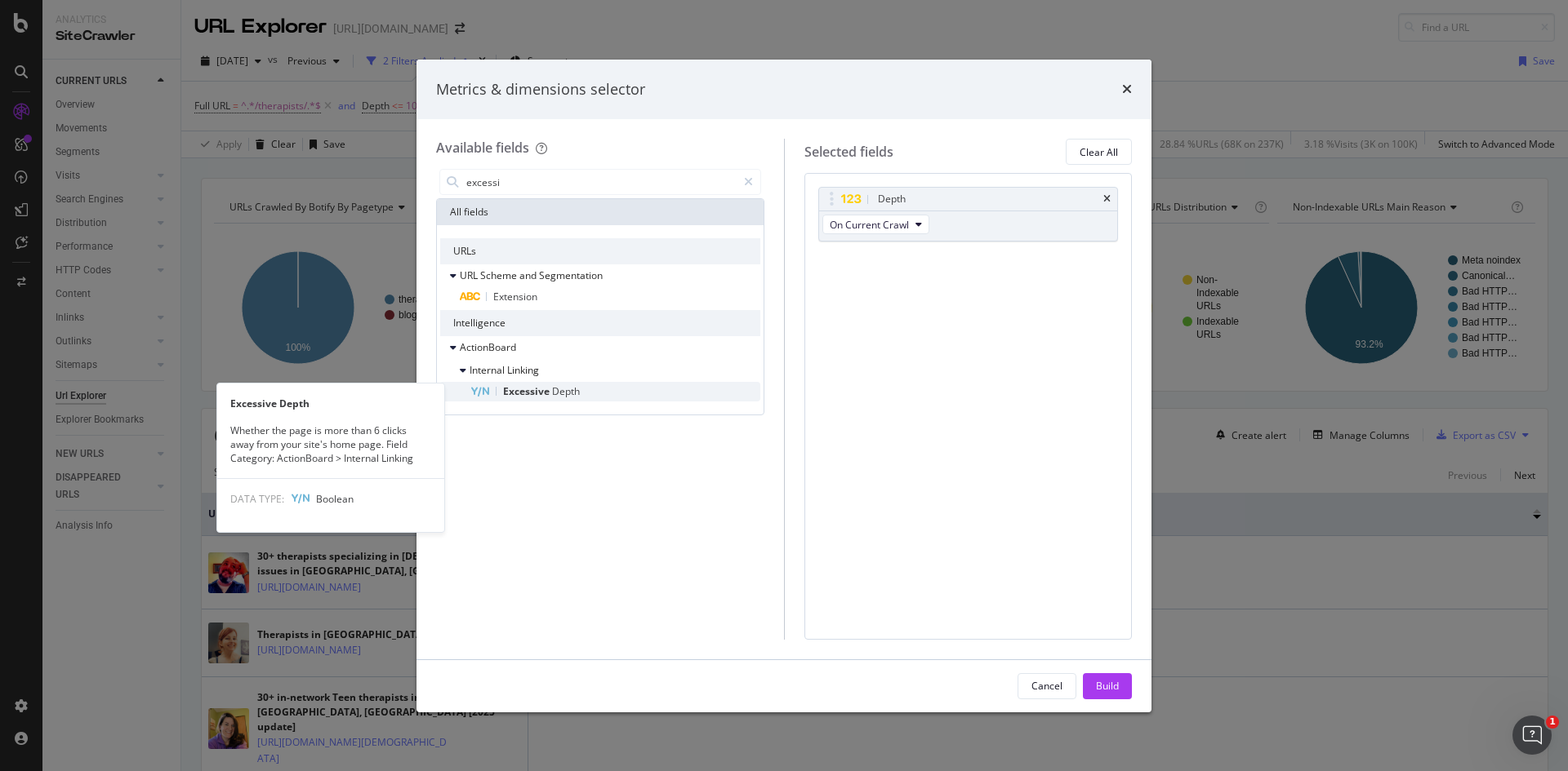
type input "excessi"
click at [543, 389] on span "Excessive" at bounding box center [528, 391] width 49 height 14
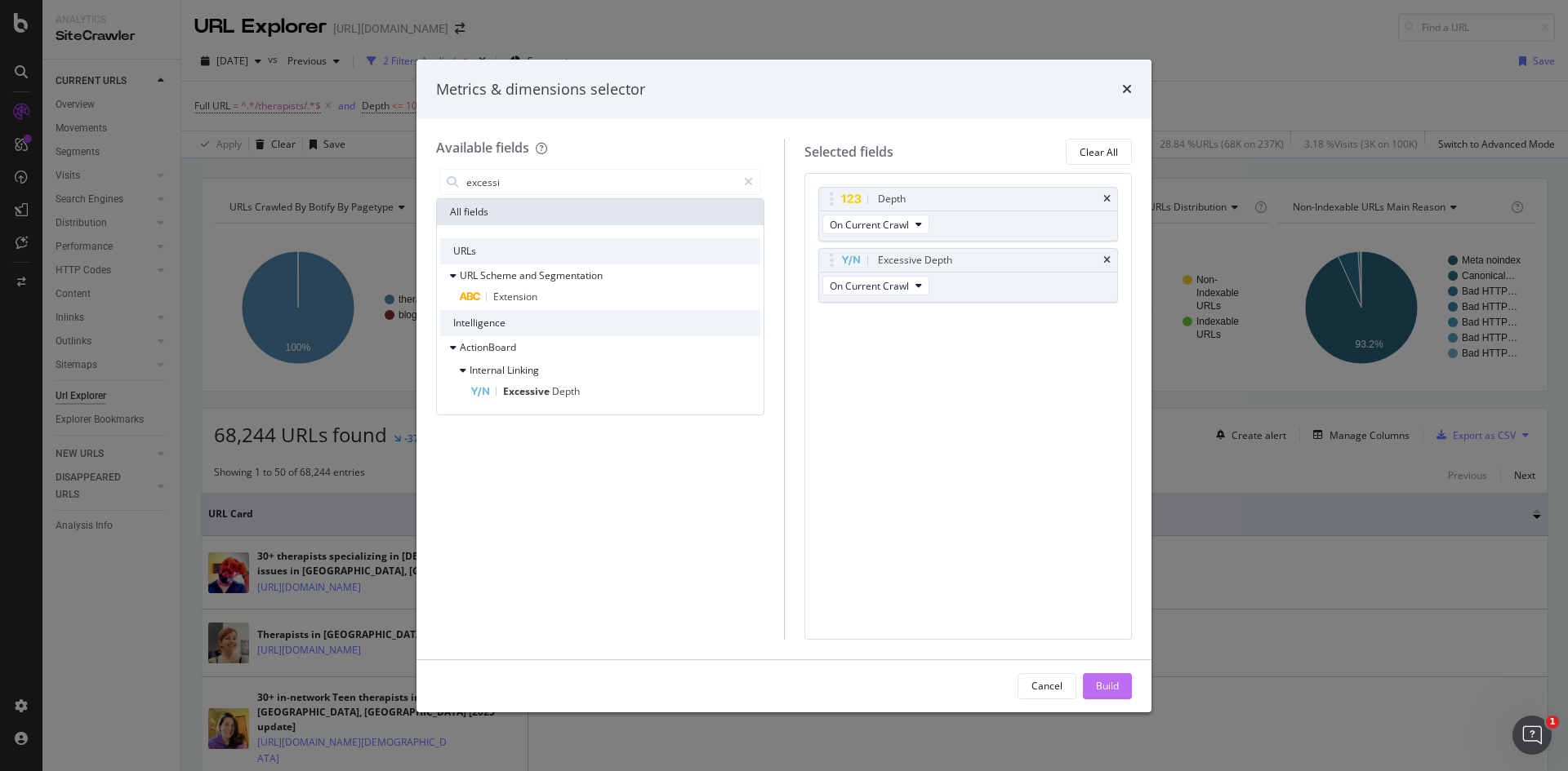
click at [1118, 686] on div "Build" at bounding box center [1106, 685] width 23 height 14
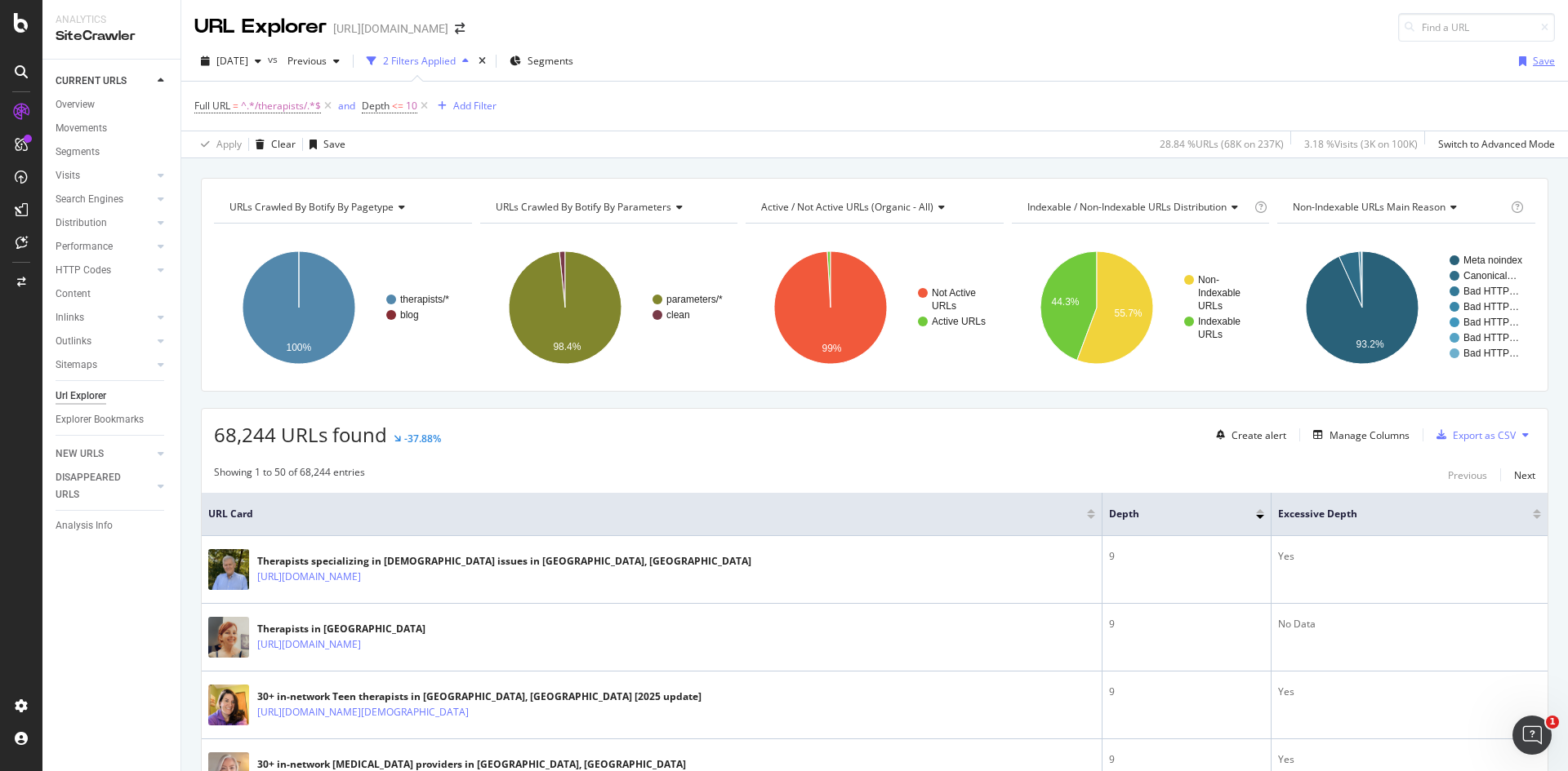
click at [1533, 59] on div "Save" at bounding box center [1544, 61] width 22 height 14
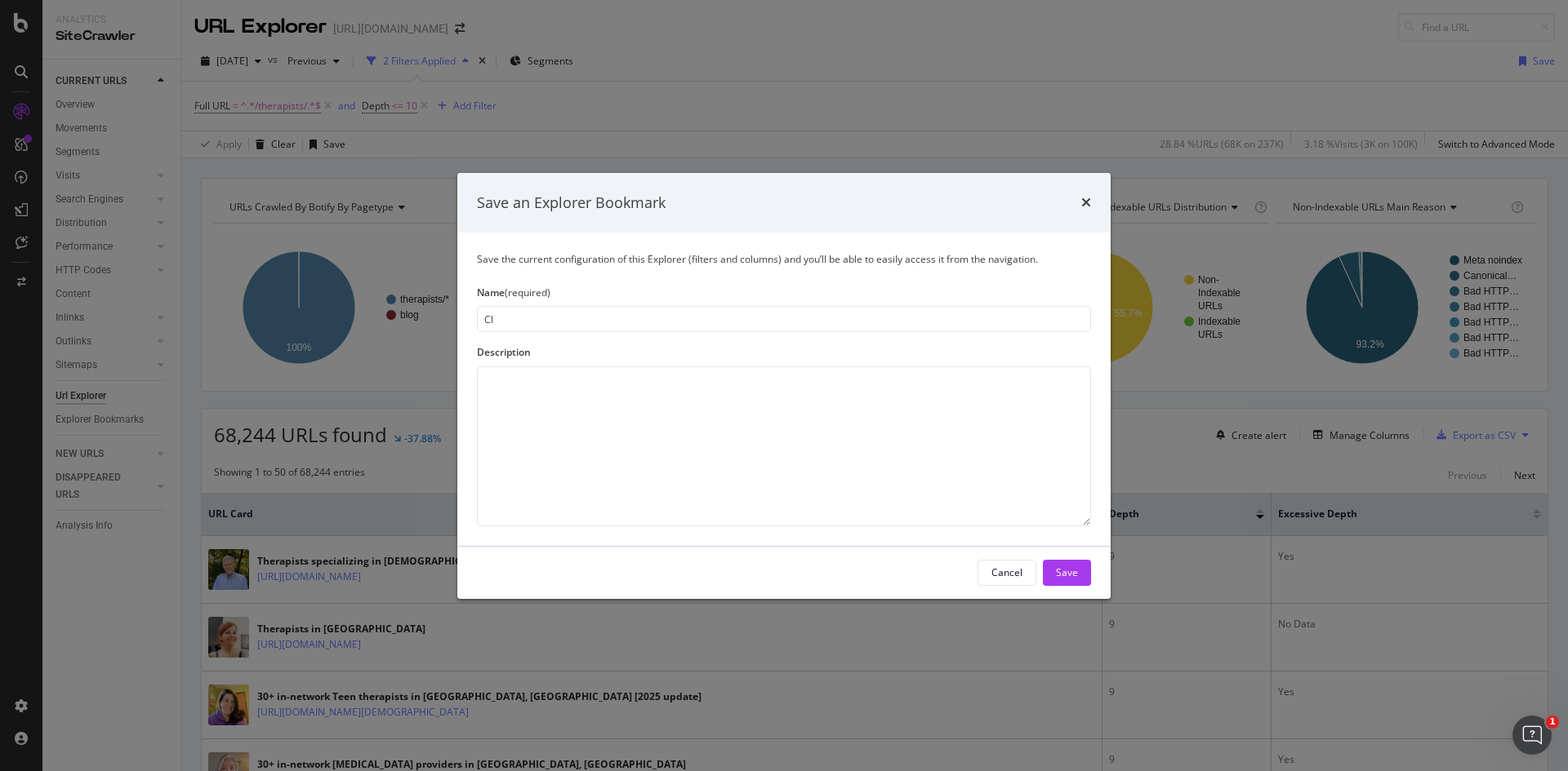
type input "C"
click at [695, 319] on input "modal" at bounding box center [784, 319] width 614 height 26
paste input "Therapists Directory Health (Depth ≤10)"
type input "Therapists Directory Health (Depth ≤10)"
click at [674, 398] on textarea "modal" at bounding box center [784, 446] width 614 height 160
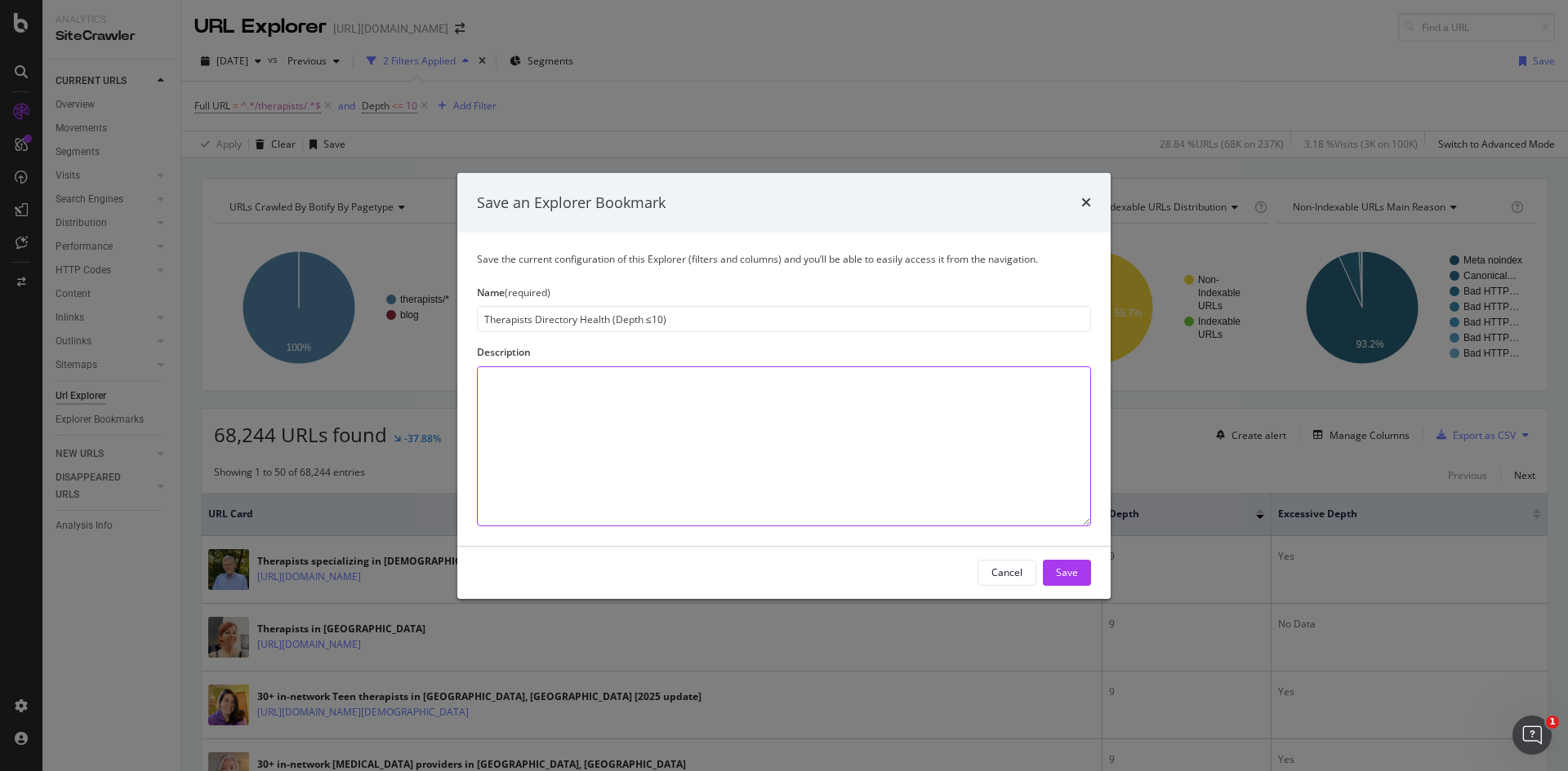
paste textarea "Tracks all URLs under /therapists/ that are within 10 clicks from the homepage."
type textarea "Tracks all URLs under /therapists/ that are within 10 clicks from the homepage."
click at [1074, 576] on div "Save" at bounding box center [1066, 572] width 22 height 14
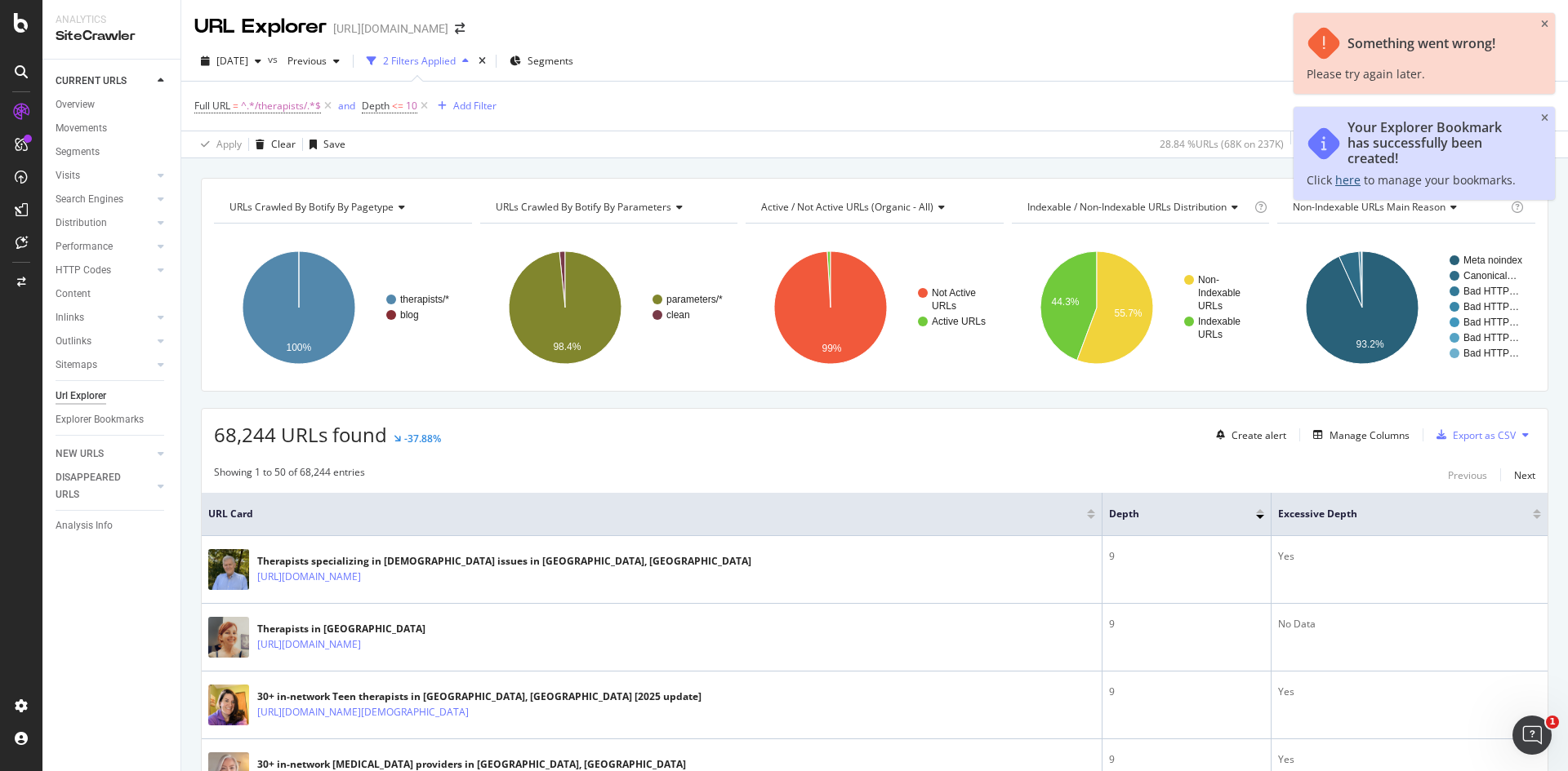
click at [1344, 181] on link "here" at bounding box center [1348, 179] width 25 height 15
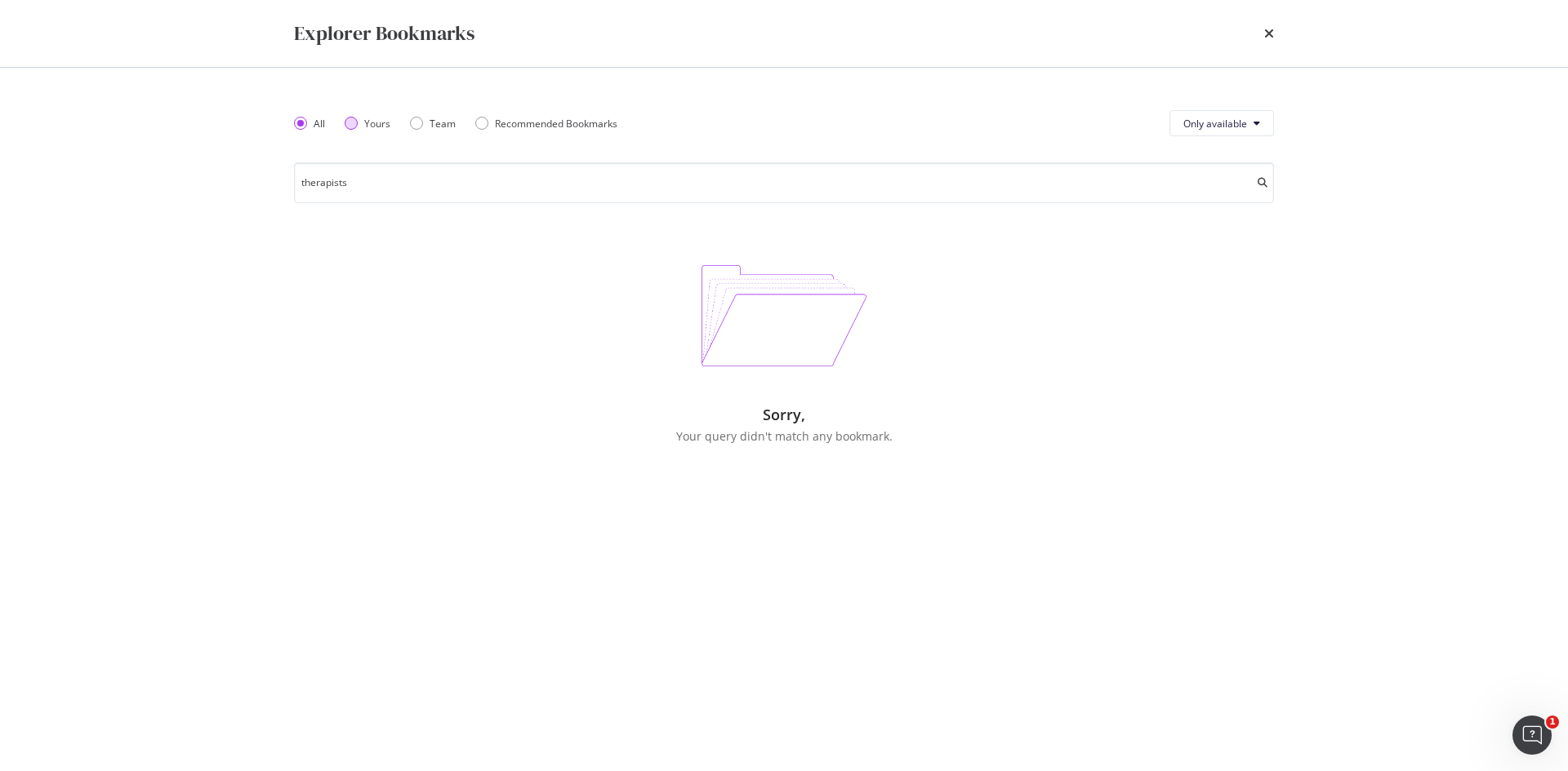
type input "therapists"
click at [358, 119] on div "Yours" at bounding box center [368, 123] width 46 height 14
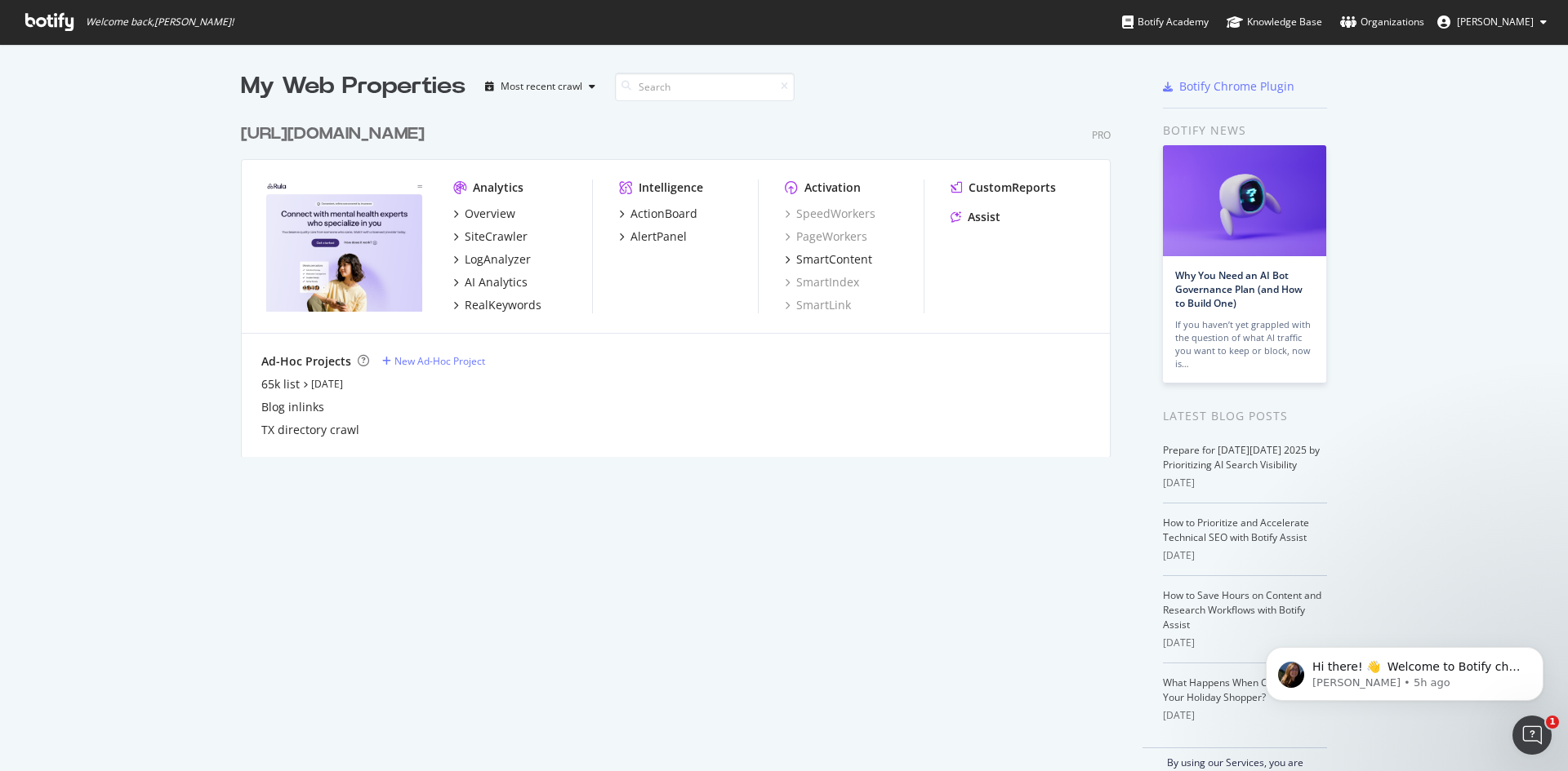
scroll to position [759, 1544]
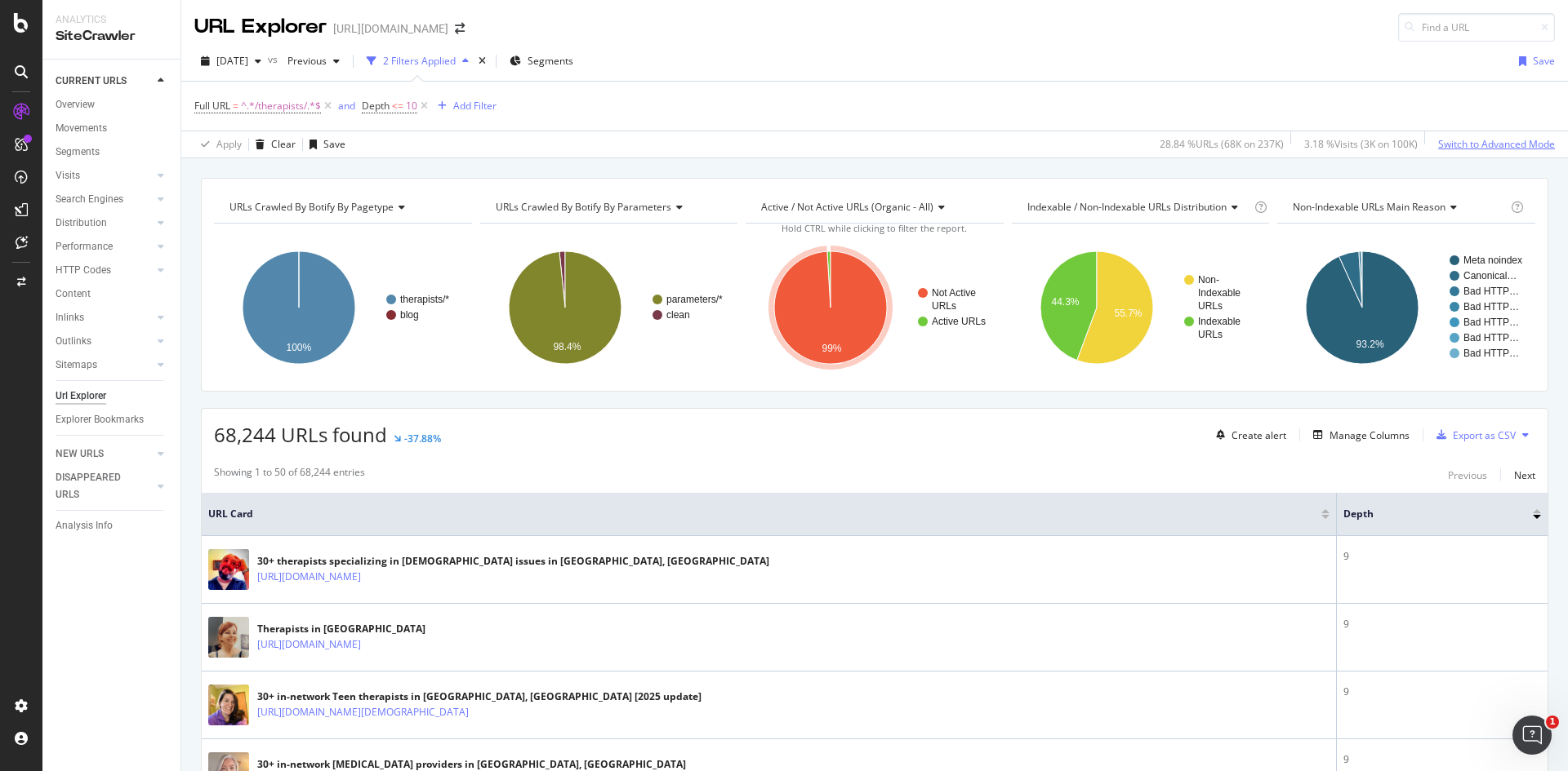
click at [1477, 140] on div "Switch to Advanced Mode" at bounding box center [1496, 144] width 117 height 14
click at [1477, 141] on div "Switch back to Simple mode" at bounding box center [1492, 144] width 127 height 14
click at [1477, 141] on div "Switch to Advanced Mode" at bounding box center [1496, 144] width 117 height 14
click at [1477, 141] on div "Switch back to Simple mode" at bounding box center [1492, 144] width 127 height 14
click at [1533, 54] on div "Save" at bounding box center [1544, 61] width 22 height 14
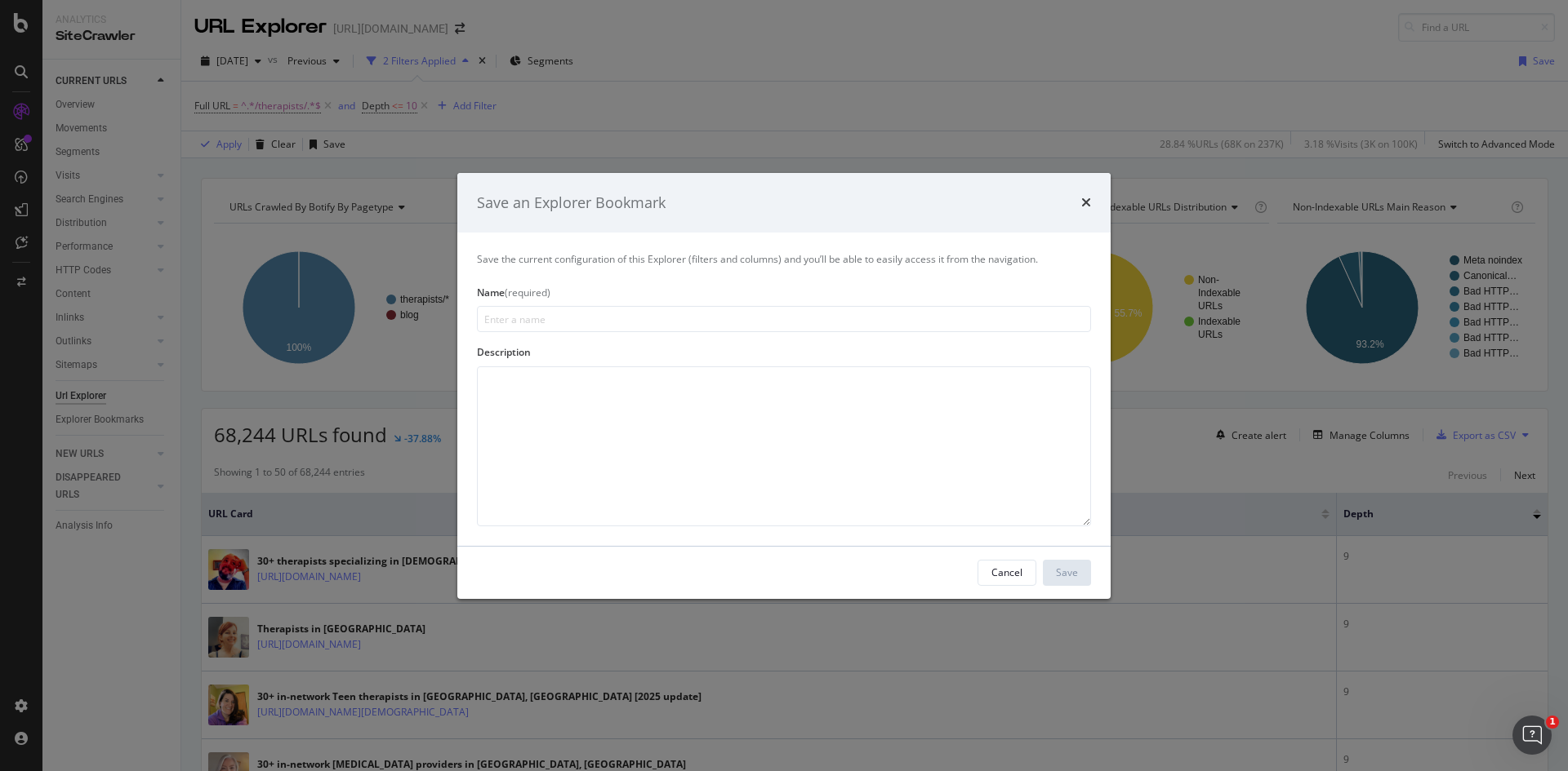
click at [727, 304] on div "Name (required)" at bounding box center [784, 309] width 614 height 46
drag, startPoint x: 718, startPoint y: 307, endPoint x: 704, endPoint y: 314, distance: 15.7
click at [704, 314] on input "modal" at bounding box center [784, 319] width 614 height 26
click at [547, 322] on input "Priority Pages Depth" at bounding box center [784, 319] width 614 height 26
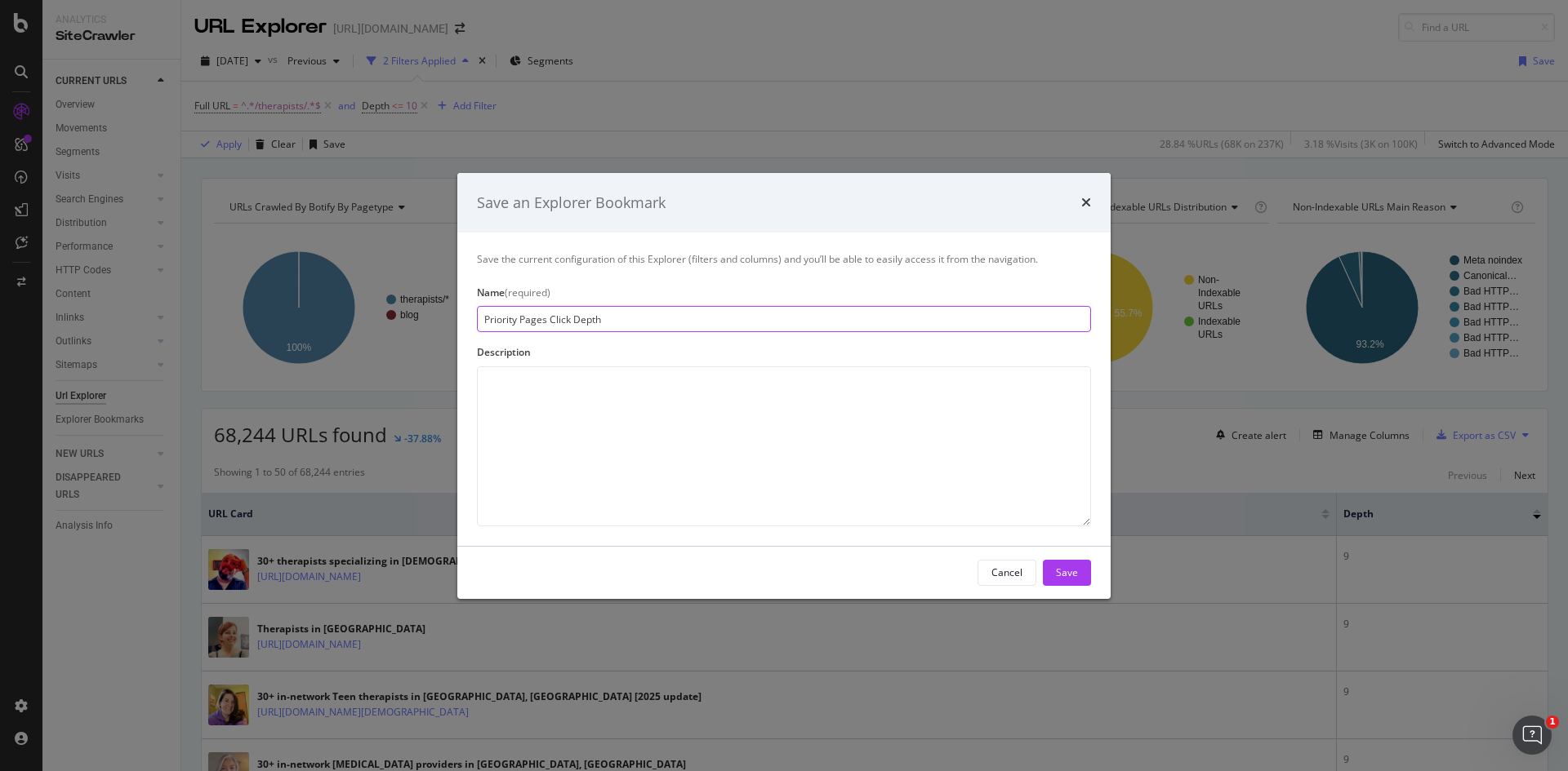
type input "Priority Pages Click Depth"
click at [687, 395] on textarea "modal" at bounding box center [784, 446] width 614 height 160
paste textarea "Tracks all URLs under /therapists/ that are within 10 clicks from the homepage."
type textarea "Tracks all URLs under /therapists/ that are within 10 clicks from the homepage."
click at [1072, 566] on div "Save" at bounding box center [1066, 572] width 22 height 14
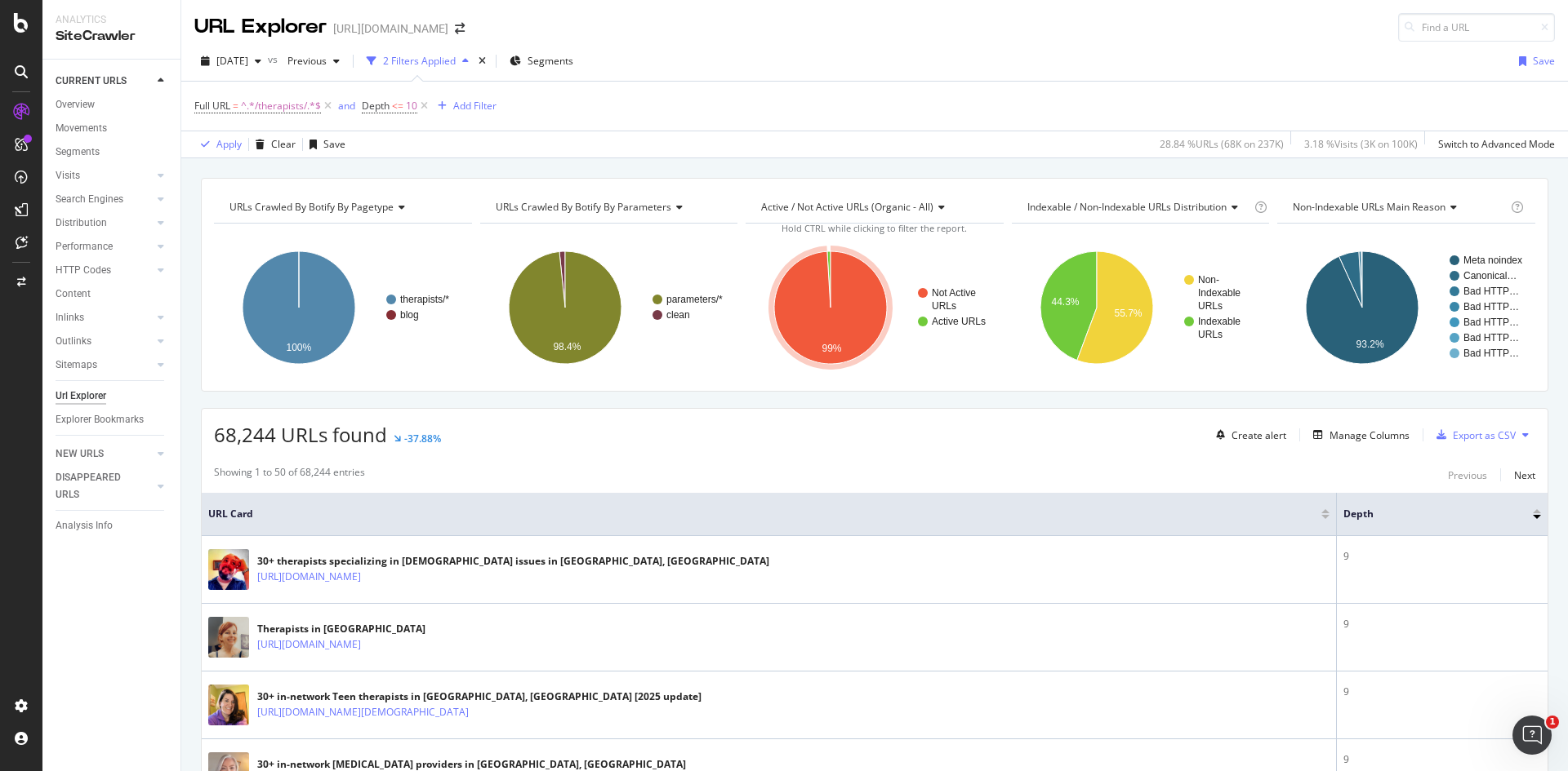
click at [780, 97] on div "Full URL = ^.*/therapists/.*$ and Depth <= 10 Add Filter" at bounding box center [875, 106] width 1361 height 49
click at [1533, 55] on div "Save" at bounding box center [1544, 61] width 22 height 14
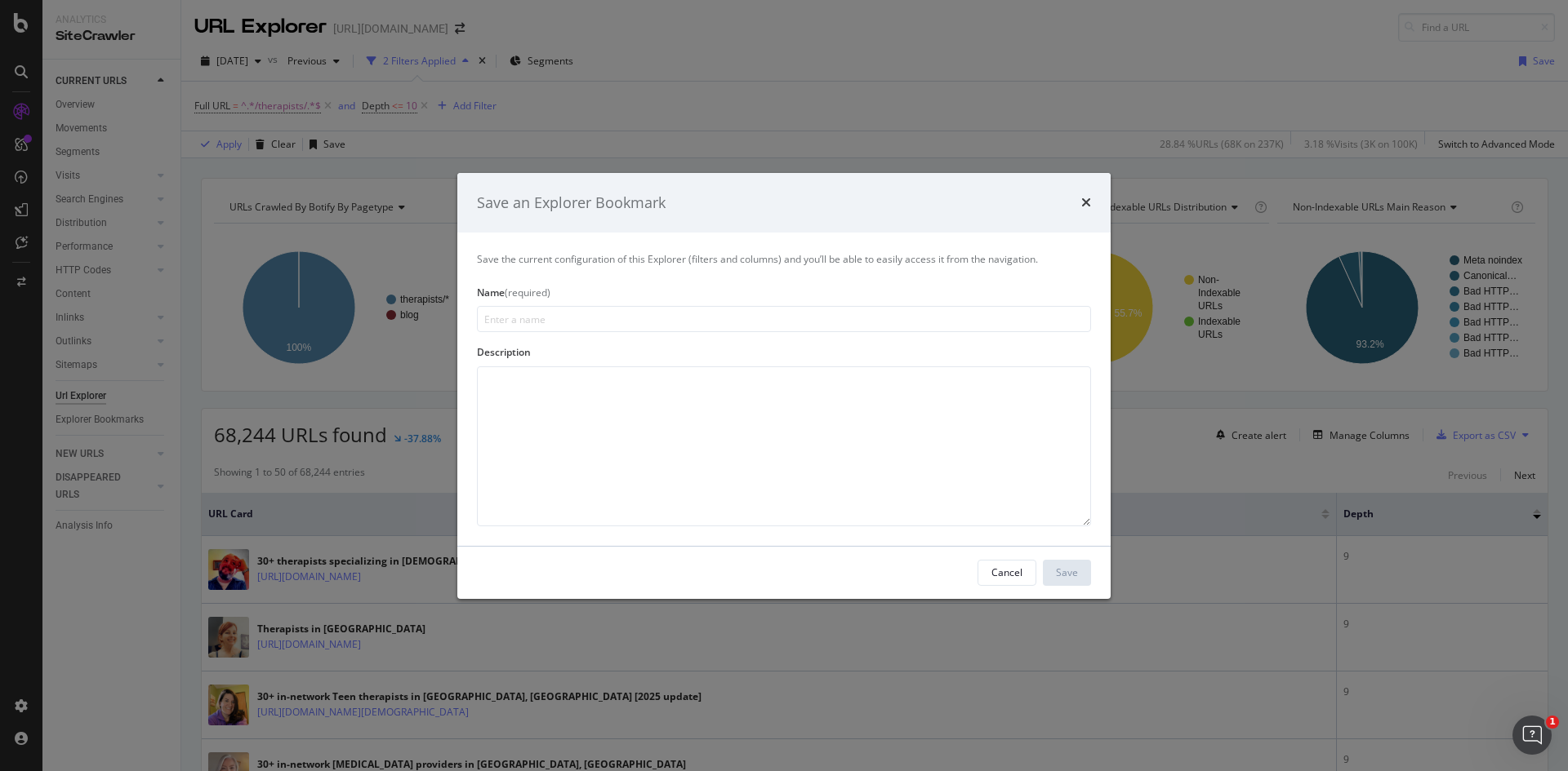
click at [904, 325] on input "modal" at bounding box center [784, 319] width 614 height 26
click at [1000, 574] on div "Cancel" at bounding box center [1007, 572] width 31 height 14
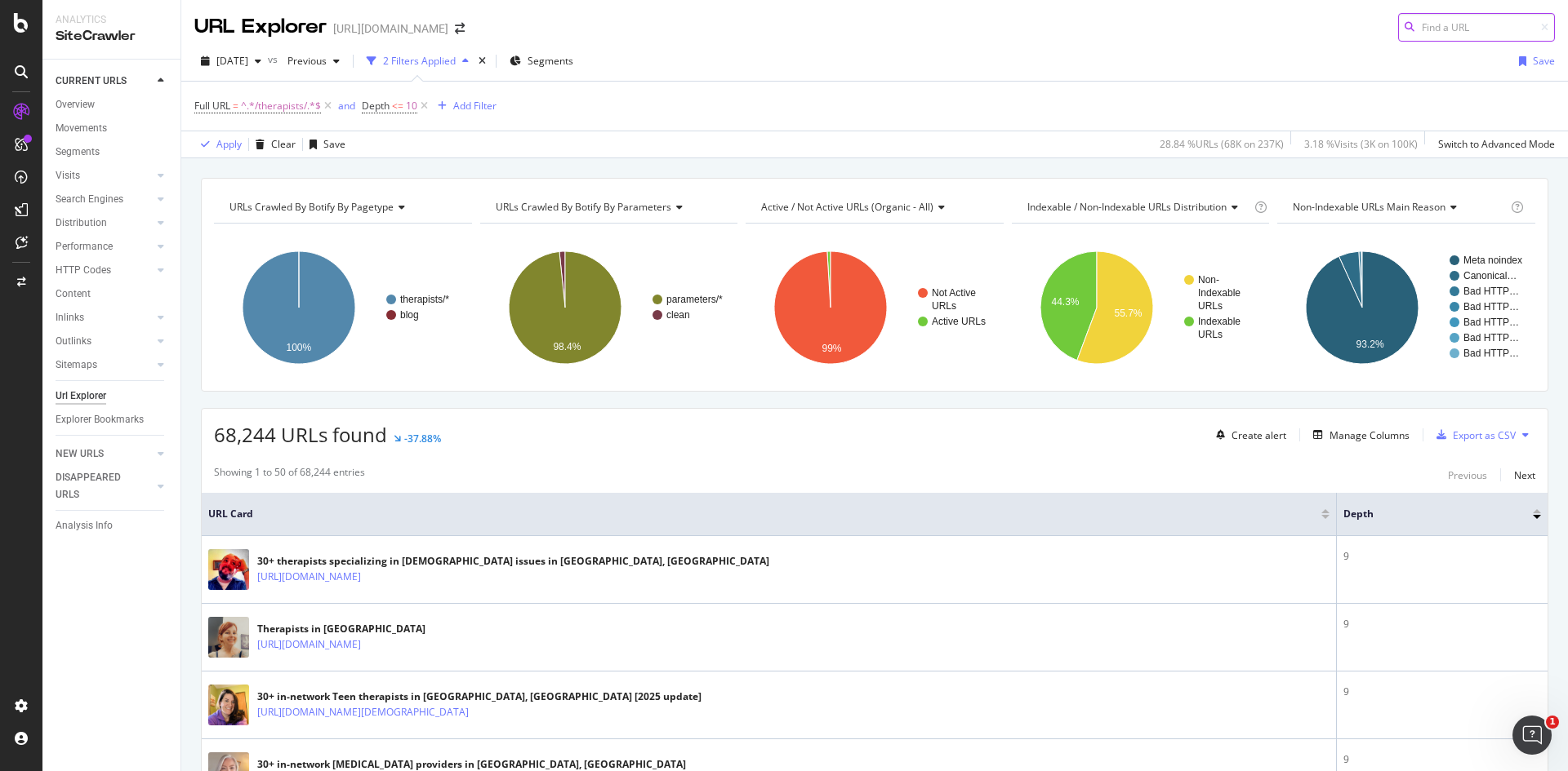
click at [1483, 26] on input at bounding box center [1476, 27] width 157 height 29
click at [1533, 58] on div "Save" at bounding box center [1544, 61] width 22 height 14
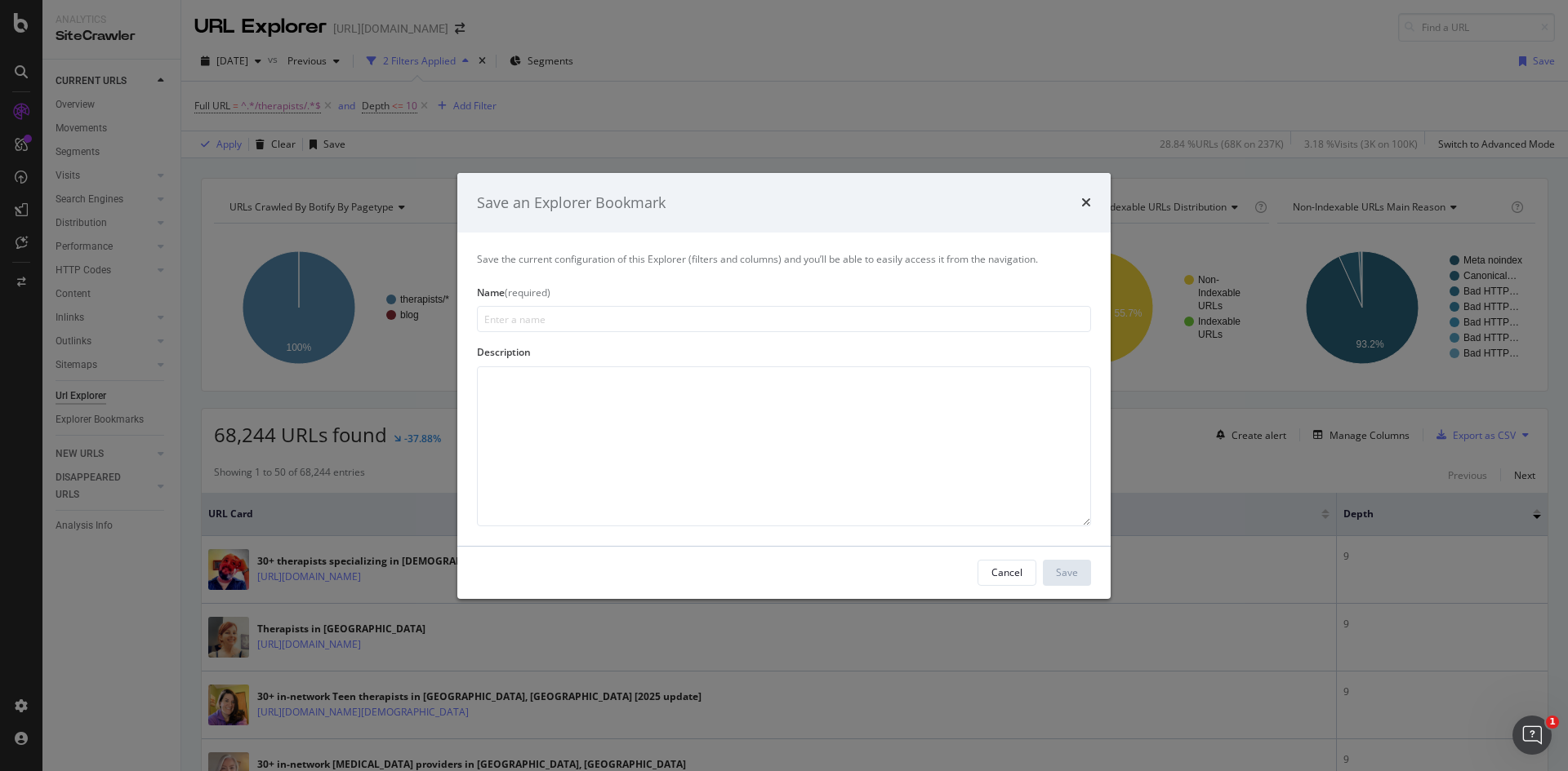
click at [1080, 201] on div "Save an Explorer Bookmark" at bounding box center [784, 202] width 614 height 21
click at [1091, 196] on div "Save an Explorer Bookmark" at bounding box center [784, 202] width 654 height 61
click at [1085, 204] on icon "times" at bounding box center [1085, 202] width 10 height 13
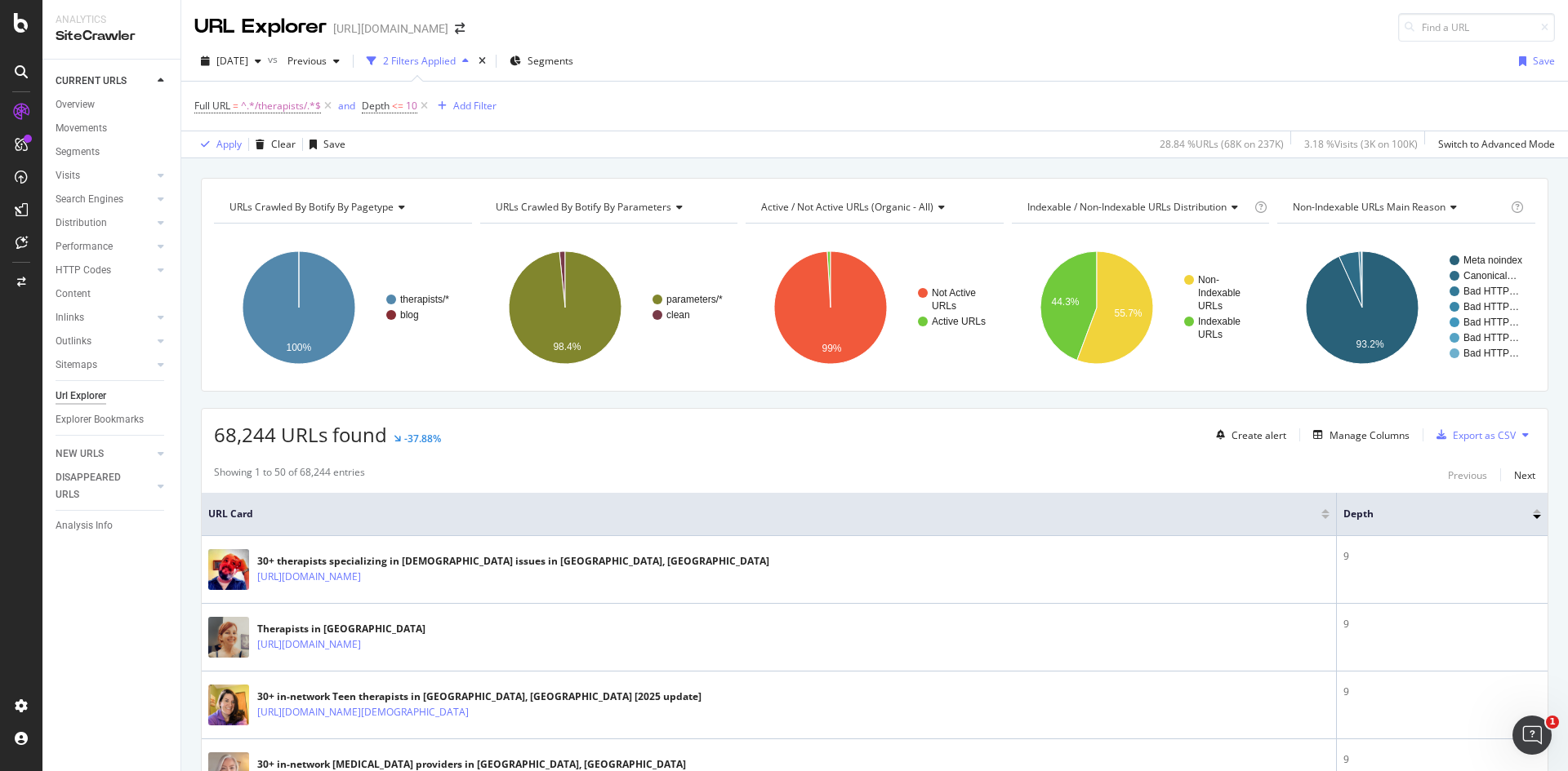
click at [1418, 86] on div "Full URL = ^.*/therapists/.*$ and Depth <= 10 Add Filter" at bounding box center [875, 106] width 1361 height 49
click at [1343, 433] on div "Manage Columns" at bounding box center [1369, 435] width 80 height 14
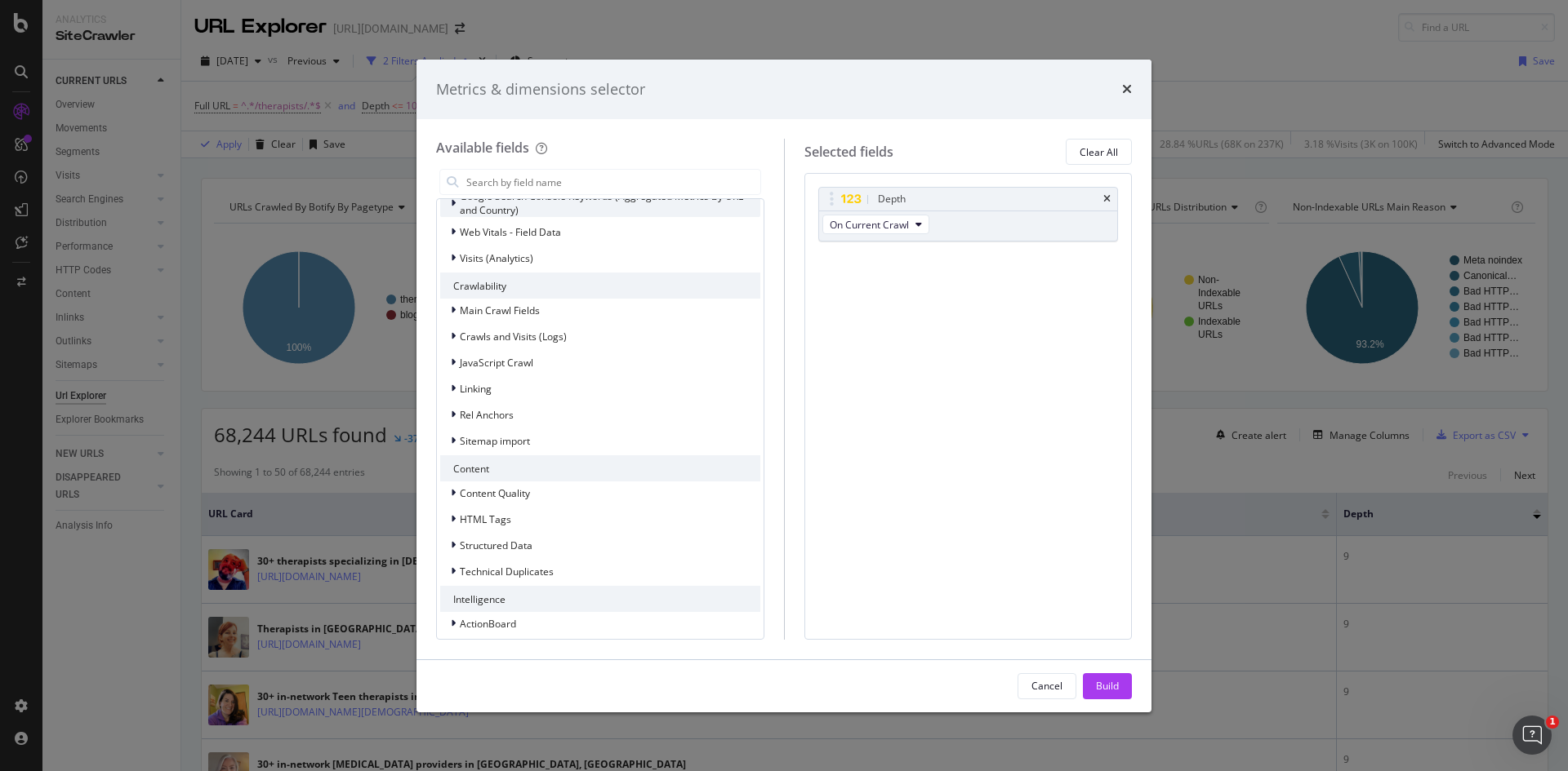
scroll to position [254, 0]
click at [454, 486] on icon "modal" at bounding box center [453, 483] width 5 height 10
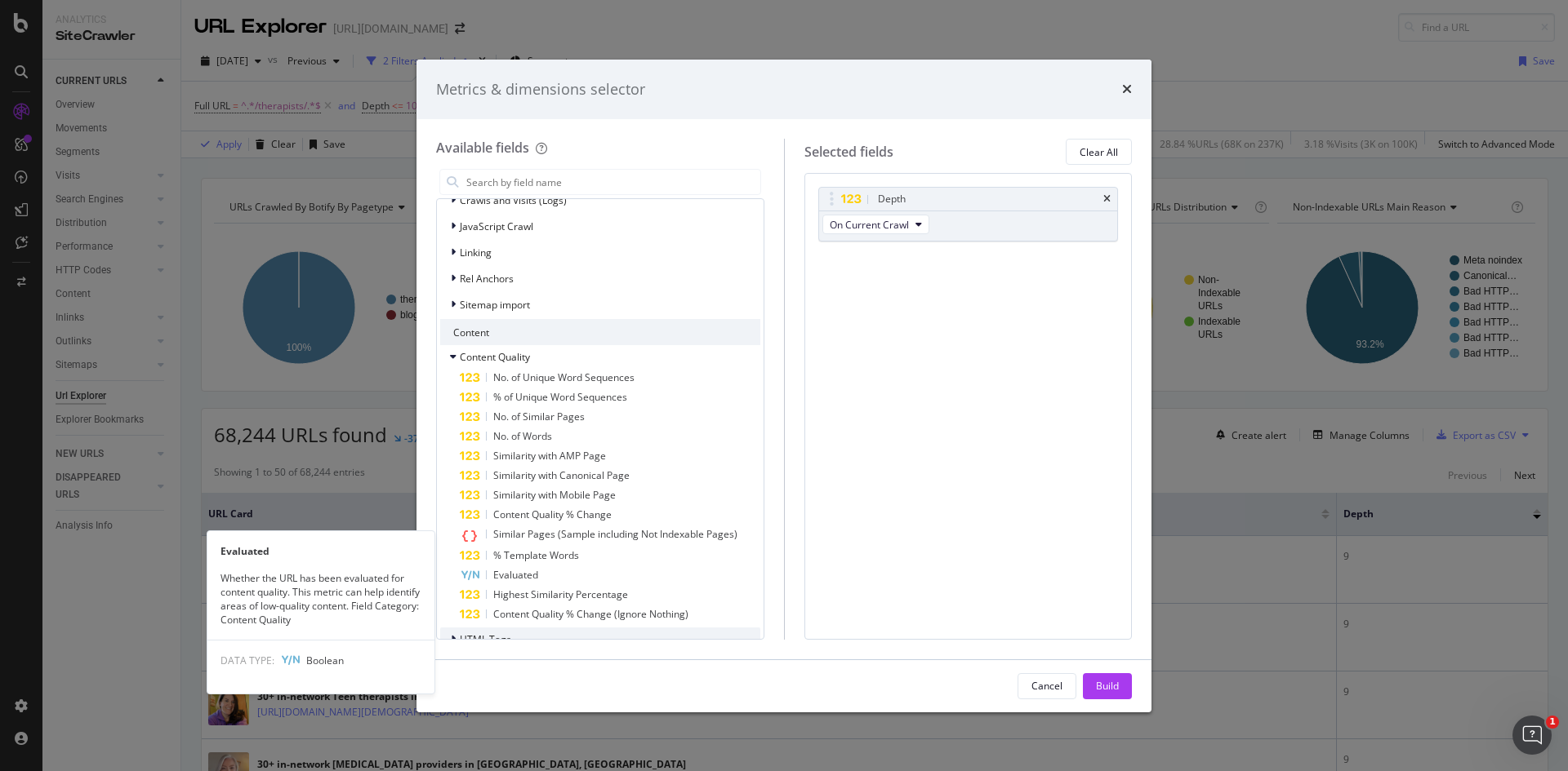
scroll to position [510, 0]
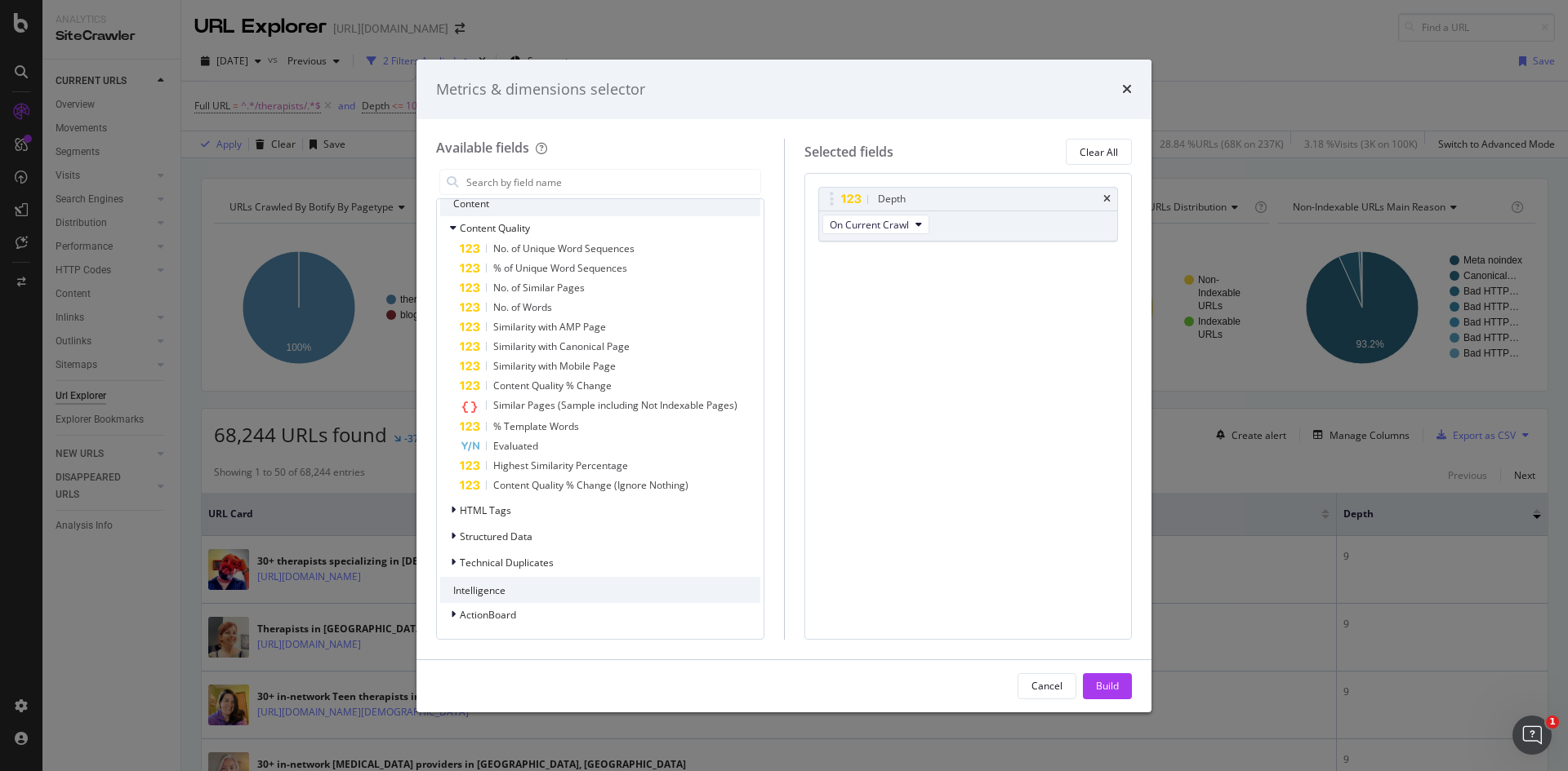
click at [1412, 85] on div "Metrics & dimensions selector Available fields Recently Used Excessive Depth De…" at bounding box center [784, 386] width 1568 height 771
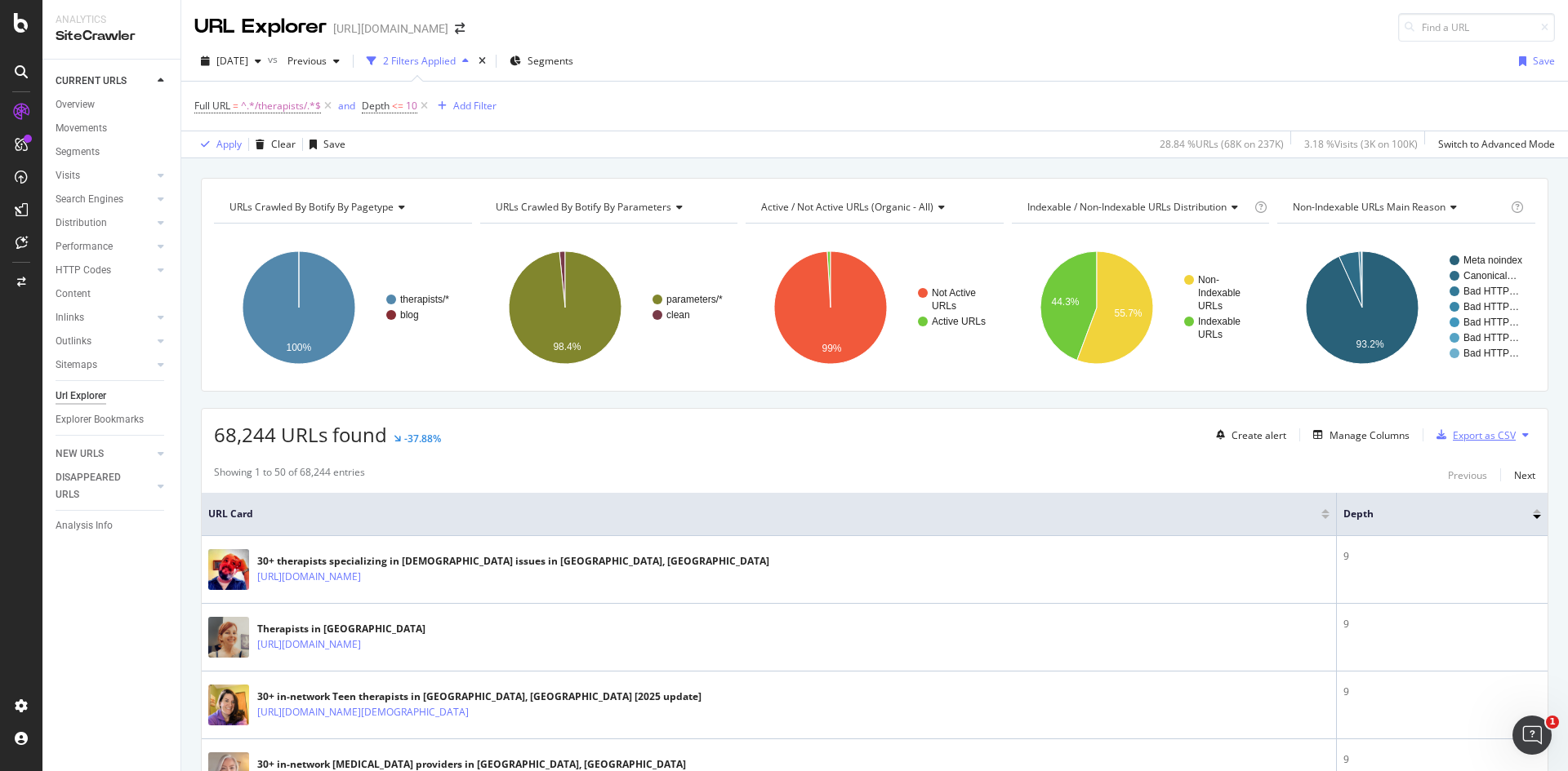
click at [1462, 437] on div "Export as CSV" at bounding box center [1484, 435] width 62 height 14
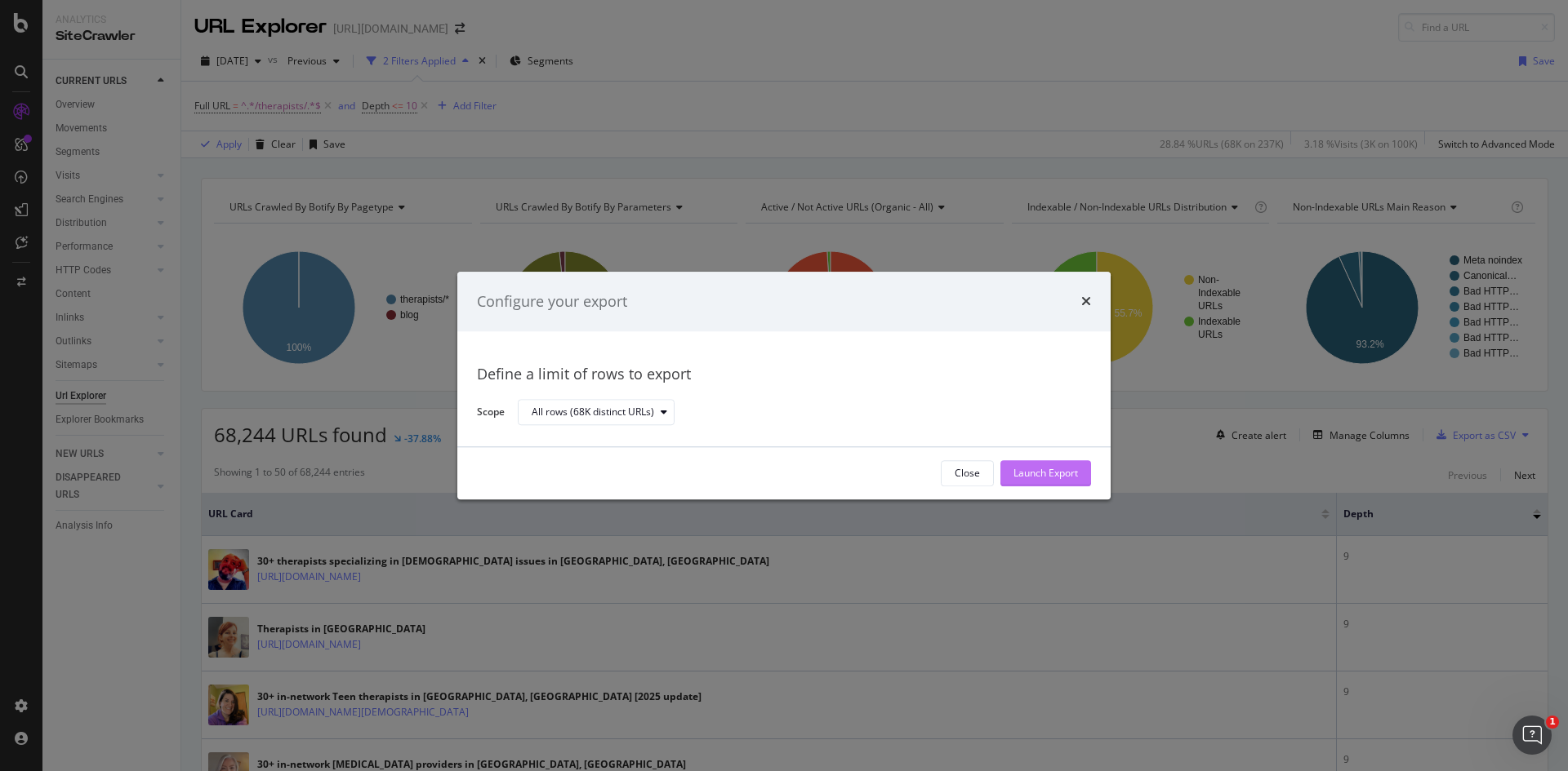
click at [1069, 471] on div "Launch Export" at bounding box center [1045, 473] width 64 height 14
